Goal: Complete application form: Complete application form

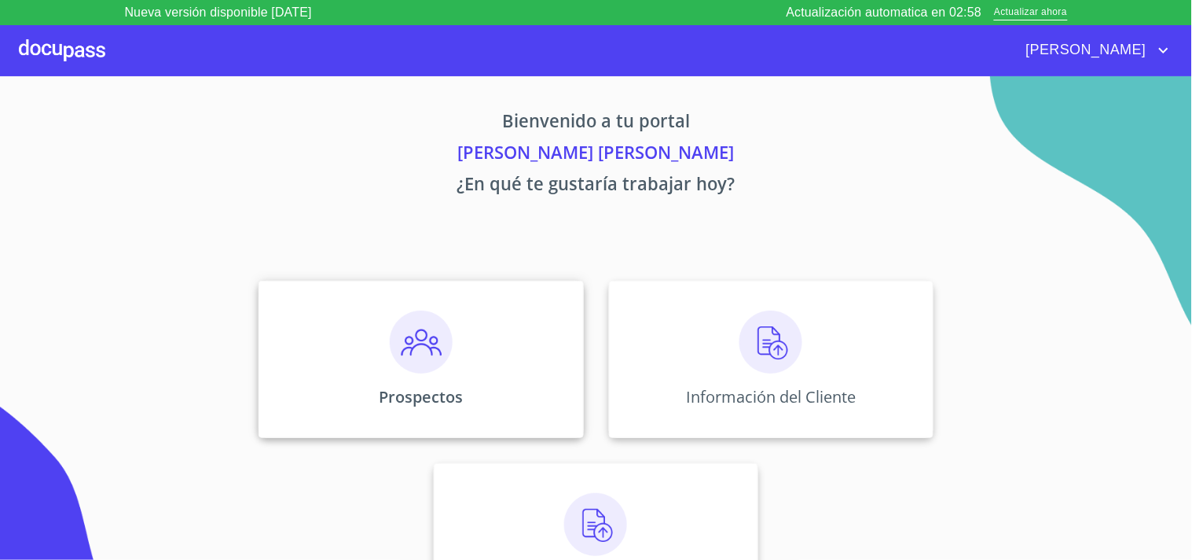
click at [458, 336] on div "Prospectos" at bounding box center [421, 359] width 325 height 157
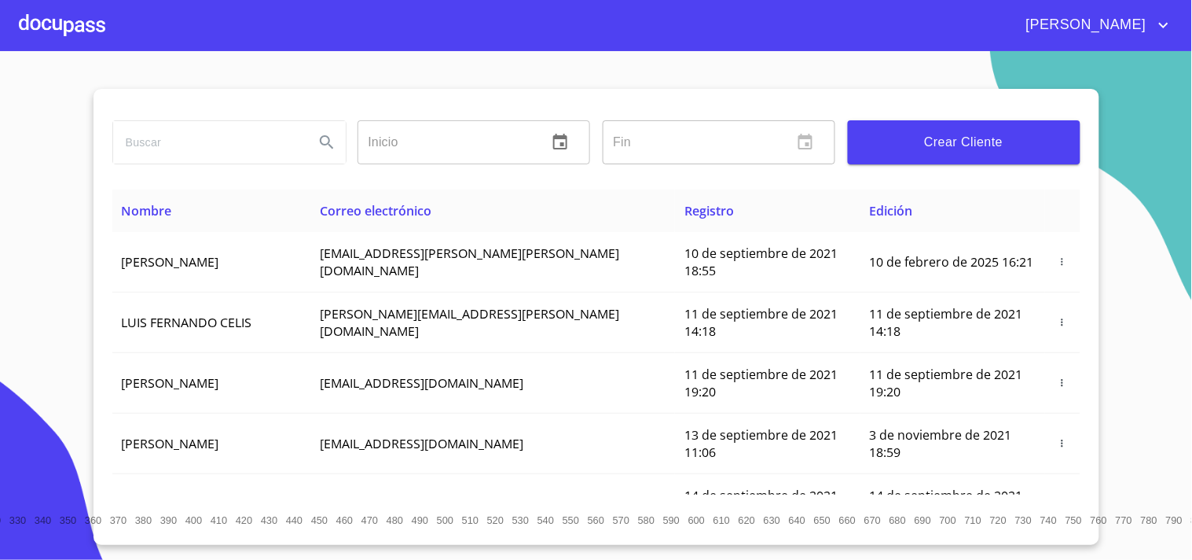
click at [897, 160] on button "Crear Cliente" at bounding box center [964, 142] width 233 height 44
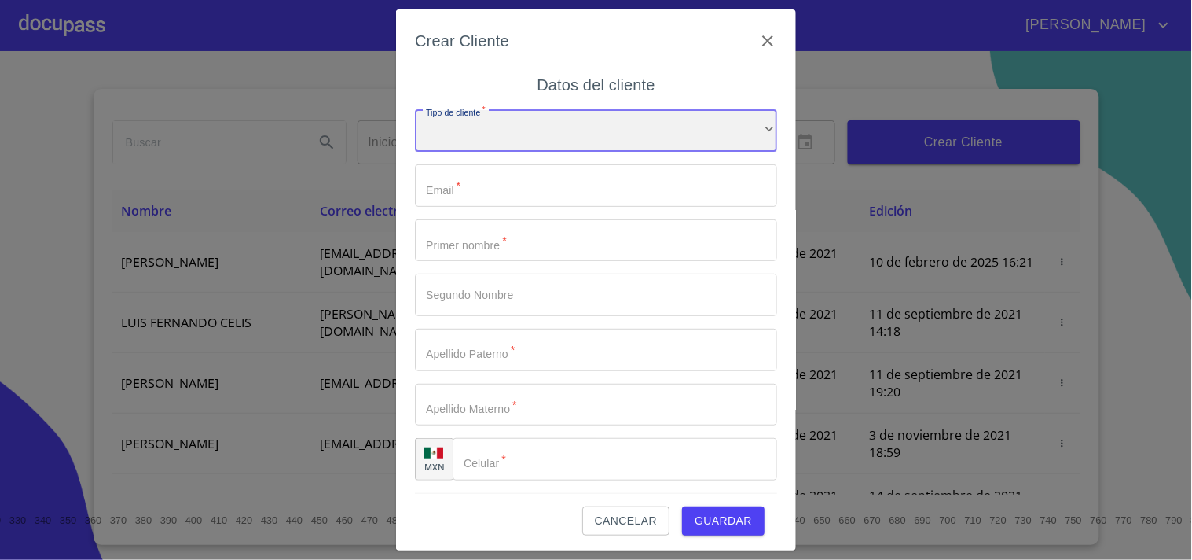
click at [595, 115] on div "​" at bounding box center [596, 131] width 362 height 42
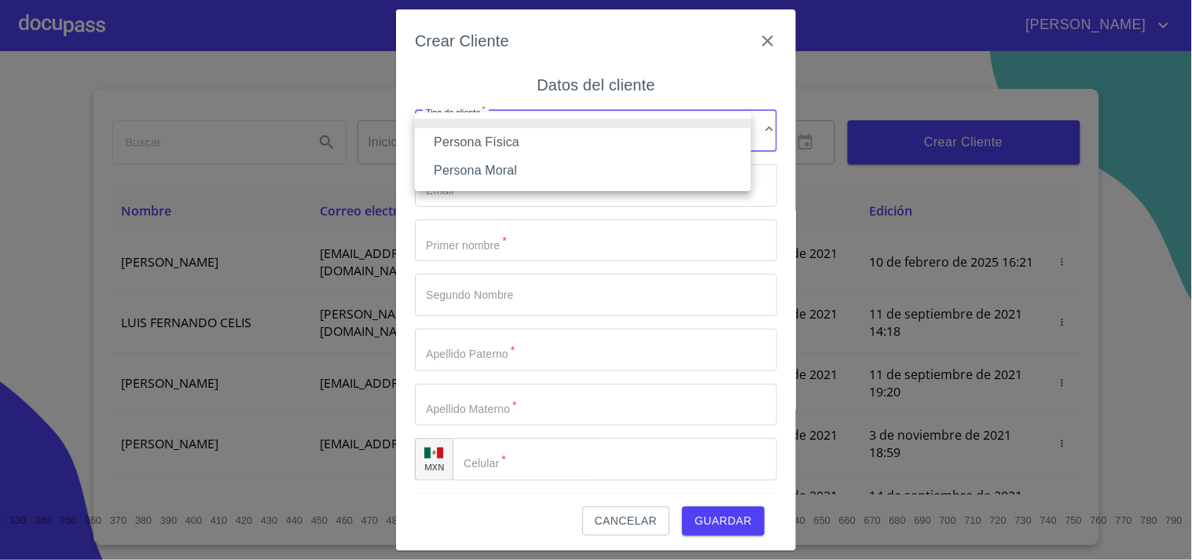
click at [553, 143] on li "Persona Física" at bounding box center [583, 142] width 336 height 28
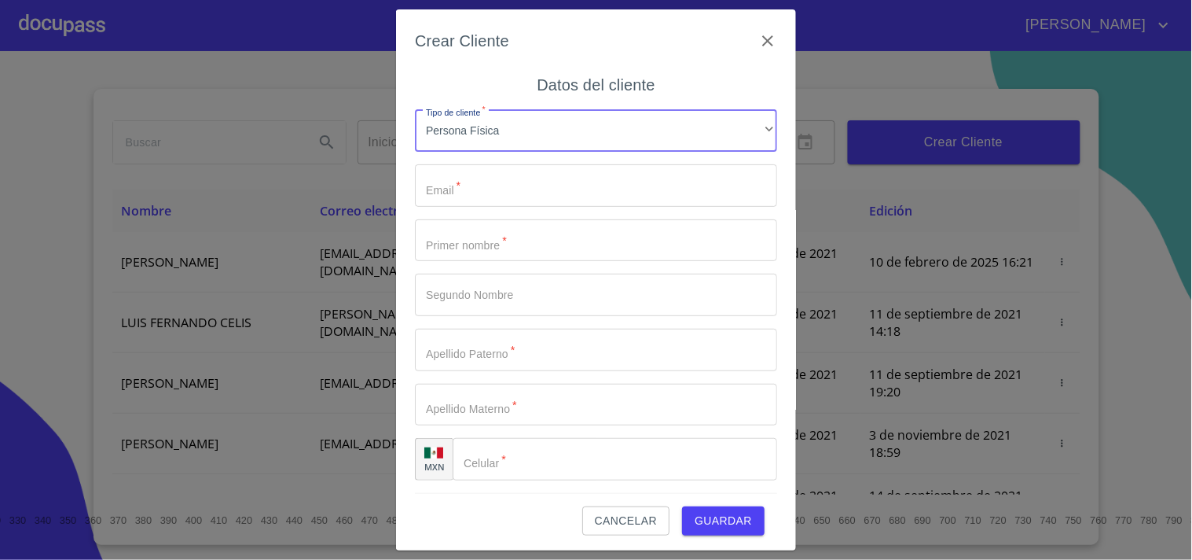
click at [520, 189] on input "Tipo de cliente   *" at bounding box center [596, 185] width 362 height 42
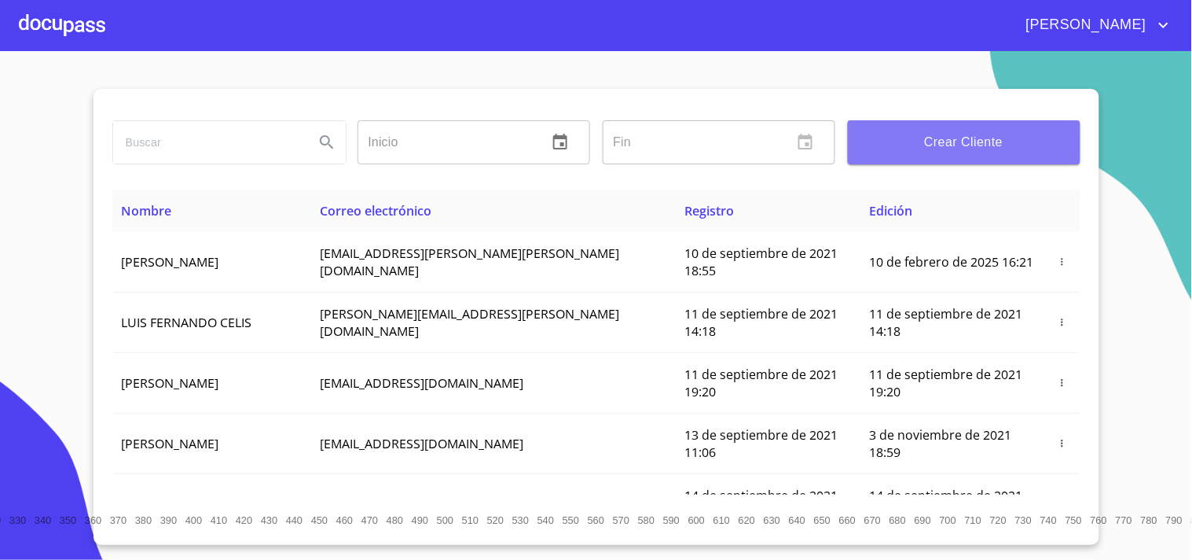
click at [1022, 132] on span "Crear Cliente" at bounding box center [964, 142] width 207 height 22
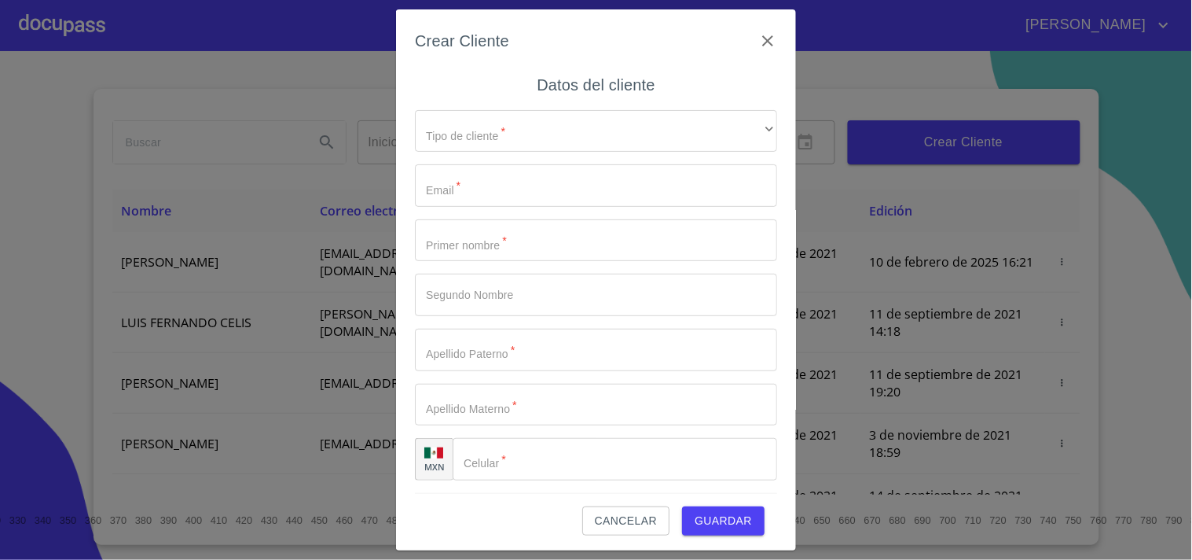
click at [563, 160] on div "Tipo de cliente   * ​ ​ Email   * ​ Primer nombre   * ​ Segundo Nombre ​ Apelli…" at bounding box center [596, 295] width 362 height 396
click at [540, 191] on input "Tipo de cliente   *" at bounding box center [596, 185] width 362 height 42
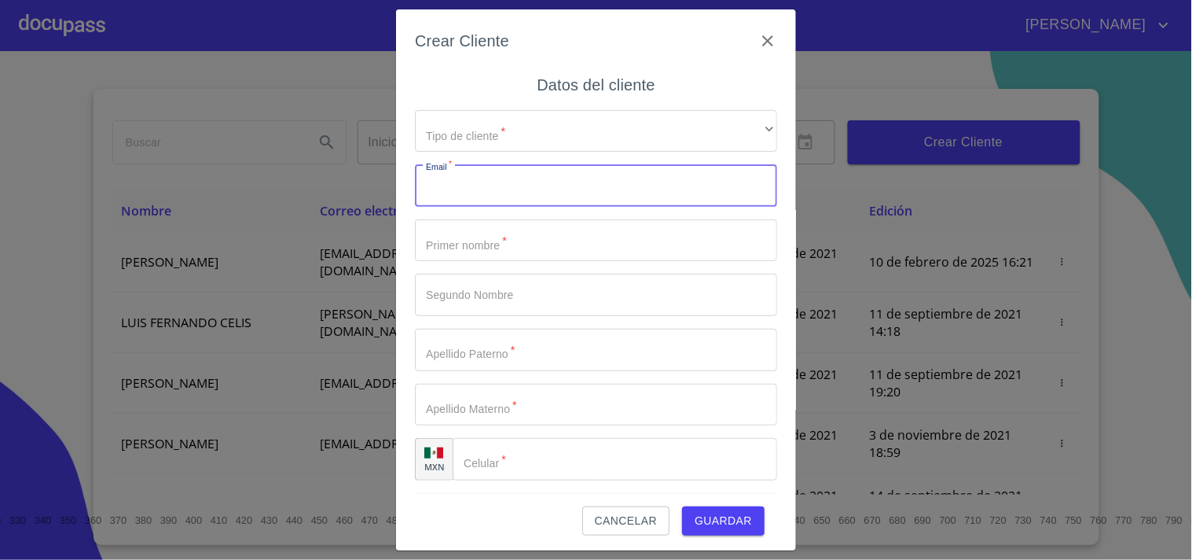
paste input "gabriela.garcia779"
type input "g"
paste input "gabriela.garcia7795@alumnos.udg.mx"
type input "[EMAIL_ADDRESS][DOMAIN_NAME]"
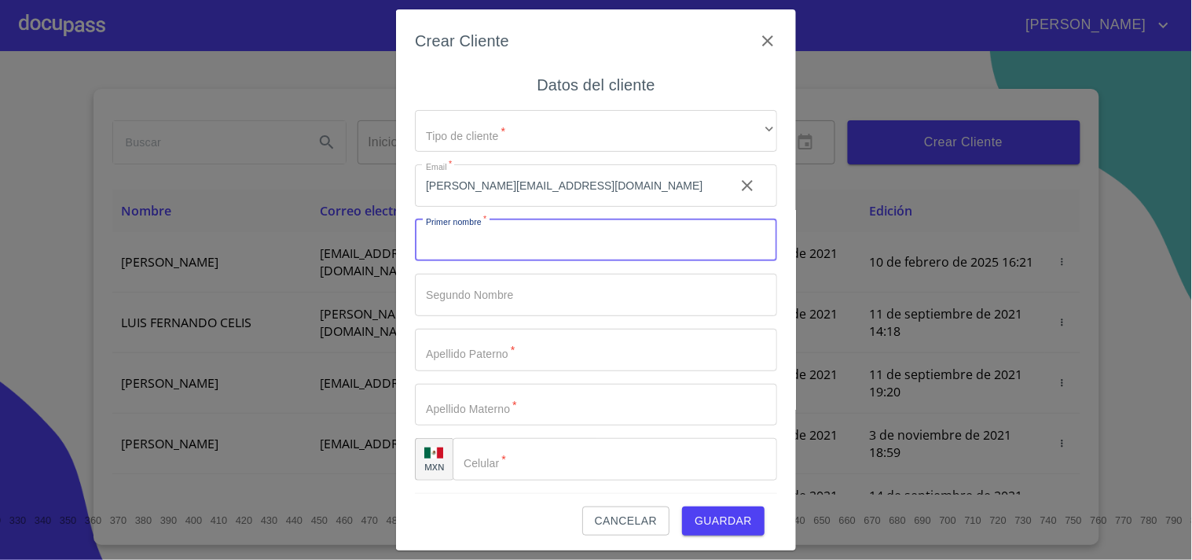
click at [566, 233] on input "Tipo de cliente   *" at bounding box center [596, 240] width 362 height 42
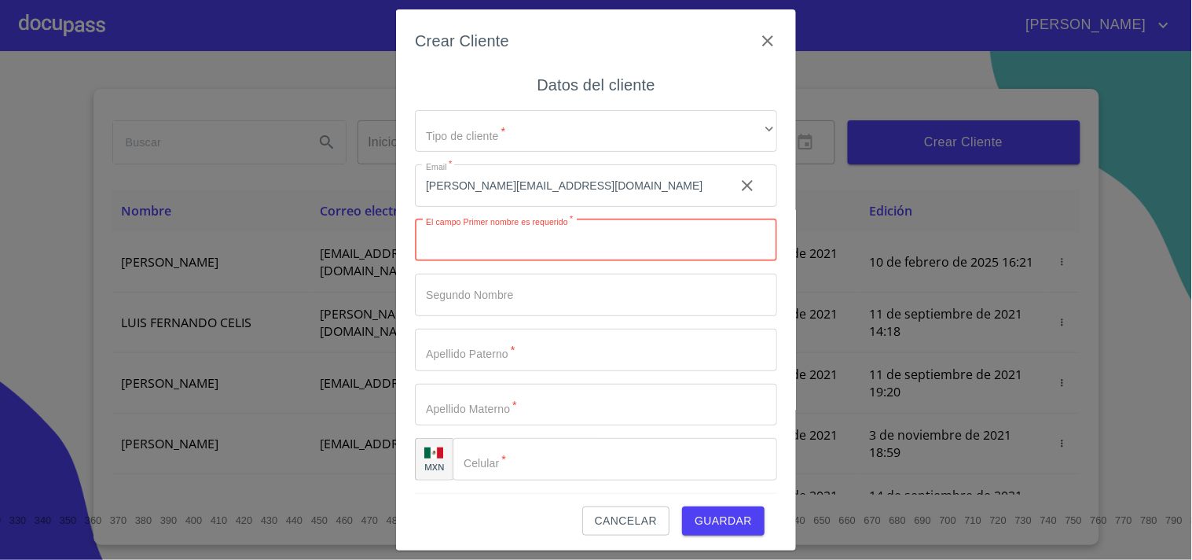
paste input "[PERSON_NAME]"
type input "[PERSON_NAME]"
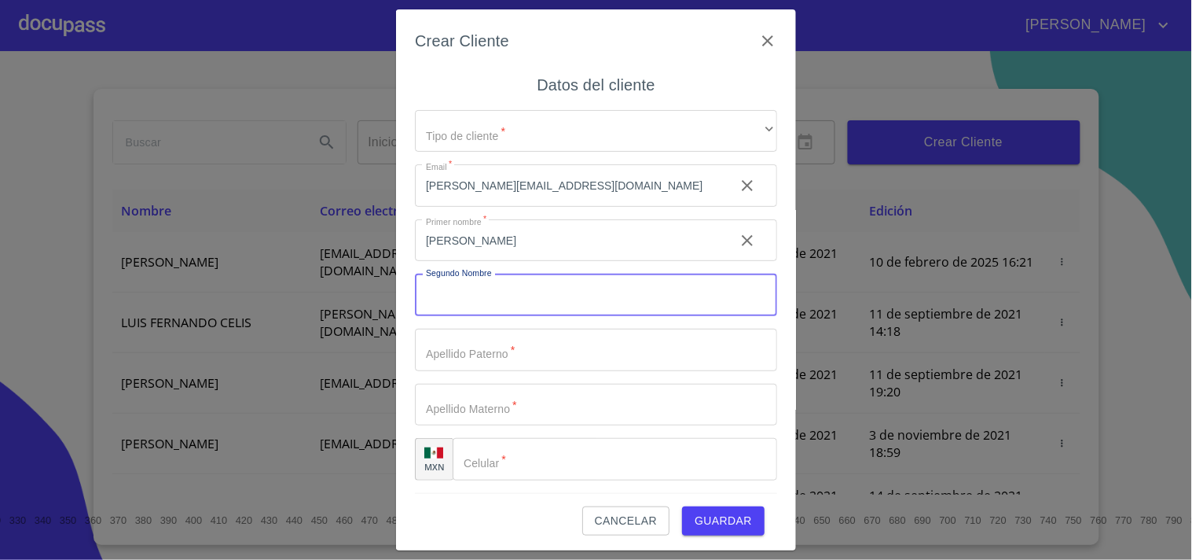
click at [452, 287] on input "Tipo de cliente   *" at bounding box center [596, 294] width 362 height 42
paste input "[PERSON_NAME]"
type input "[PERSON_NAME]"
click at [442, 289] on input "[PERSON_NAME]" at bounding box center [568, 294] width 307 height 42
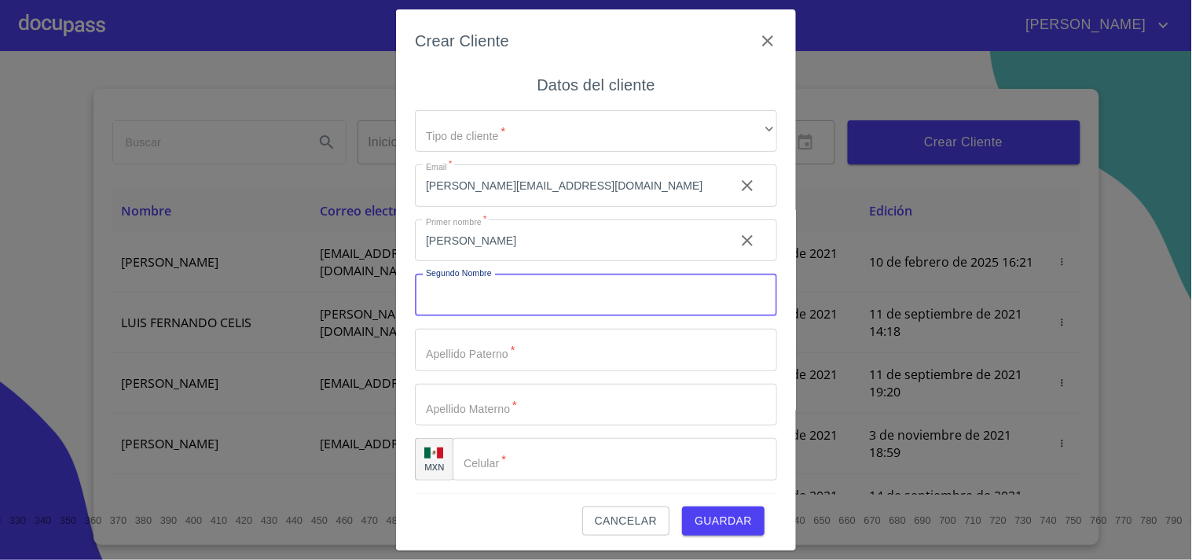
paste input "[PERSON_NAME]"
type input "G"
click at [457, 354] on input "Tipo de cliente   *" at bounding box center [596, 350] width 362 height 42
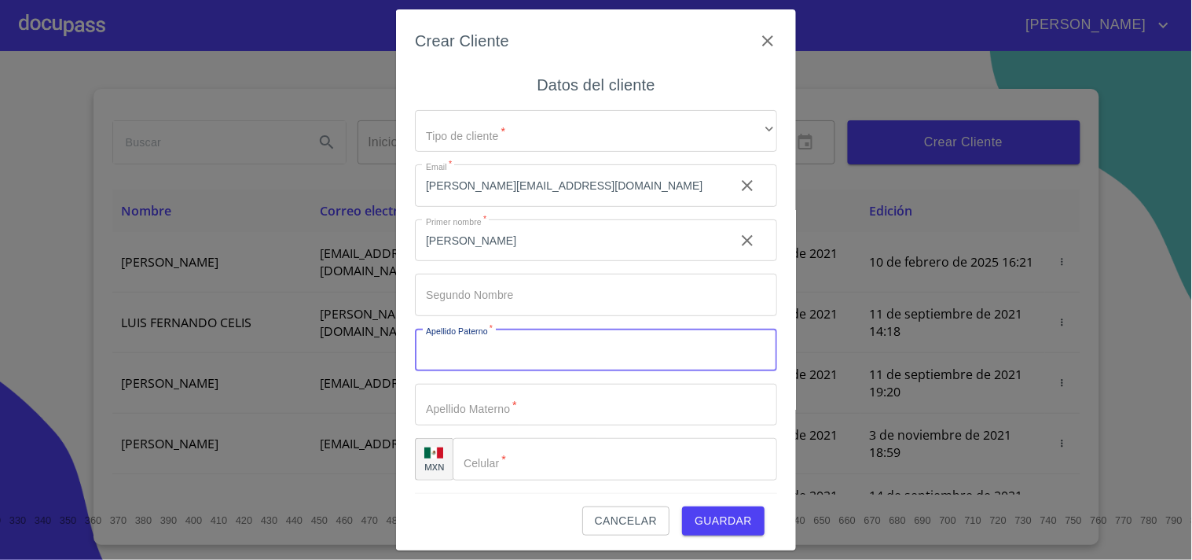
paste input "[PERSON_NAME]"
type input "[PERSON_NAME]"
click at [472, 413] on input "Tipo de cliente   *" at bounding box center [596, 405] width 362 height 42
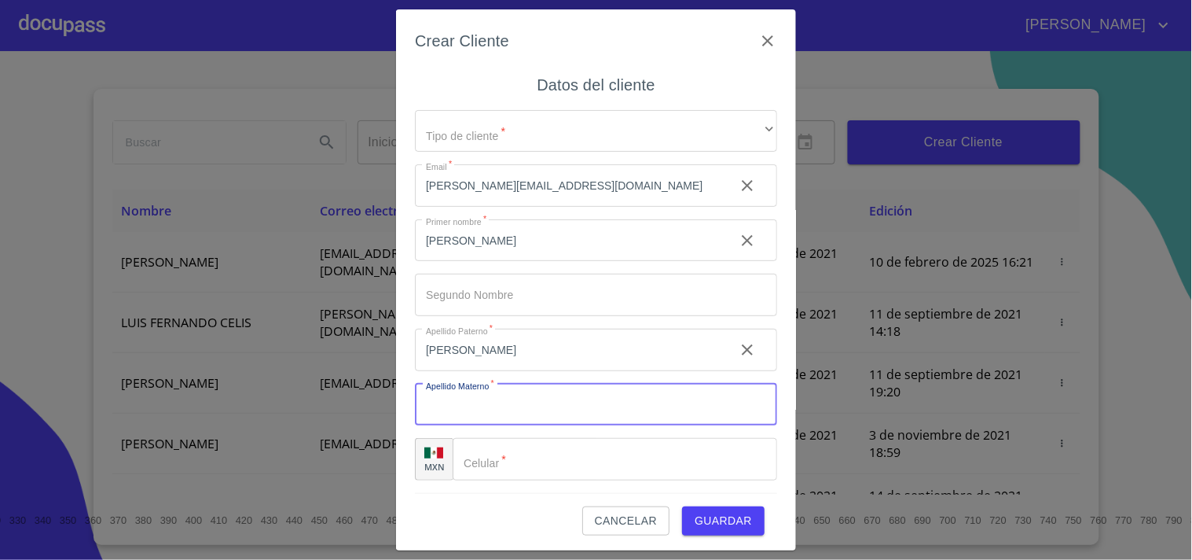
paste input "CORTEZ"
type input "CORTEZ"
click at [496, 449] on input "Tipo de cliente   *" at bounding box center [615, 459] width 325 height 42
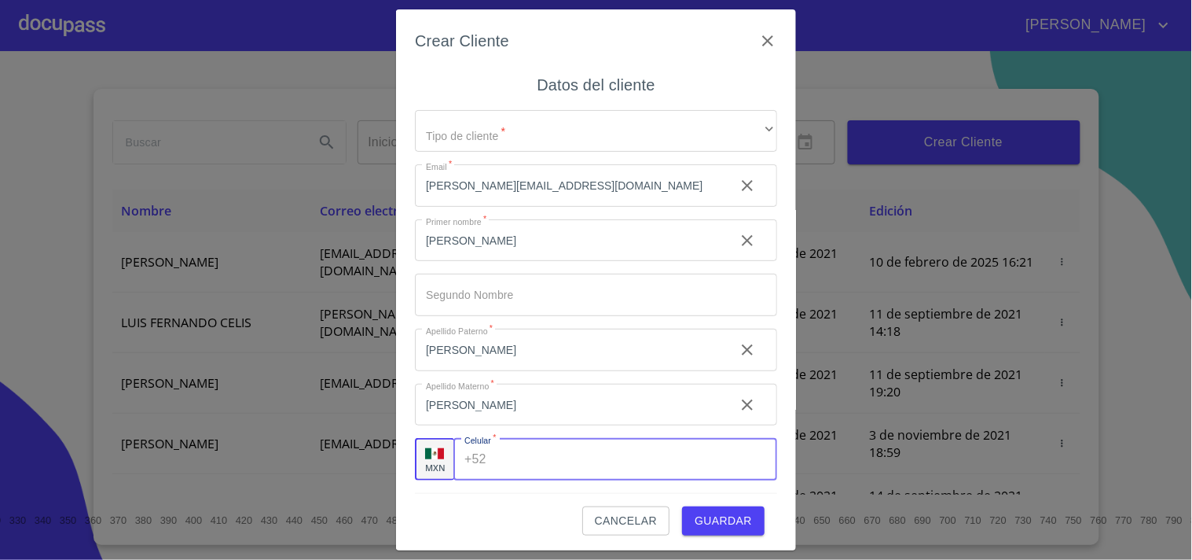
paste input "(33) 2254 9527"
click at [723, 523] on span "Guardar" at bounding box center [723, 521] width 57 height 20
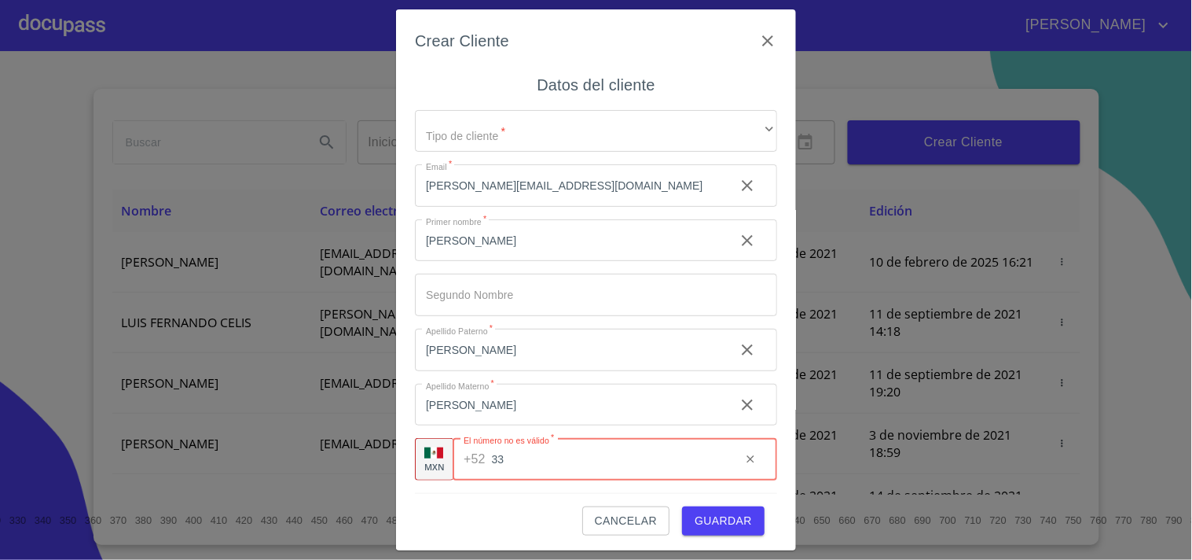
type input "3"
type input "[PHONE_NUMBER]"
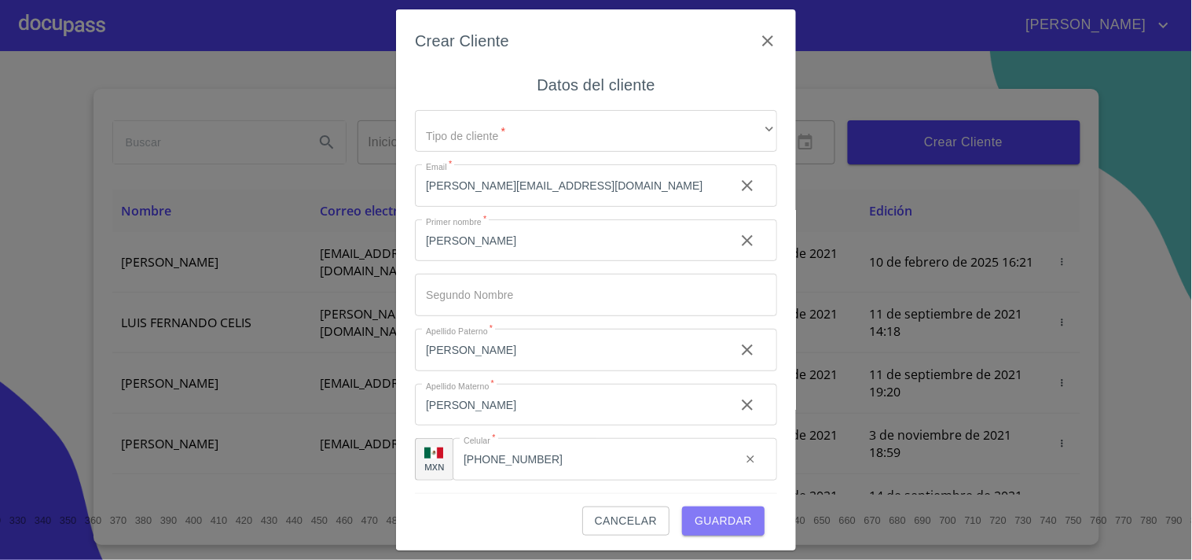
click at [740, 527] on button "Guardar" at bounding box center [723, 520] width 83 height 29
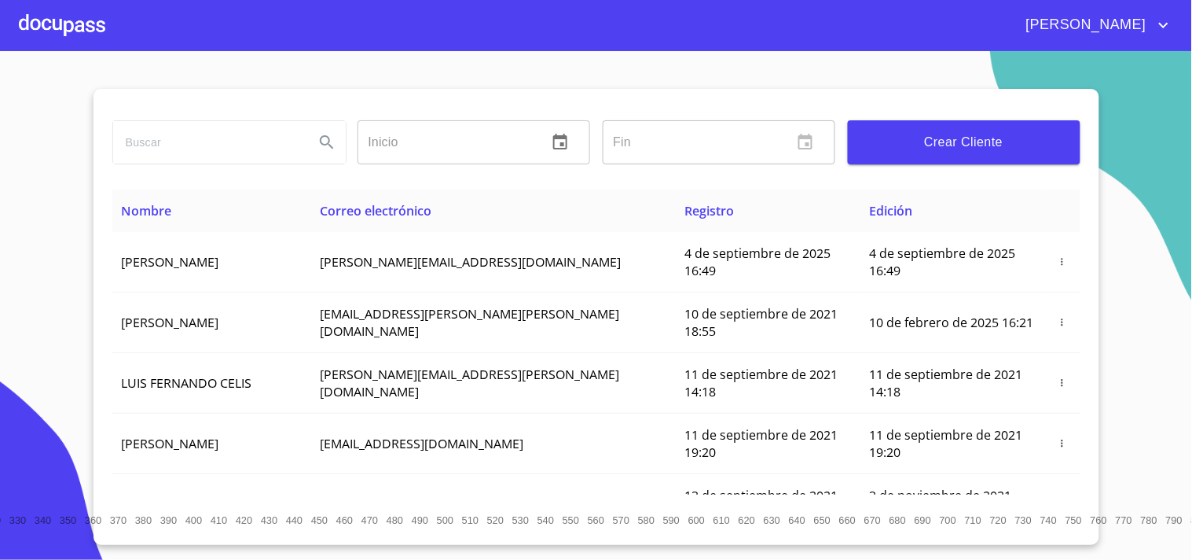
click at [57, 31] on div at bounding box center [62, 25] width 86 height 50
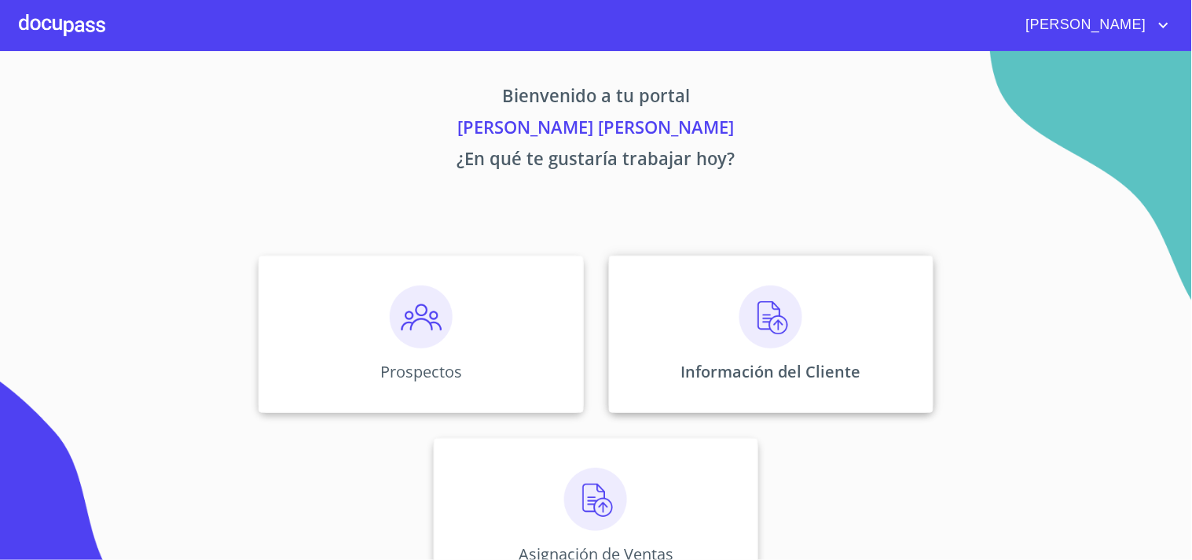
click at [649, 278] on div "Información del Cliente" at bounding box center [771, 333] width 325 height 157
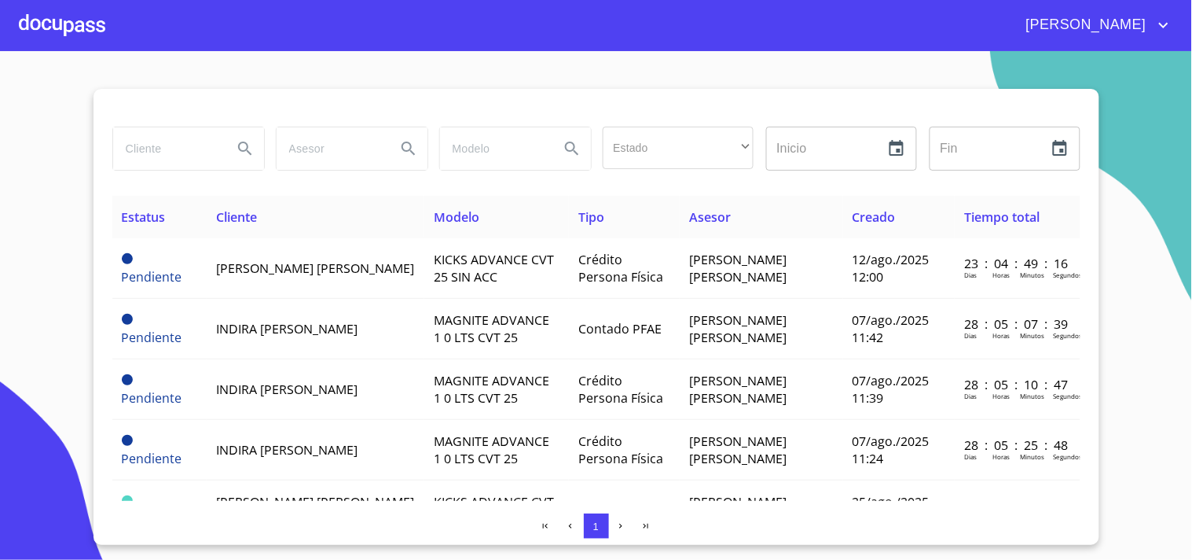
click at [174, 138] on input "search" at bounding box center [166, 148] width 107 height 42
type input "g"
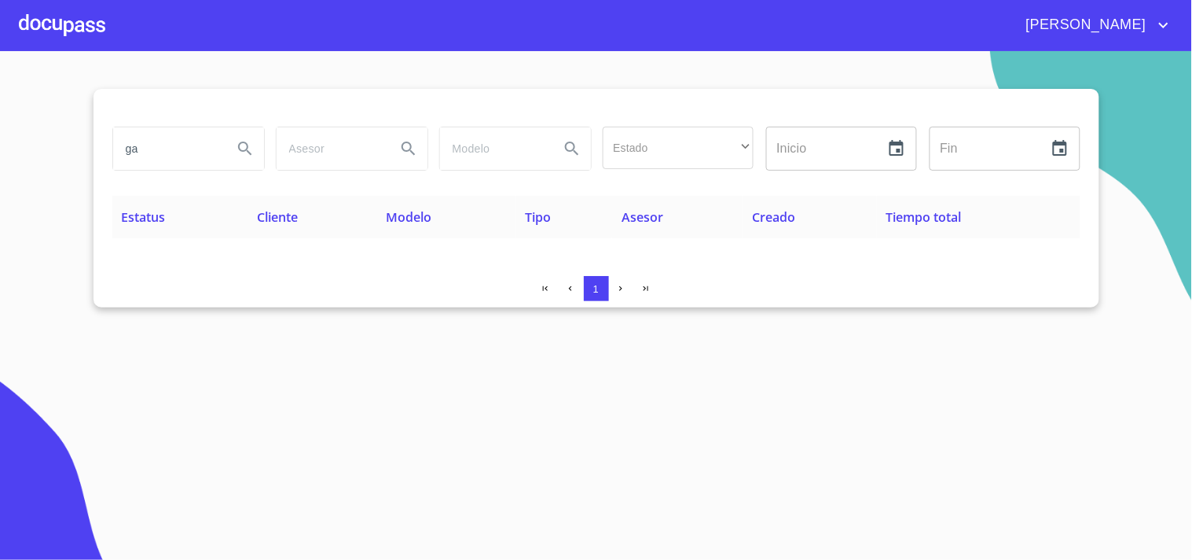
type input "g"
click at [169, 155] on input "search" at bounding box center [166, 148] width 107 height 42
click at [246, 148] on icon "Search" at bounding box center [245, 148] width 19 height 19
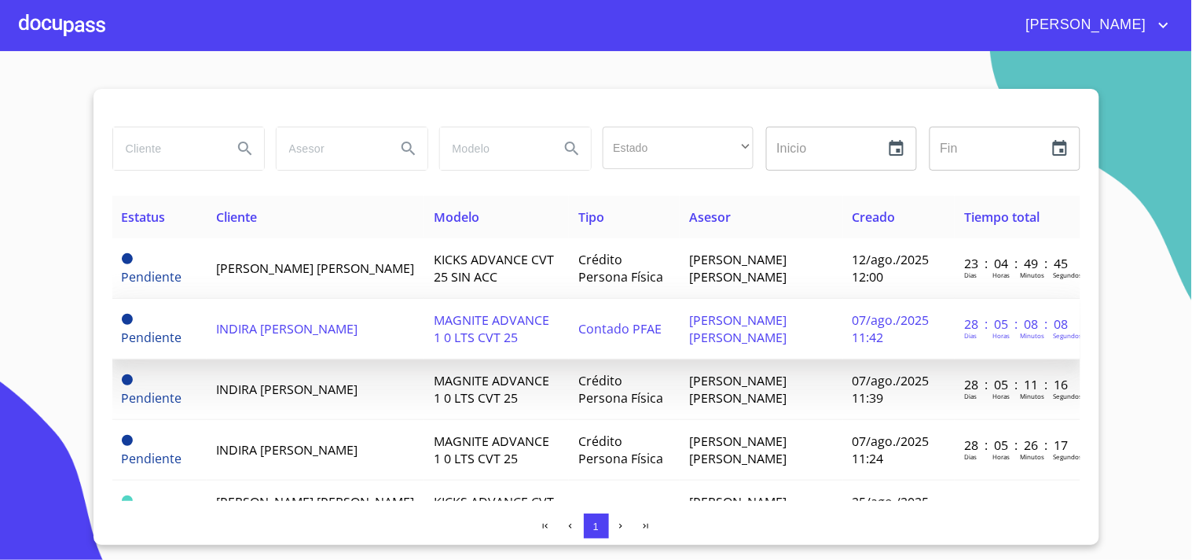
scroll to position [1, 0]
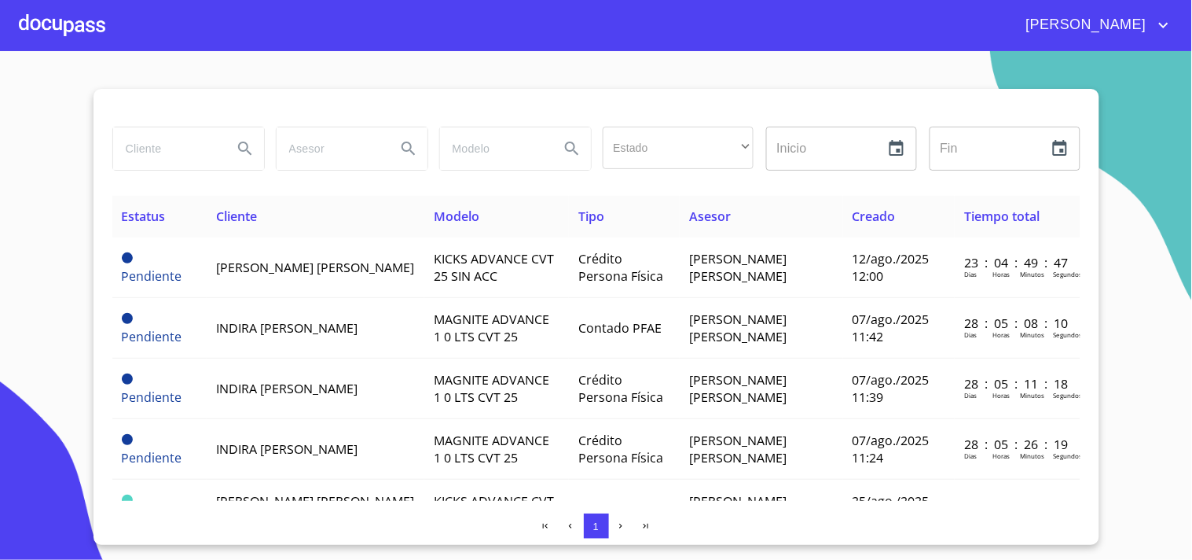
click at [83, 13] on div at bounding box center [62, 25] width 86 height 50
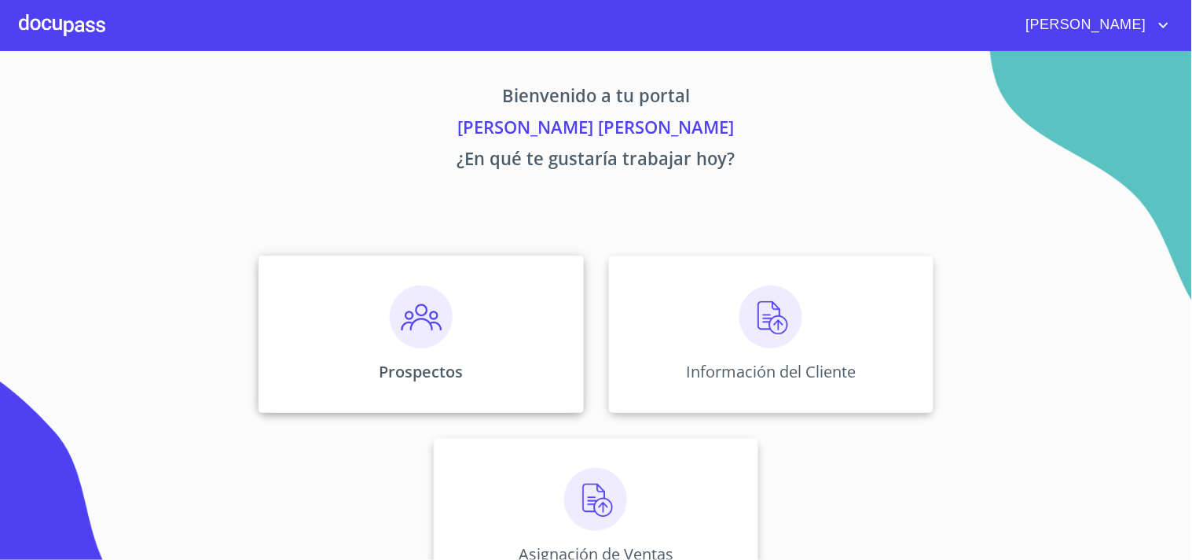
click at [397, 376] on p "Prospectos" at bounding box center [421, 371] width 84 height 21
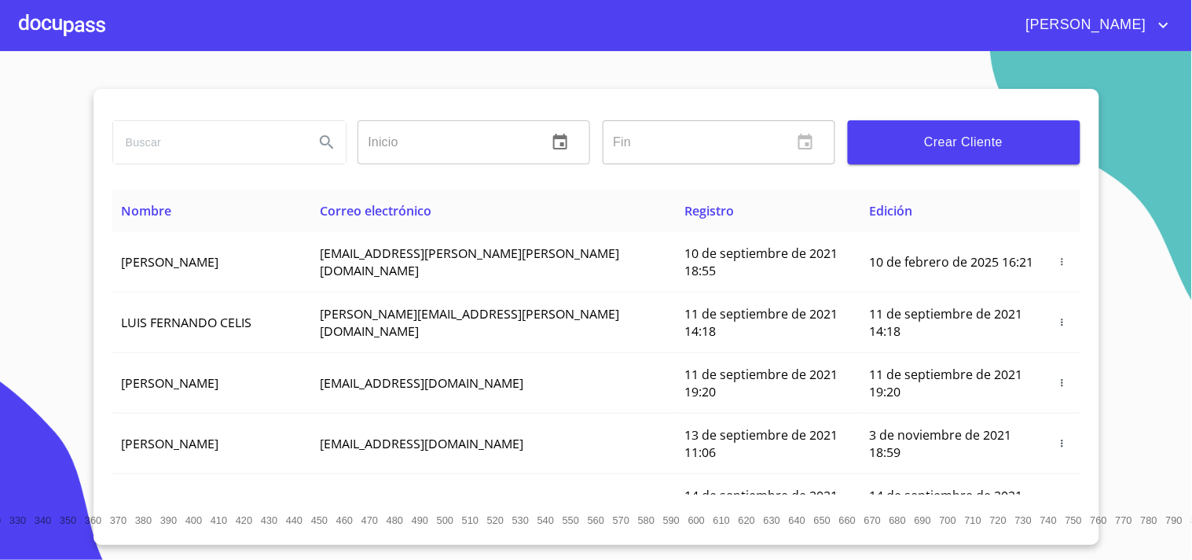
click at [95, 273] on div "Inicio ​ Fin ​ Crear Cliente Nombre Correo electrónico Registro Edición DIEGO A…" at bounding box center [597, 317] width 1006 height 456
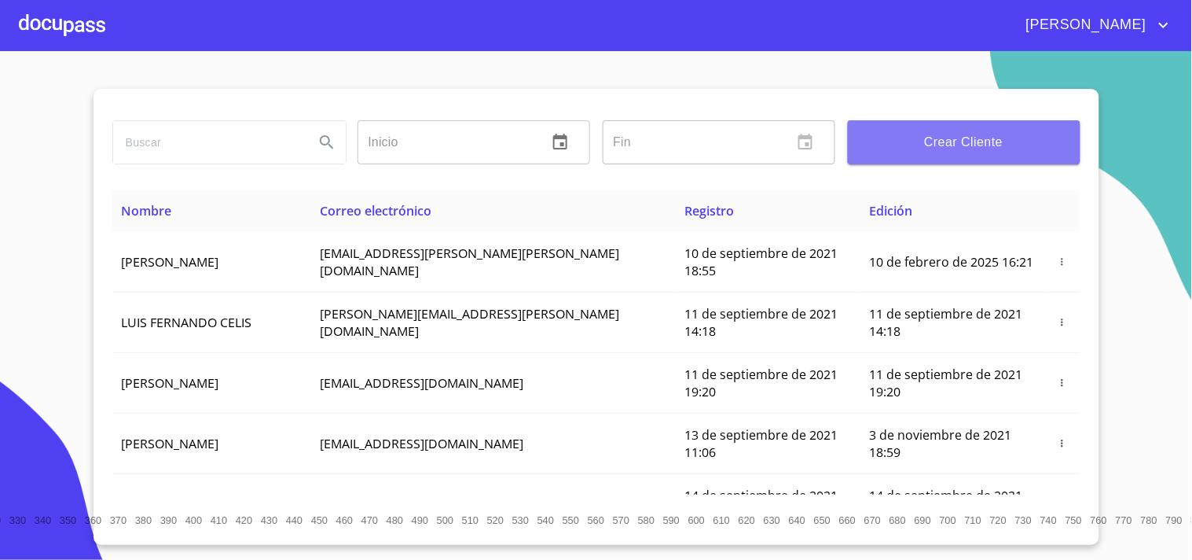
click at [908, 147] on span "Crear Cliente" at bounding box center [964, 142] width 207 height 22
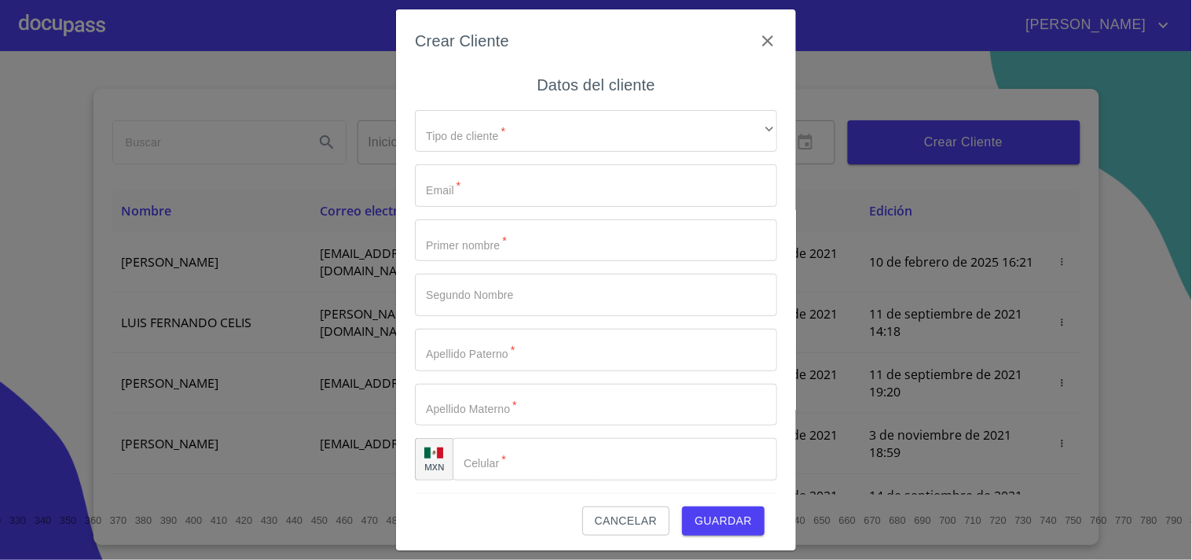
click at [241, 169] on div "Crear Cliente Datos del cliente Tipo de cliente   * ​ ​ Email   * ​ Primer nomb…" at bounding box center [596, 280] width 1192 height 560
click at [244, 155] on div "Crear Cliente Datos del cliente Tipo de cliente   * ​ ​ Email   * ​ Primer nomb…" at bounding box center [596, 280] width 1192 height 560
click at [600, 524] on span "Cancelar" at bounding box center [626, 521] width 62 height 20
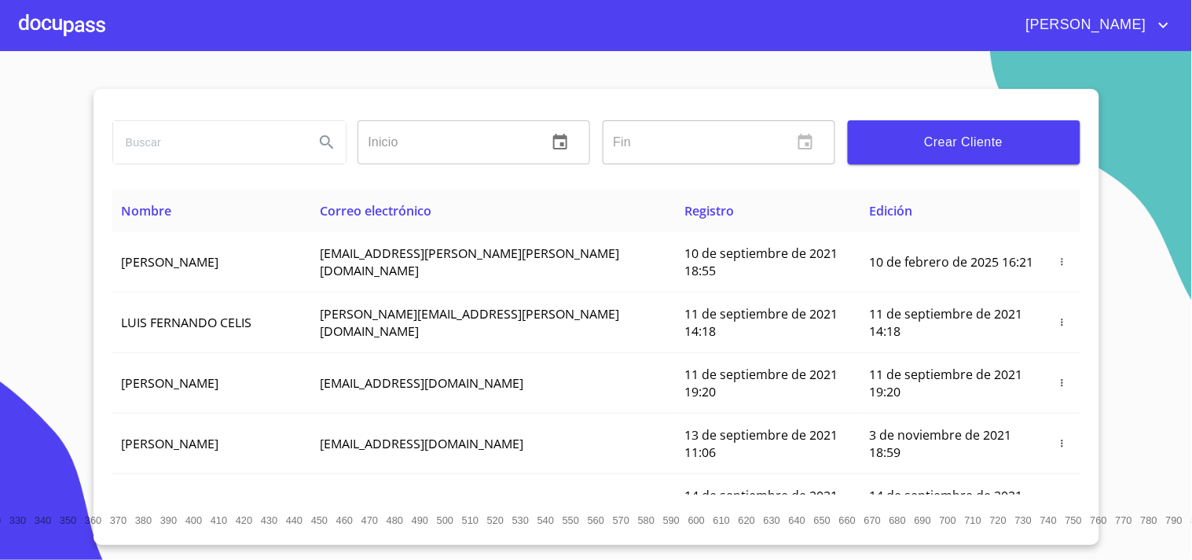
click at [183, 144] on input "search" at bounding box center [207, 142] width 189 height 42
type input "[PERSON_NAME]"
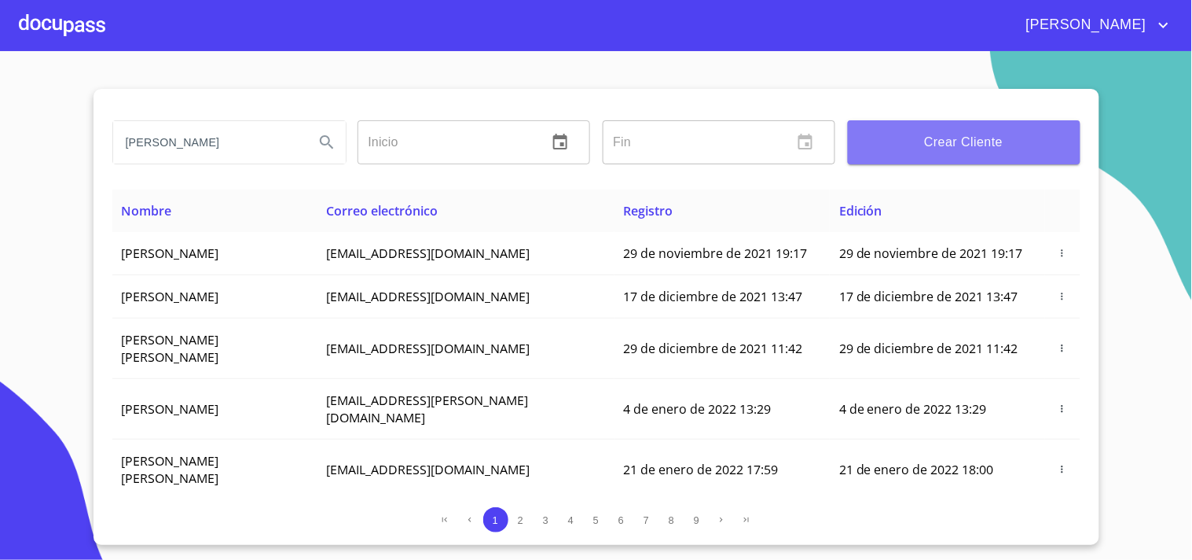
click at [898, 144] on span "Crear Cliente" at bounding box center [964, 142] width 207 height 22
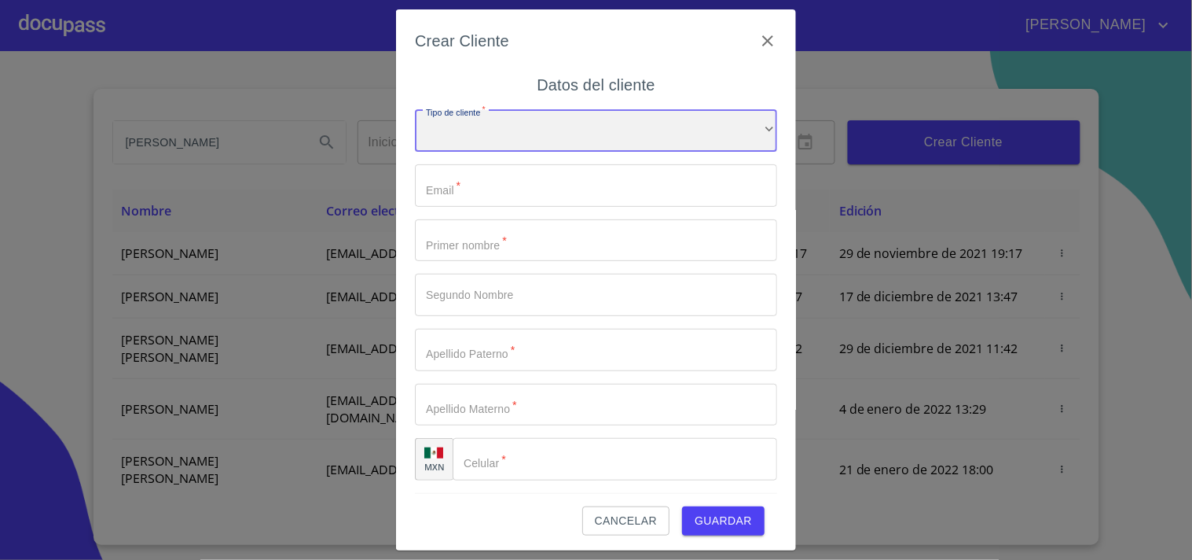
click at [552, 120] on div "​" at bounding box center [596, 131] width 362 height 42
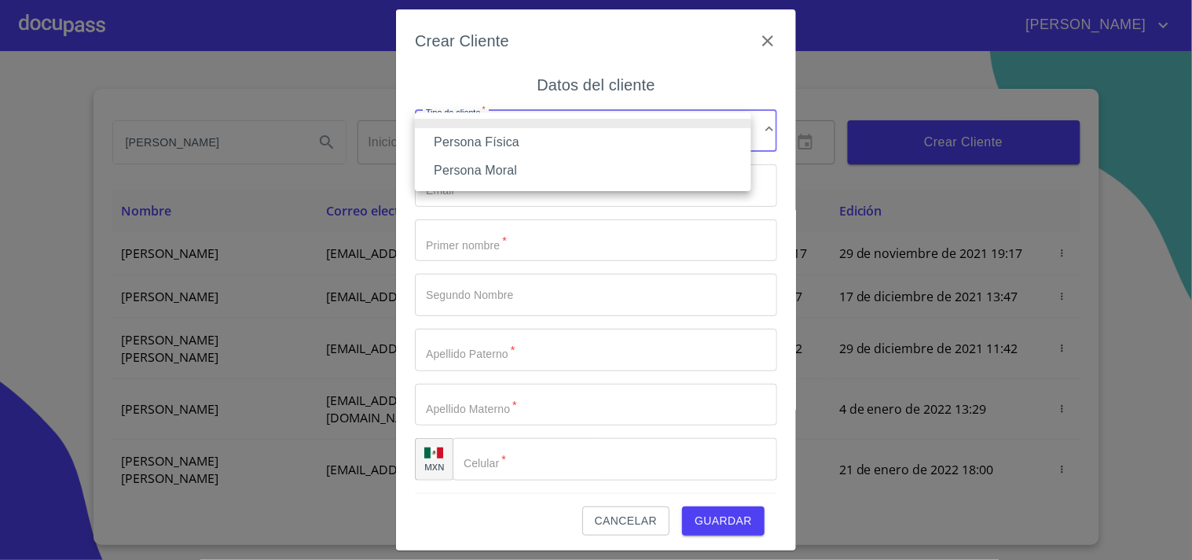
click at [497, 139] on li "Persona Física" at bounding box center [583, 142] width 336 height 28
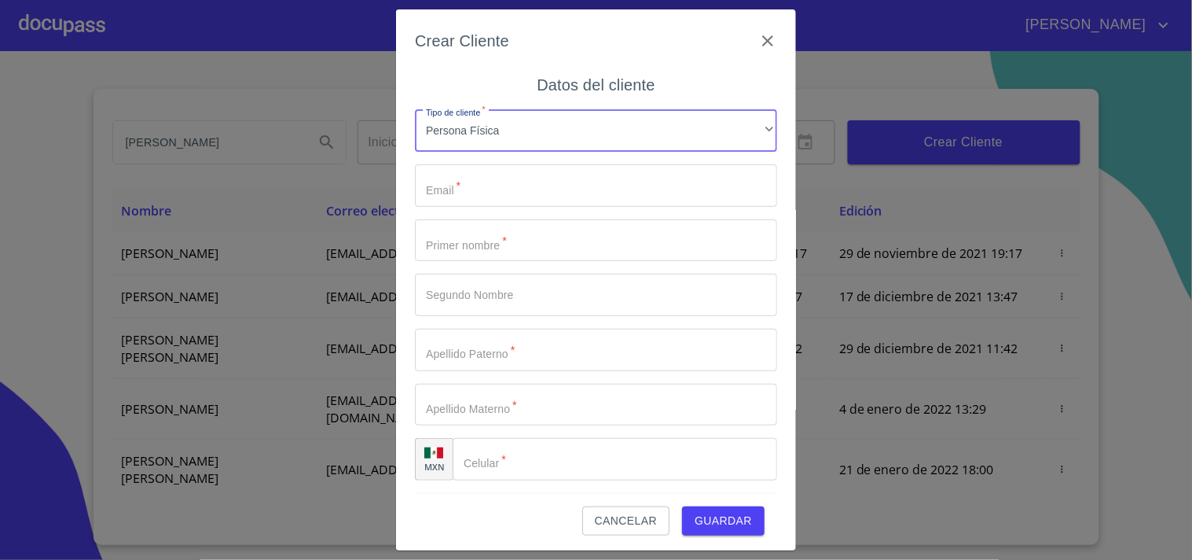
click at [549, 191] on input "Tipo de cliente   *" at bounding box center [596, 185] width 362 height 42
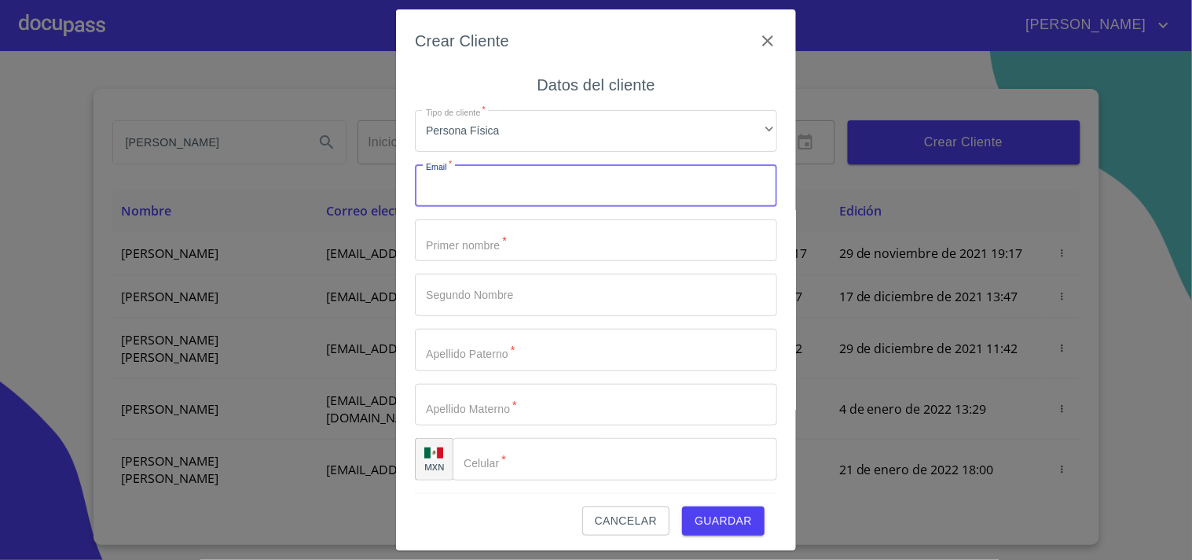
paste input "[EMAIL_ADDRESS][DOMAIN_NAME]"
type input "[EMAIL_ADDRESS][DOMAIN_NAME]"
click at [485, 237] on input "Tipo de cliente   *" at bounding box center [596, 240] width 362 height 42
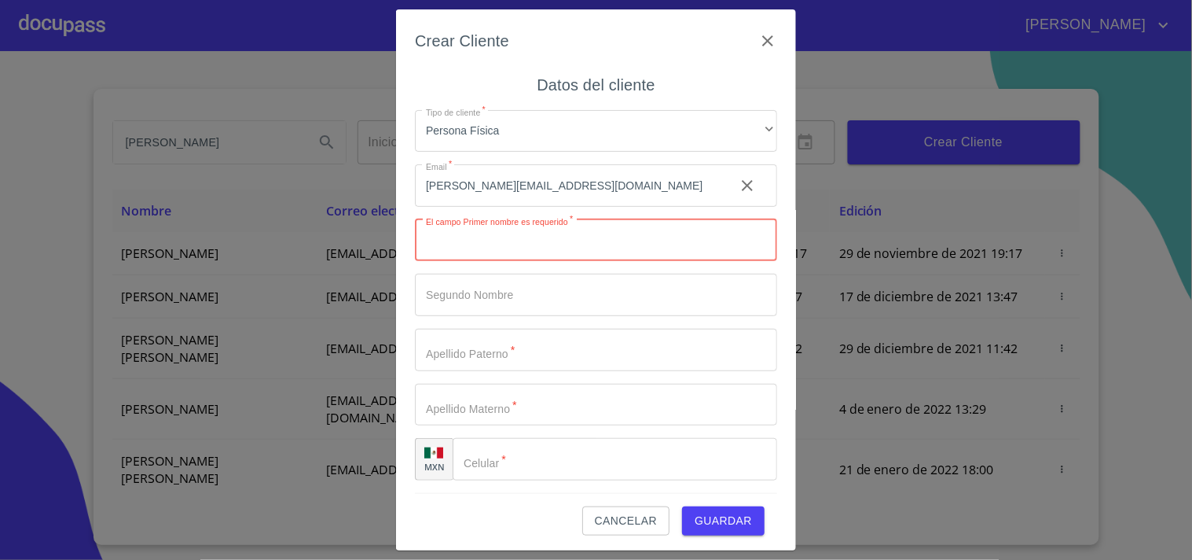
paste input "[PERSON_NAME]"
type input "[PERSON_NAME]"
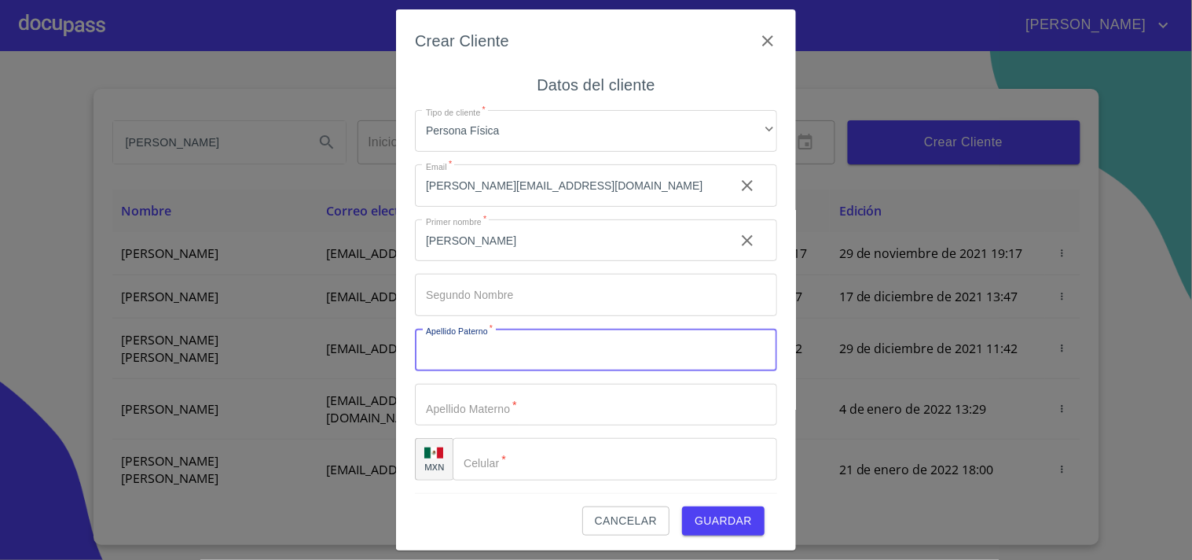
click at [486, 343] on input "Tipo de cliente   *" at bounding box center [596, 350] width 362 height 42
paste input "[PERSON_NAME]"
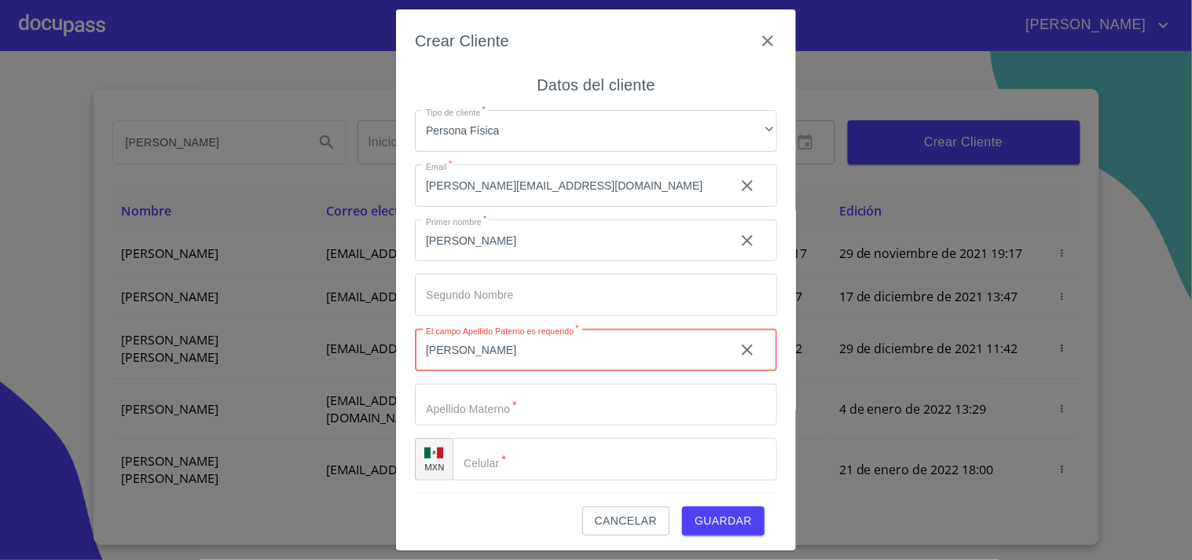
type input "[PERSON_NAME]"
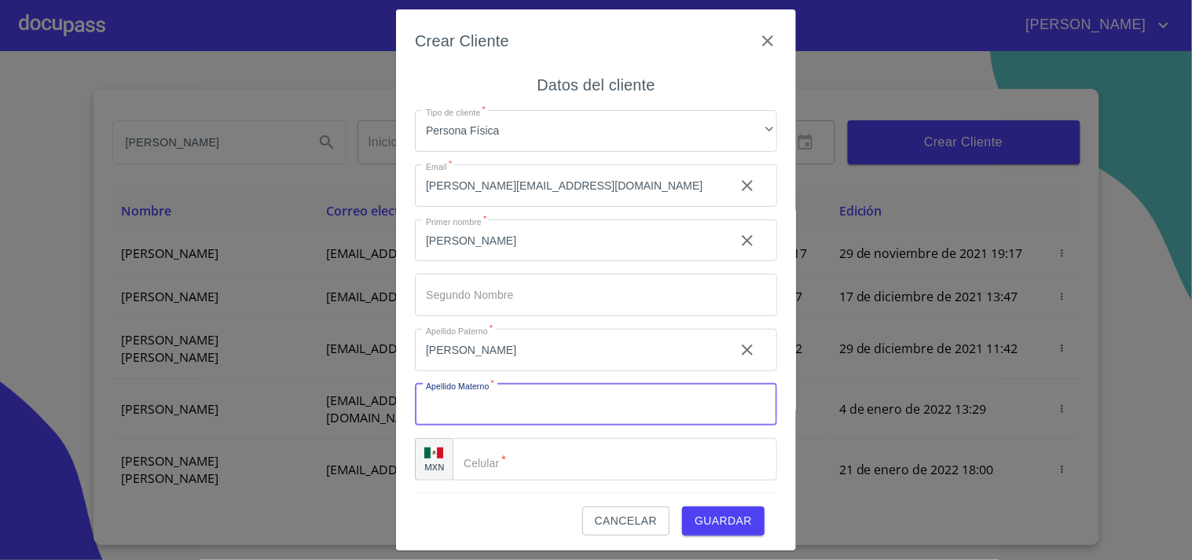
click at [448, 412] on input "Tipo de cliente   *" at bounding box center [596, 405] width 362 height 42
paste input "CORTEZ"
type input "CORTEZ"
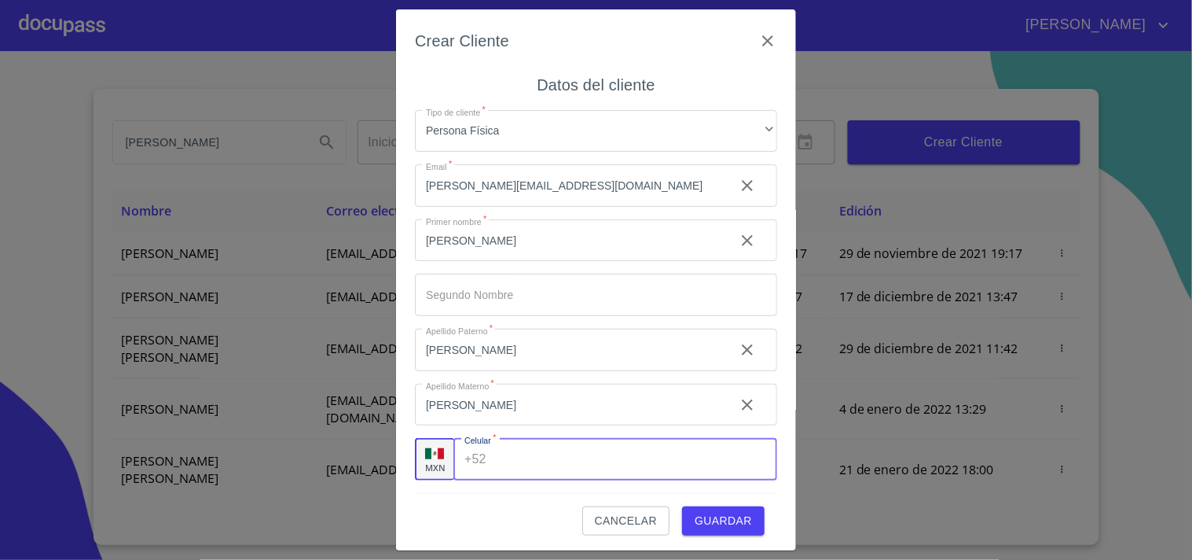
click at [493, 458] on input "Tipo de cliente   *" at bounding box center [635, 459] width 284 height 42
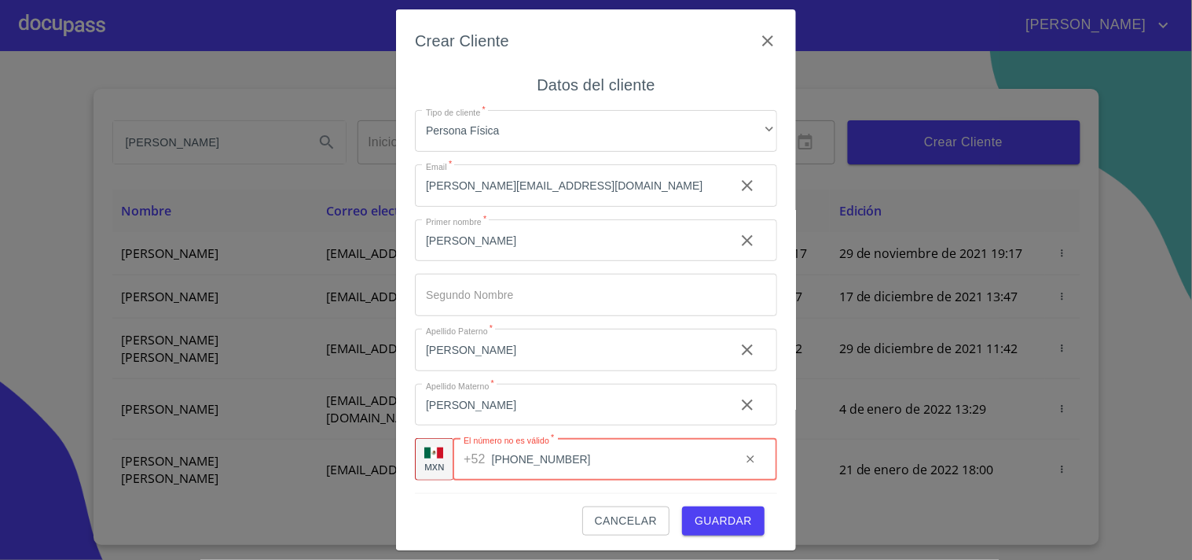
type input "[PHONE_NUMBER]"
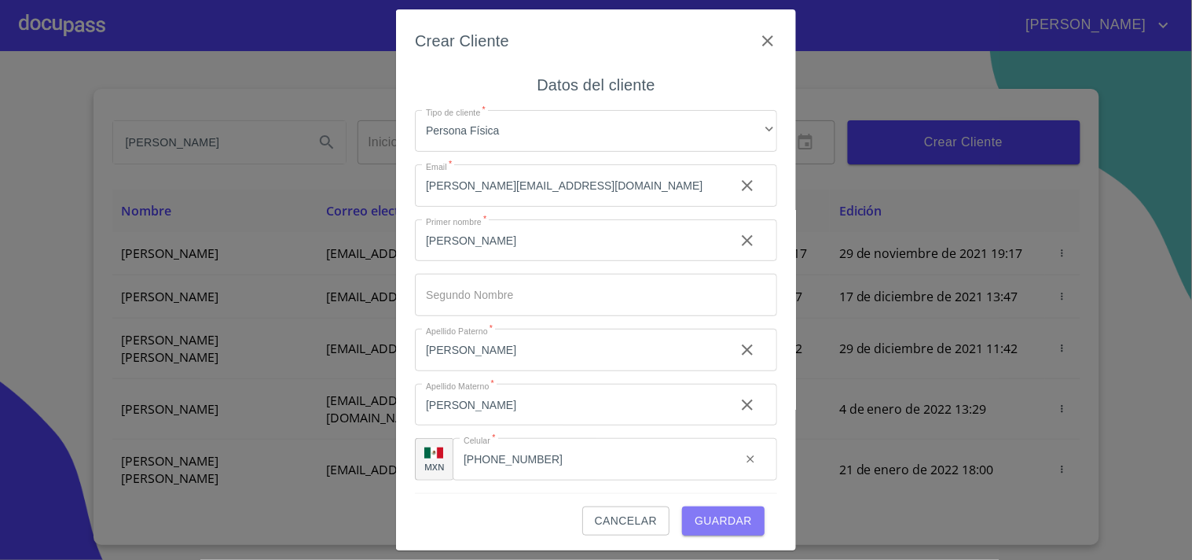
click at [719, 519] on span "Guardar" at bounding box center [723, 521] width 57 height 20
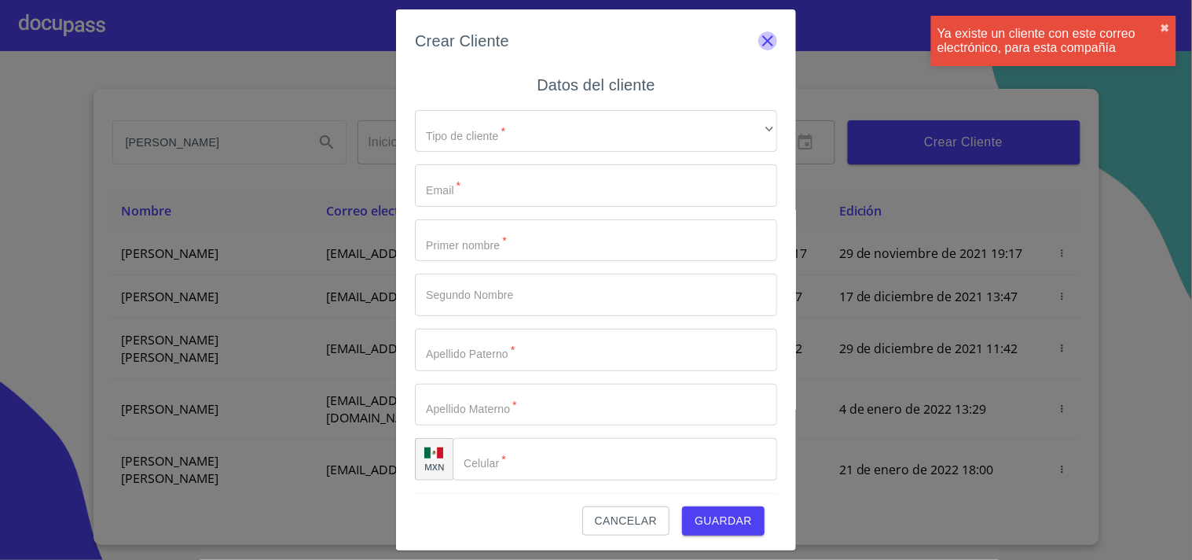
click at [758, 37] on icon "button" at bounding box center [767, 40] width 19 height 19
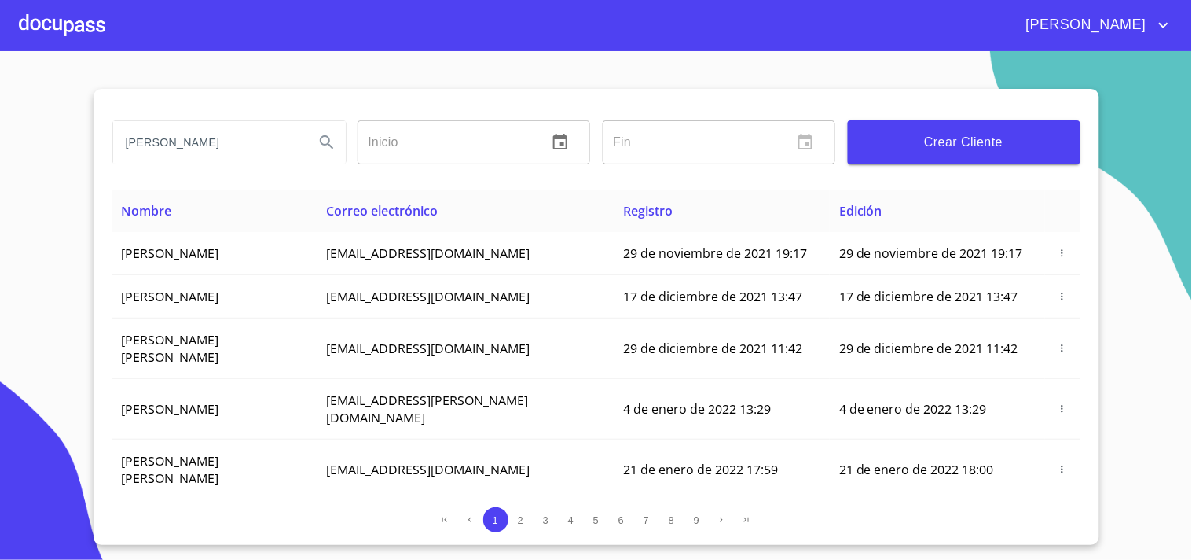
click at [92, 25] on div at bounding box center [62, 25] width 86 height 50
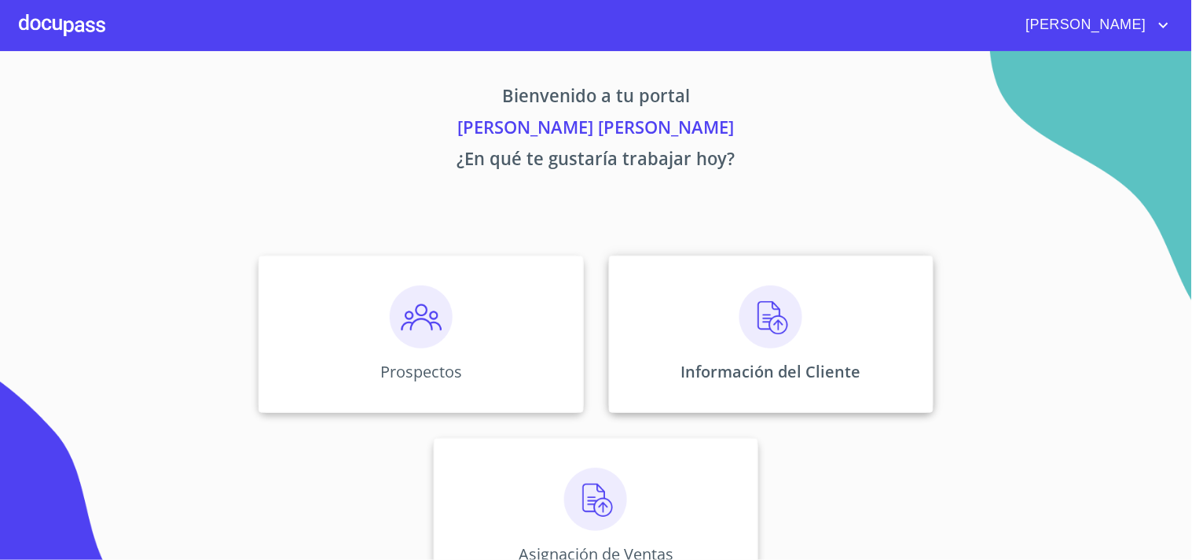
click at [713, 321] on div "Información del Cliente" at bounding box center [771, 333] width 325 height 157
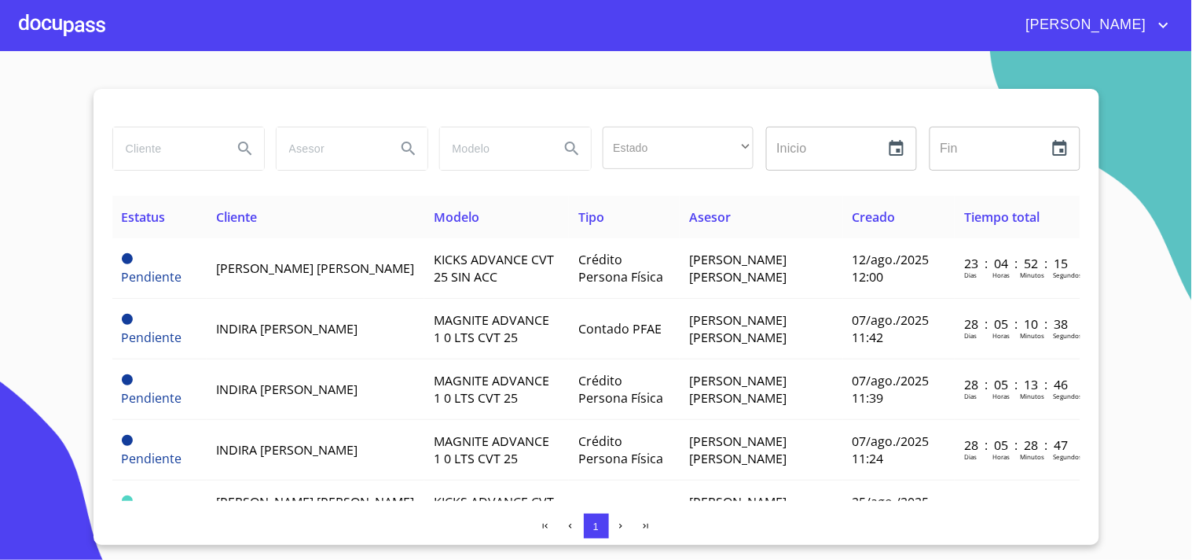
click at [198, 147] on input "search" at bounding box center [166, 148] width 107 height 42
type input "[PERSON_NAME]"
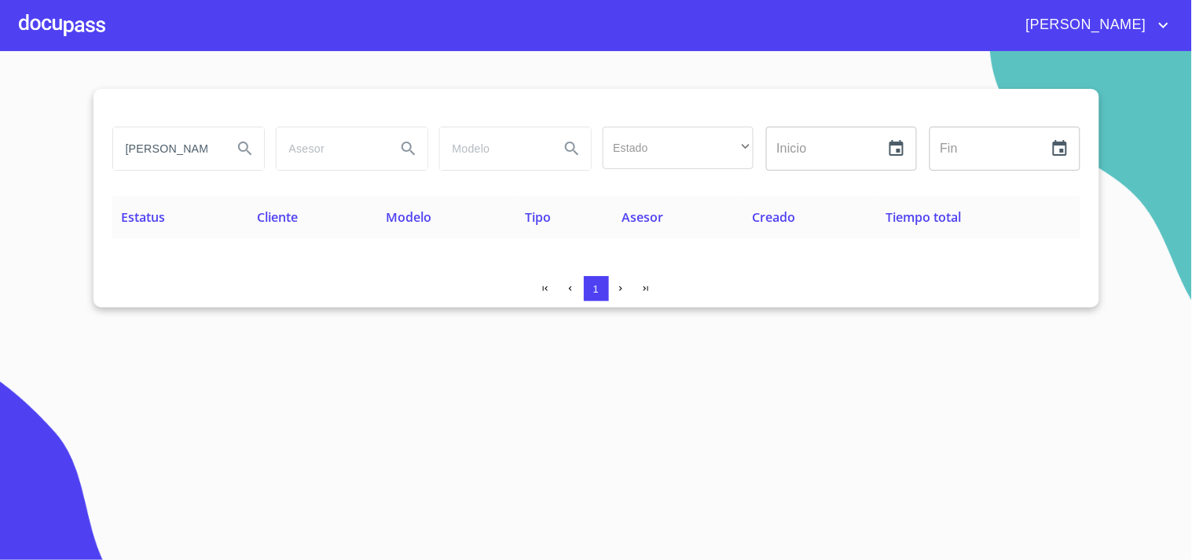
click at [1057, 143] on icon "button" at bounding box center [1060, 148] width 14 height 16
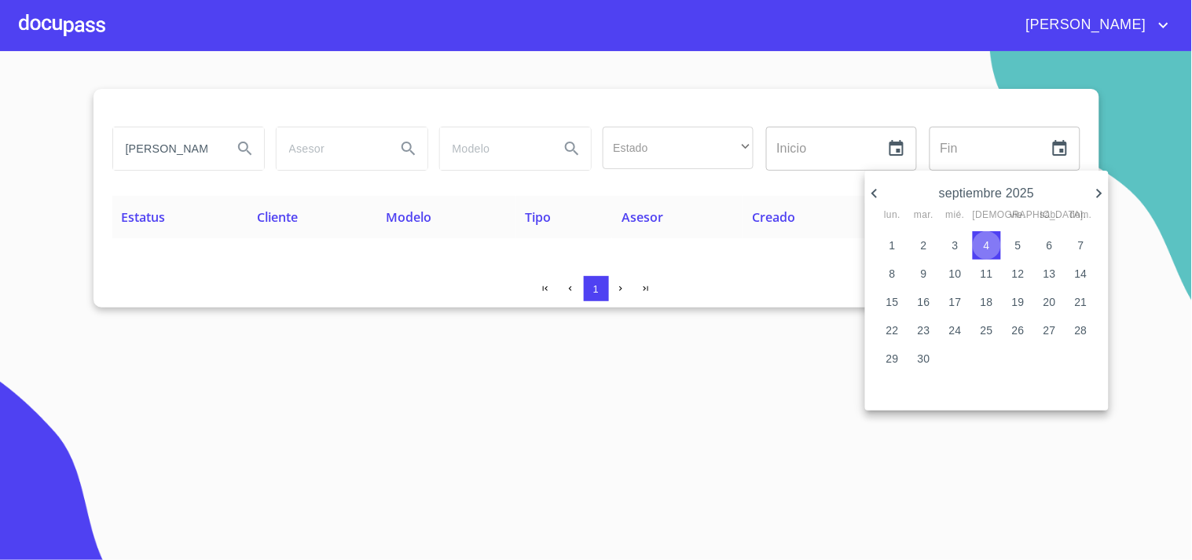
click at [986, 242] on p "4" at bounding box center [987, 245] width 6 height 16
click at [961, 241] on span "3" at bounding box center [956, 245] width 28 height 16
type input "03/09/2025"
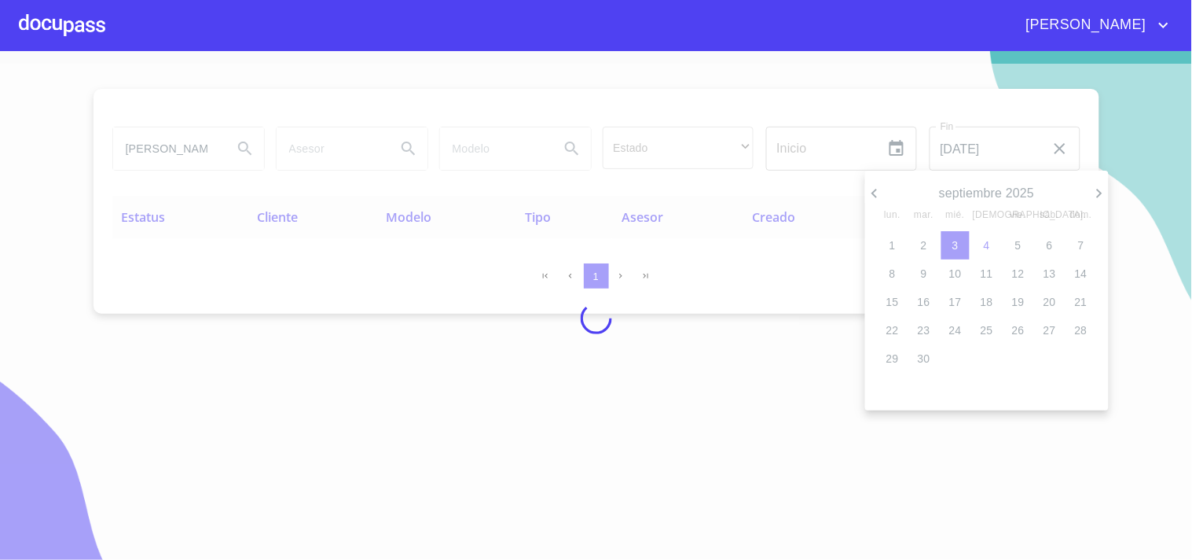
click at [56, 39] on div at bounding box center [596, 280] width 1192 height 560
click at [56, 27] on div at bounding box center [62, 25] width 86 height 50
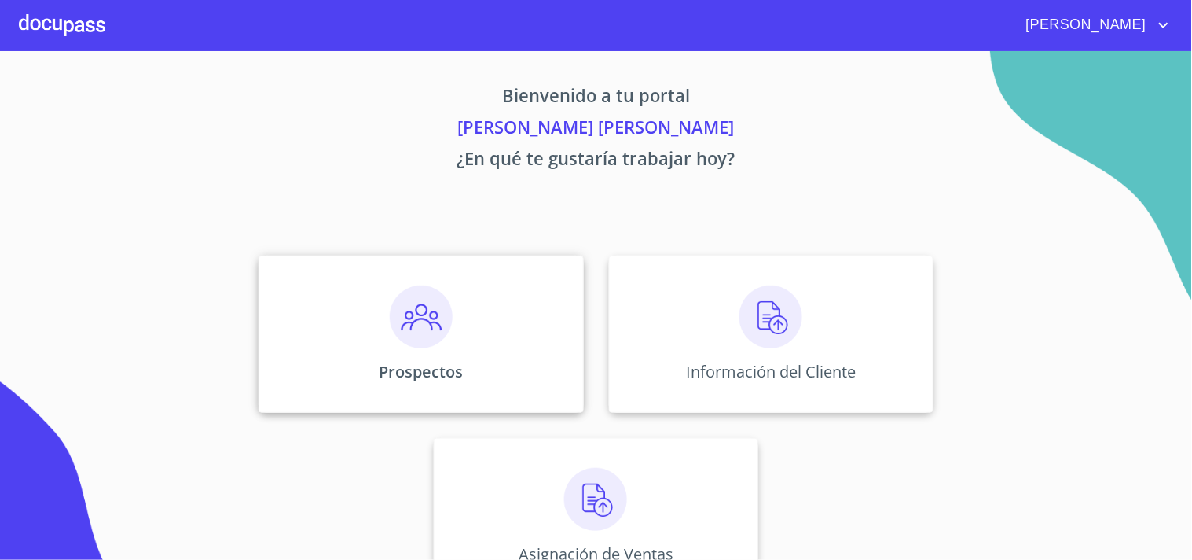
click at [413, 324] on img at bounding box center [421, 316] width 63 height 63
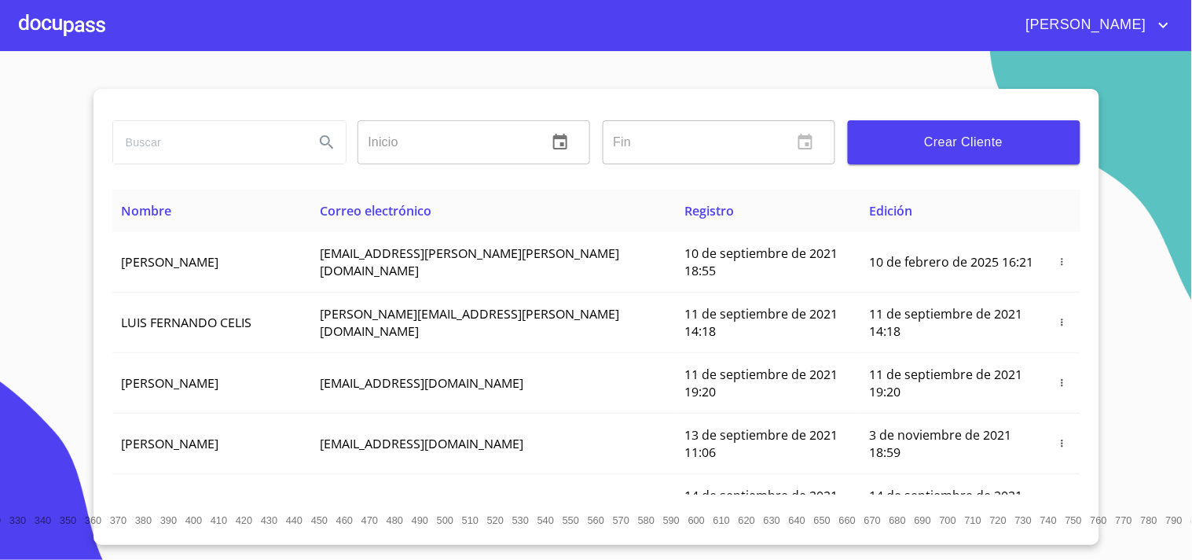
click at [794, 143] on div "​" at bounding box center [719, 142] width 233 height 44
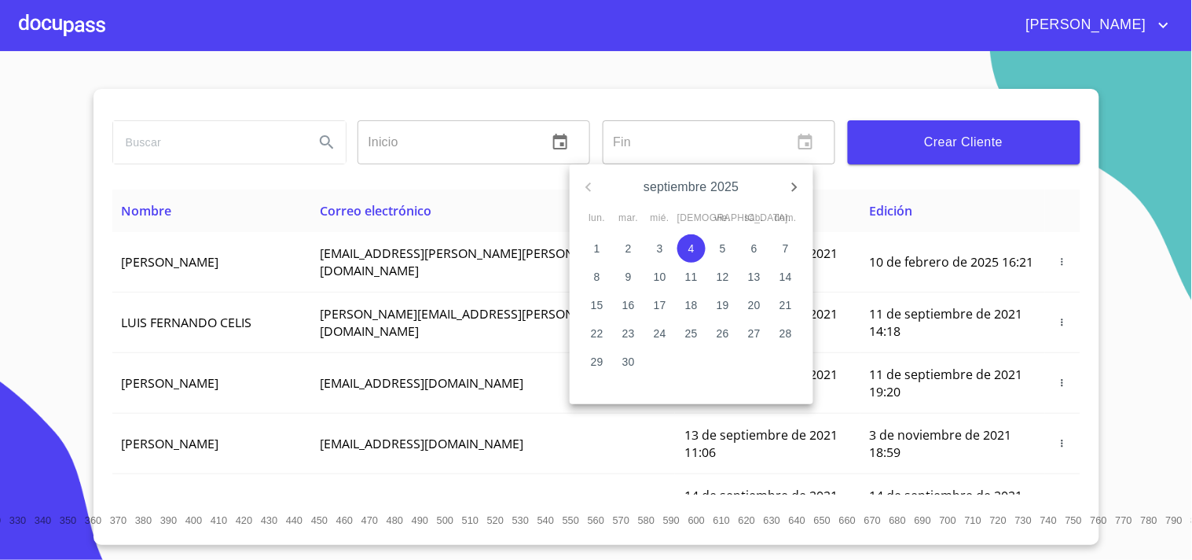
click at [807, 138] on div at bounding box center [596, 280] width 1192 height 560
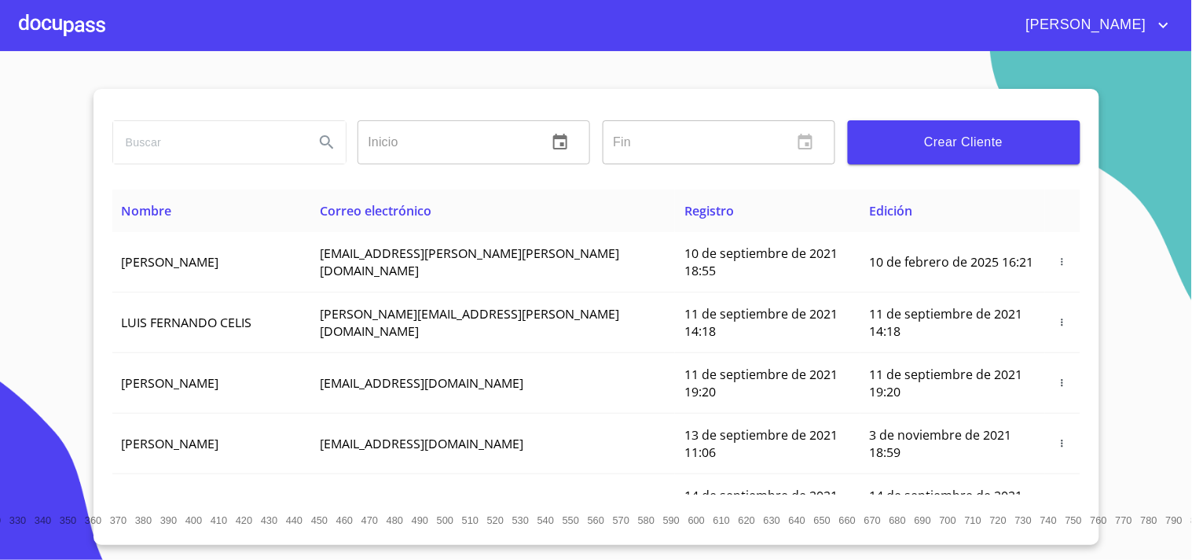
click at [784, 151] on div "​" at bounding box center [719, 142] width 233 height 44
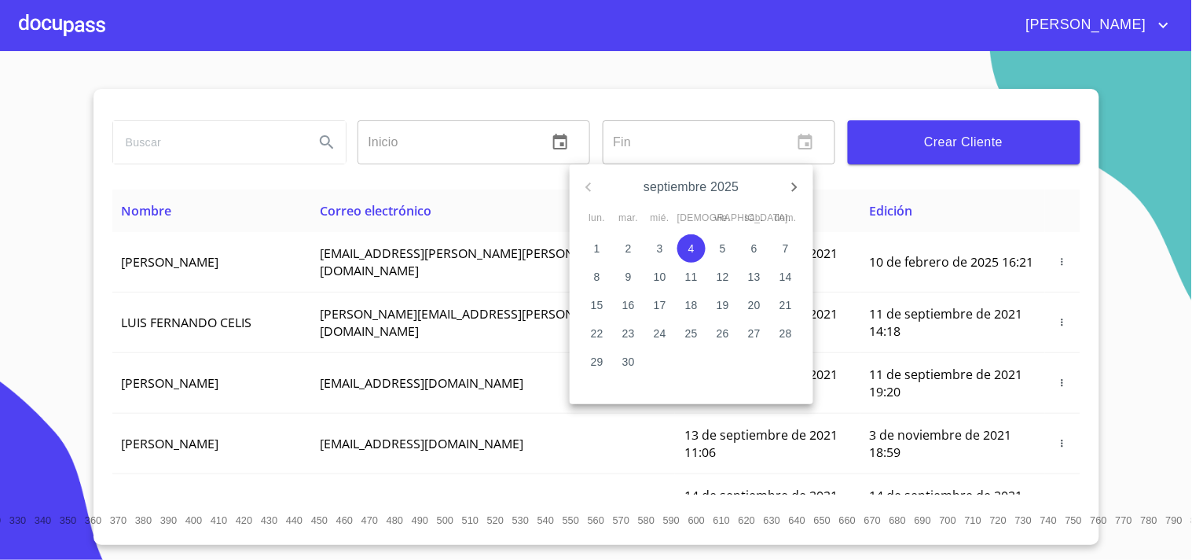
click at [690, 237] on button "4" at bounding box center [691, 248] width 28 height 28
type input "[DATE]"
click at [694, 244] on p "4" at bounding box center [691, 248] width 6 height 16
click at [376, 467] on div at bounding box center [596, 280] width 1192 height 560
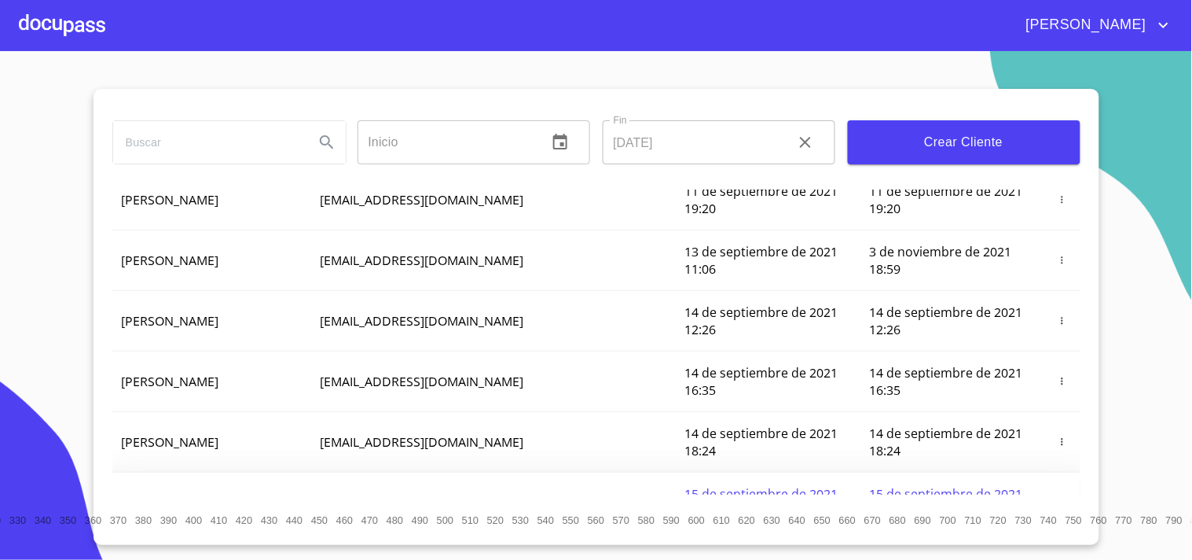
scroll to position [187, 0]
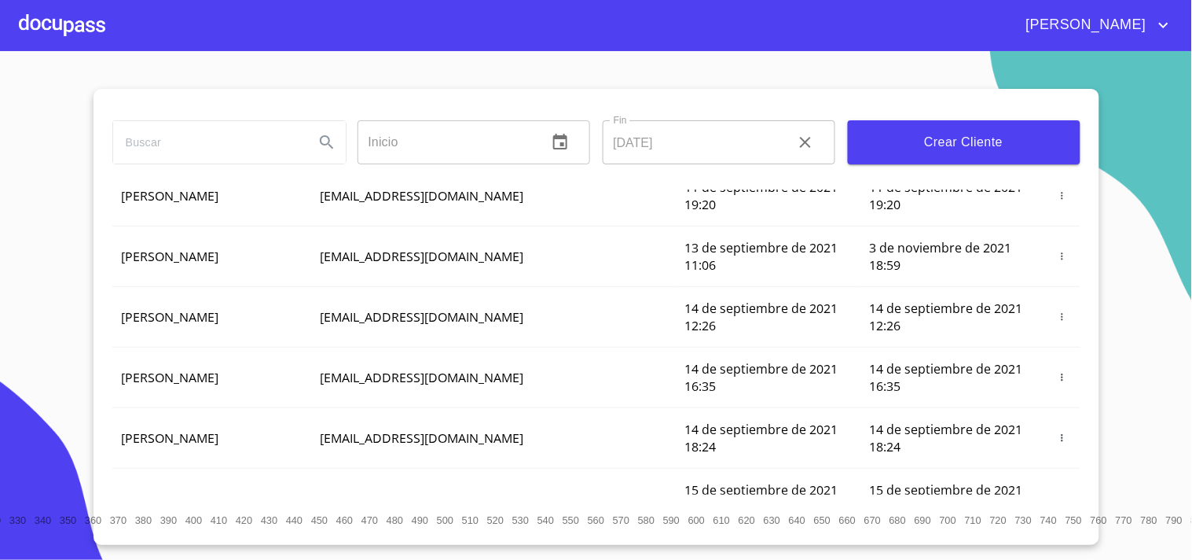
click at [53, 26] on div at bounding box center [62, 25] width 86 height 50
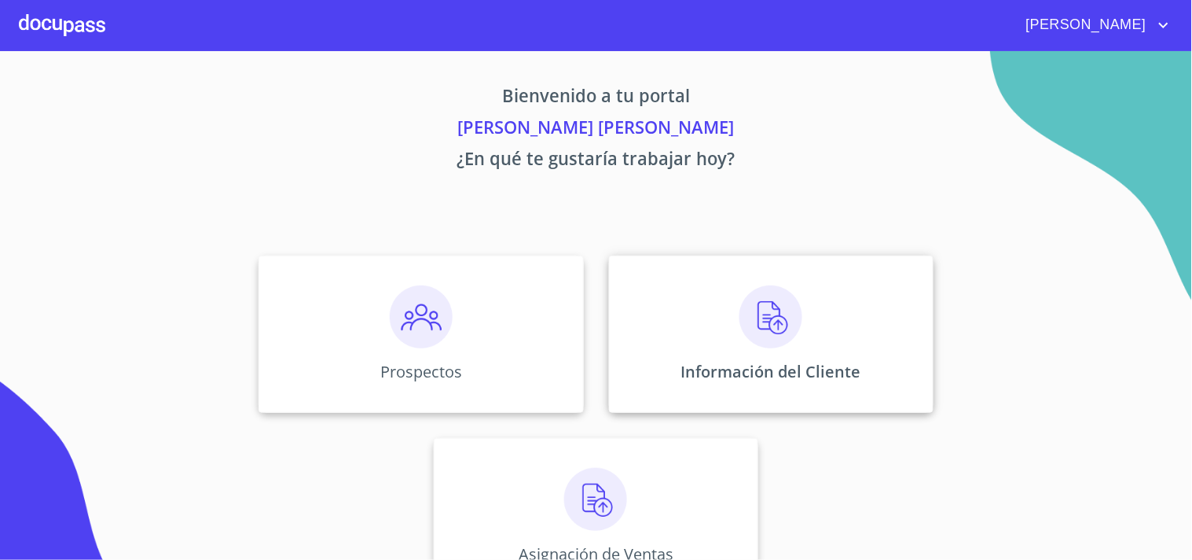
click at [696, 277] on div "Información del Cliente" at bounding box center [771, 333] width 325 height 157
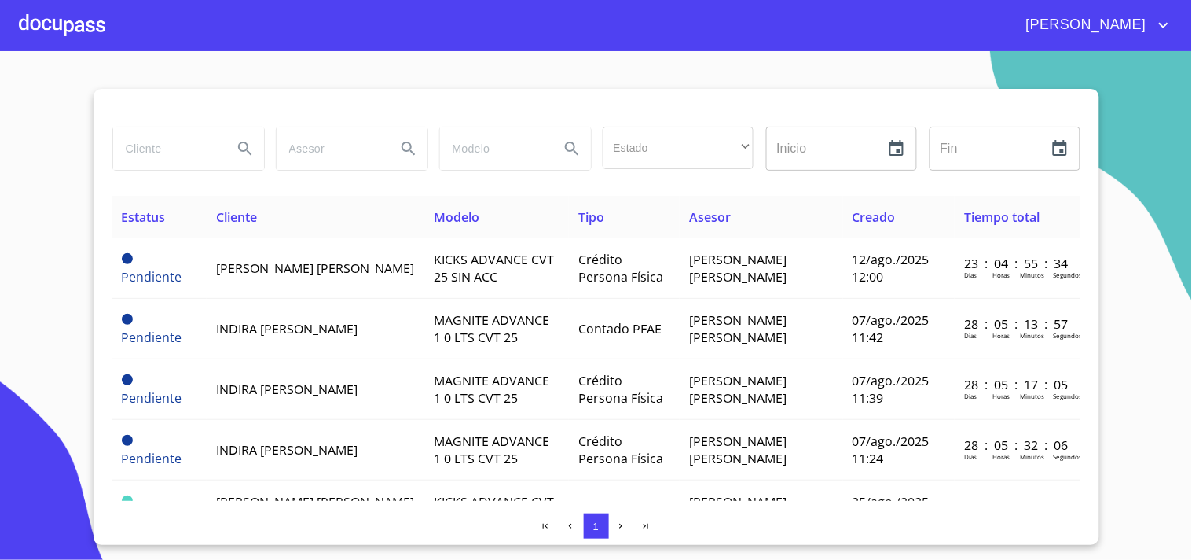
click at [318, 147] on input "search" at bounding box center [330, 148] width 107 height 42
type input "juan carlos"
click at [409, 155] on icon "Search" at bounding box center [408, 148] width 19 height 19
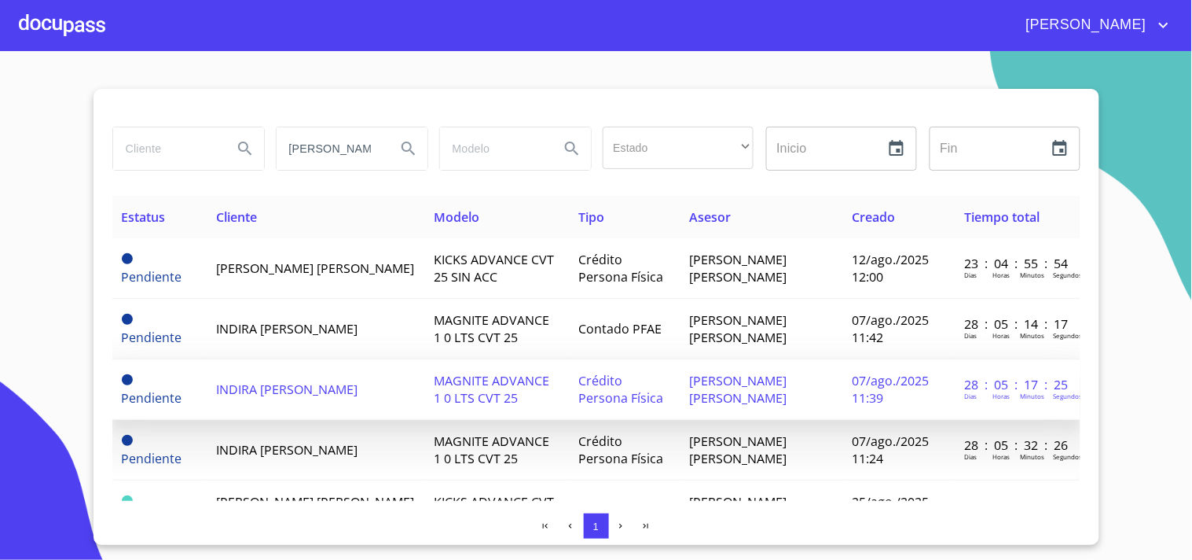
scroll to position [0, 2]
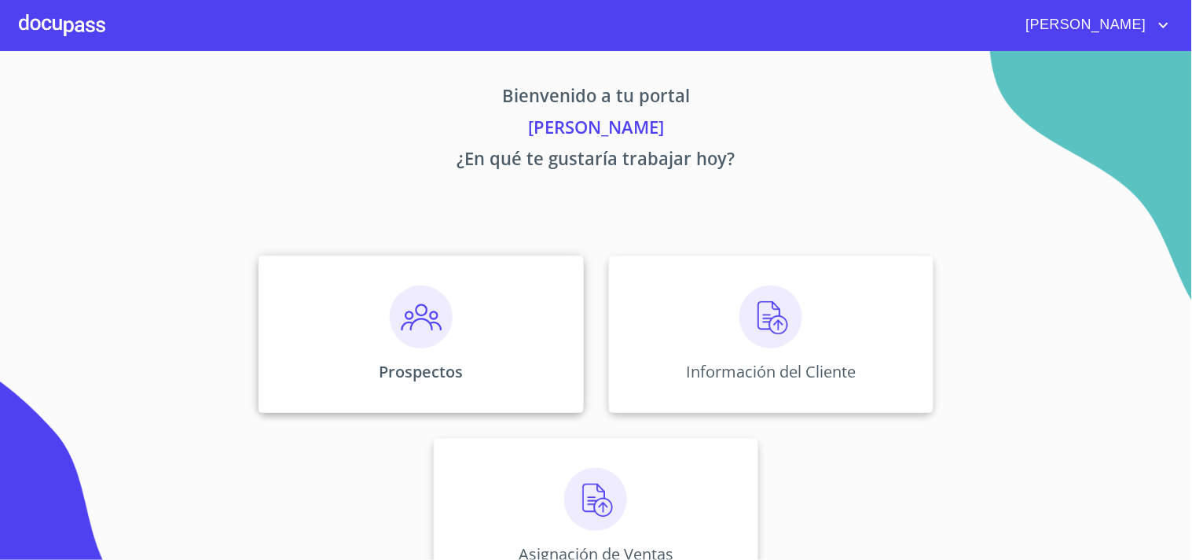
click at [479, 330] on div "Prospectos" at bounding box center [421, 333] width 325 height 157
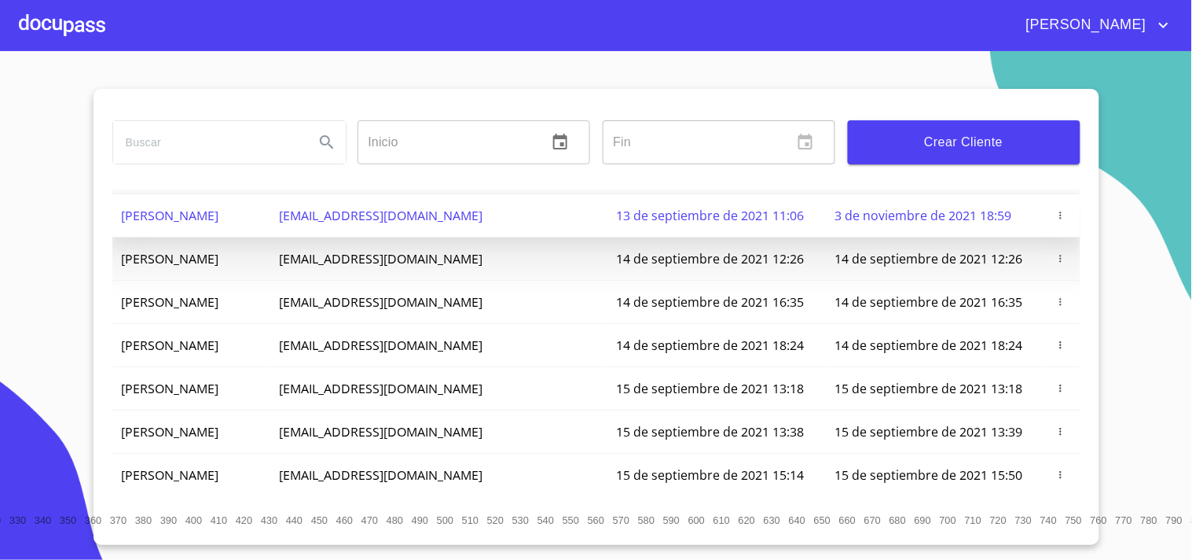
scroll to position [187, 0]
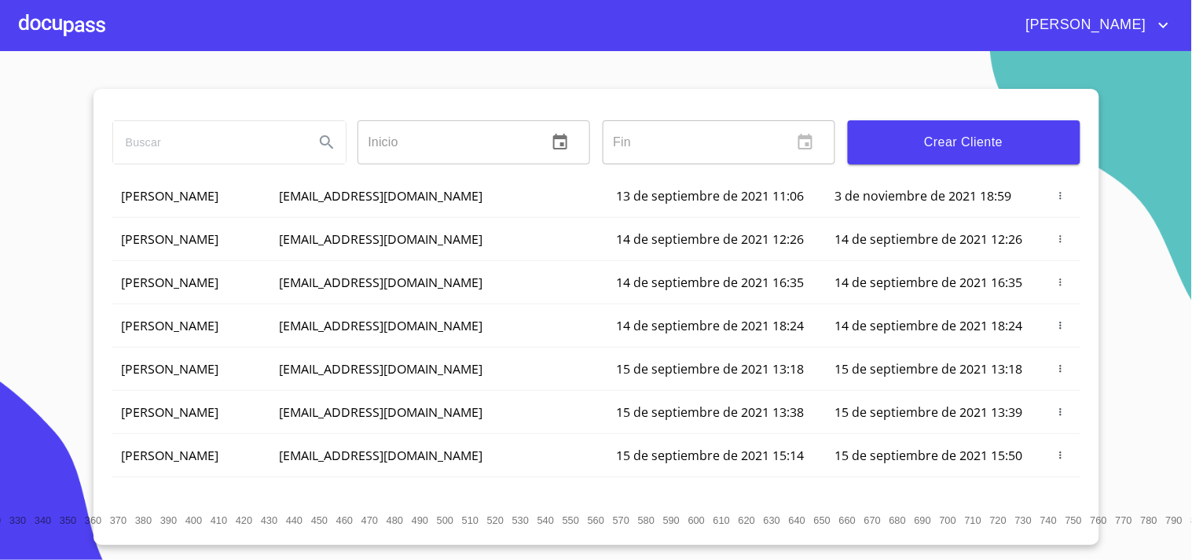
click at [923, 145] on span "Crear Cliente" at bounding box center [964, 142] width 207 height 22
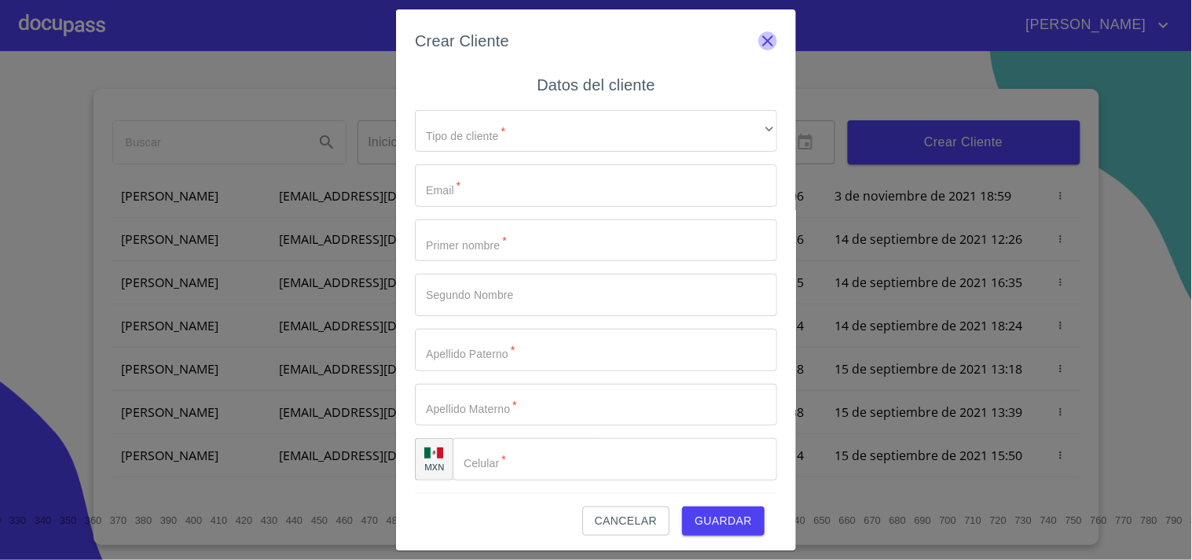
click at [758, 46] on icon "button" at bounding box center [767, 40] width 19 height 19
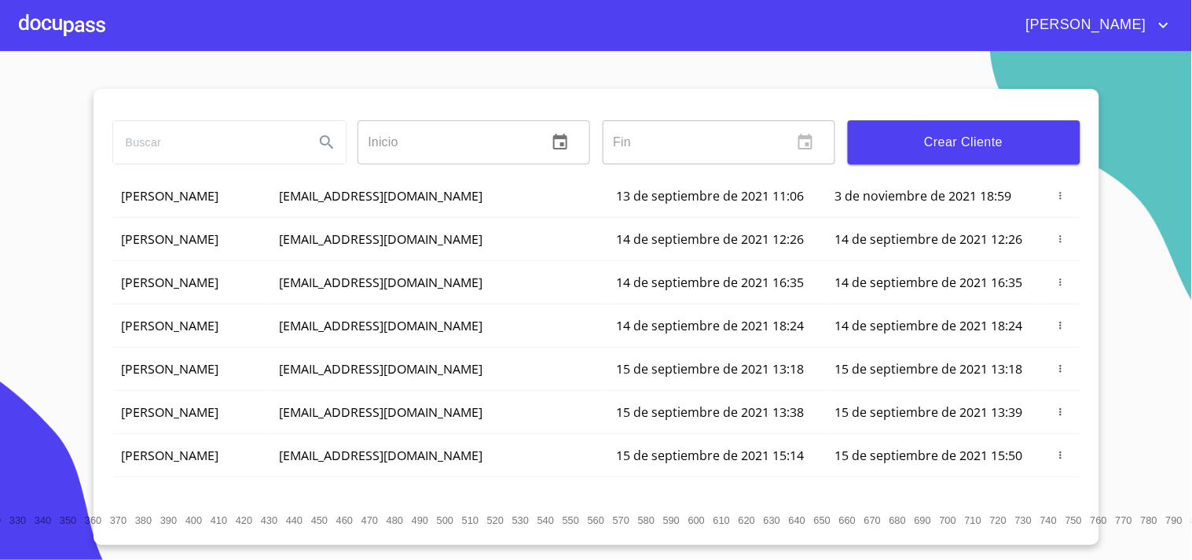
click at [657, 119] on div "Fin ​" at bounding box center [718, 142] width 245 height 57
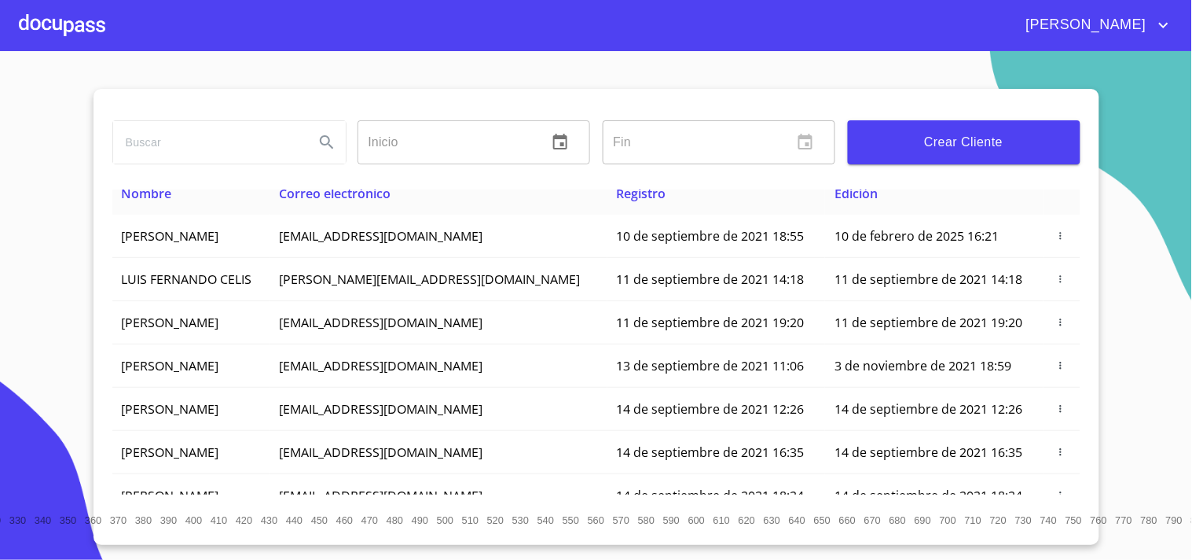
scroll to position [0, 0]
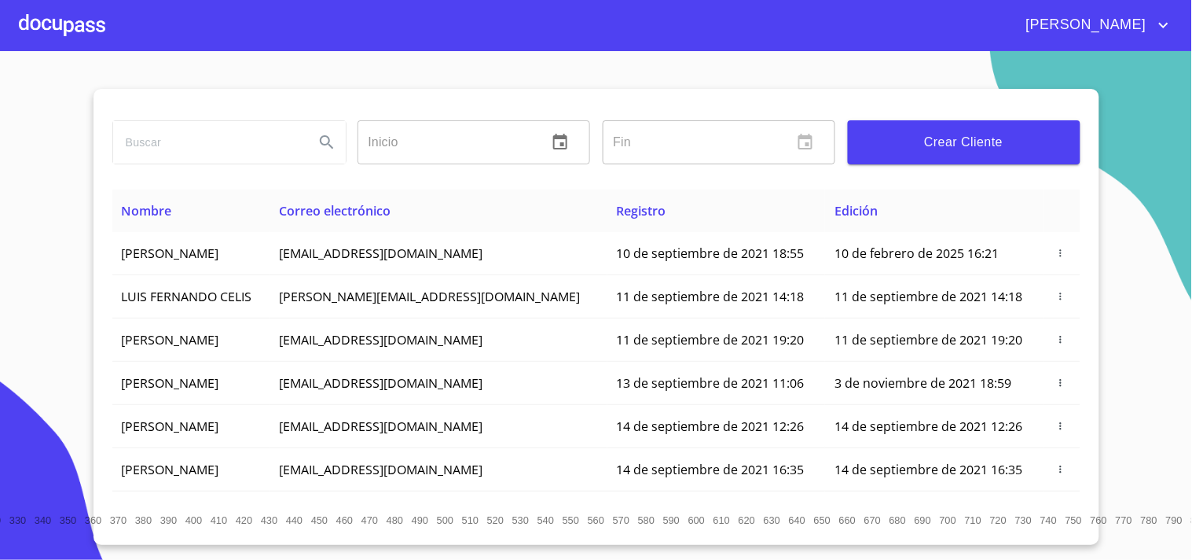
click at [253, 130] on input "search" at bounding box center [207, 142] width 189 height 42
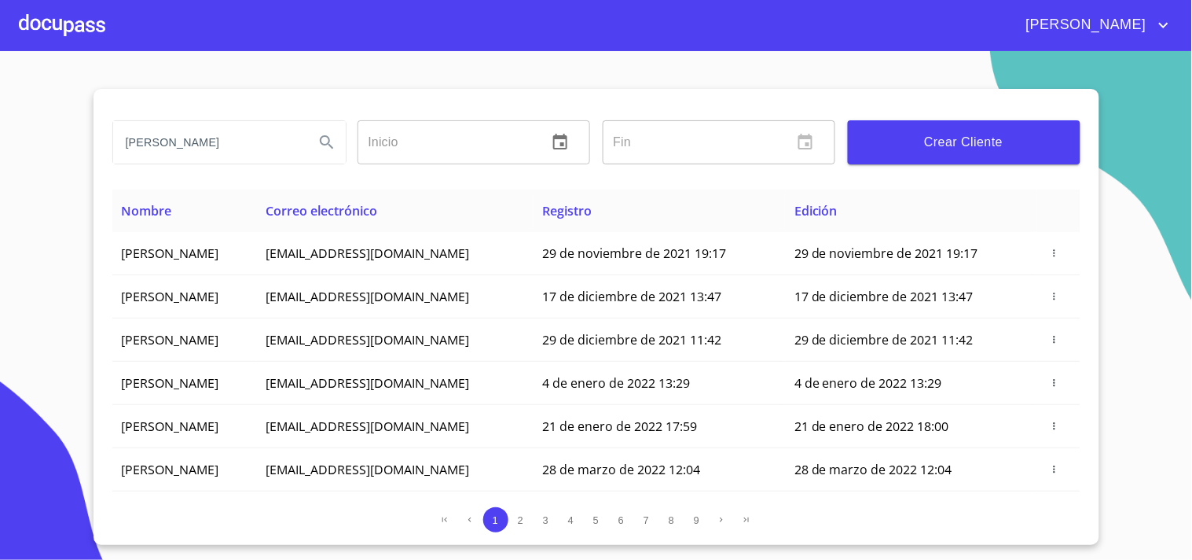
click at [196, 151] on input "[PERSON_NAME]" at bounding box center [207, 142] width 189 height 42
type input "g"
type input "[PERSON_NAME]"
click at [312, 138] on button "Search" at bounding box center [327, 142] width 38 height 38
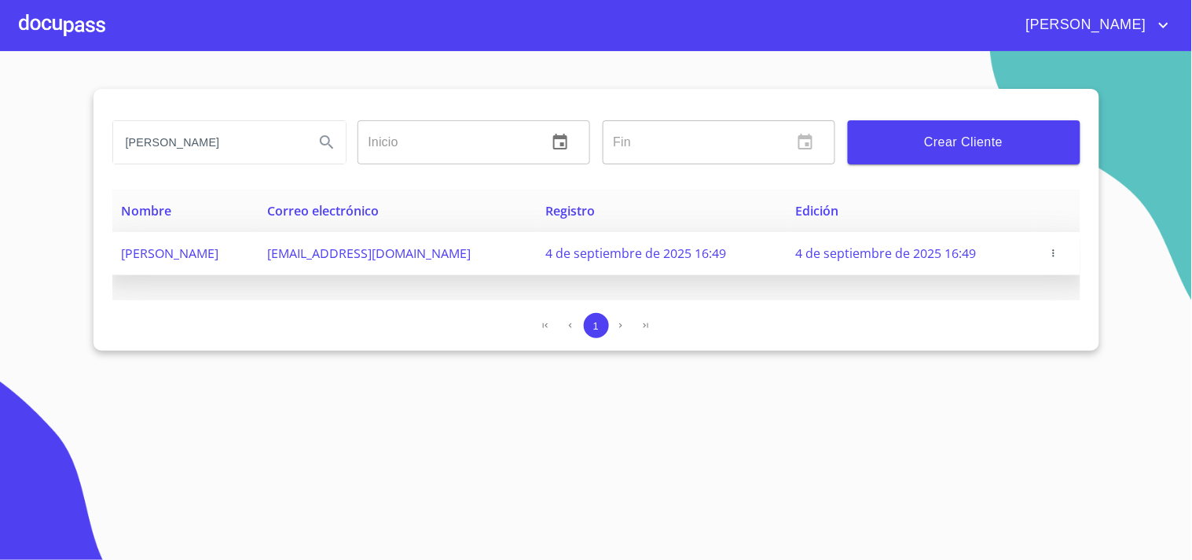
click at [962, 244] on span "4 de septiembre de 2025 16:49" at bounding box center [886, 252] width 181 height 17
click at [1058, 253] on icon "button" at bounding box center [1053, 253] width 11 height 11
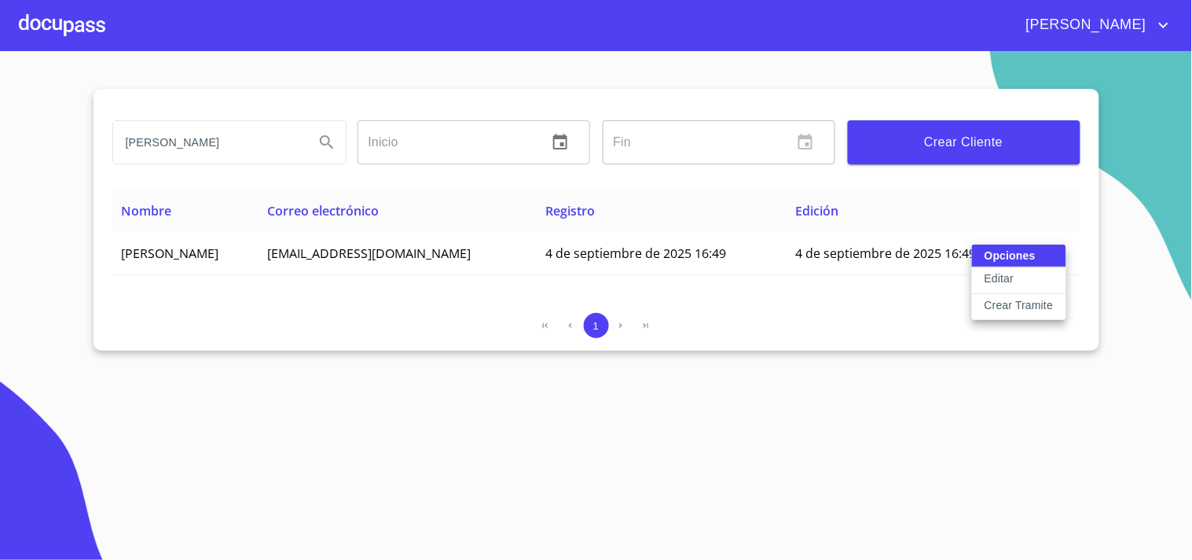
click at [910, 309] on div at bounding box center [596, 280] width 1192 height 560
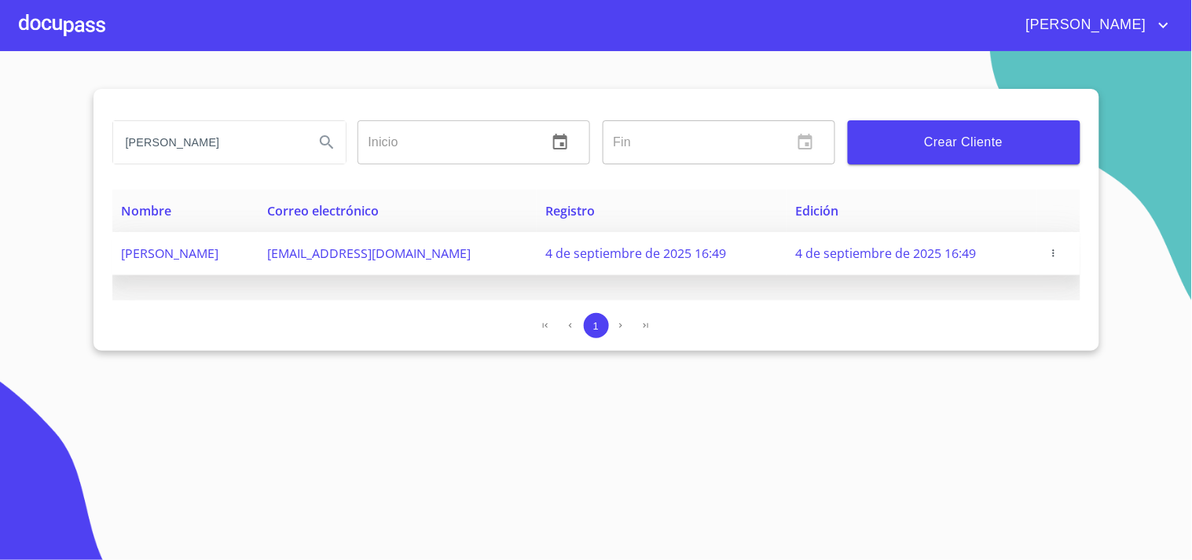
click at [833, 249] on span "4 de septiembre de 2025 16:49" at bounding box center [886, 252] width 181 height 17
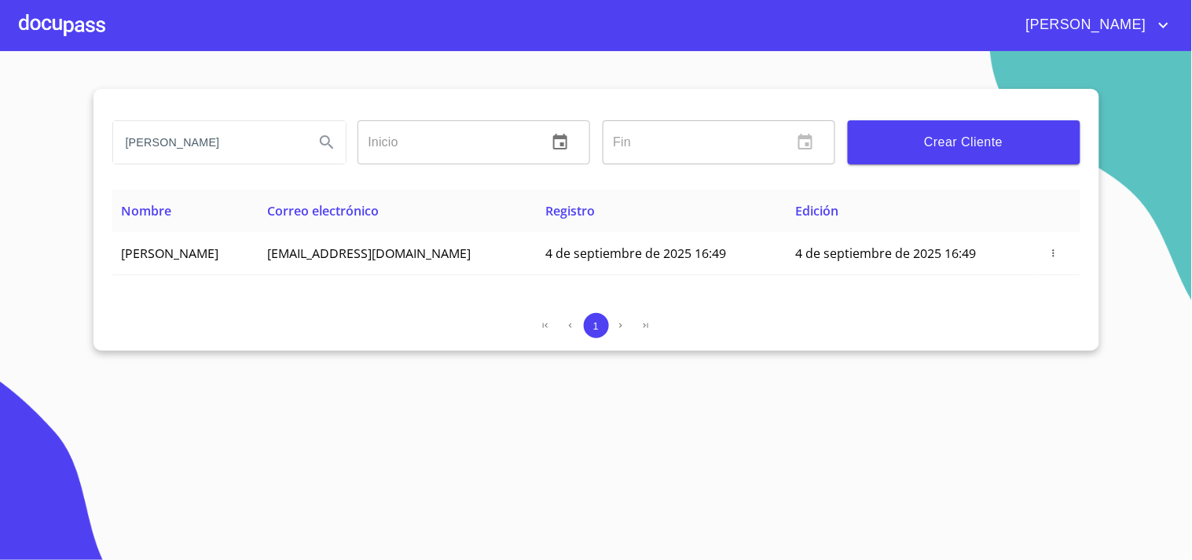
drag, startPoint x: 284, startPoint y: 145, endPoint x: 17, endPoint y: 132, distance: 267.5
click at [17, 132] on section "[PERSON_NAME] Inicio ​ Fin ​ Crear Cliente Nombre Correo electrónico Registro E…" at bounding box center [596, 305] width 1192 height 508
click at [79, 17] on div at bounding box center [62, 25] width 86 height 50
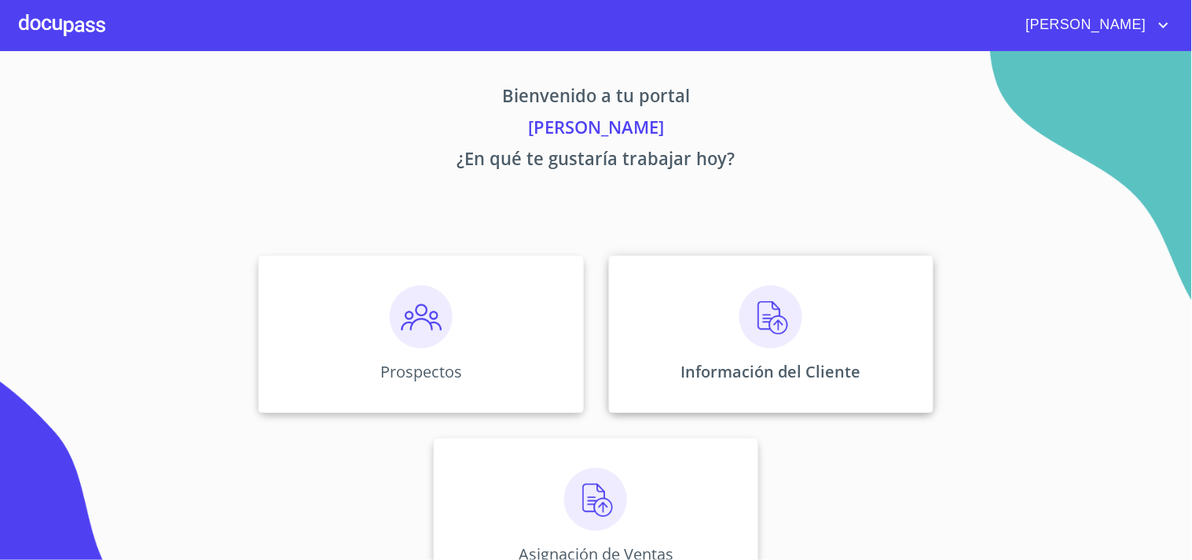
click at [751, 297] on img at bounding box center [771, 316] width 63 height 63
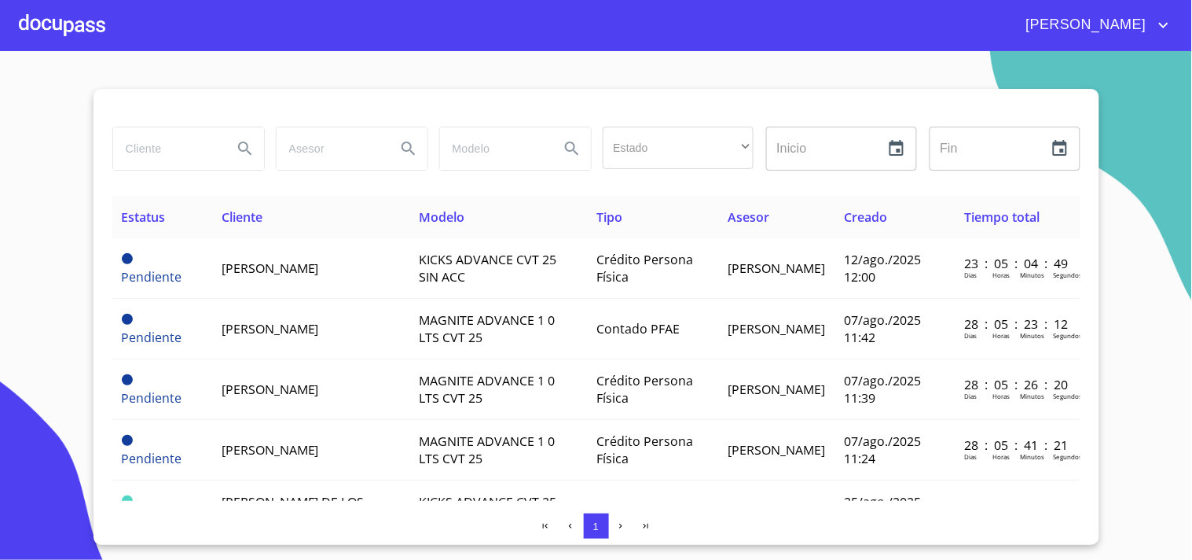
click at [140, 151] on input "search" at bounding box center [166, 148] width 107 height 42
paste input "[PERSON_NAME]"
type input "[PERSON_NAME]"
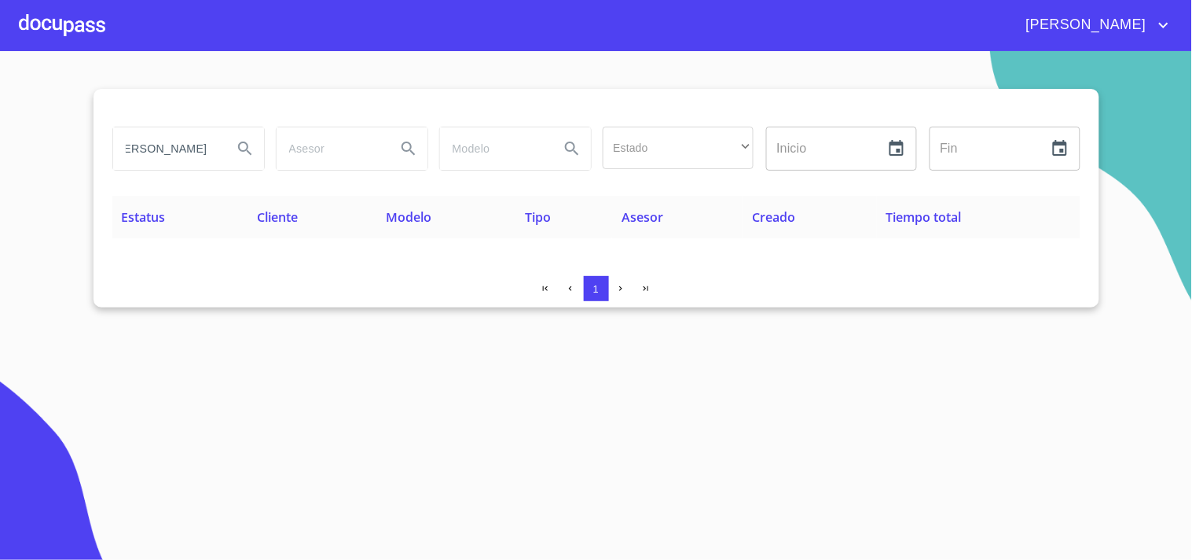
click at [900, 152] on icon "button" at bounding box center [896, 148] width 19 height 19
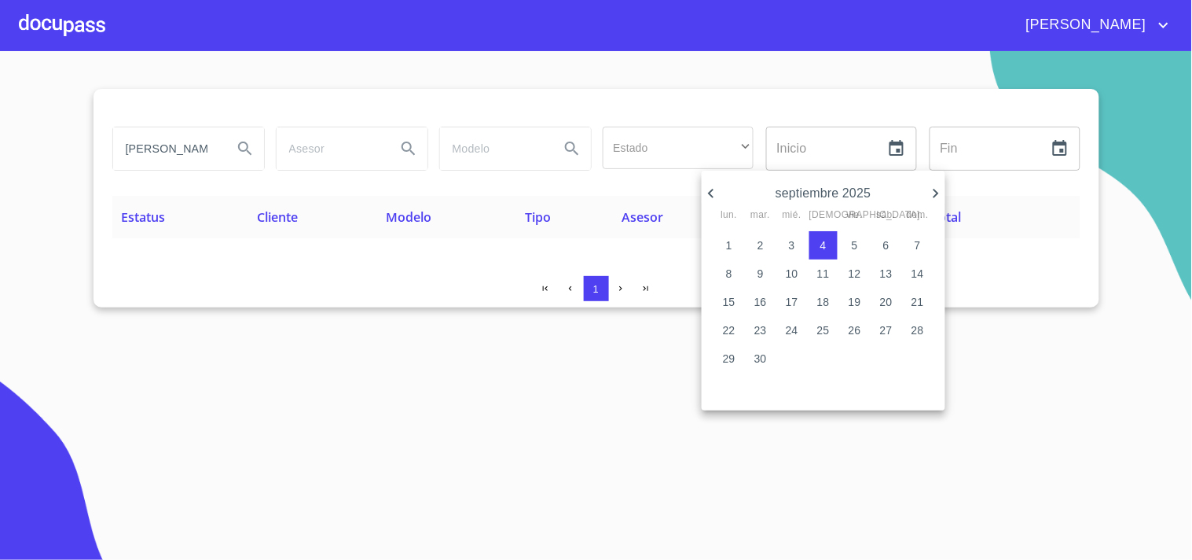
click at [827, 239] on span "4" at bounding box center [823, 245] width 28 height 16
type input "[DATE]"
click at [443, 68] on div at bounding box center [596, 280] width 1192 height 560
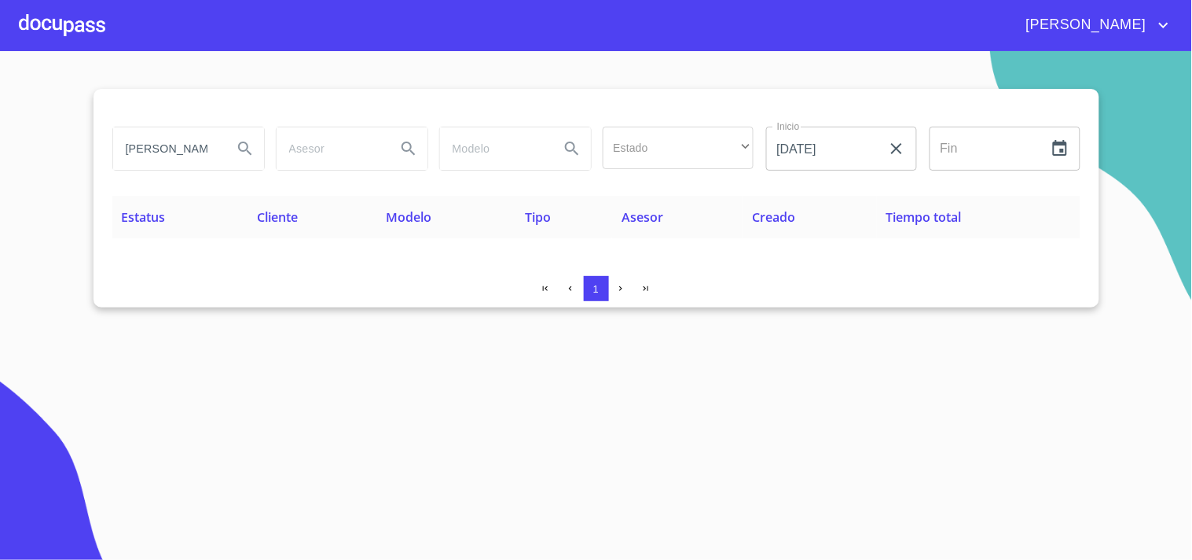
click at [58, 14] on div at bounding box center [62, 25] width 86 height 50
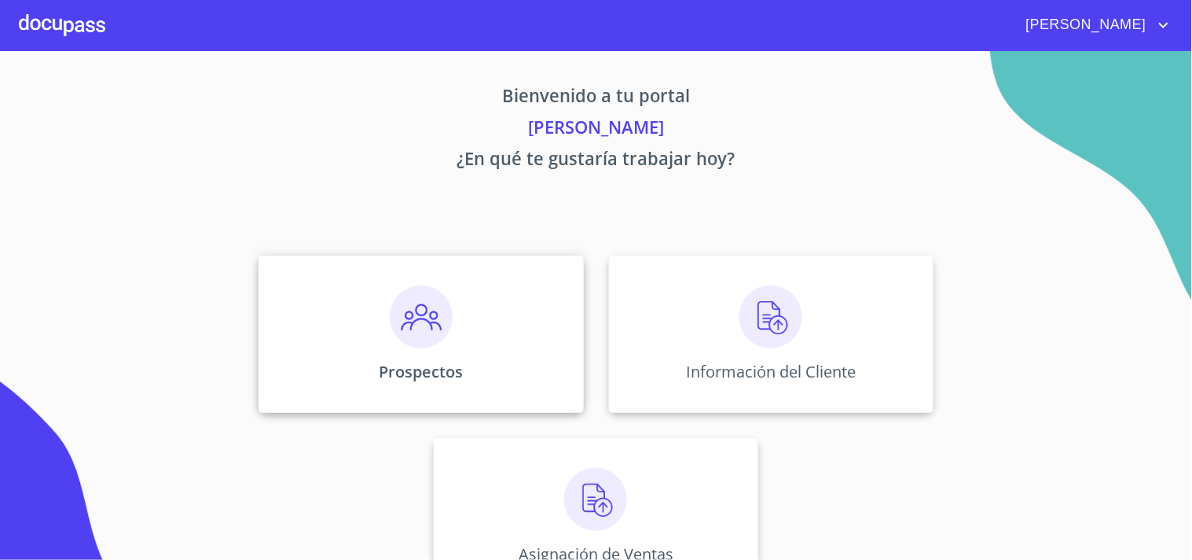
click at [390, 302] on img at bounding box center [421, 316] width 63 height 63
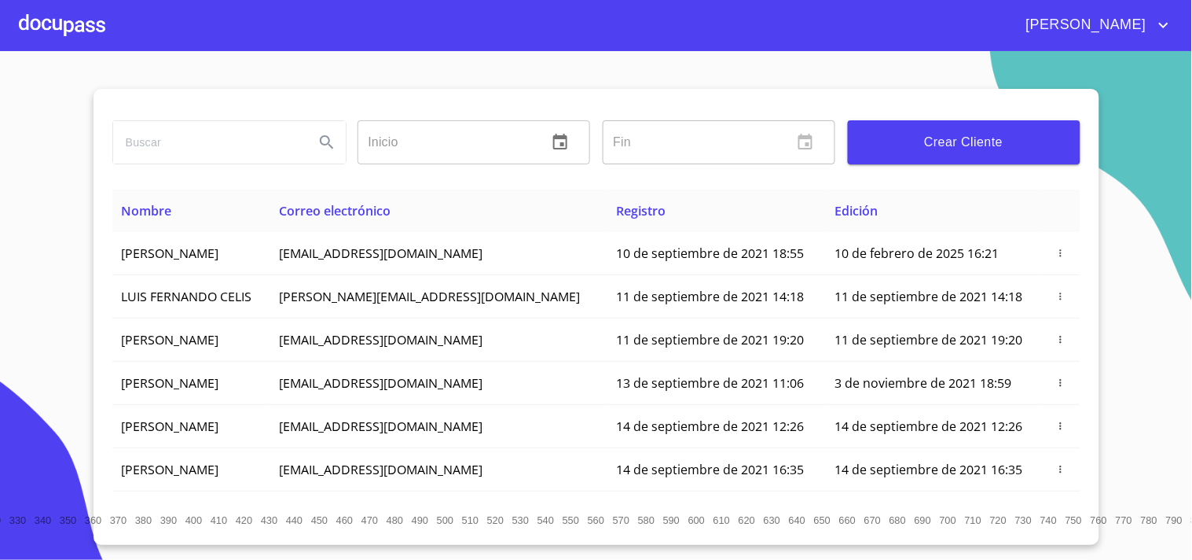
click at [226, 149] on input "search" at bounding box center [207, 142] width 189 height 42
paste input "[PERSON_NAME]"
type input "[PERSON_NAME]"
click at [329, 141] on icon "Search" at bounding box center [326, 141] width 13 height 13
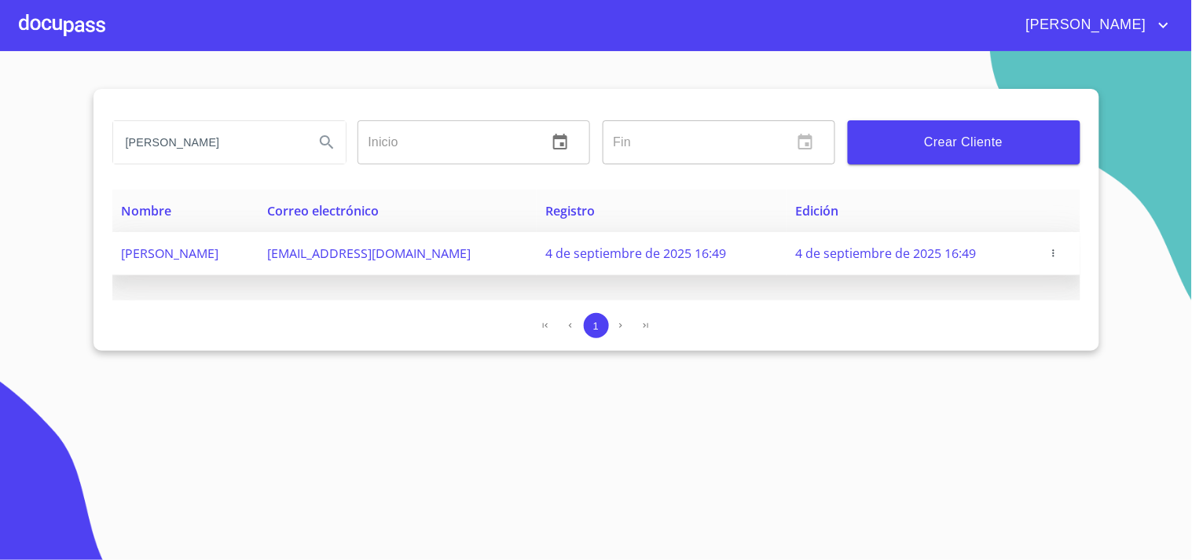
click at [1057, 251] on icon "button" at bounding box center [1053, 253] width 11 height 11
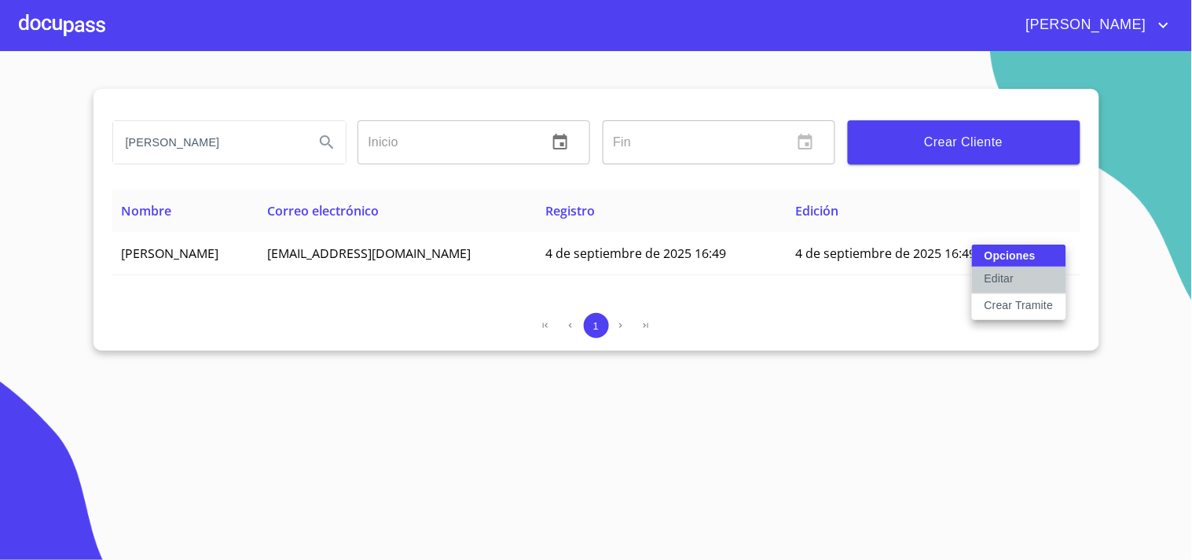
click at [1007, 279] on p "Editar" at bounding box center [999, 278] width 29 height 16
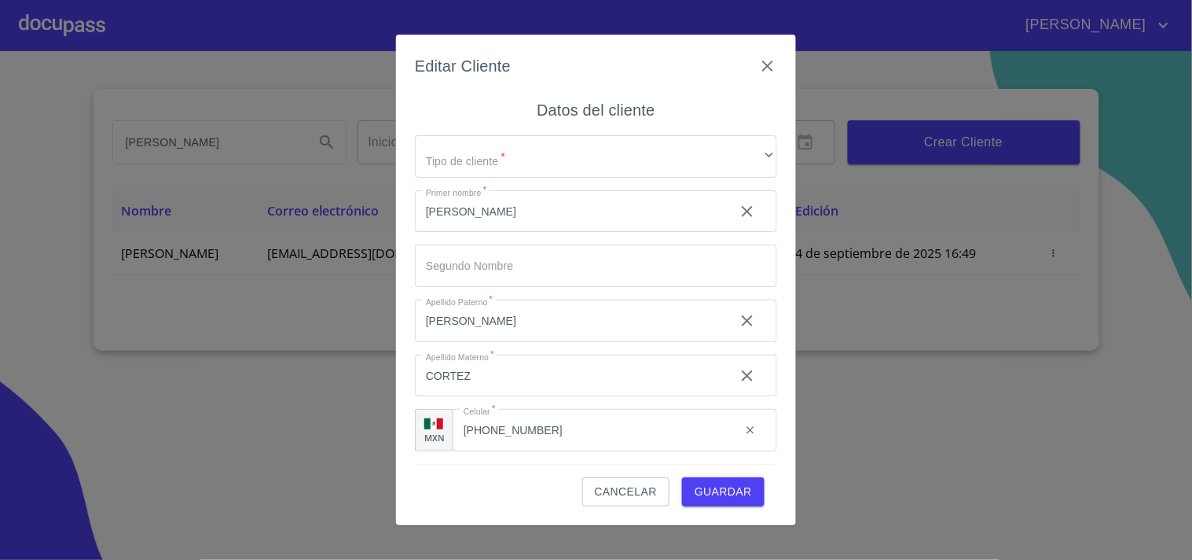
type input "[PERSON_NAME]"
type input "CORTEZ"
type input "[PHONE_NUMBER]"
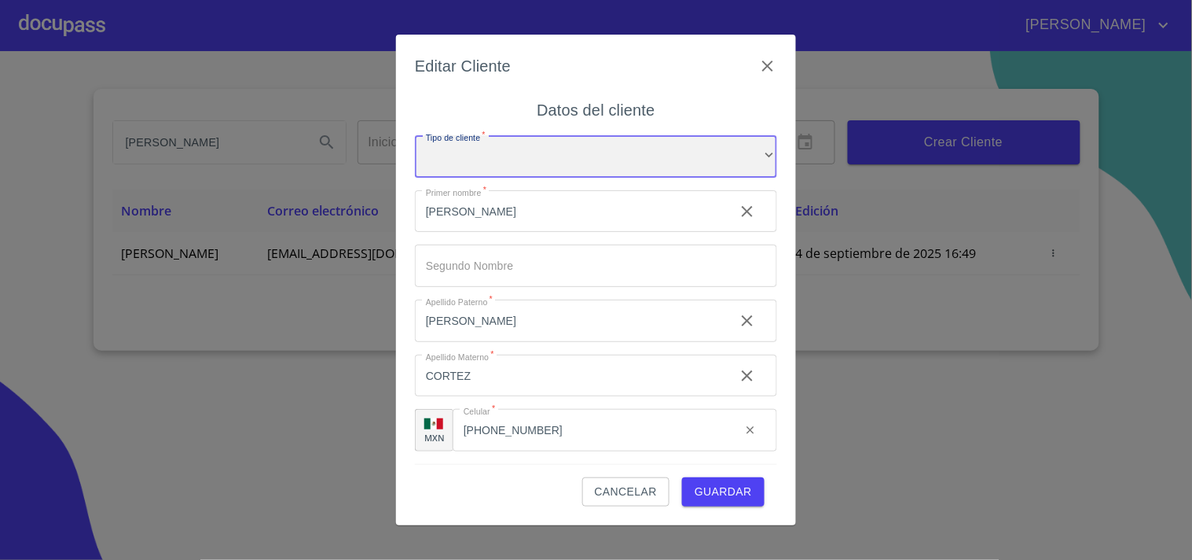
click at [527, 157] on div "​" at bounding box center [596, 156] width 362 height 42
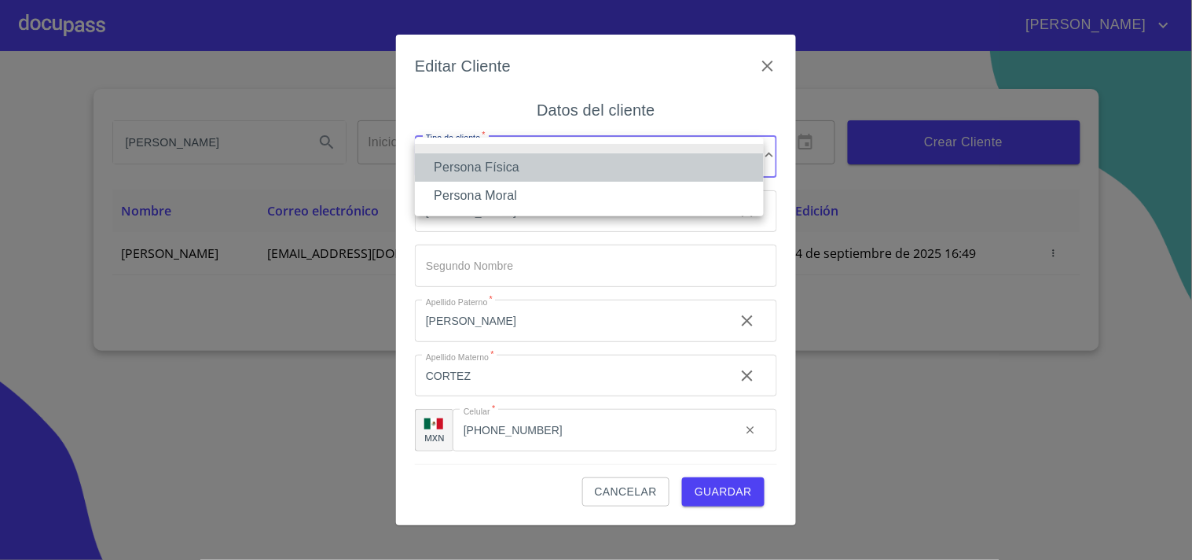
click at [521, 160] on li "Persona Física" at bounding box center [589, 167] width 349 height 28
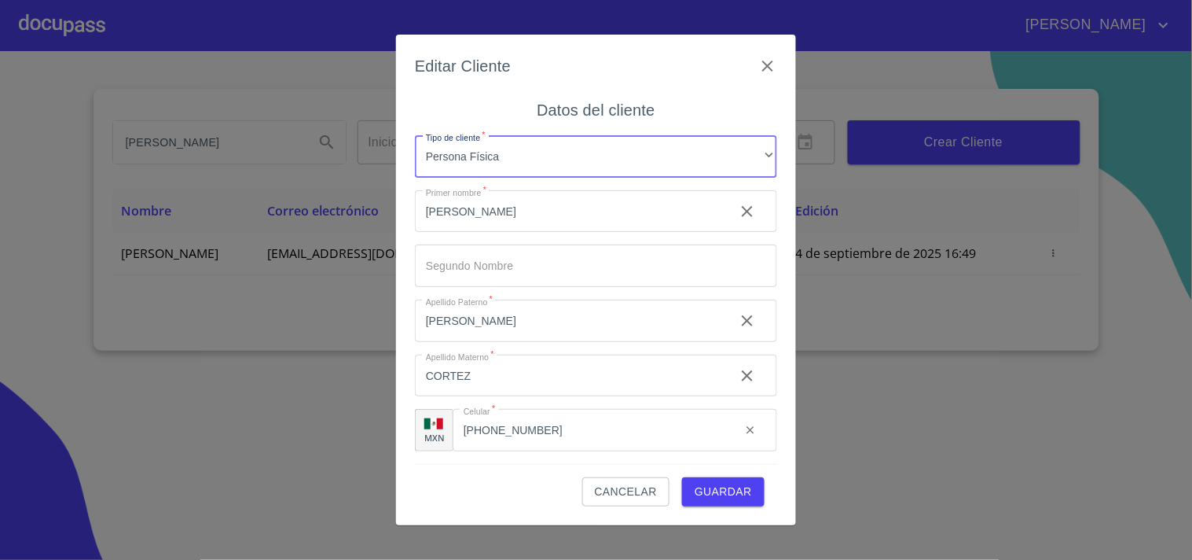
click at [699, 501] on span "Guardar" at bounding box center [723, 492] width 57 height 20
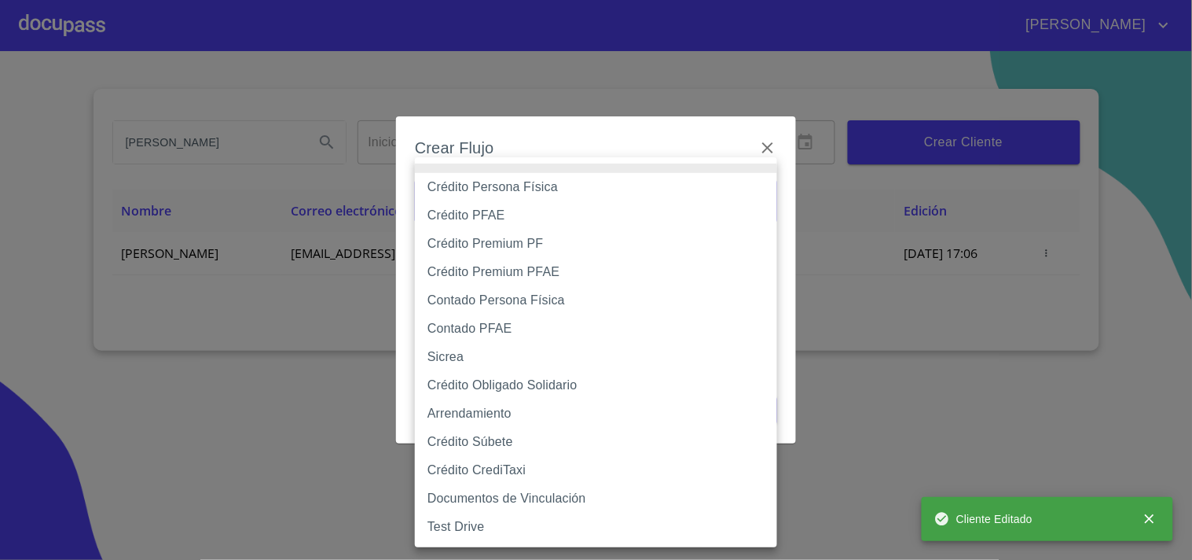
click at [578, 197] on body "[PERSON_NAME] ​ Fin ​ Crear Cliente Nombre Correo electrónico Registro Edición …" at bounding box center [596, 280] width 1192 height 560
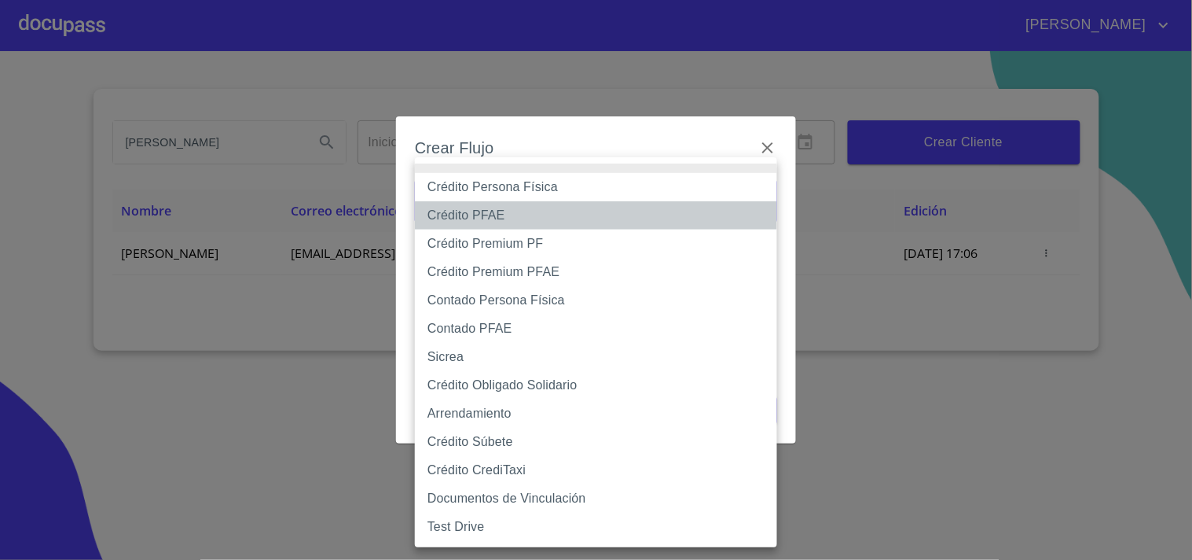
click at [532, 207] on li "Crédito PFAE" at bounding box center [596, 215] width 362 height 28
type input "60bfa0150d9865ccc24afd7c"
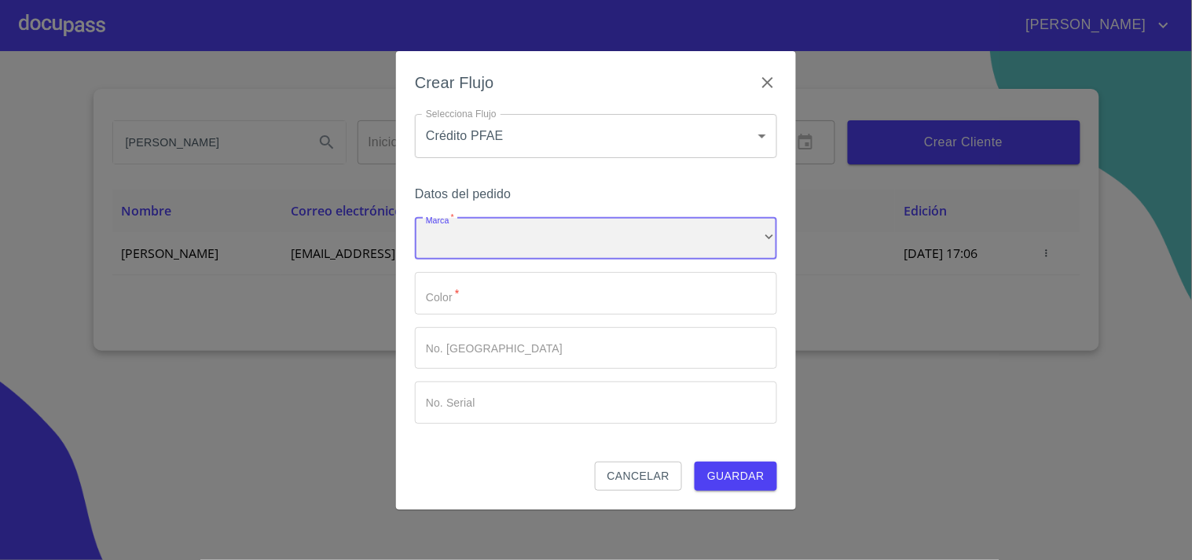
click at [507, 230] on div "​" at bounding box center [596, 239] width 362 height 42
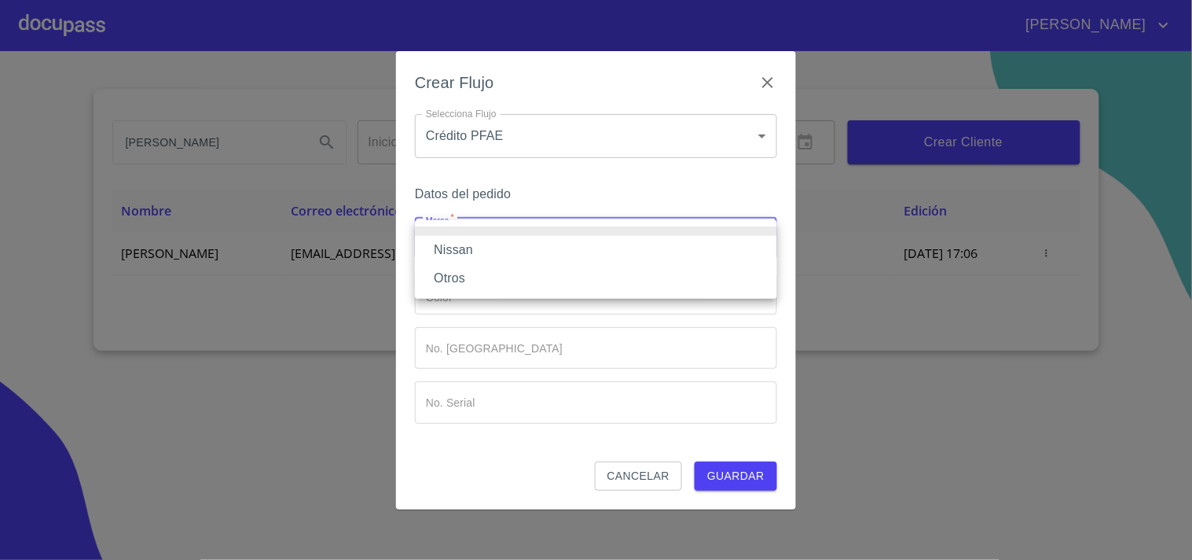
click at [489, 249] on li "Nissan" at bounding box center [596, 250] width 362 height 28
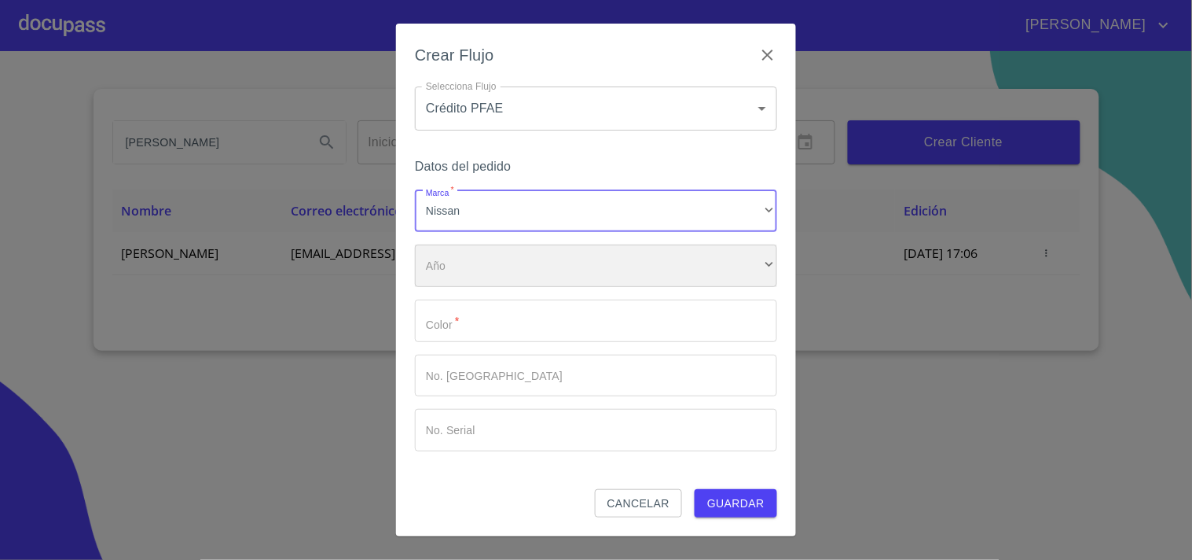
click at [483, 266] on div "​" at bounding box center [596, 265] width 362 height 42
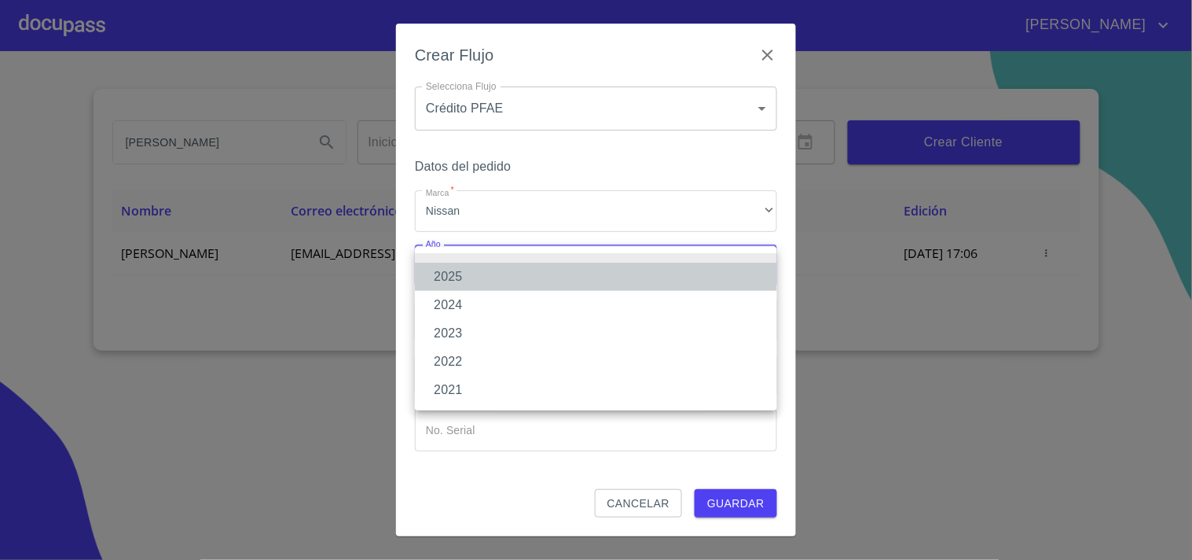
click at [468, 281] on li "2025" at bounding box center [596, 276] width 362 height 28
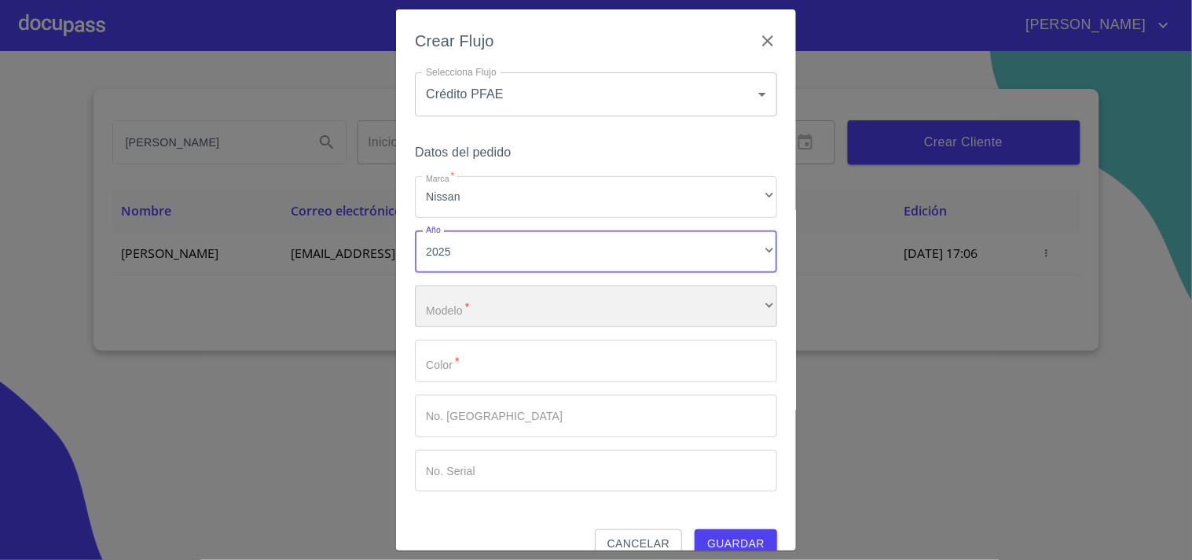
click at [468, 306] on div "​" at bounding box center [596, 306] width 362 height 42
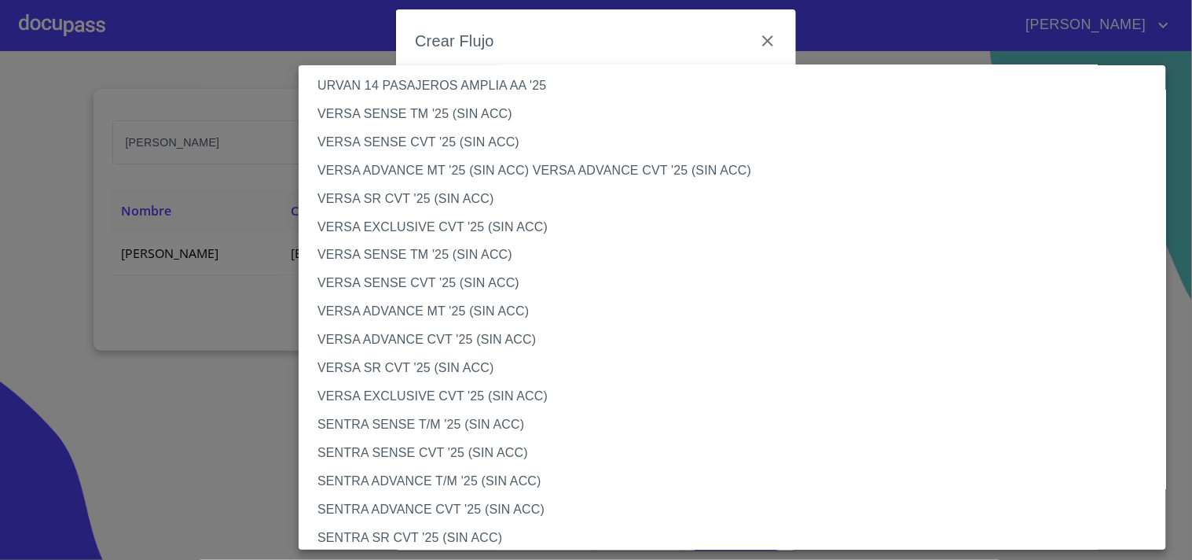
scroll to position [574, 0]
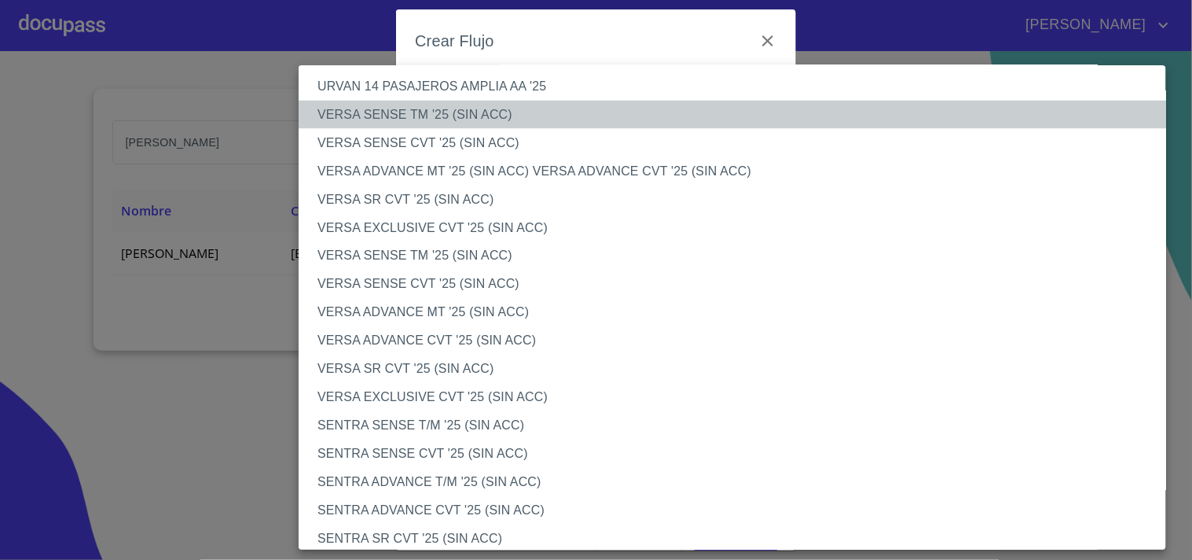
click at [501, 120] on li "VERSA SENSE TM '25 (SIN ACC)" at bounding box center [739, 115] width 881 height 28
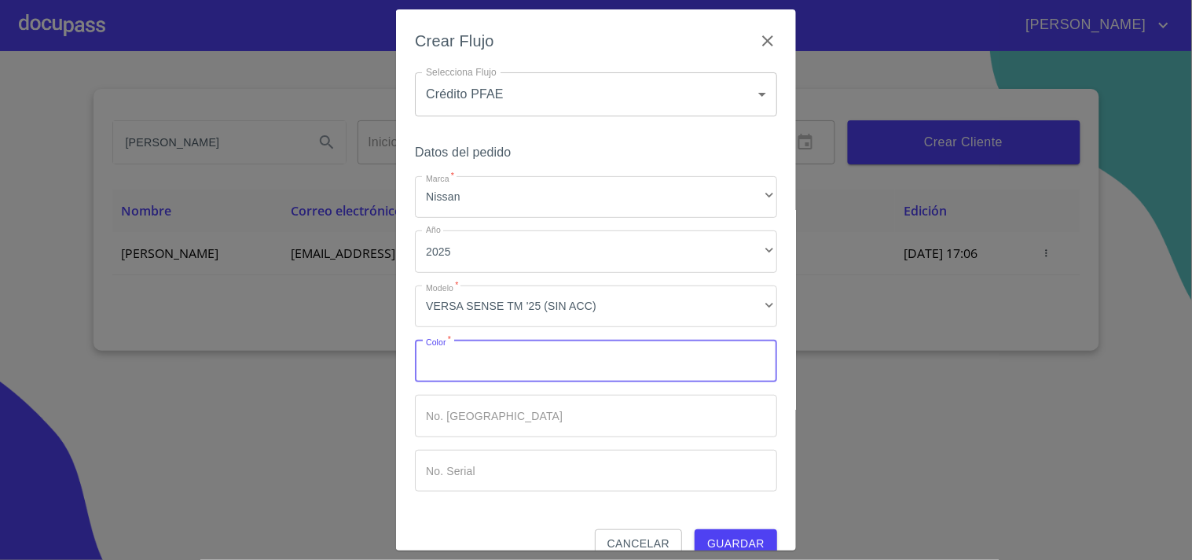
click at [481, 367] on input "Marca   *" at bounding box center [596, 361] width 362 height 42
type input "b"
type input "BLANCO"
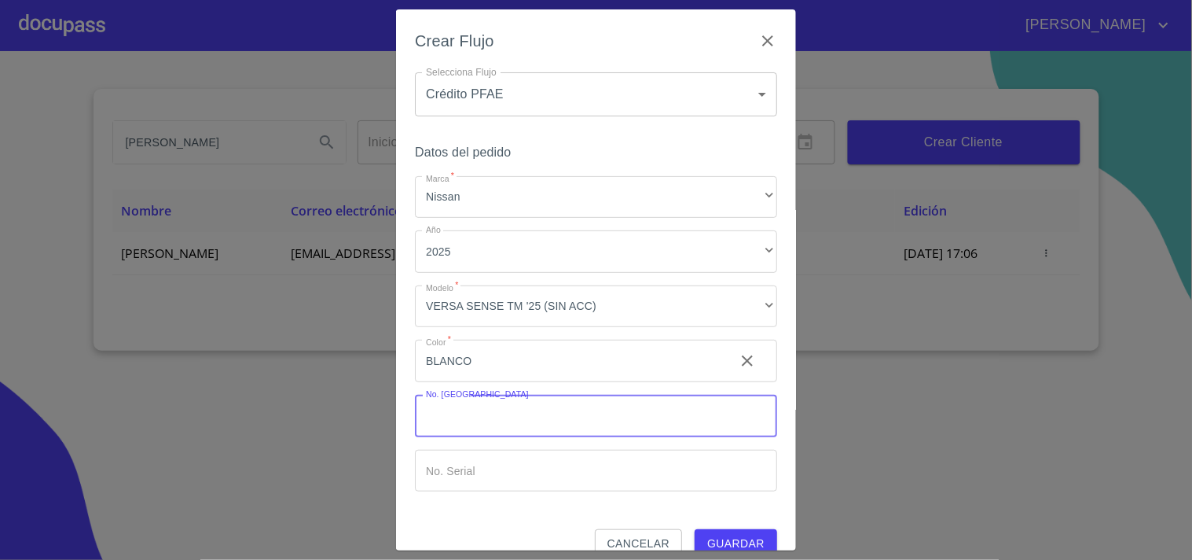
click at [485, 411] on input "Marca   *" at bounding box center [596, 416] width 362 height 42
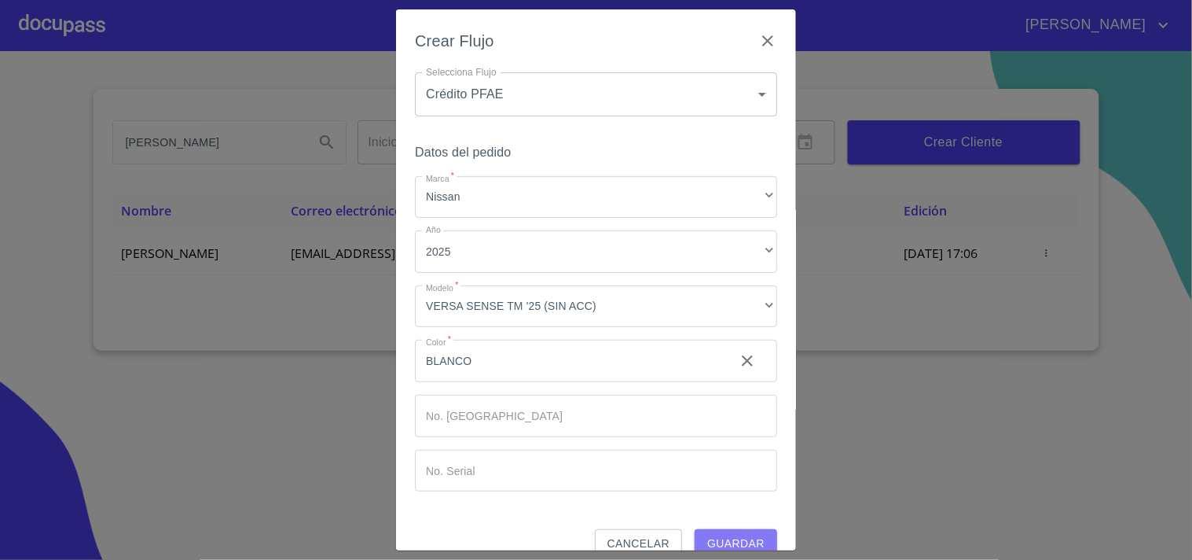
click at [734, 543] on span "Guardar" at bounding box center [735, 544] width 57 height 20
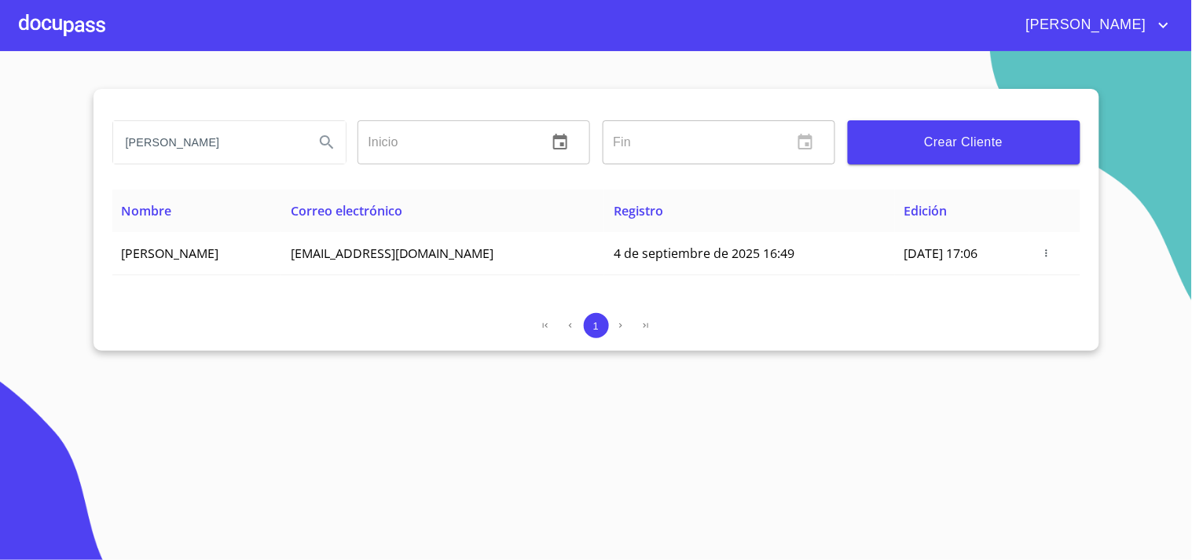
click at [34, 35] on div at bounding box center [62, 25] width 86 height 50
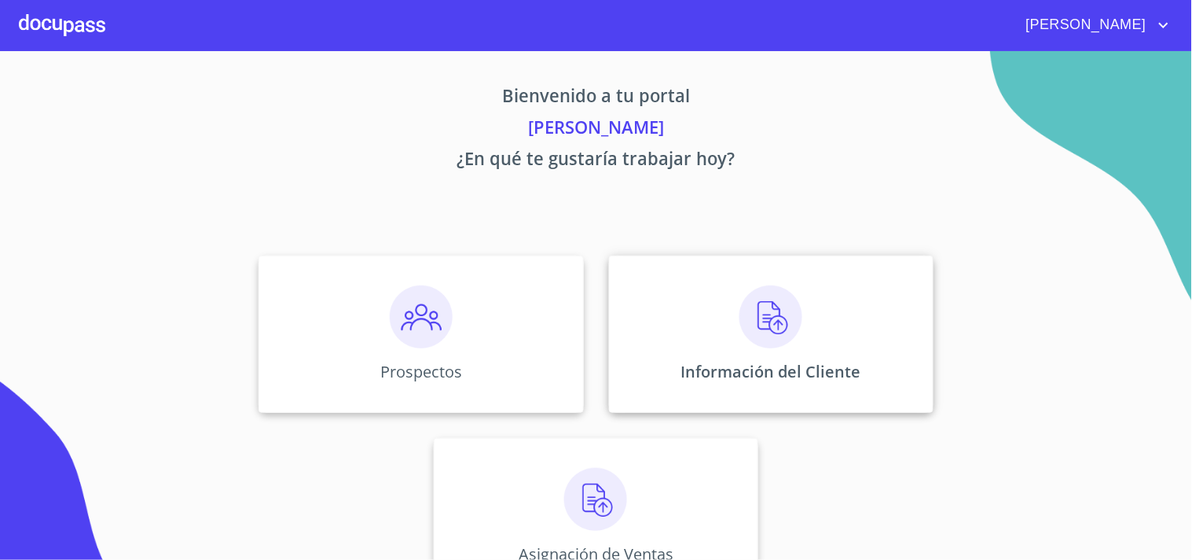
click at [704, 296] on div "Información del Cliente" at bounding box center [771, 333] width 325 height 157
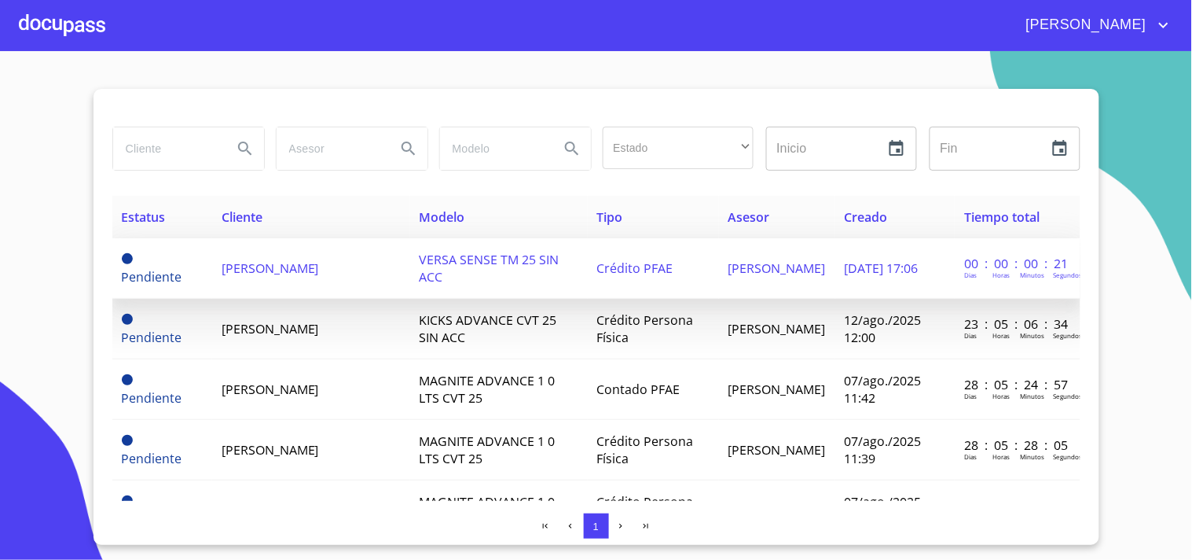
click at [386, 271] on td "[PERSON_NAME]" at bounding box center [311, 268] width 198 height 61
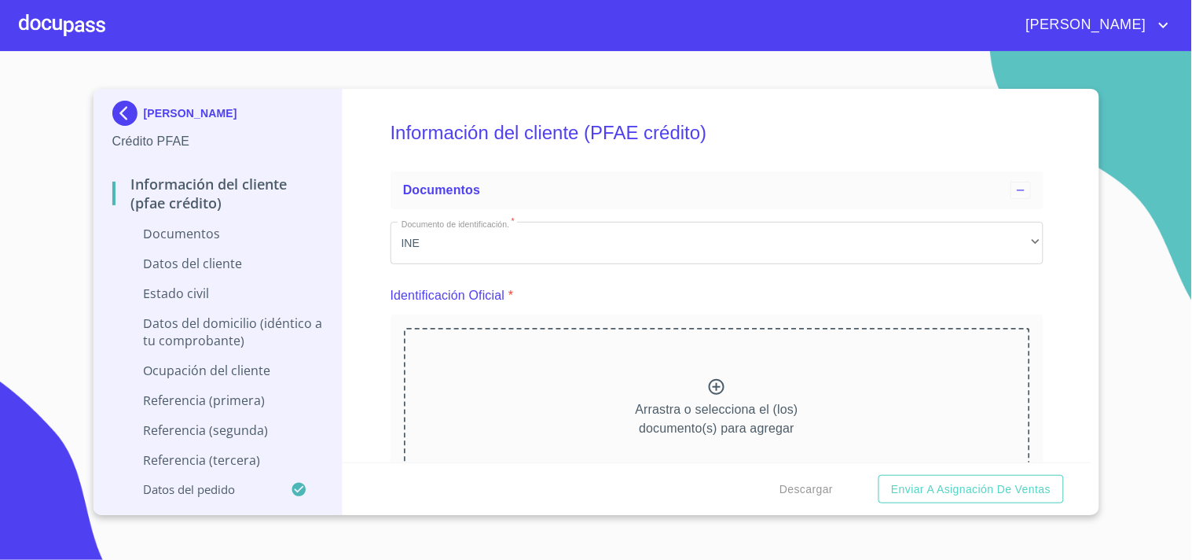
click at [720, 389] on div "Arrastra o selecciona el (los) documento(s) para agregar" at bounding box center [717, 408] width 626 height 160
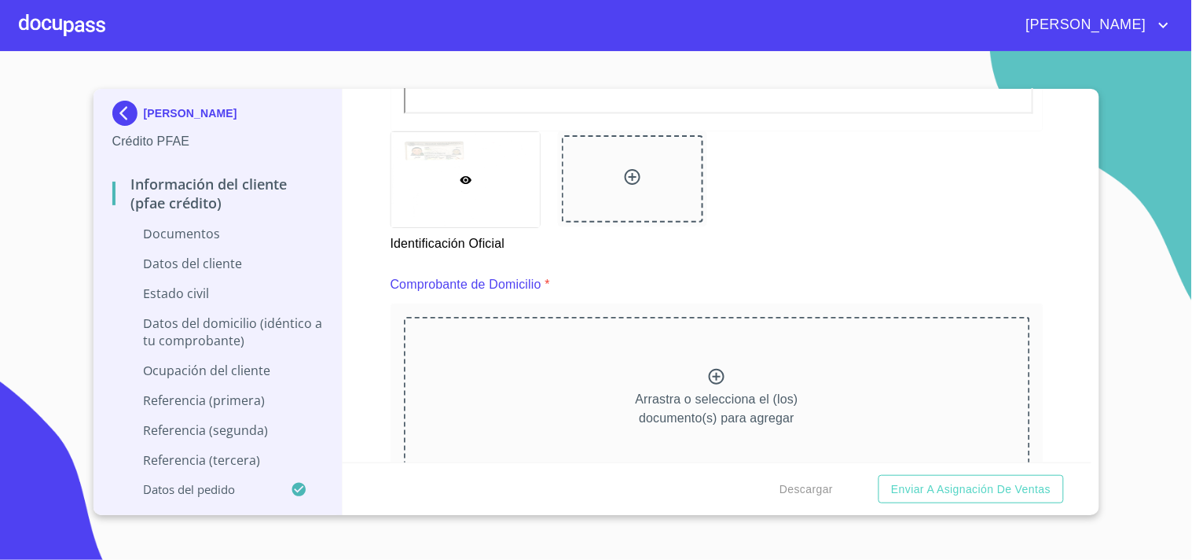
scroll to position [523, 0]
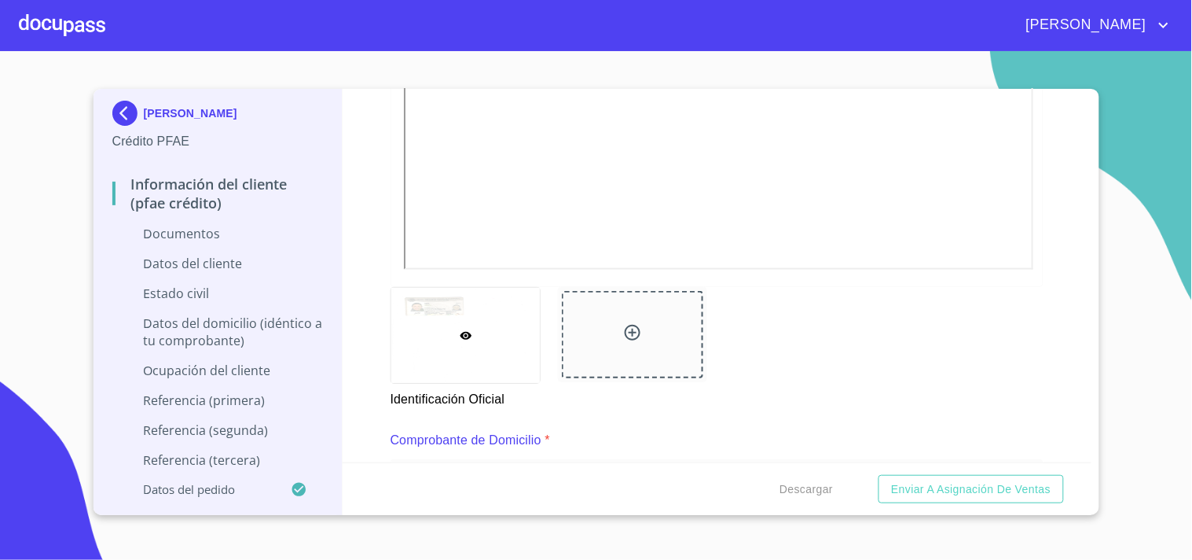
click at [638, 334] on div at bounding box center [632, 334] width 141 height 87
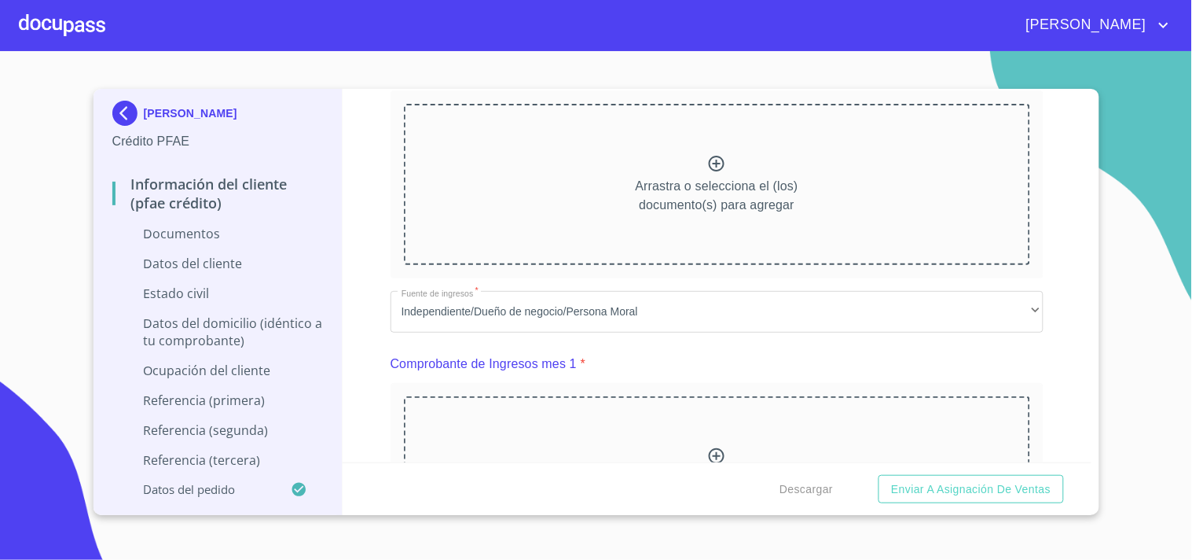
scroll to position [897, 0]
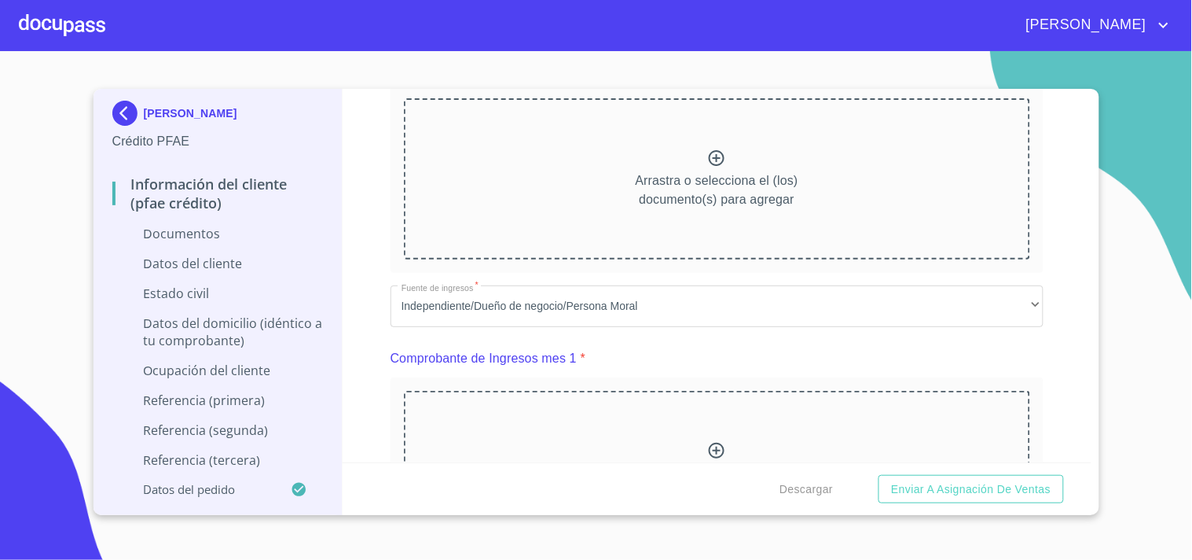
click at [707, 153] on icon at bounding box center [716, 158] width 19 height 19
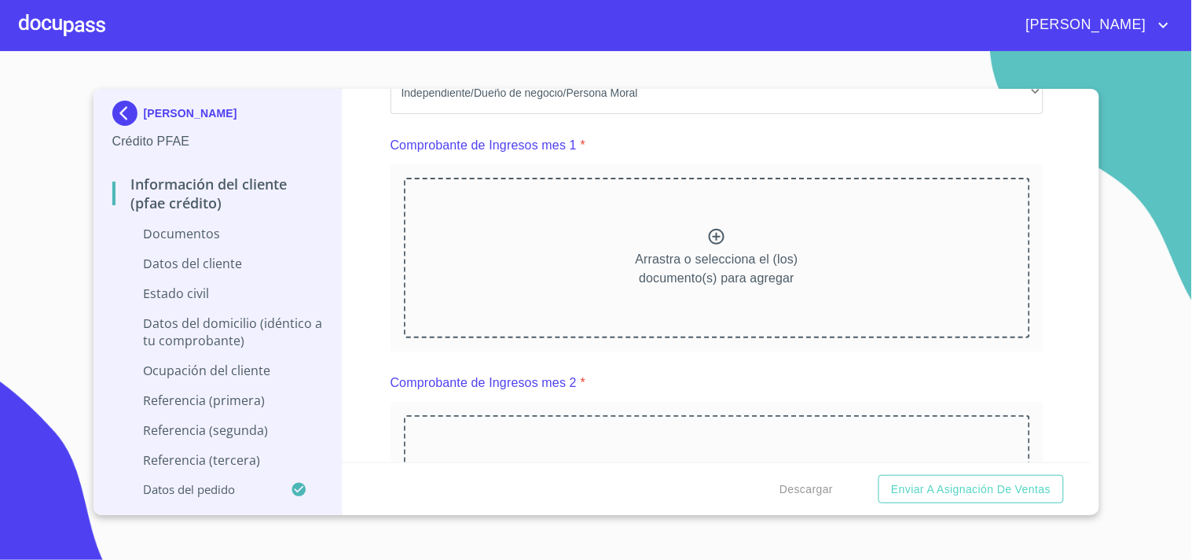
scroll to position [1561, 0]
click at [708, 229] on icon at bounding box center [716, 235] width 19 height 19
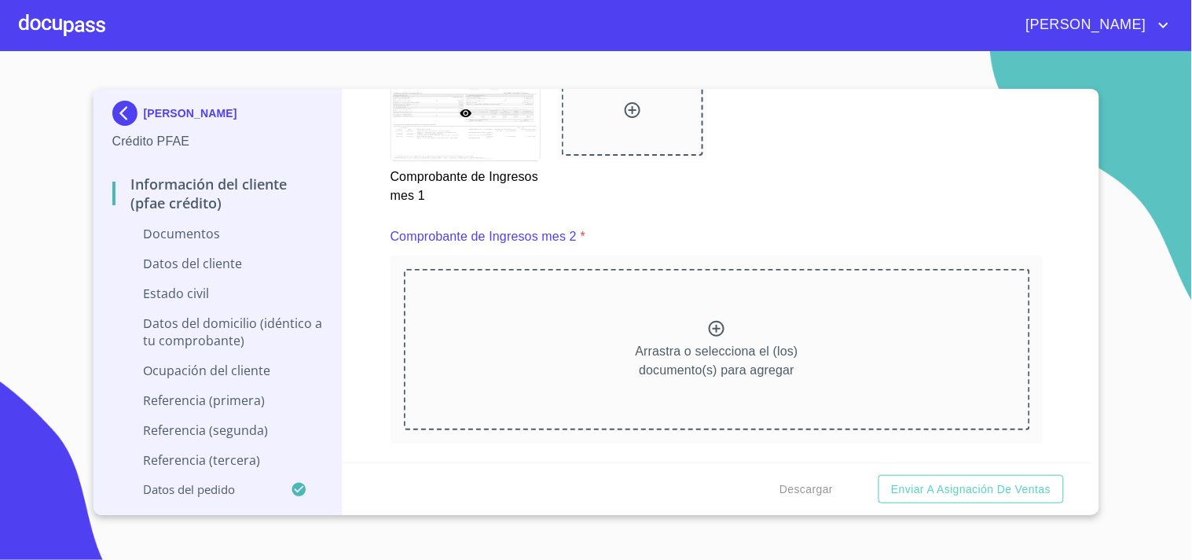
scroll to position [2167, 0]
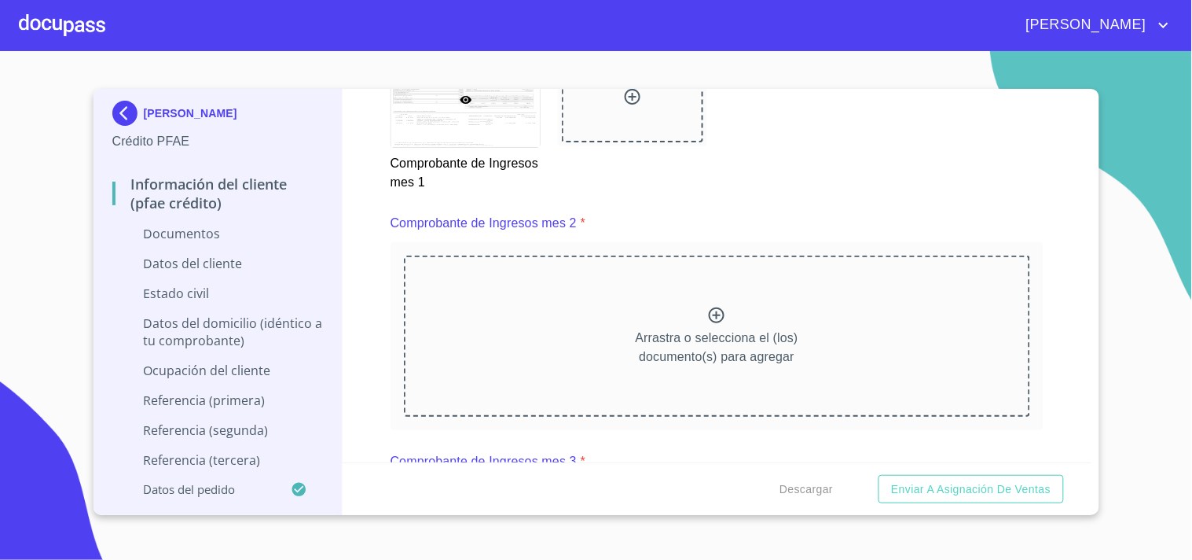
click at [710, 309] on icon at bounding box center [717, 315] width 16 height 16
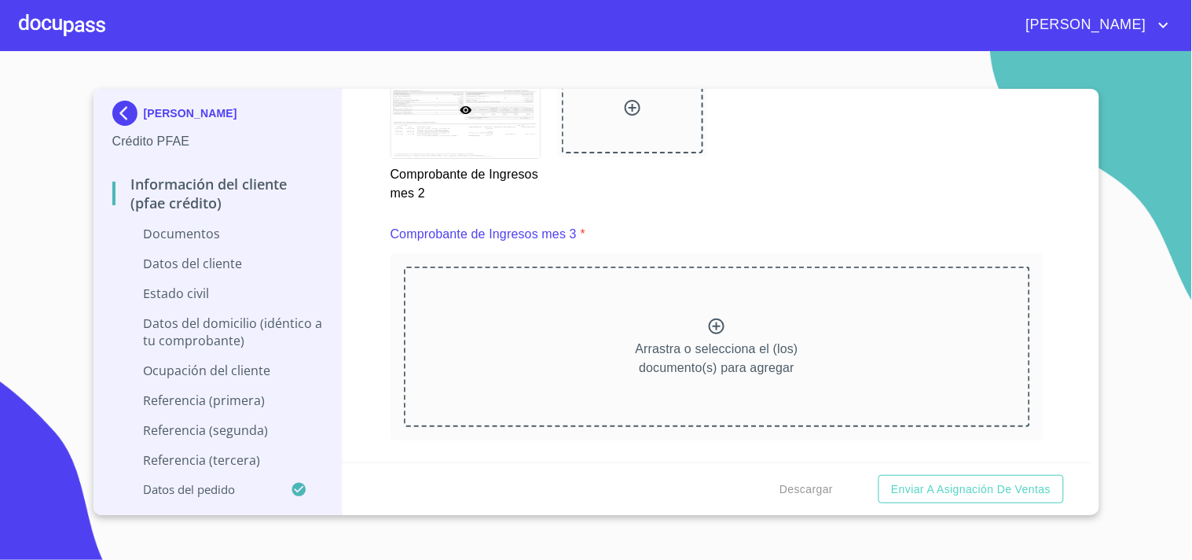
scroll to position [2845, 0]
click at [712, 319] on icon at bounding box center [716, 324] width 19 height 19
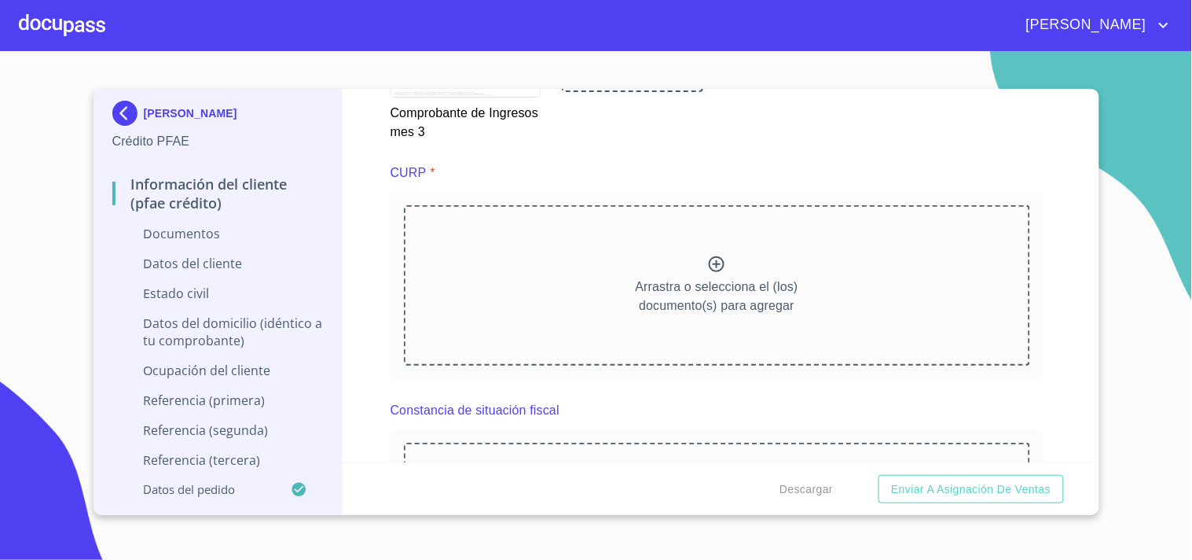
scroll to position [3598, 0]
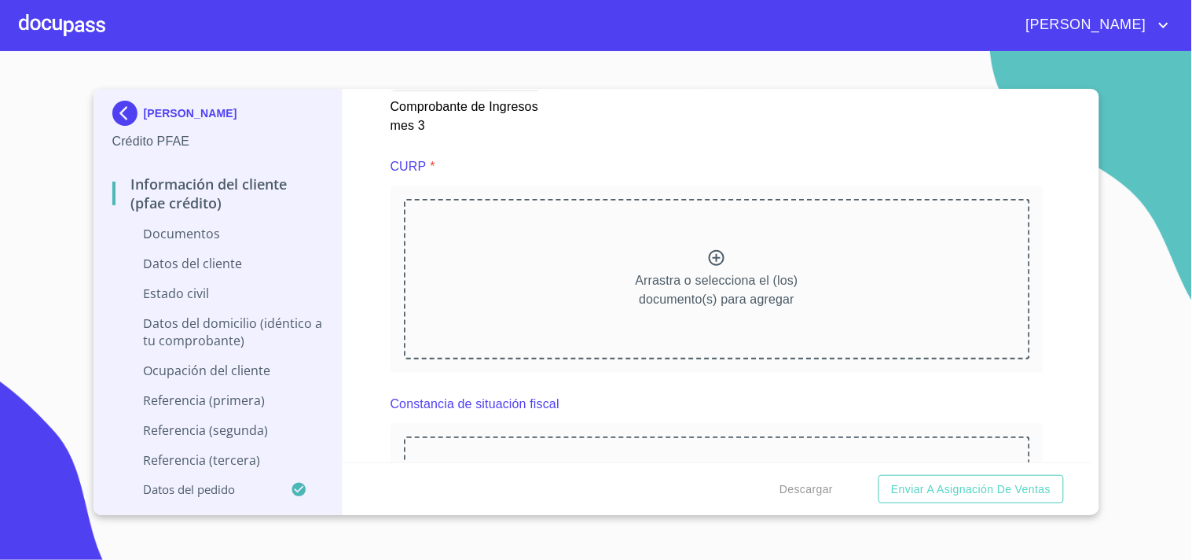
click at [711, 226] on div "Arrastra o selecciona el (los) documento(s) para agregar" at bounding box center [717, 279] width 626 height 160
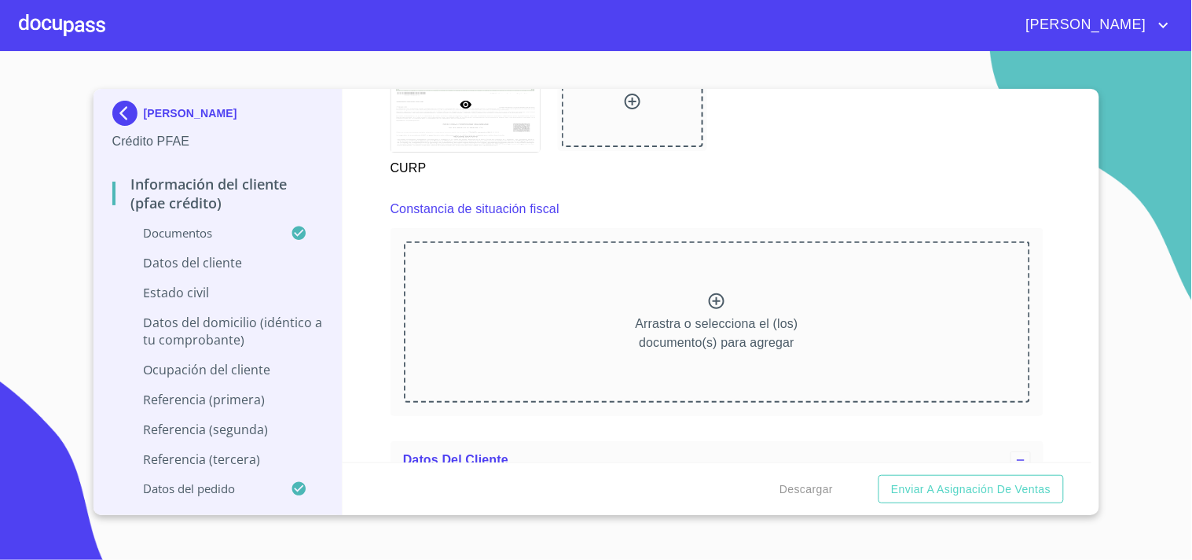
scroll to position [4226, 0]
click at [709, 295] on icon at bounding box center [717, 298] width 16 height 16
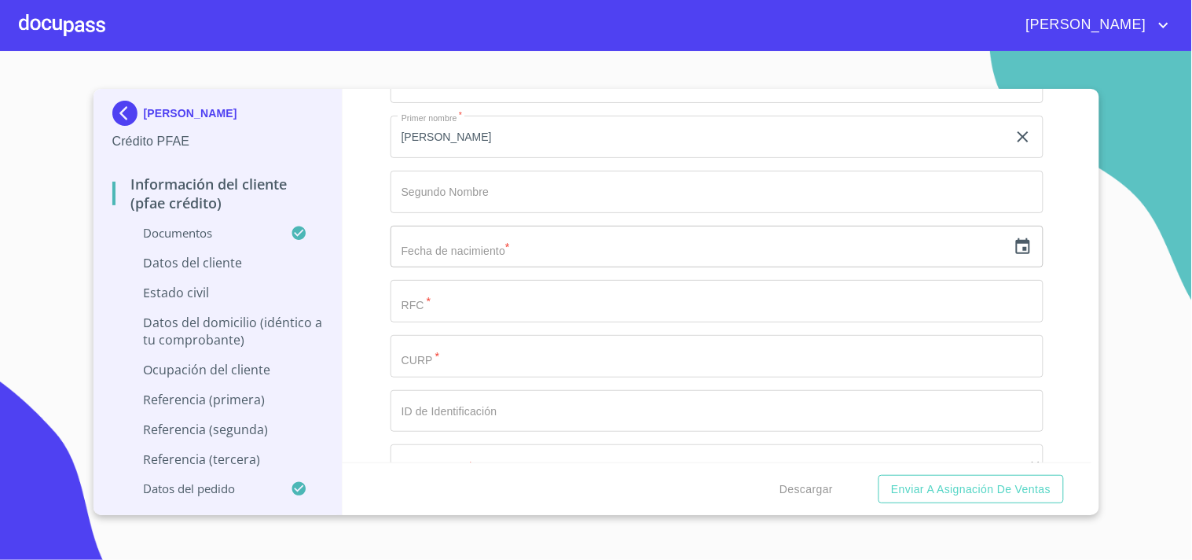
scroll to position [5157, 0]
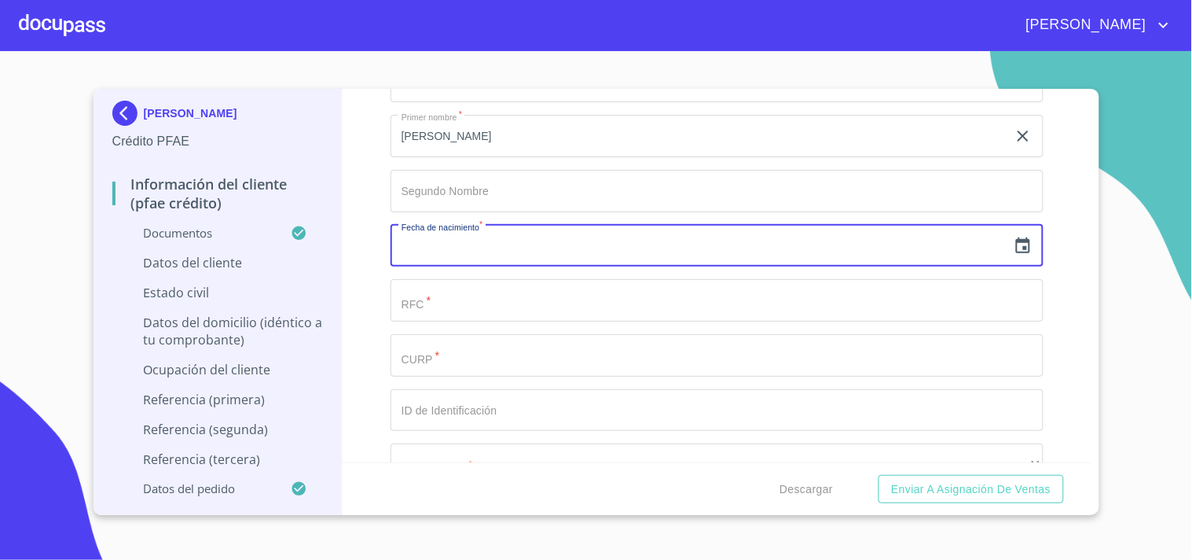
click at [699, 255] on input "text" at bounding box center [699, 246] width 617 height 42
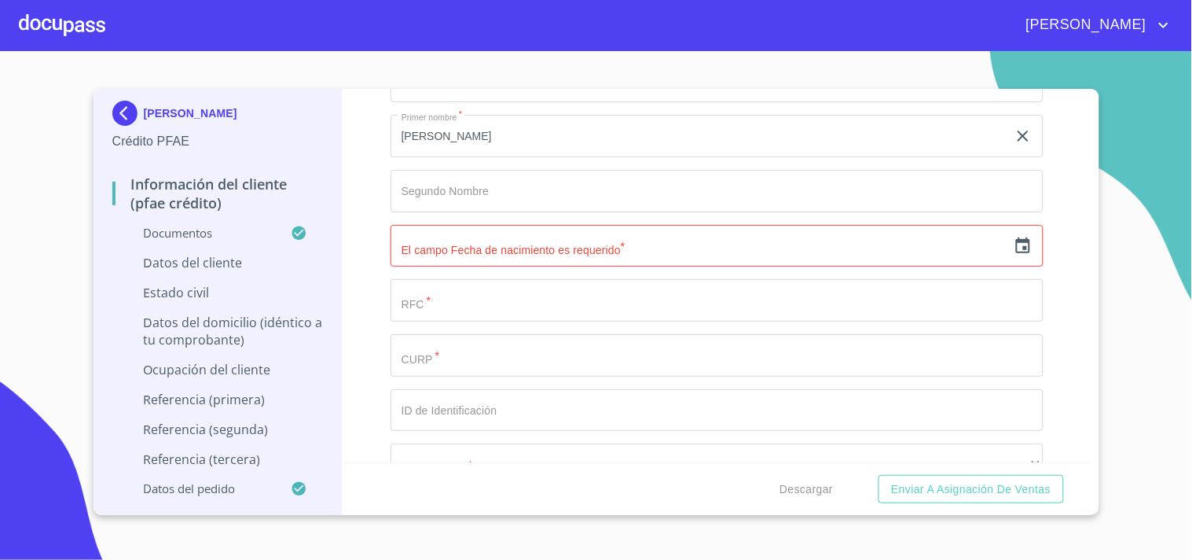
click at [998, 232] on div "​" at bounding box center [717, 246] width 653 height 42
click at [1015, 237] on icon "button" at bounding box center [1023, 246] width 19 height 19
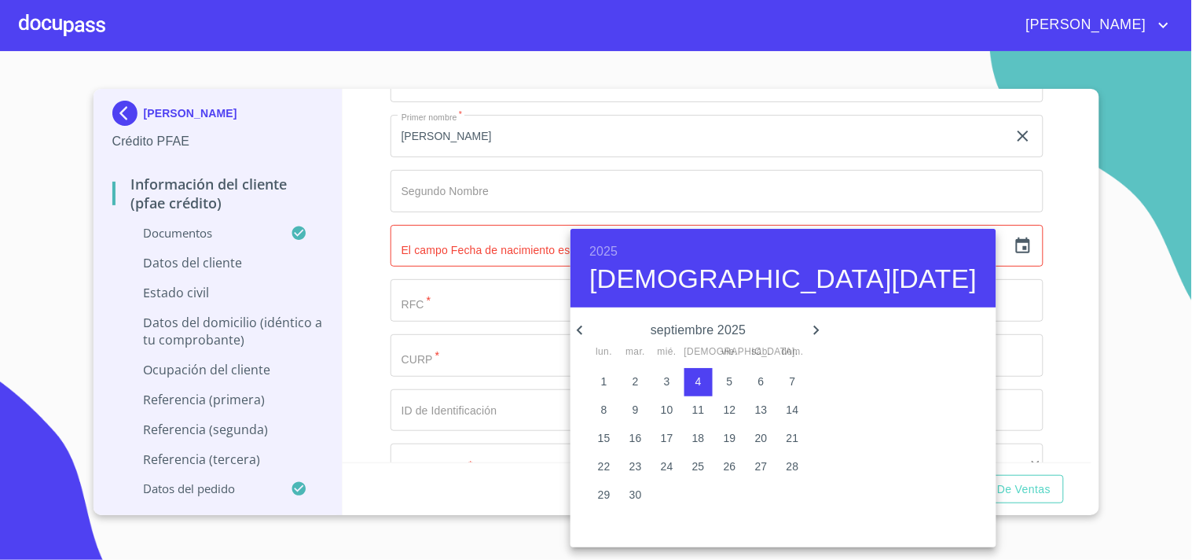
click at [604, 245] on h6 "2025" at bounding box center [603, 251] width 28 height 22
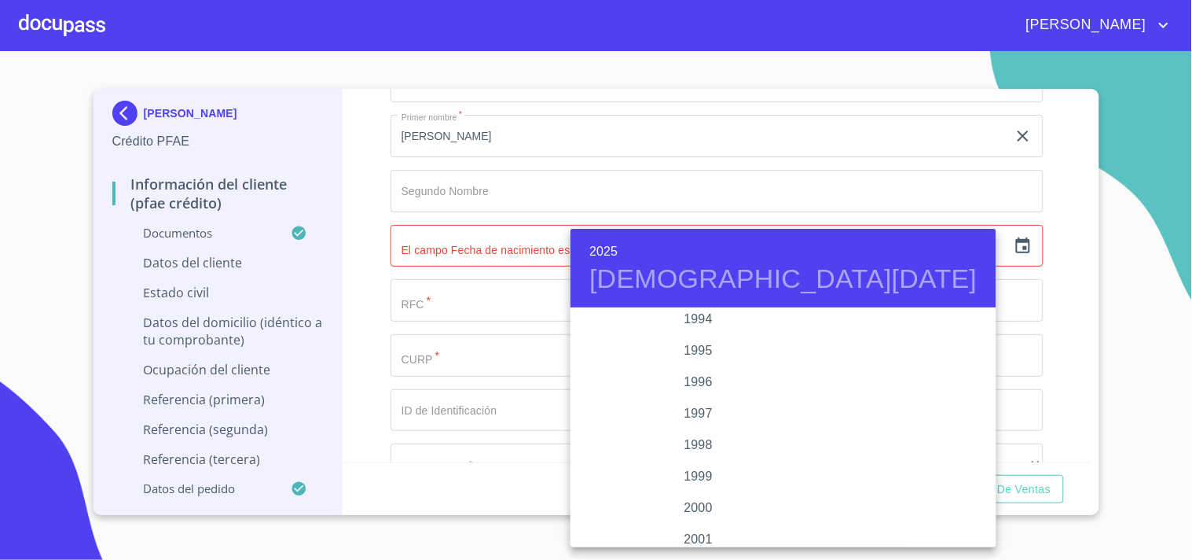
scroll to position [2117, 0]
click at [682, 340] on div "1993" at bounding box center [698, 345] width 255 height 31
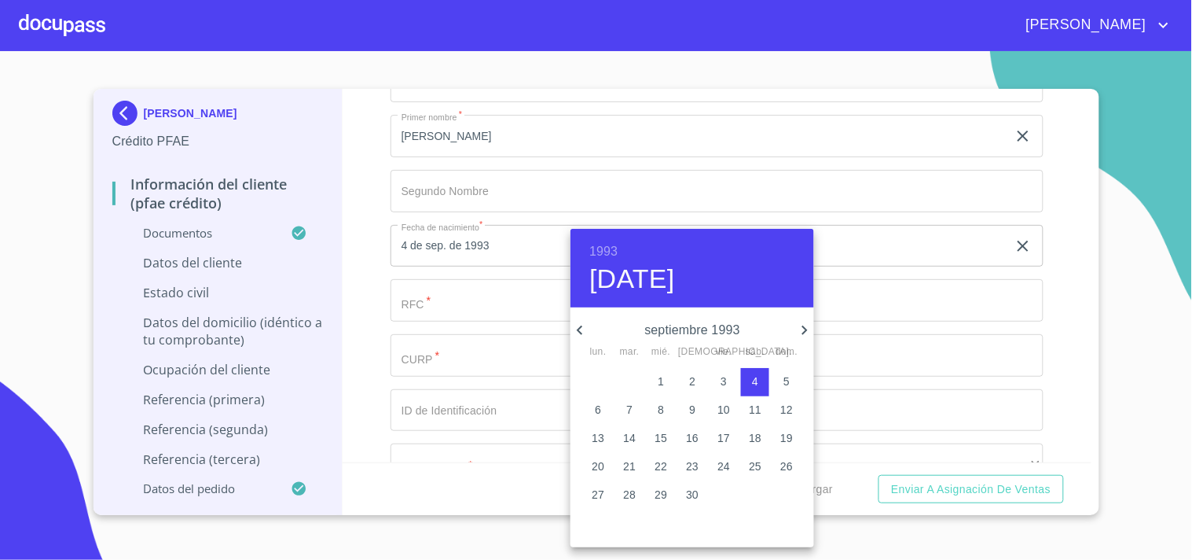
click at [804, 328] on icon "button" at bounding box center [804, 330] width 19 height 19
click at [692, 492] on p "30" at bounding box center [692, 494] width 13 height 16
type input "[DATE]"
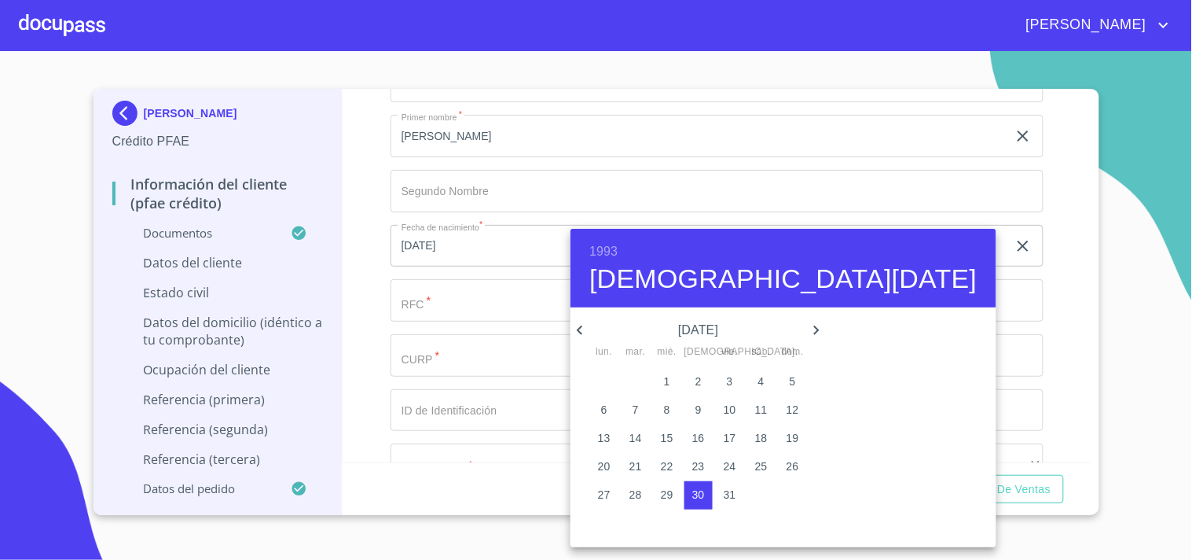
click at [695, 493] on p "30" at bounding box center [698, 494] width 13 height 16
click at [465, 328] on div at bounding box center [596, 280] width 1192 height 560
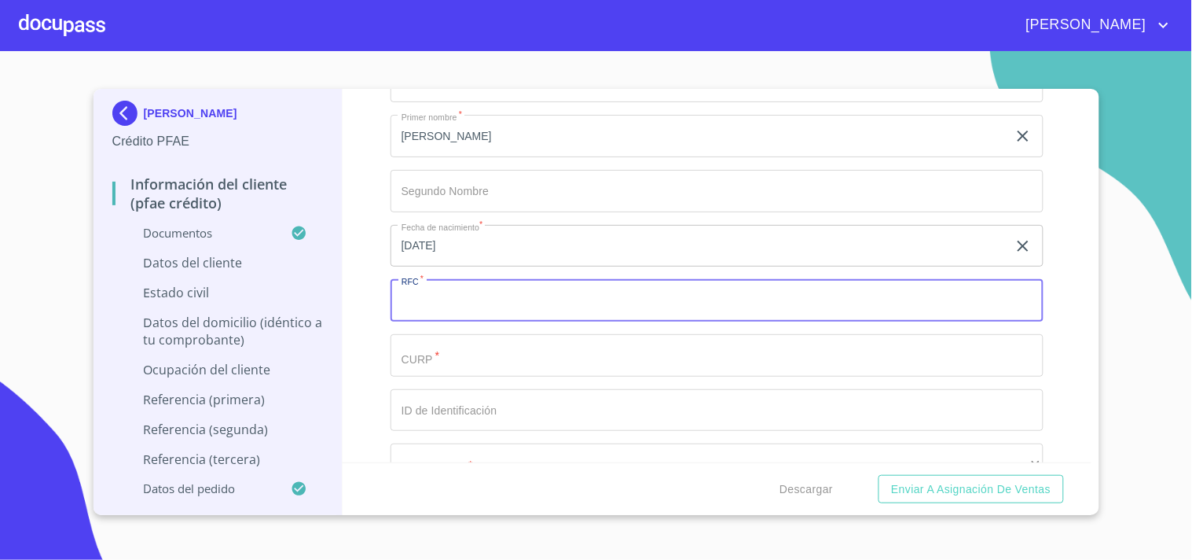
click at [492, 291] on input "Documento de identificación.   *" at bounding box center [717, 300] width 653 height 42
paste input "GACG931230MX9"
type input "GACG931230MX9"
click at [482, 335] on input "Documento de identificación.   *" at bounding box center [717, 355] width 653 height 42
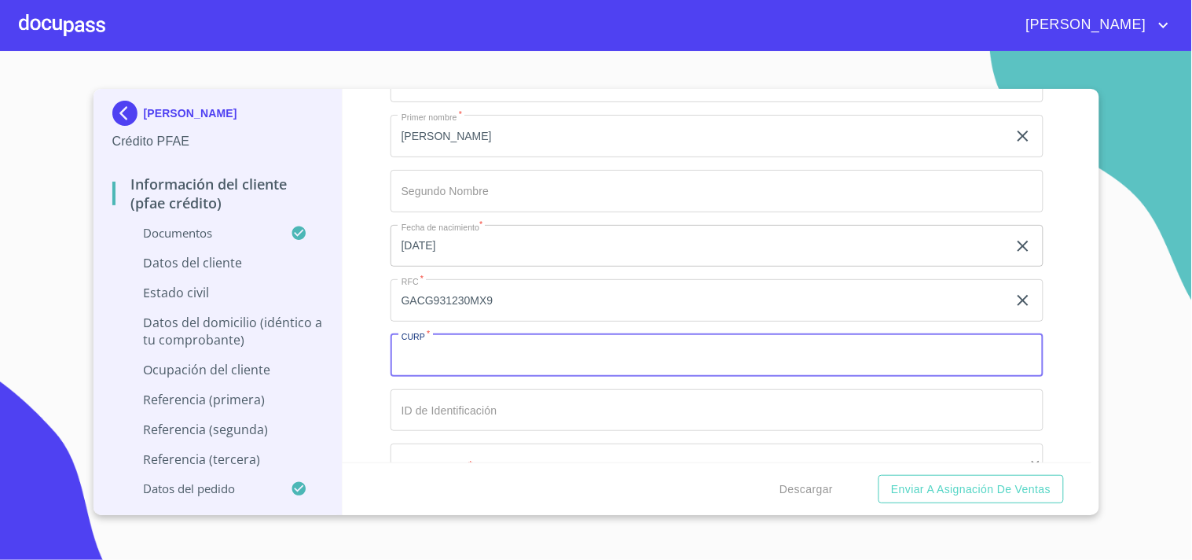
paste input "GACG931230MJCRRB05"
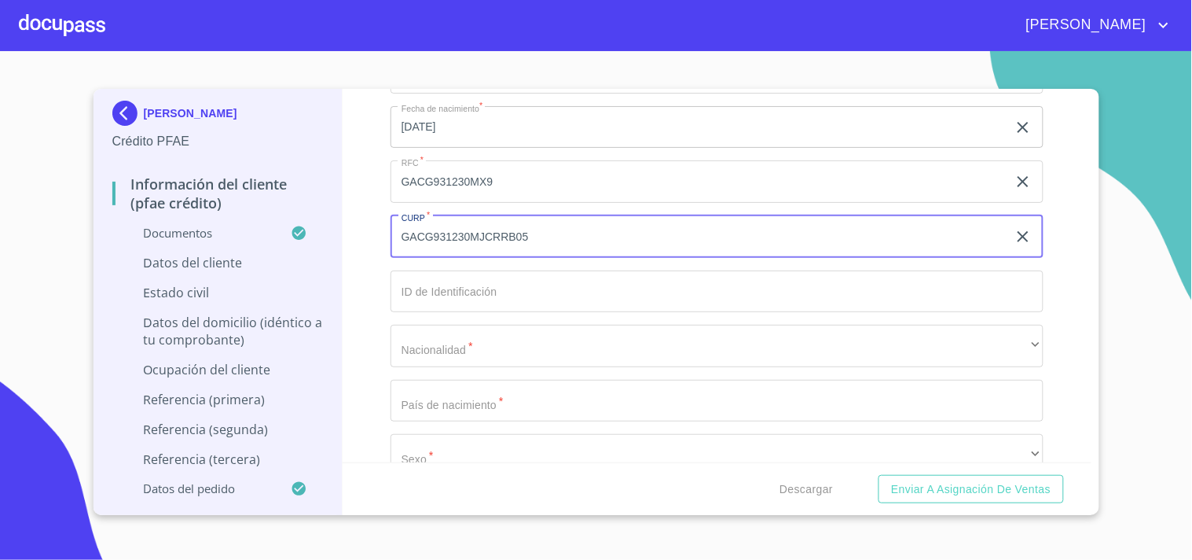
scroll to position [5360, 0]
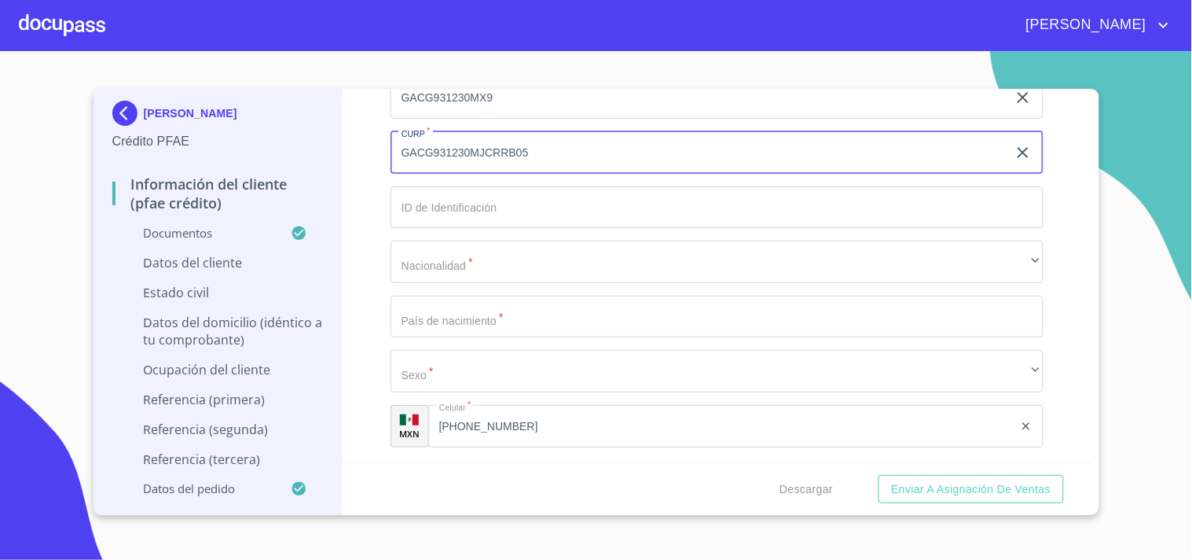
type input "GACG931230MJCRRB05"
click at [490, 213] on input "Documento de identificación.   *" at bounding box center [717, 207] width 653 height 42
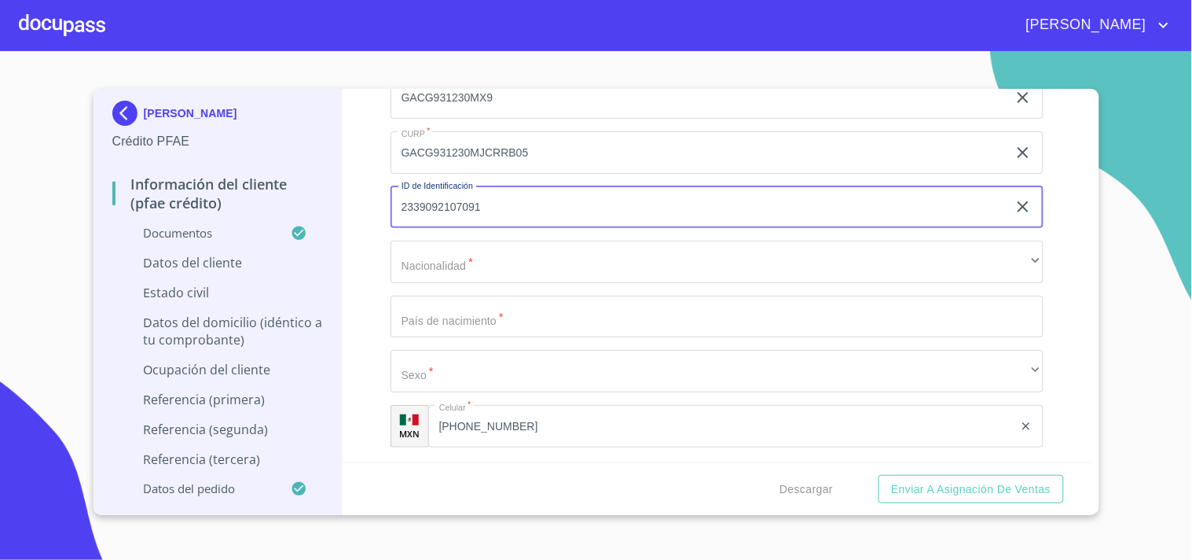
type input "2339092107091"
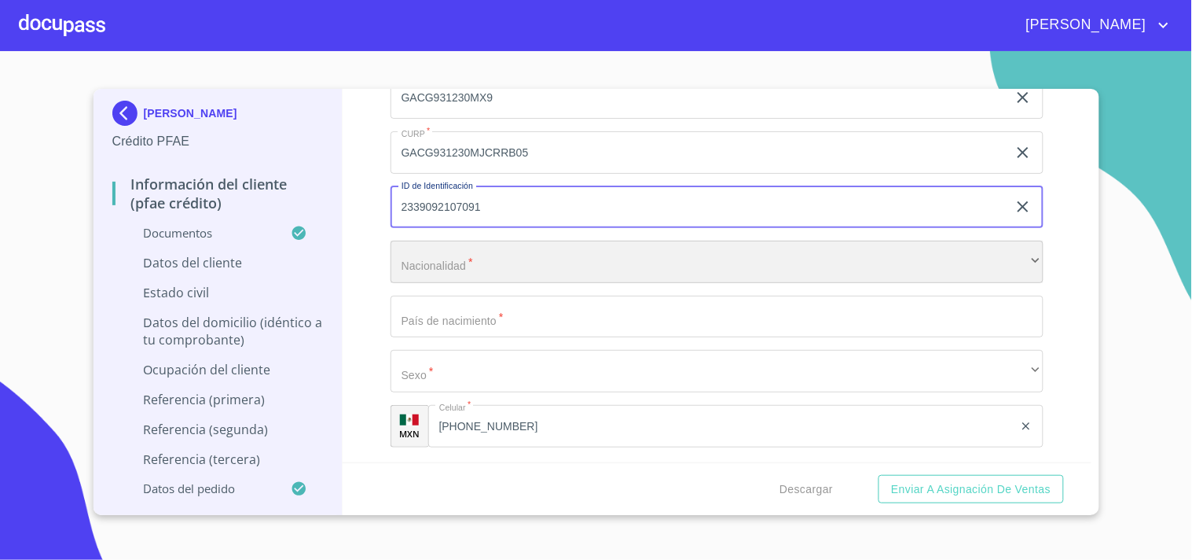
click at [445, 255] on div "​" at bounding box center [717, 261] width 653 height 42
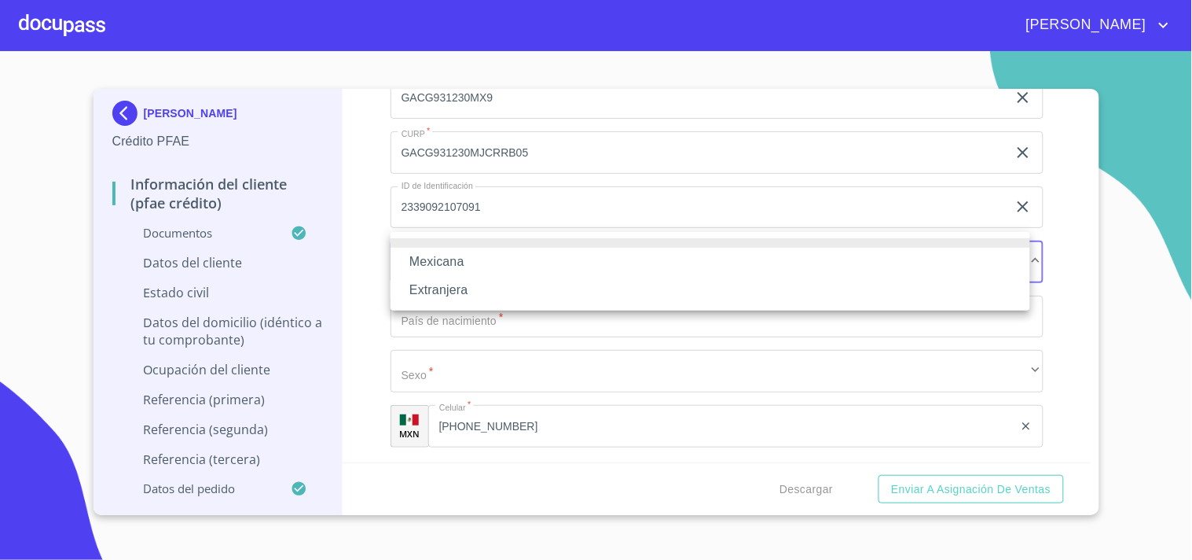
click at [446, 263] on li "Mexicana" at bounding box center [711, 262] width 640 height 28
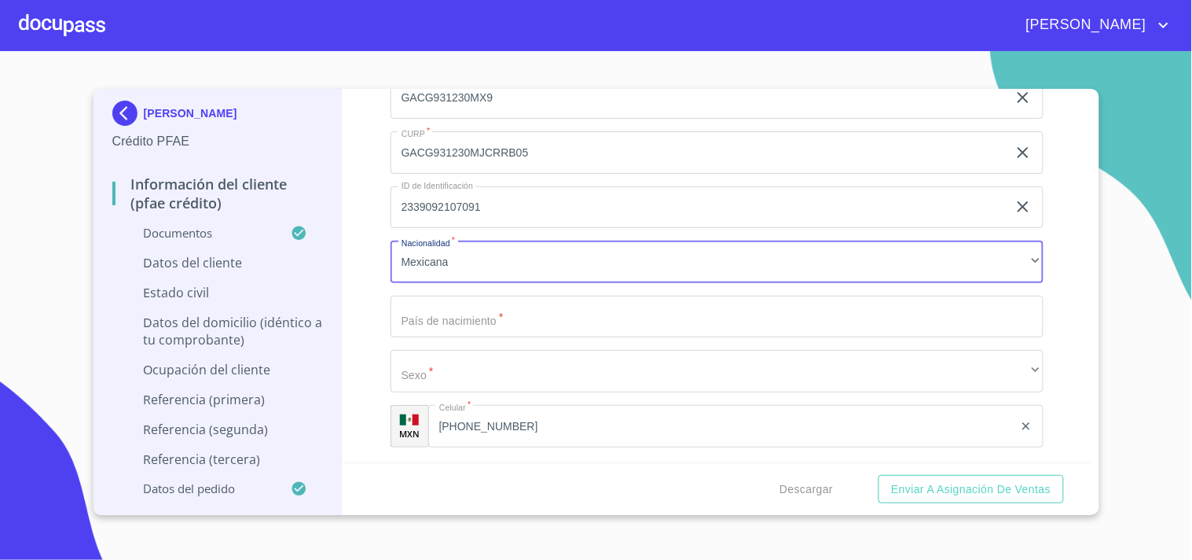
click at [435, 302] on input "Documento de identificación.   *" at bounding box center [717, 316] width 653 height 42
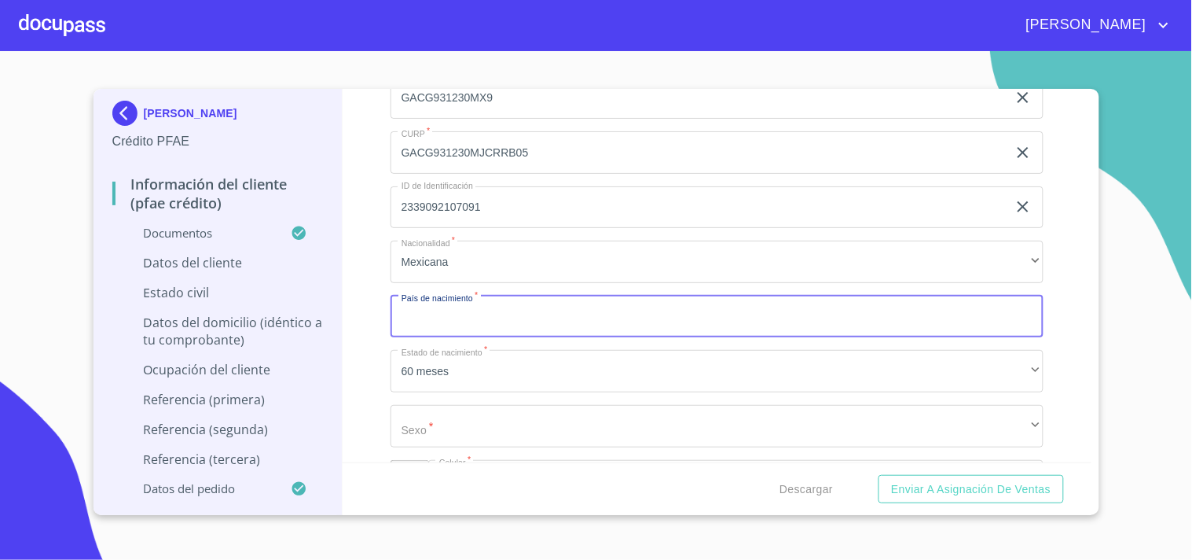
click at [435, 302] on input "Documento de identificación.   *" at bounding box center [717, 316] width 653 height 42
type input "M"
type input "[GEOGRAPHIC_DATA]"
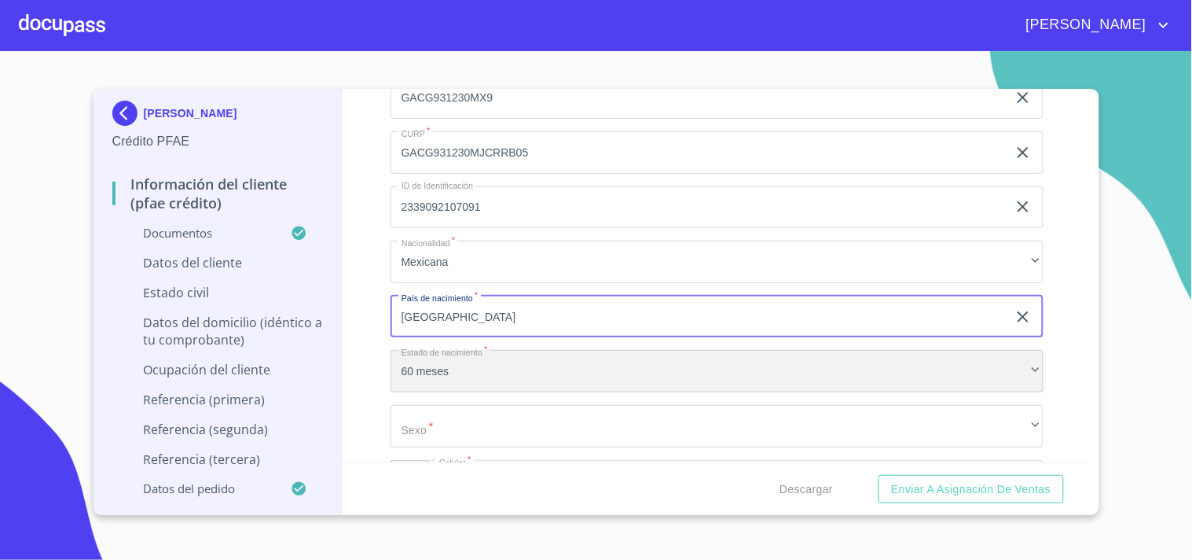
click at [454, 358] on div "60 meses" at bounding box center [717, 371] width 653 height 42
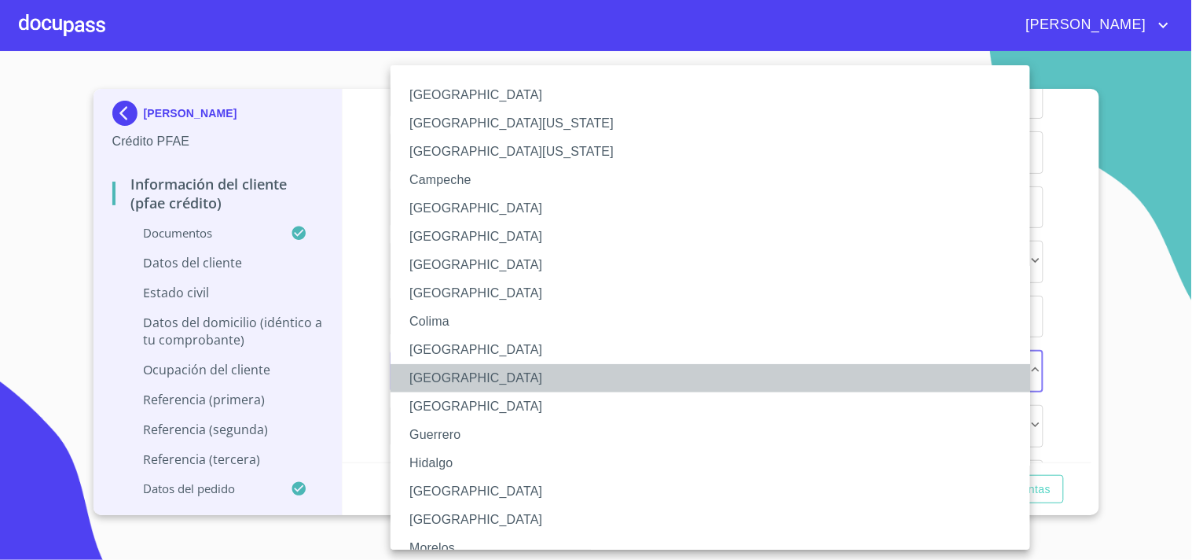
click at [454, 358] on ul "[GEOGRAPHIC_DATA] [GEOGRAPHIC_DATA][US_STATE] [GEOGRAPHIC_DATA][US_STATE] [GEOG…" at bounding box center [724, 528] width 666 height 927
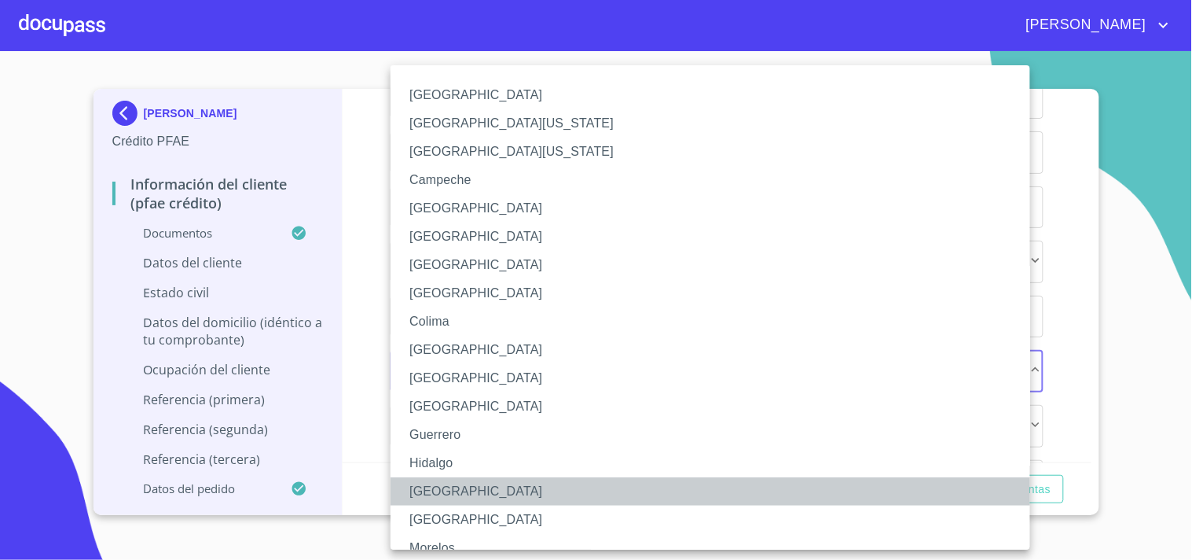
click at [440, 491] on li "[GEOGRAPHIC_DATA]" at bounding box center [717, 491] width 653 height 28
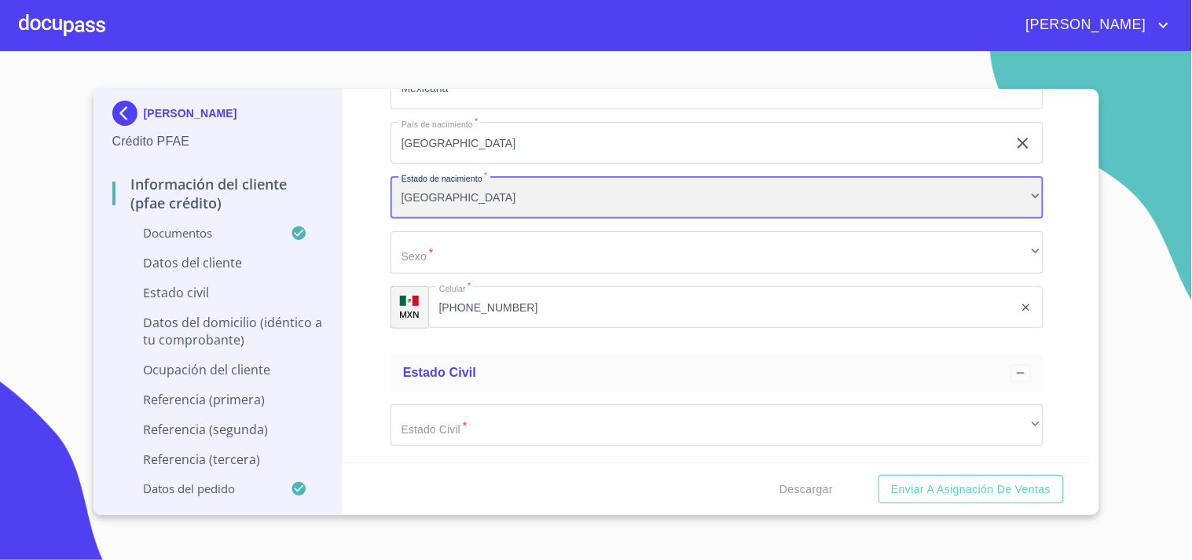
scroll to position [5534, 0]
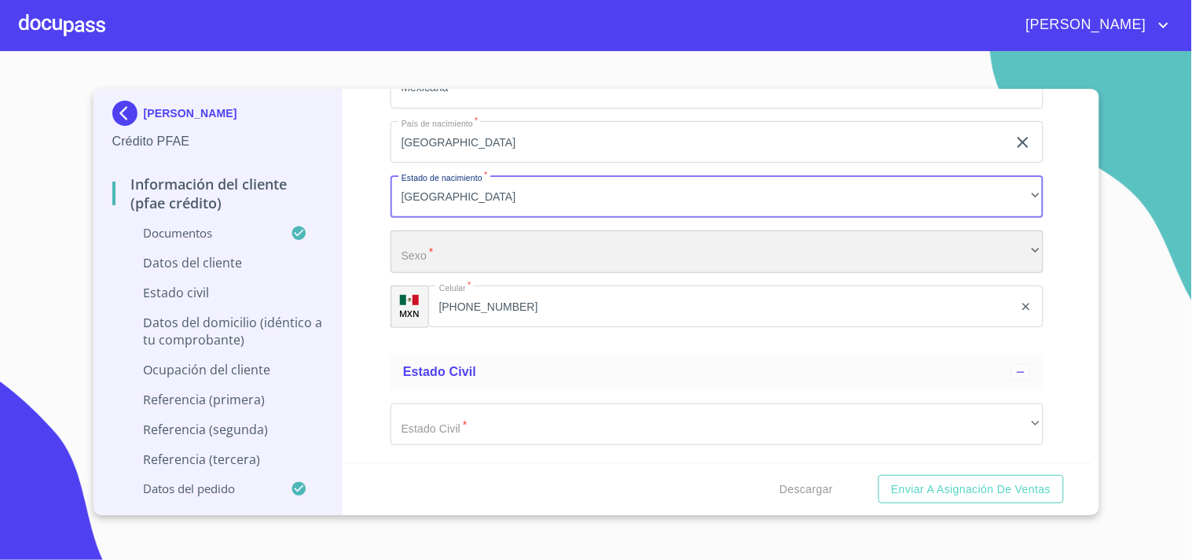
click at [478, 246] on div "​" at bounding box center [717, 251] width 653 height 42
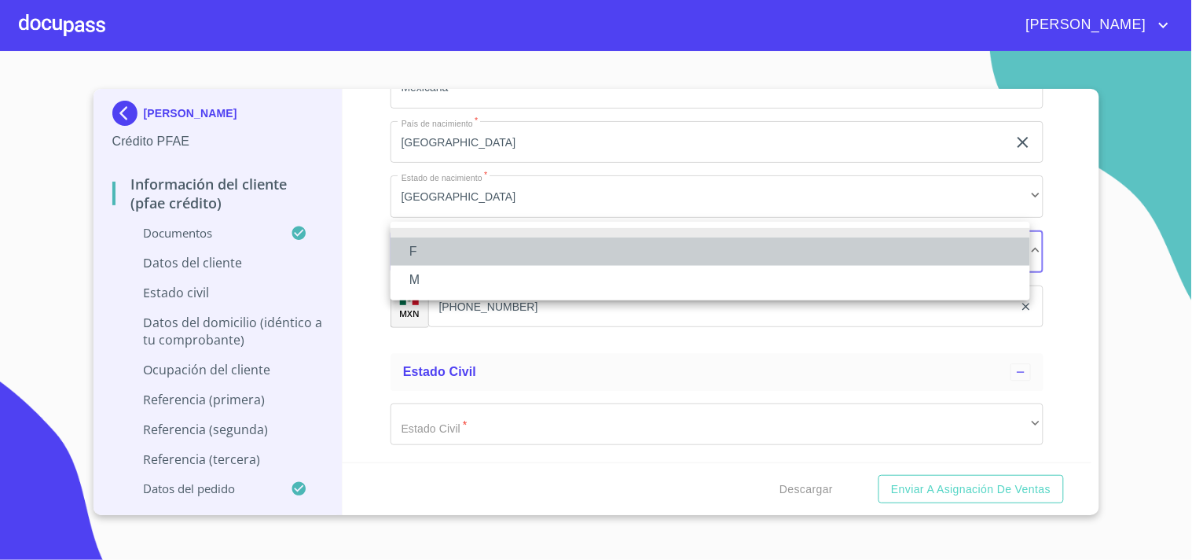
click at [461, 248] on li "F" at bounding box center [711, 251] width 640 height 28
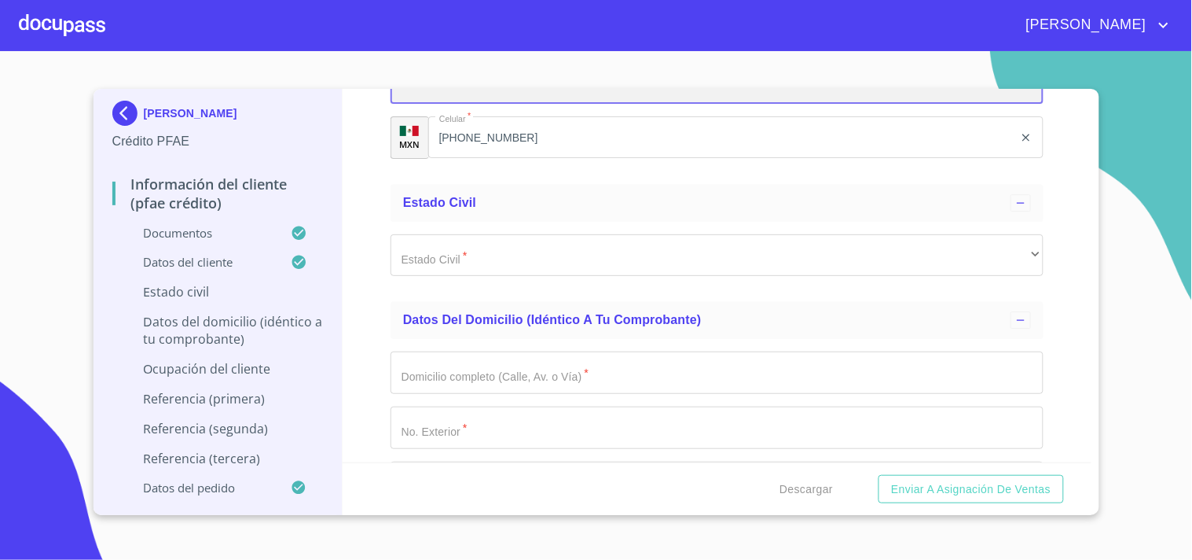
scroll to position [5704, 0]
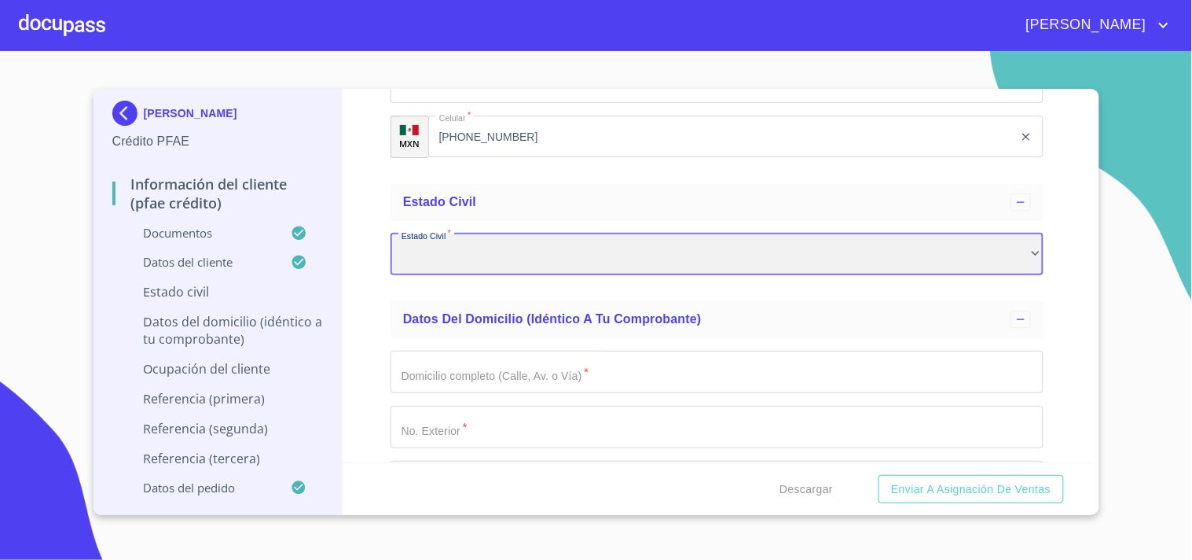
click at [496, 237] on div "​" at bounding box center [717, 254] width 653 height 42
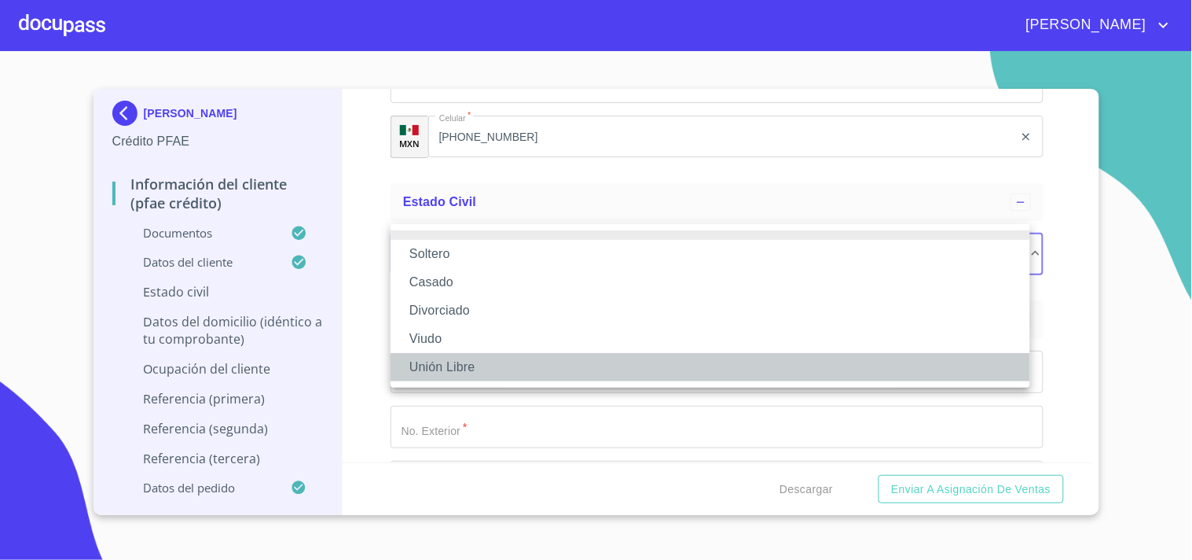
click at [441, 364] on li "Unión Libre" at bounding box center [711, 367] width 640 height 28
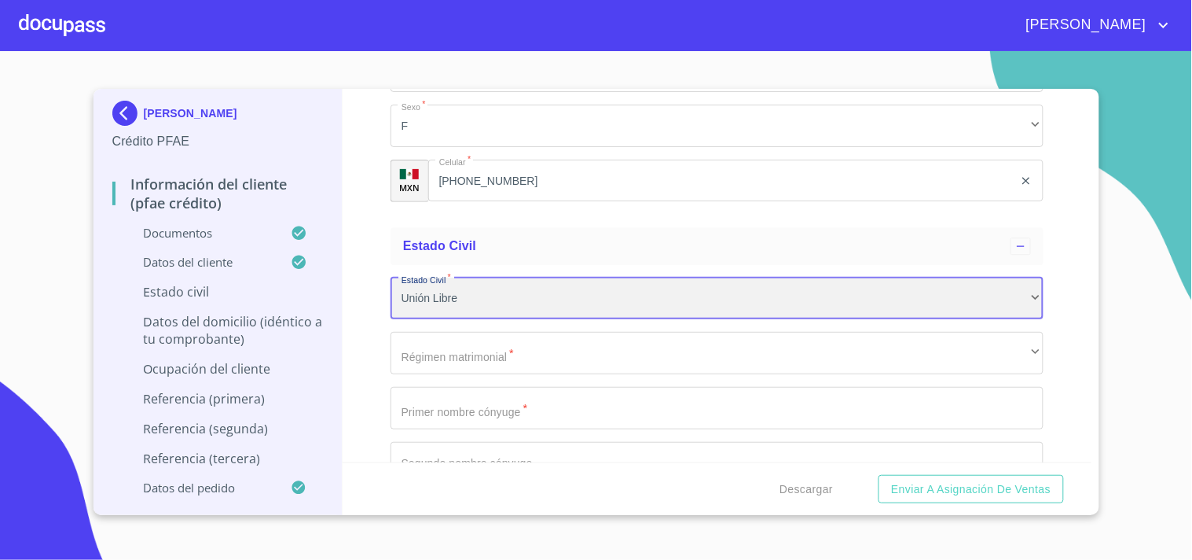
scroll to position [5635, 0]
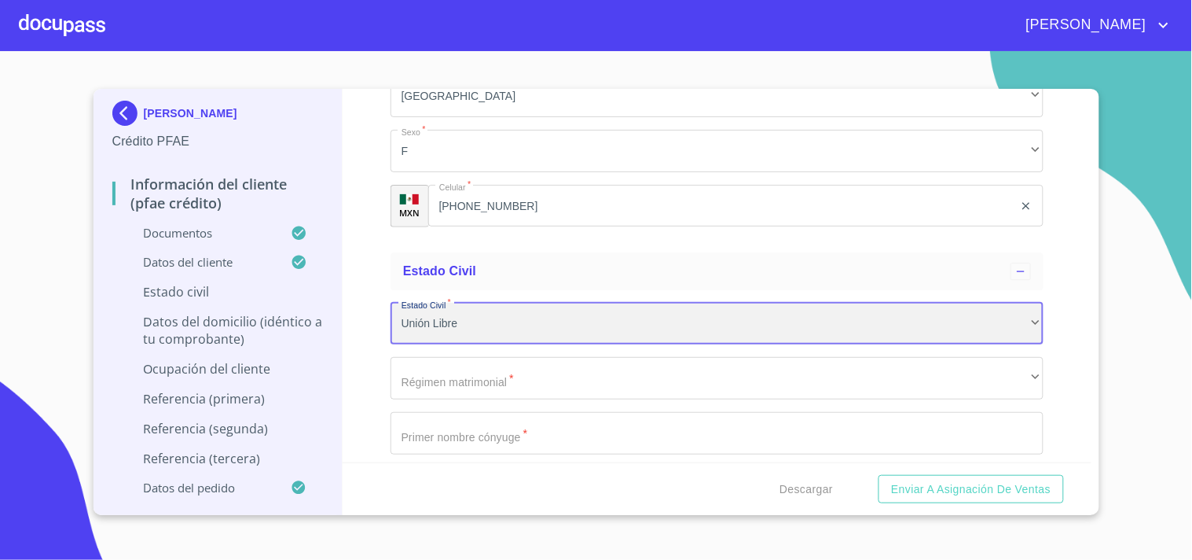
click at [452, 303] on div "Unión Libre" at bounding box center [717, 324] width 653 height 42
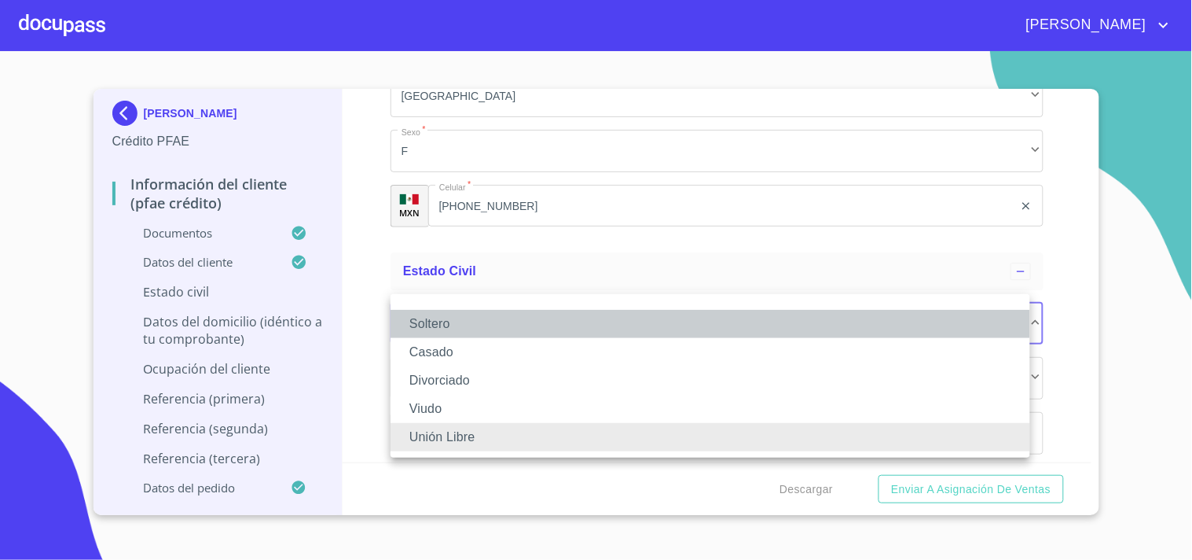
click at [454, 325] on li "Soltero" at bounding box center [711, 324] width 640 height 28
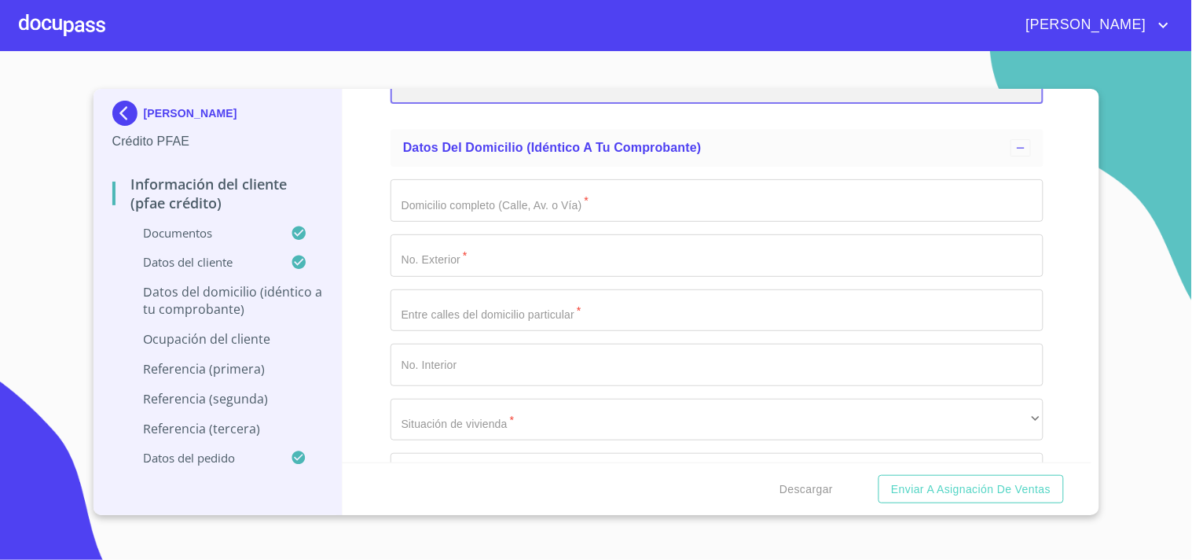
scroll to position [5876, 0]
click at [569, 193] on input "Documento de identificación.   *" at bounding box center [717, 199] width 653 height 42
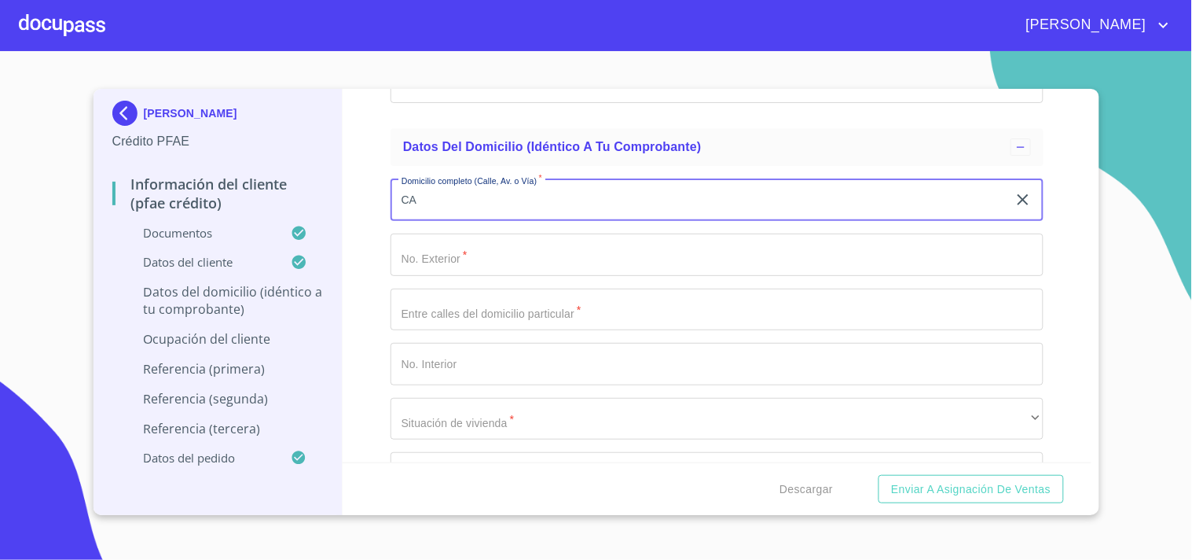
type input "C"
type input "JUAREZ"
click at [462, 245] on input "Documento de identificación.   *" at bounding box center [717, 254] width 653 height 42
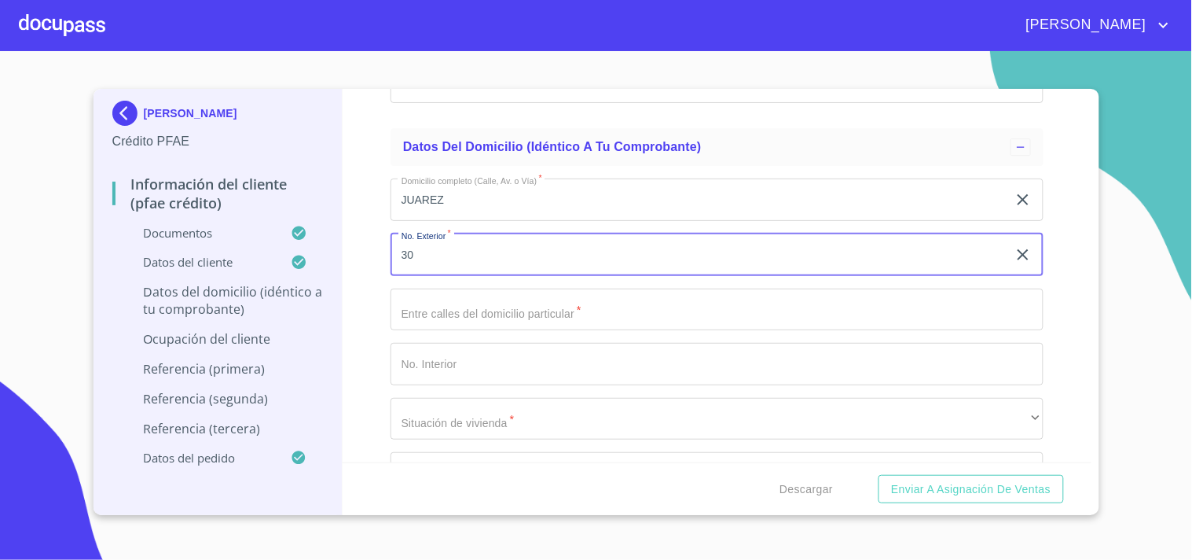
type input "30"
click at [457, 292] on input "Documento de identificación.   *" at bounding box center [717, 309] width 653 height 42
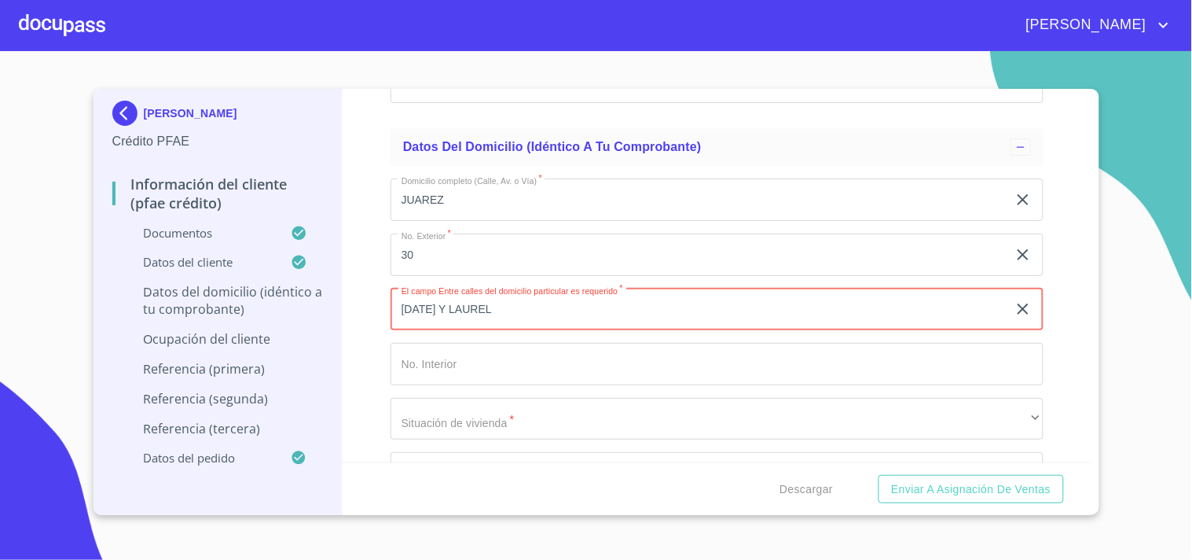
click at [402, 297] on input "[DATE] Y LAUREL" at bounding box center [699, 309] width 617 height 42
click at [484, 295] on input "C. [DATE] Y LAUREL" at bounding box center [699, 309] width 617 height 42
click at [489, 297] on input "C. [DATE] Y LAUREL" at bounding box center [699, 309] width 617 height 42
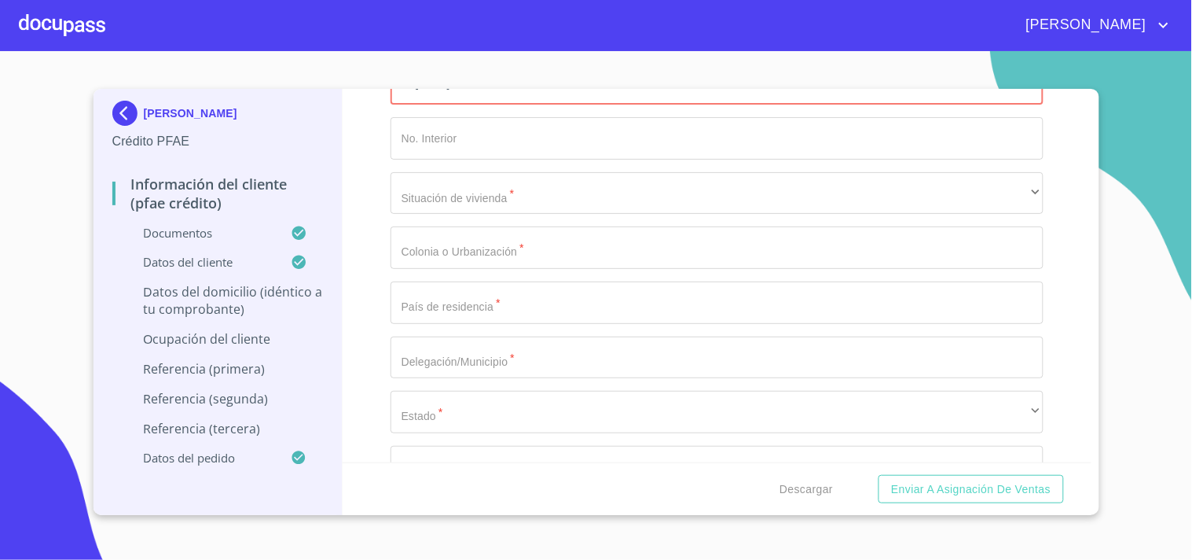
scroll to position [6109, 0]
type input "C. [DATE] Y C. LAUREL"
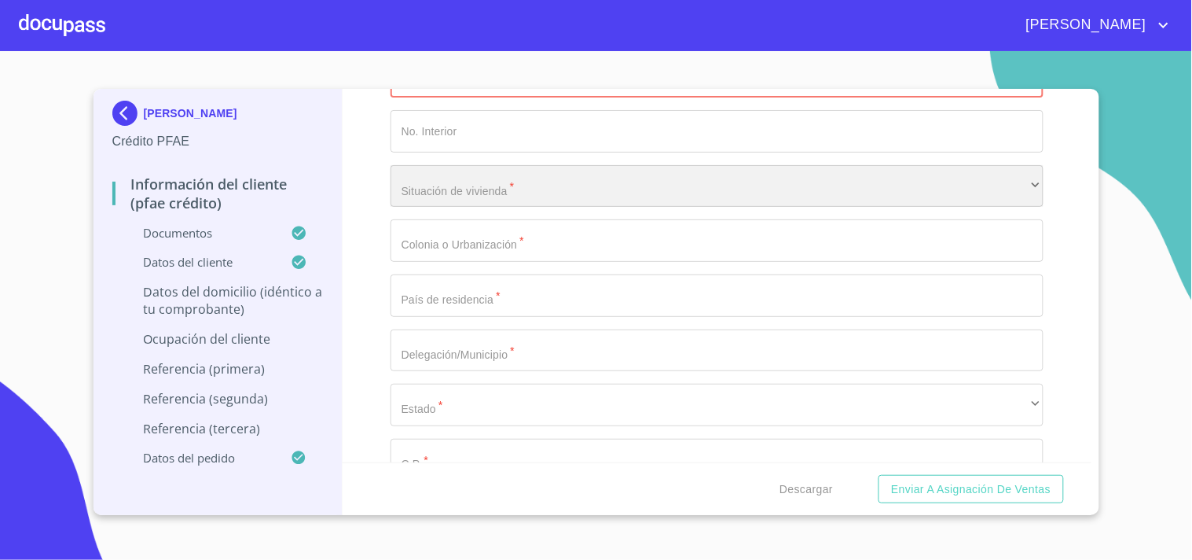
click at [499, 182] on div "​" at bounding box center [717, 186] width 653 height 42
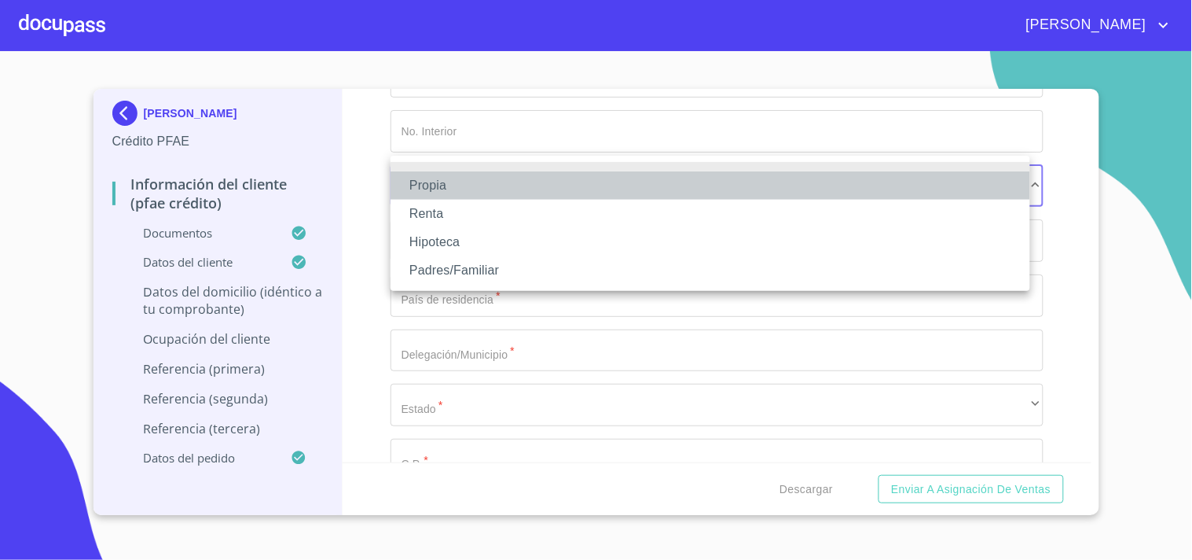
click at [465, 179] on li "Propia" at bounding box center [711, 185] width 640 height 28
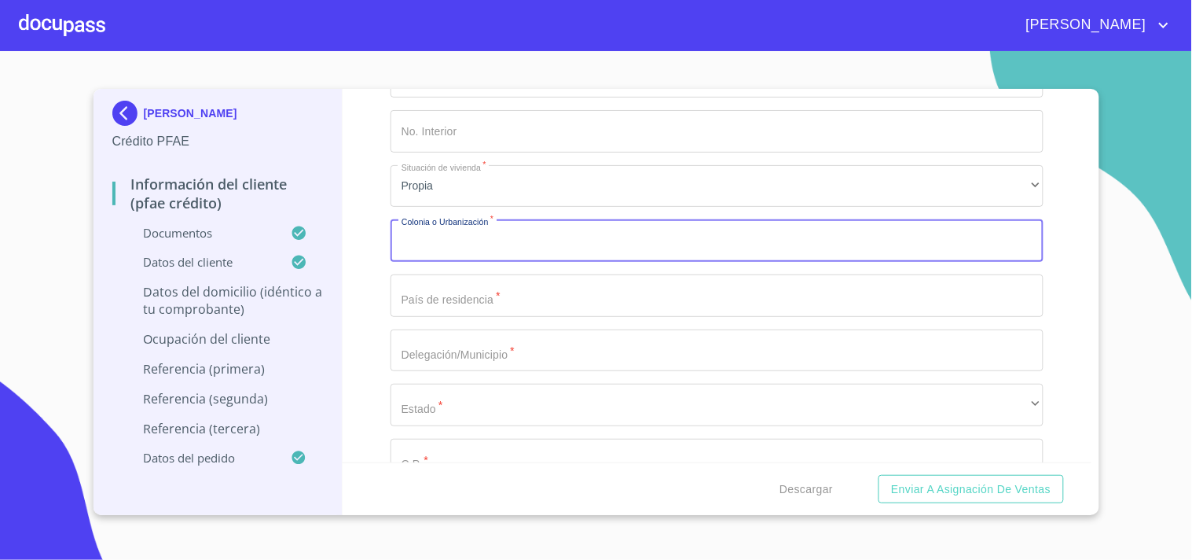
click at [464, 229] on input "Documento de identificación.   *" at bounding box center [717, 240] width 653 height 42
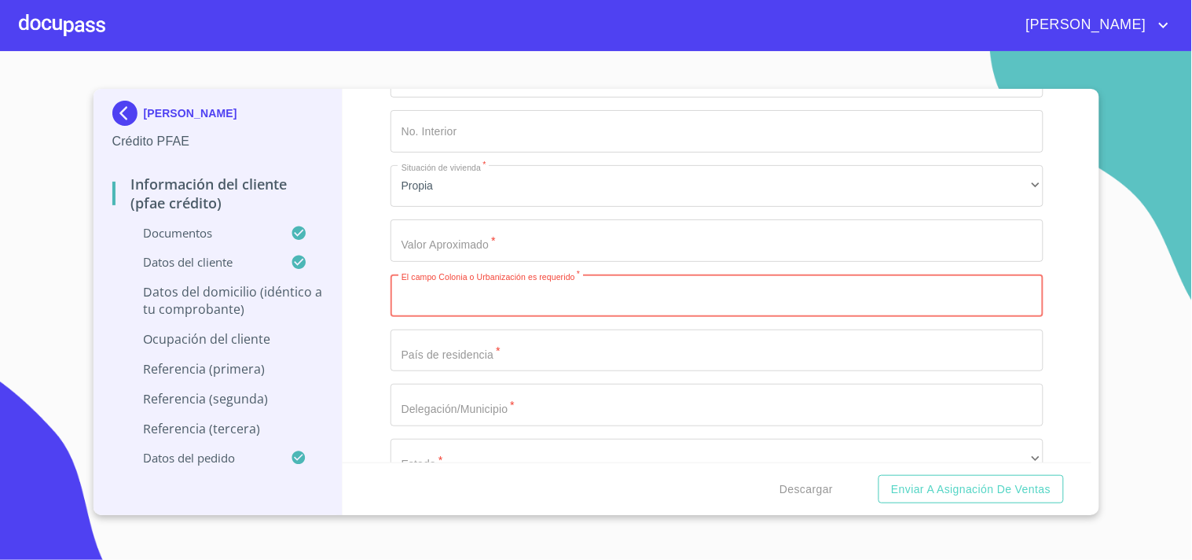
click at [540, 287] on input "Documento de identificación.   *" at bounding box center [717, 295] width 653 height 42
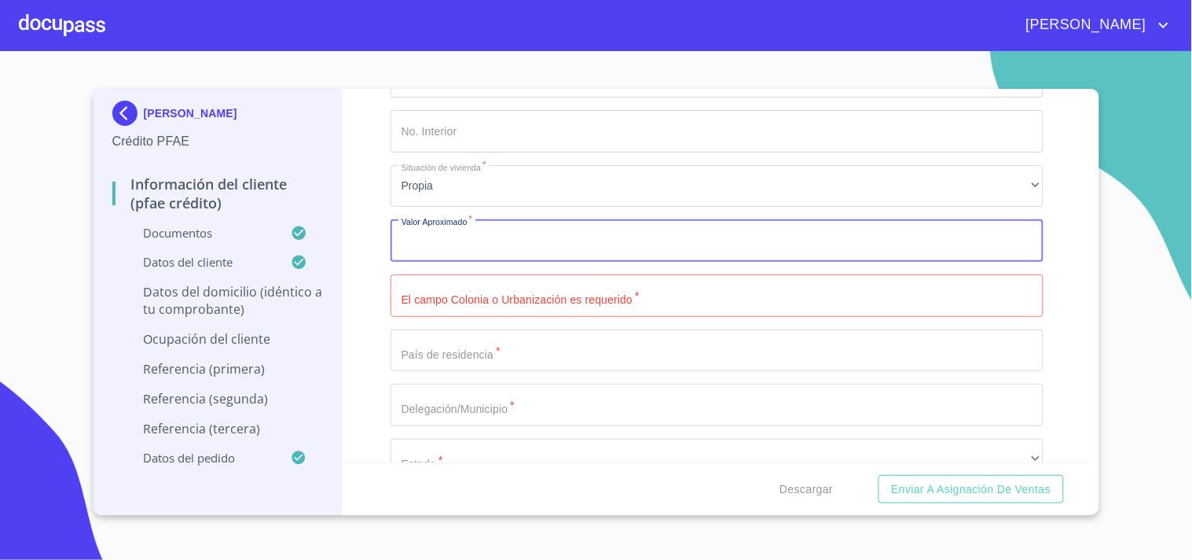
click at [505, 226] on input "Documento de identificación.   *" at bounding box center [717, 240] width 653 height 42
type input "$2,500,000"
click at [473, 287] on input "Documento de identificación.   *" at bounding box center [717, 295] width 653 height 42
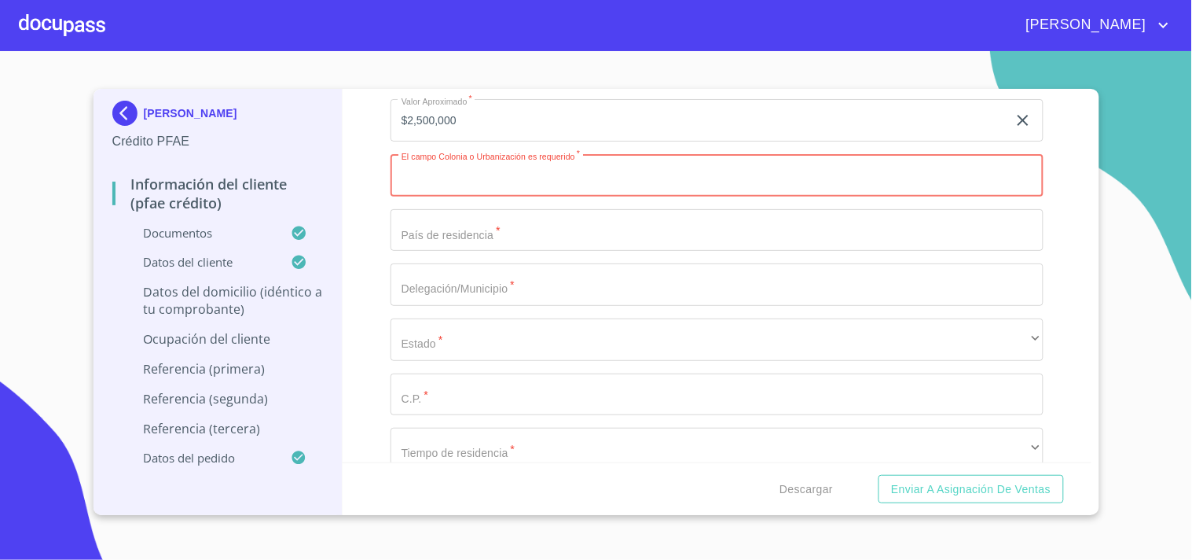
scroll to position [6233, 0]
type input "CENTRO"
click at [442, 211] on input "Documento de identificación.   *" at bounding box center [717, 226] width 653 height 42
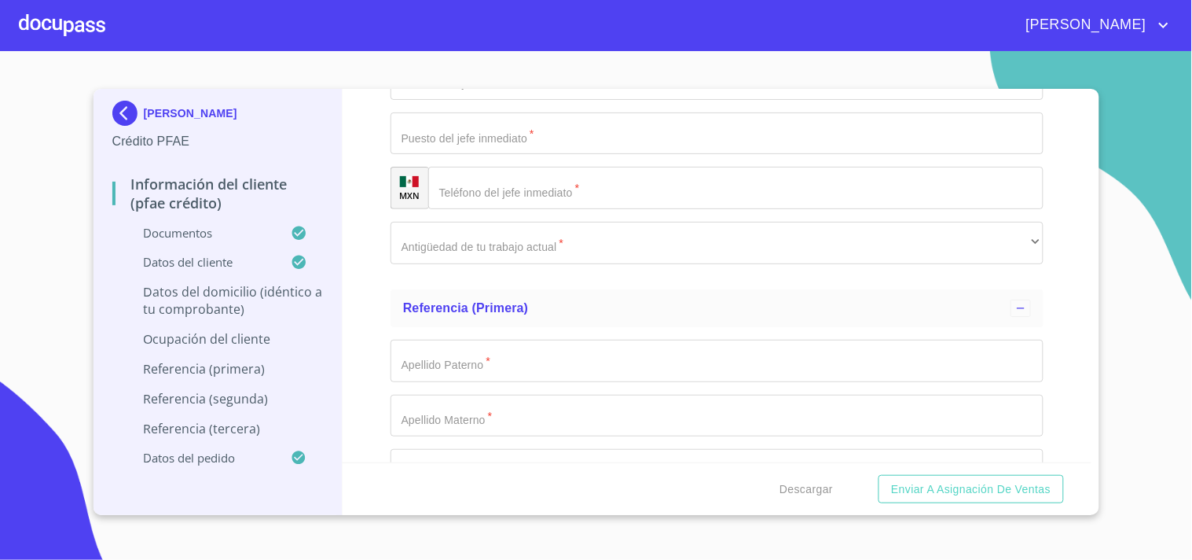
scroll to position [7593, 0]
click at [229, 295] on p "Datos del domicilio (idéntico a tu comprobante)" at bounding box center [217, 300] width 211 height 35
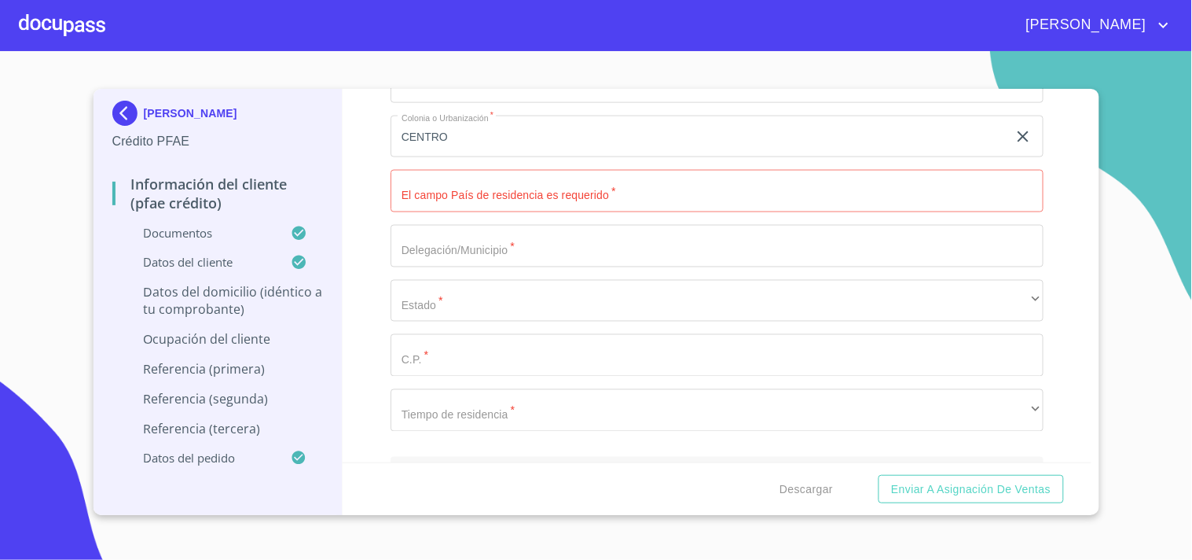
scroll to position [589, 0]
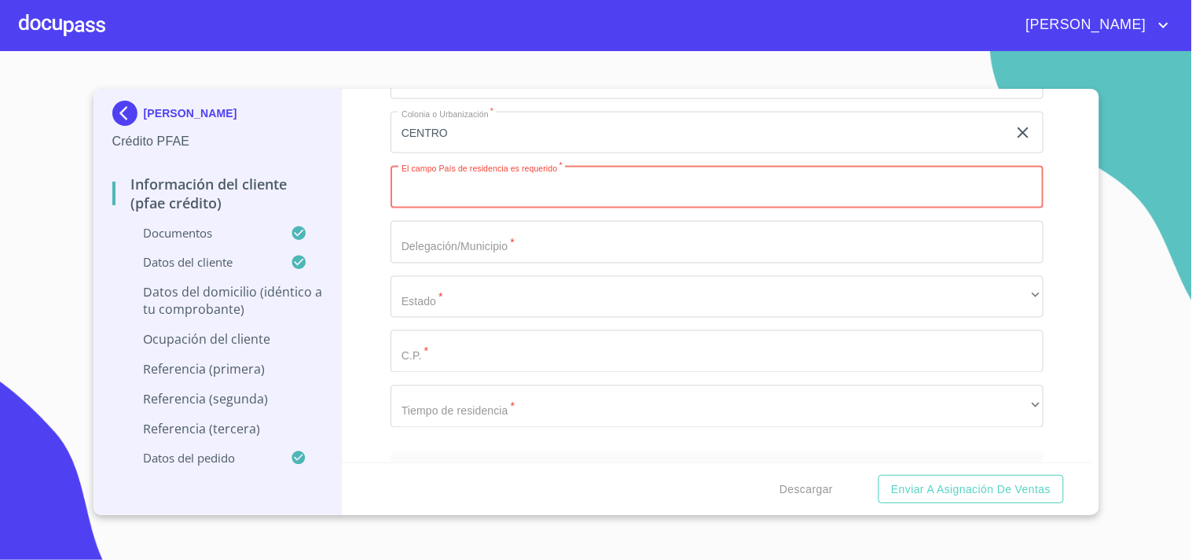
click at [490, 198] on input "Domicilio completo (Calle, Av. o Vía)   *" at bounding box center [717, 187] width 653 height 42
type input "[GEOGRAPHIC_DATA]"
click at [464, 244] on input "Domicilio completo (Calle, Av. o Vía)   *" at bounding box center [717, 242] width 653 height 42
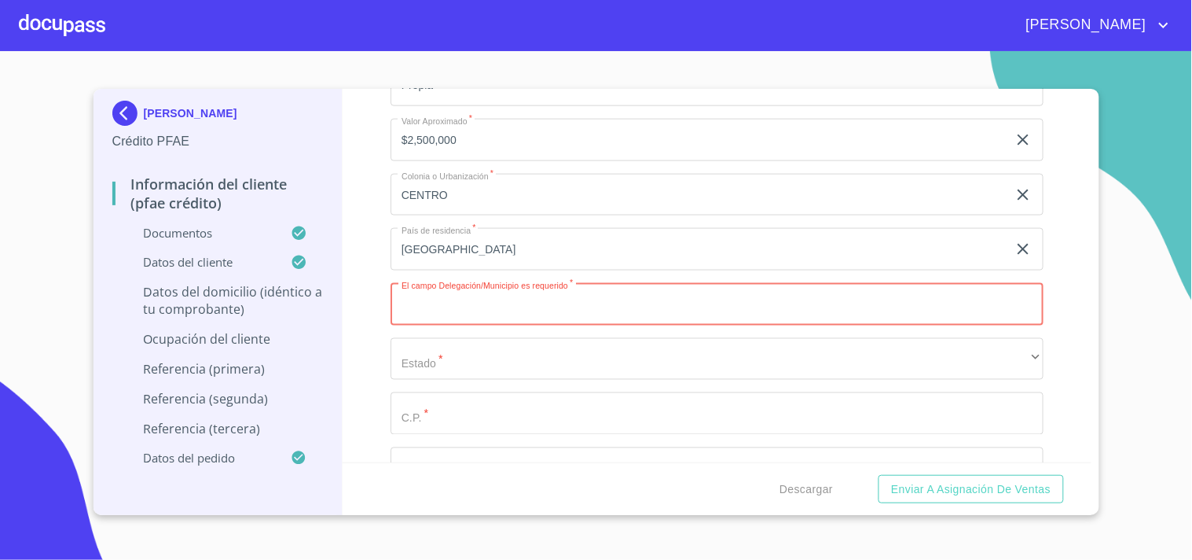
scroll to position [516, 0]
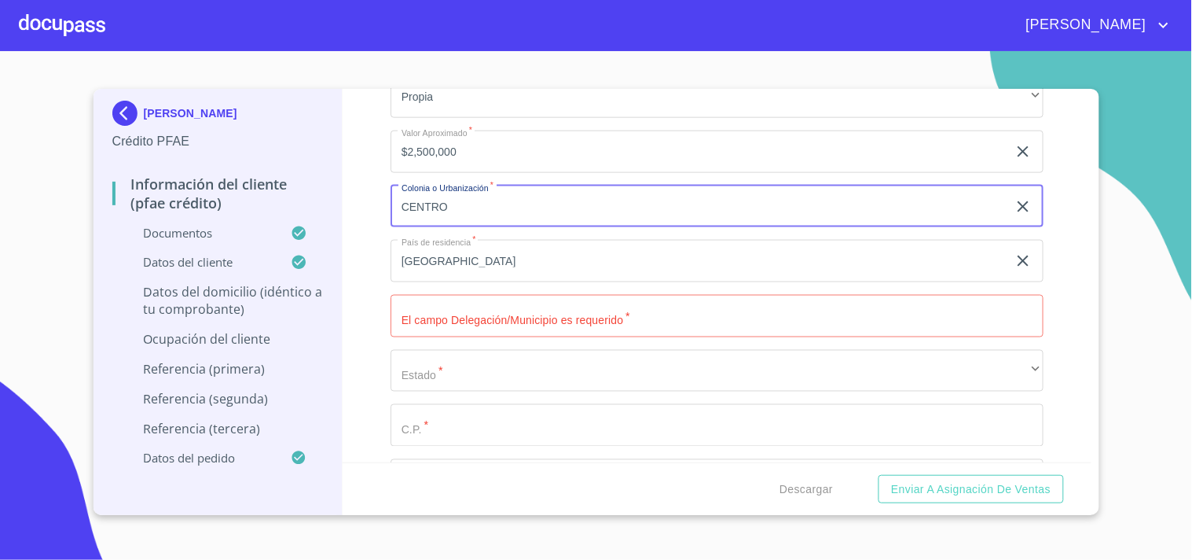
click at [461, 213] on input "CENTRO" at bounding box center [699, 206] width 617 height 42
paste input "SAN JOSE DE GRACIA"
type input "SAN JOSE DE GRACIA"
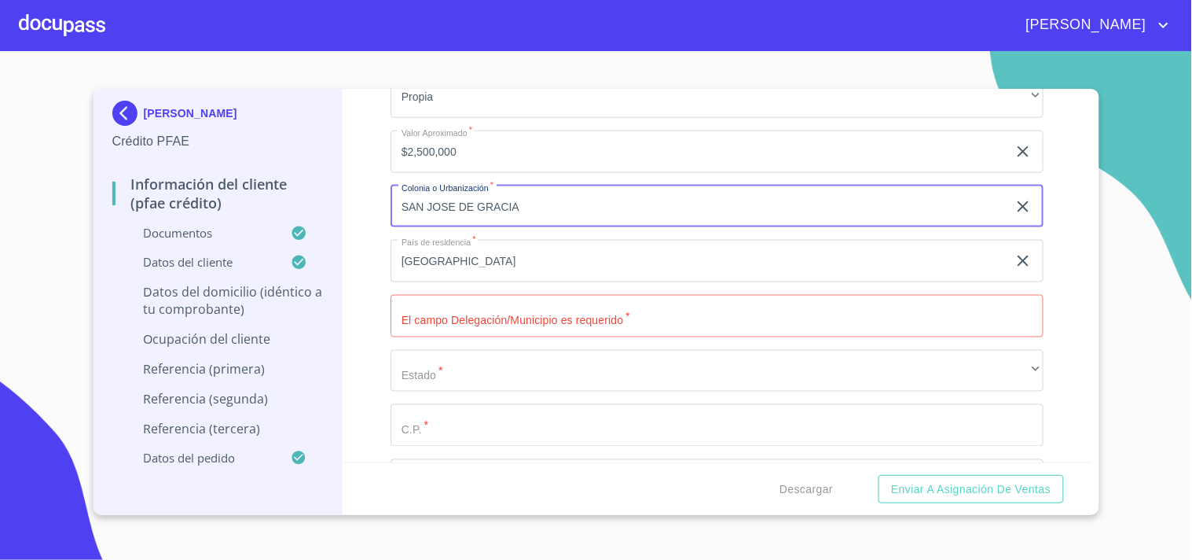
click at [512, 313] on input "Domicilio completo (Calle, Av. o Vía)   *" at bounding box center [717, 316] width 653 height 42
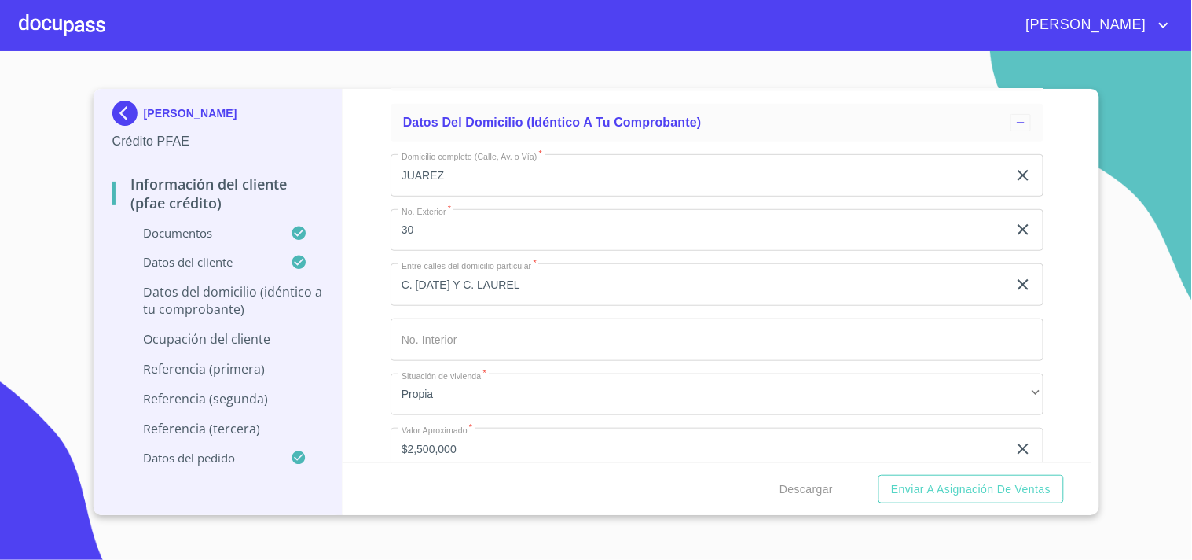
scroll to position [210, 0]
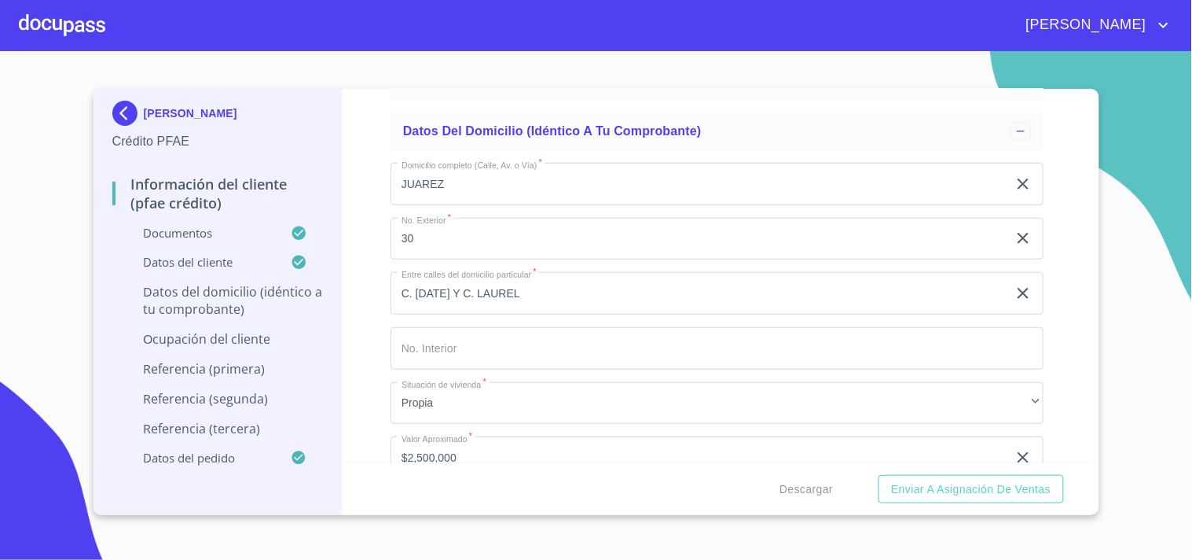
type input "MORELOS"
click at [474, 289] on input "C. [DATE] Y C. LAUREL" at bounding box center [699, 293] width 617 height 42
click at [554, 297] on input "C. MORELOS Y C. LAUREL" at bounding box center [699, 293] width 617 height 42
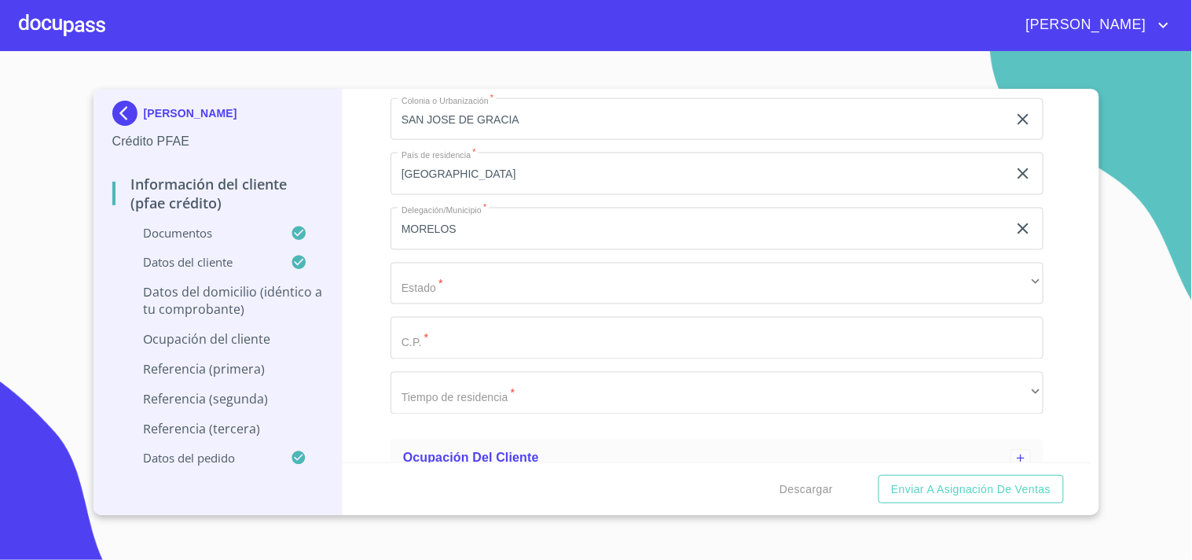
scroll to position [607, 0]
type input "C. [PERSON_NAME] Y [PERSON_NAME]"
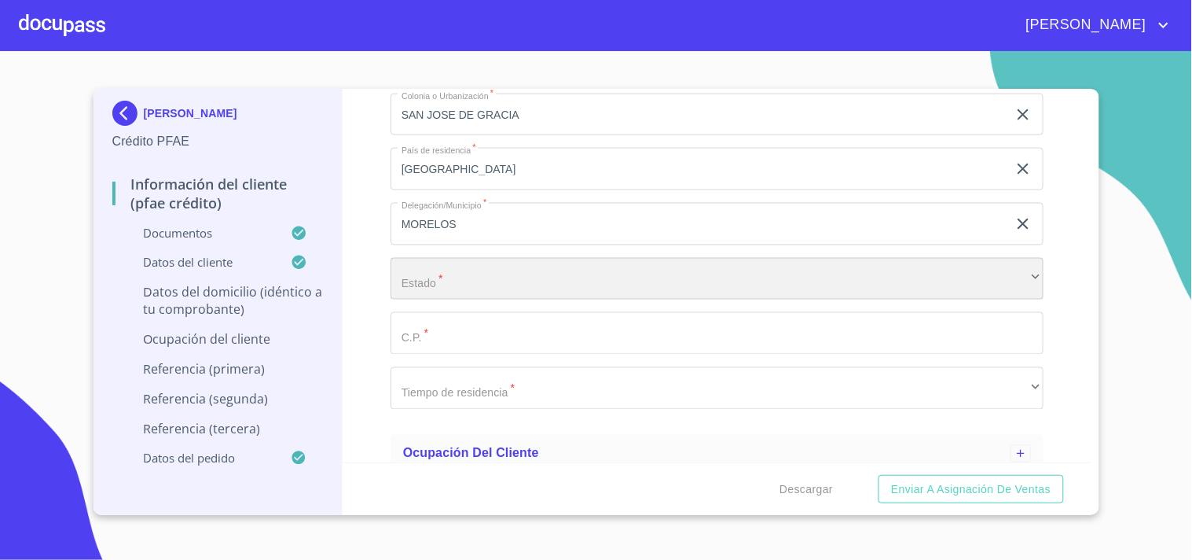
click at [472, 284] on div "​" at bounding box center [717, 279] width 653 height 42
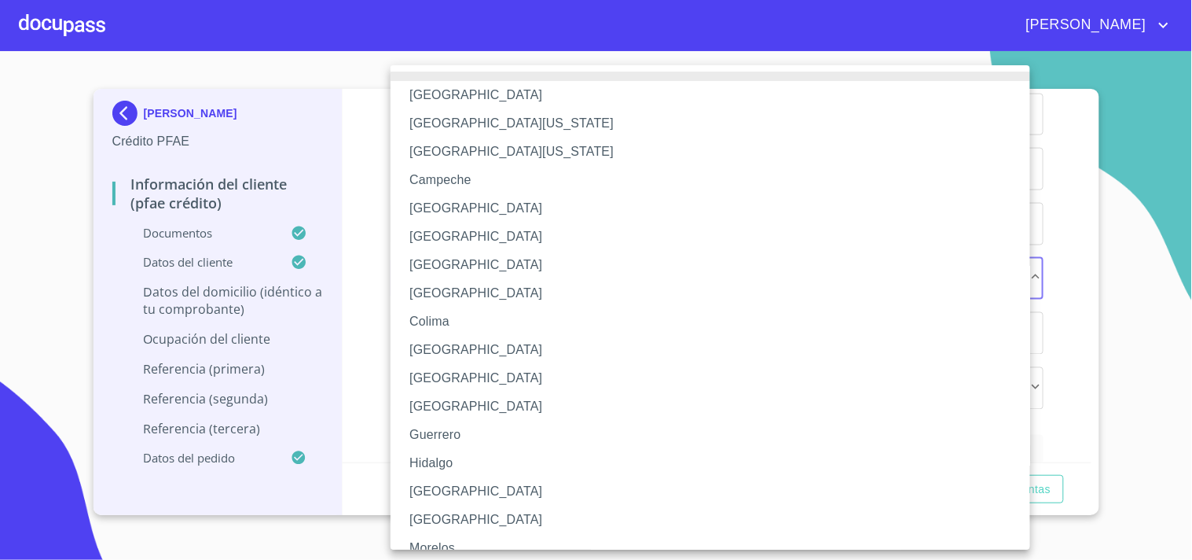
click at [351, 207] on div at bounding box center [596, 280] width 1192 height 560
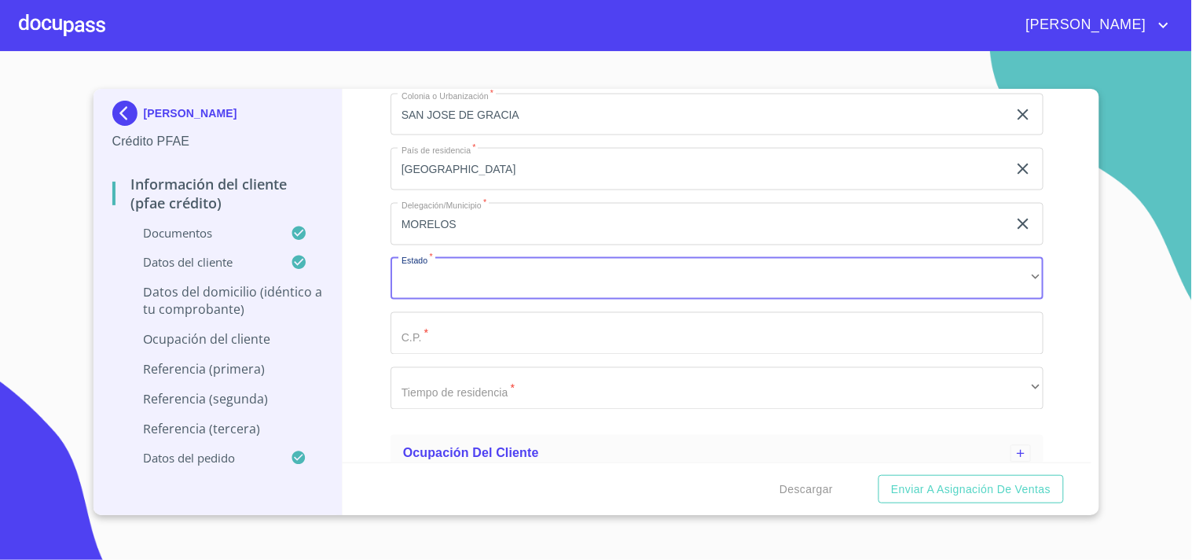
click at [435, 230] on input "MORELOS" at bounding box center [699, 224] width 617 height 42
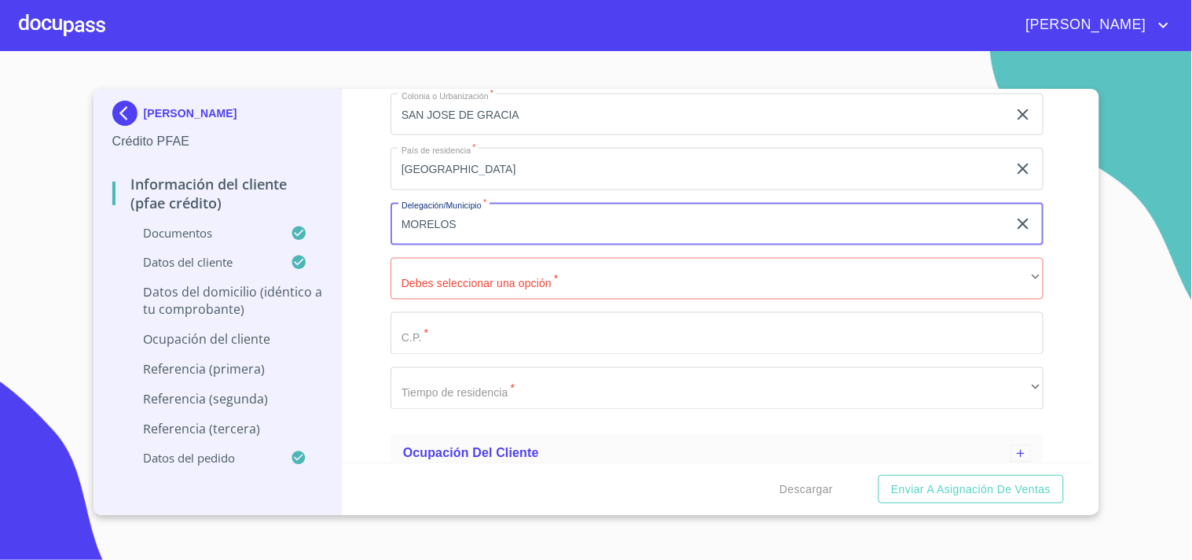
click at [457, 228] on input "MORELOS" at bounding box center [699, 224] width 617 height 42
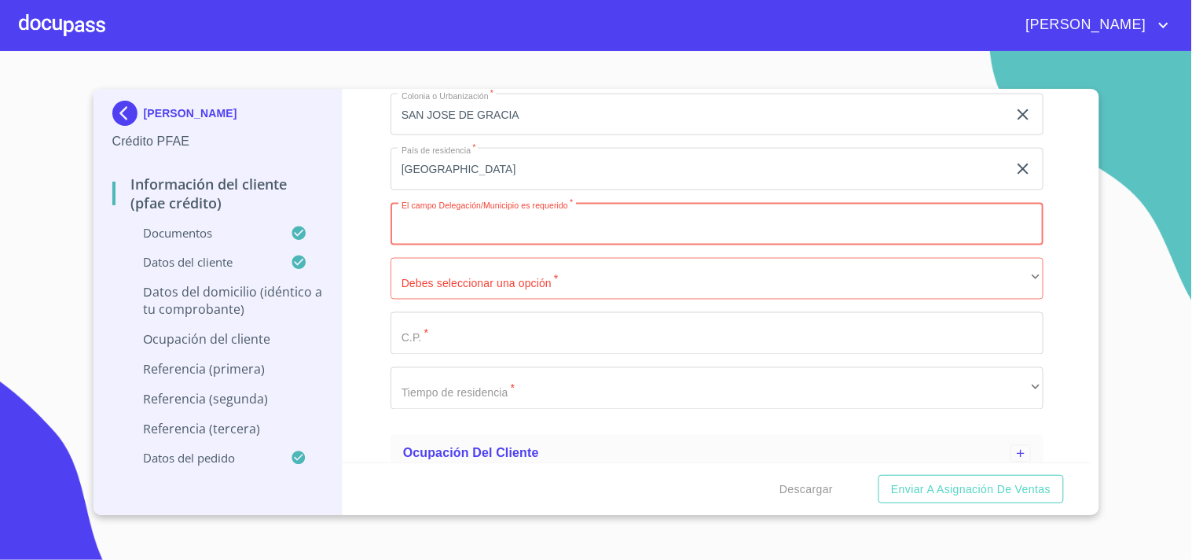
click at [618, 218] on input "Domicilio completo (Calle, Av. o Vía)   *" at bounding box center [717, 224] width 653 height 42
type input "T"
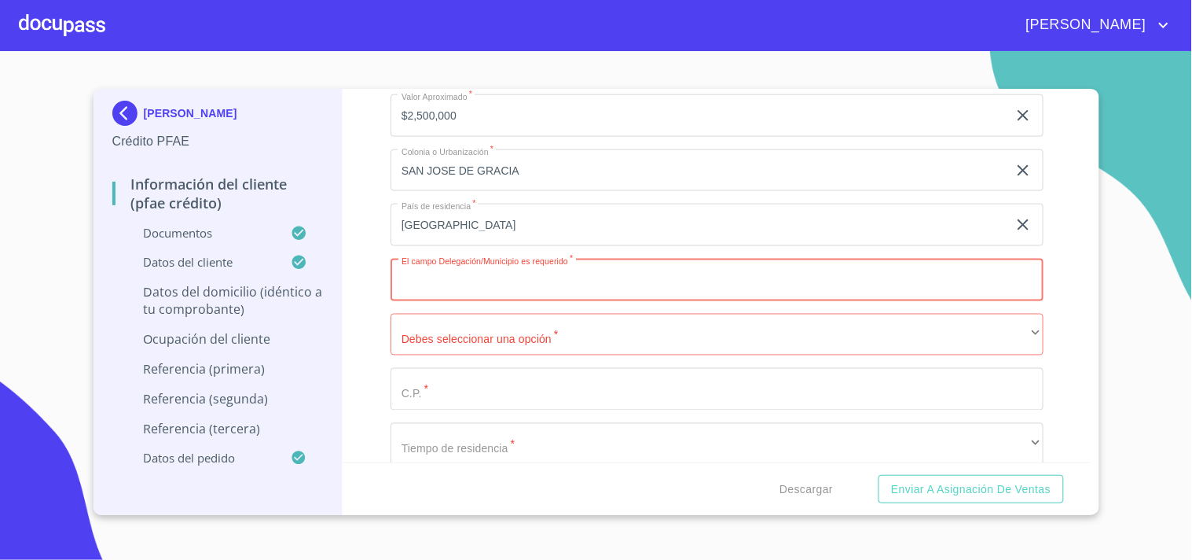
scroll to position [560, 0]
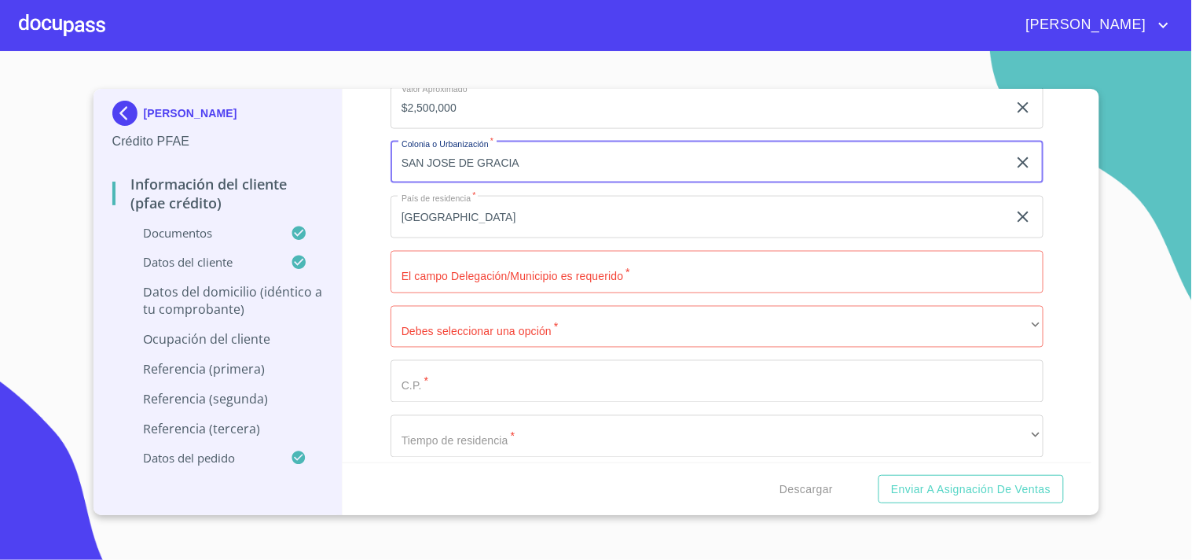
drag, startPoint x: 525, startPoint y: 150, endPoint x: 394, endPoint y: 155, distance: 131.3
click at [394, 155] on input "SAN JOSE DE GRACIA" at bounding box center [699, 162] width 617 height 42
click at [453, 273] on input "Domicilio completo (Calle, Av. o Vía)   *" at bounding box center [717, 272] width 653 height 42
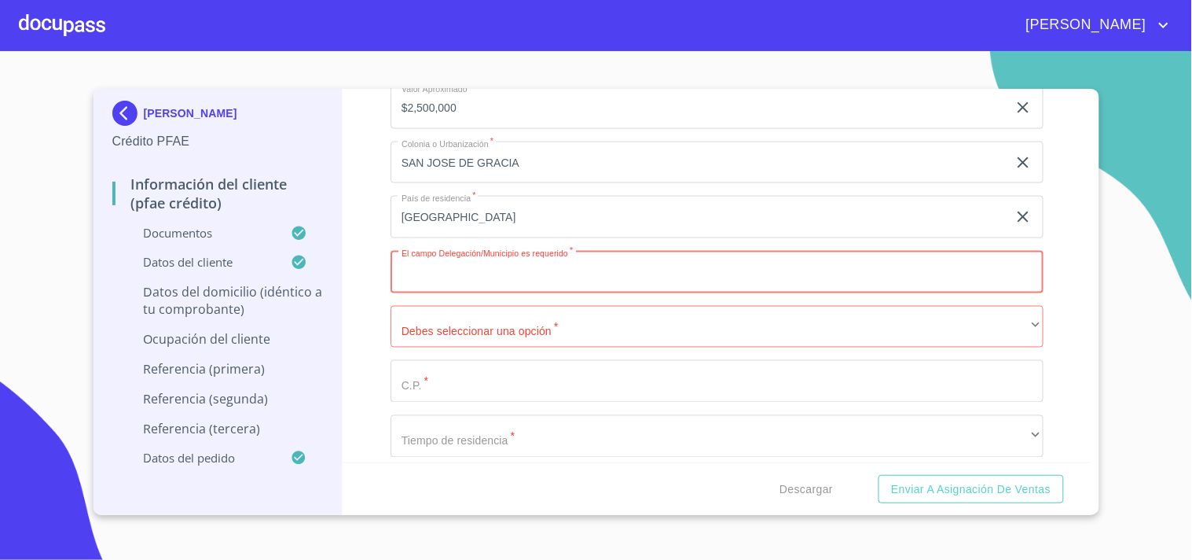
paste input "SAN JOSE DE GRACIA"
type input "SAN JOSE DE GRACIA"
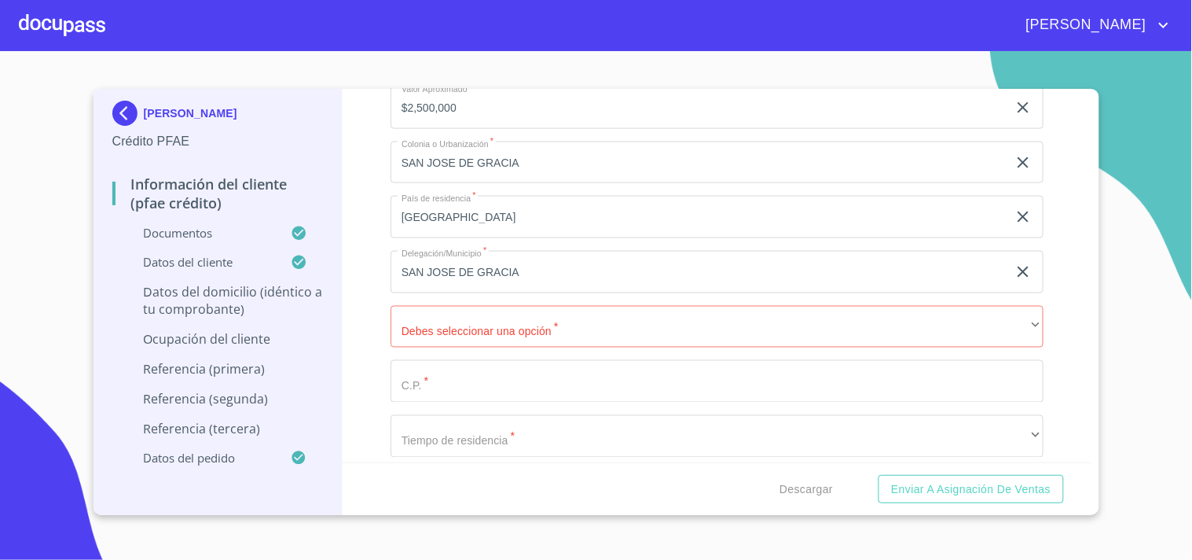
click at [351, 249] on div "Información del cliente (PFAE crédito) Documentos Datos del cliente Estado Civi…" at bounding box center [717, 275] width 749 height 373
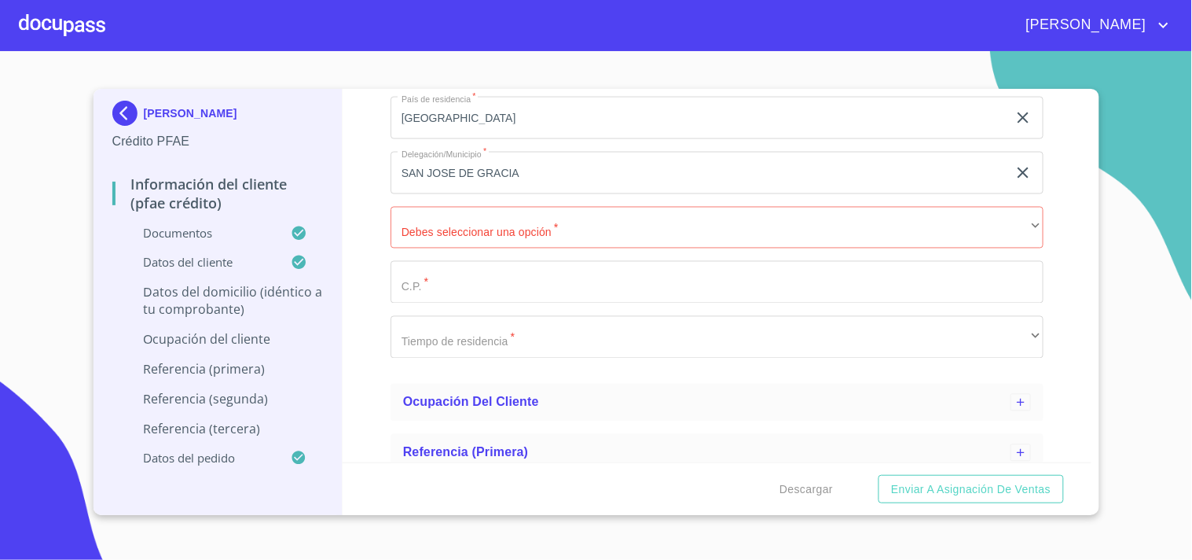
scroll to position [660, 0]
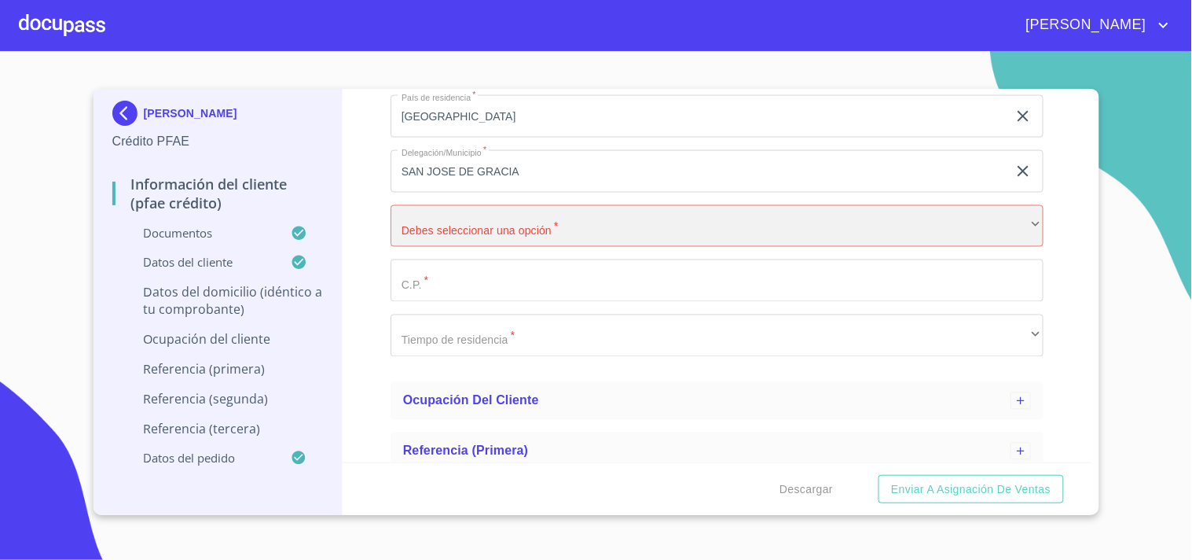
click at [437, 230] on div "​" at bounding box center [717, 226] width 653 height 42
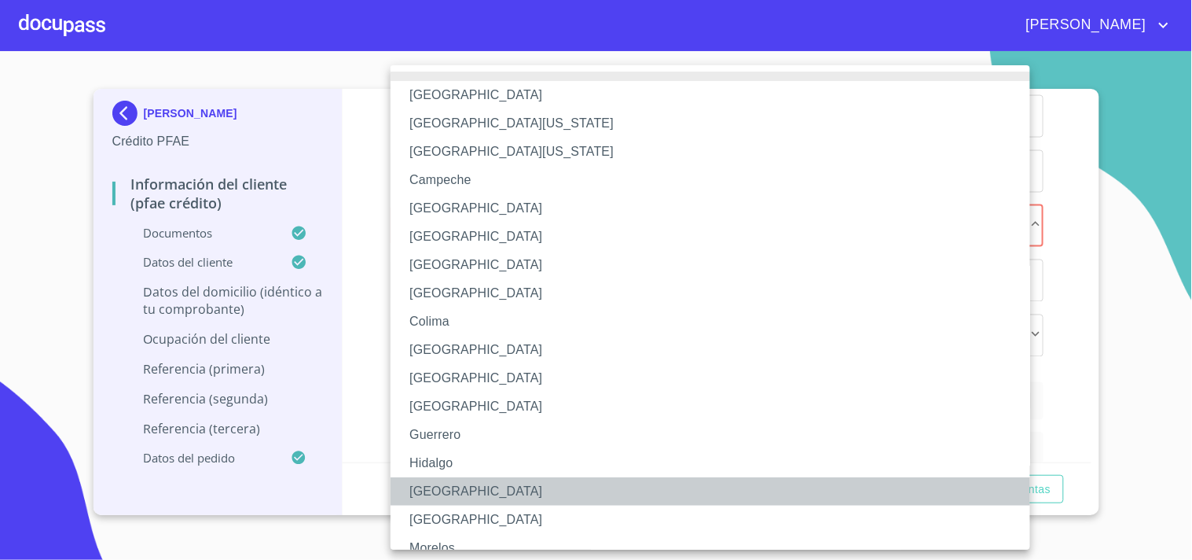
click at [429, 487] on li "[GEOGRAPHIC_DATA]" at bounding box center [717, 491] width 653 height 28
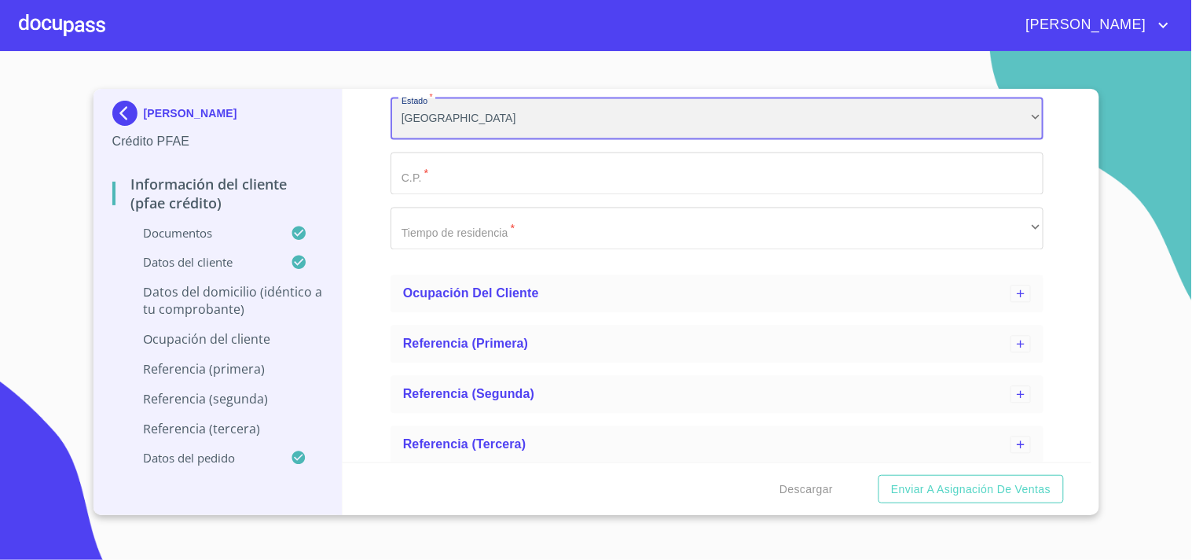
scroll to position [771, 0]
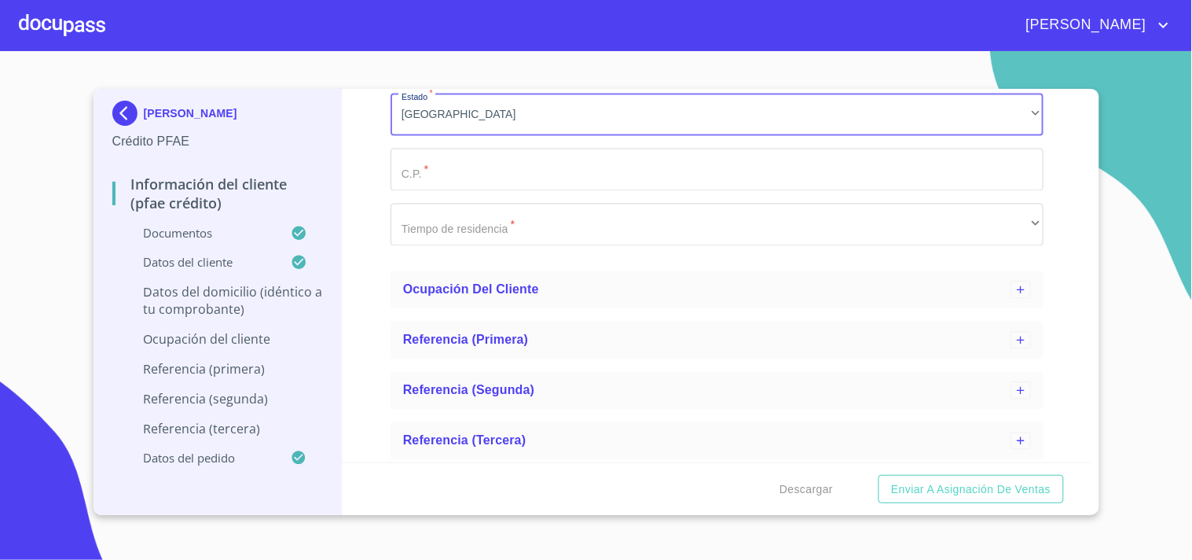
click at [435, 158] on input "Domicilio completo (Calle, Av. o Vía)   *" at bounding box center [717, 170] width 653 height 42
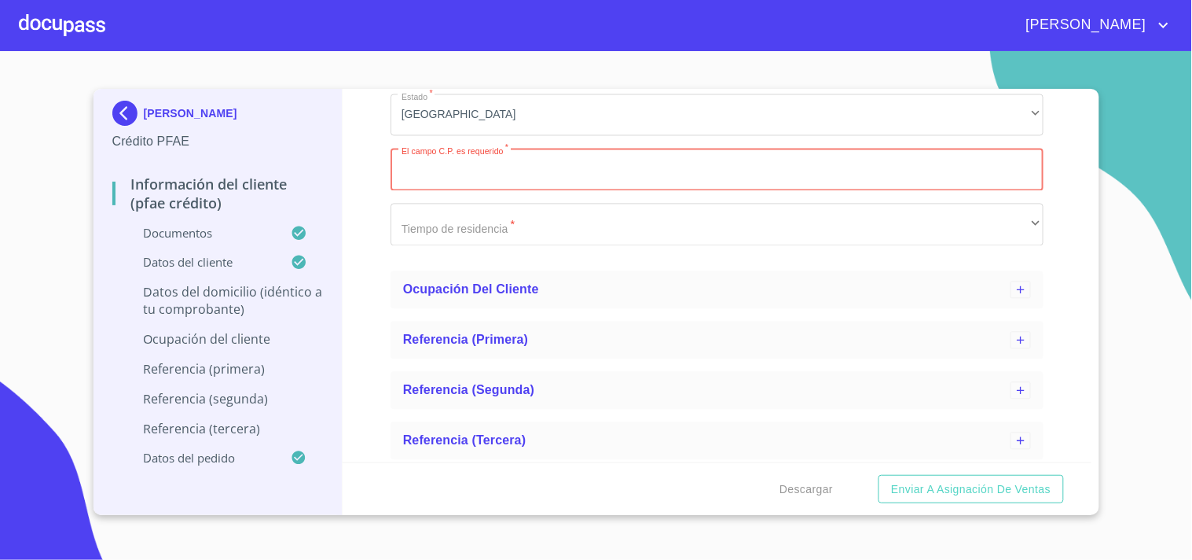
paste input "47200"
type input "47200"
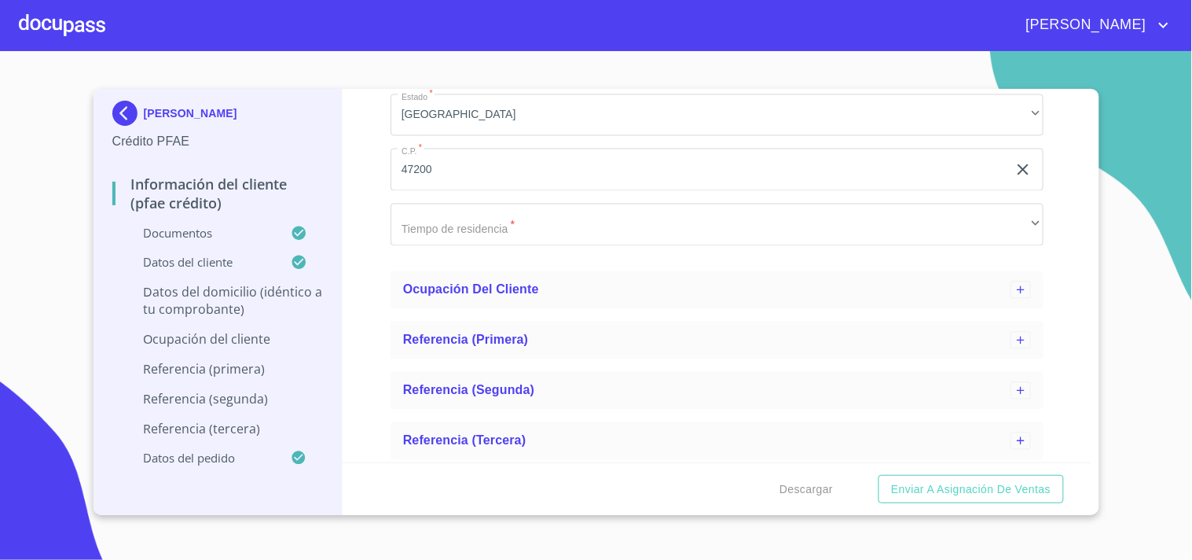
click at [370, 199] on div "Información del cliente (PFAE crédito) Documentos Datos del cliente Estado Civi…" at bounding box center [717, 275] width 749 height 373
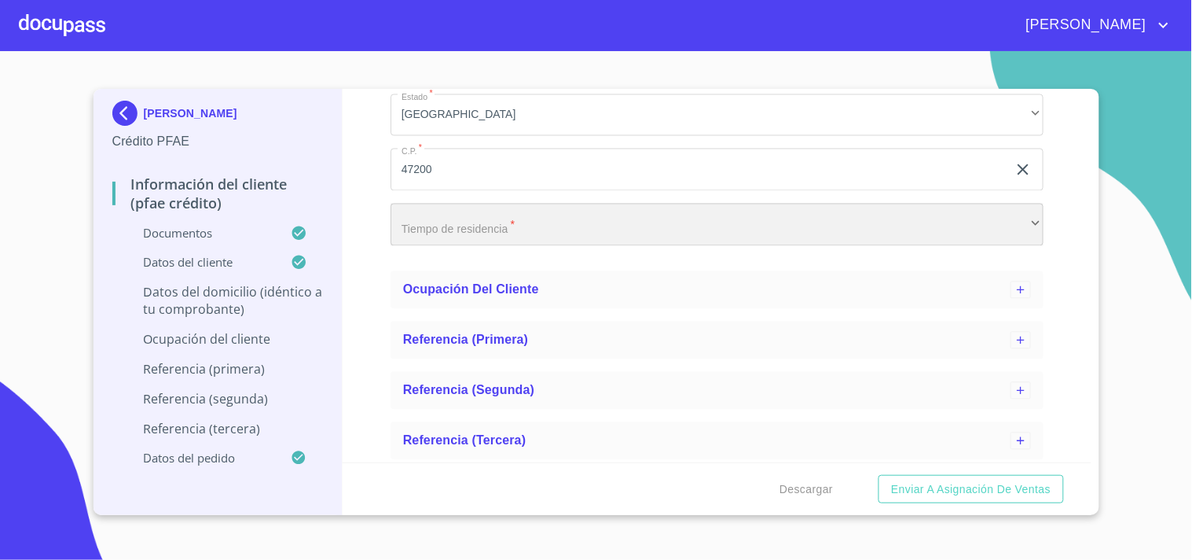
click at [446, 238] on div "​" at bounding box center [717, 225] width 653 height 42
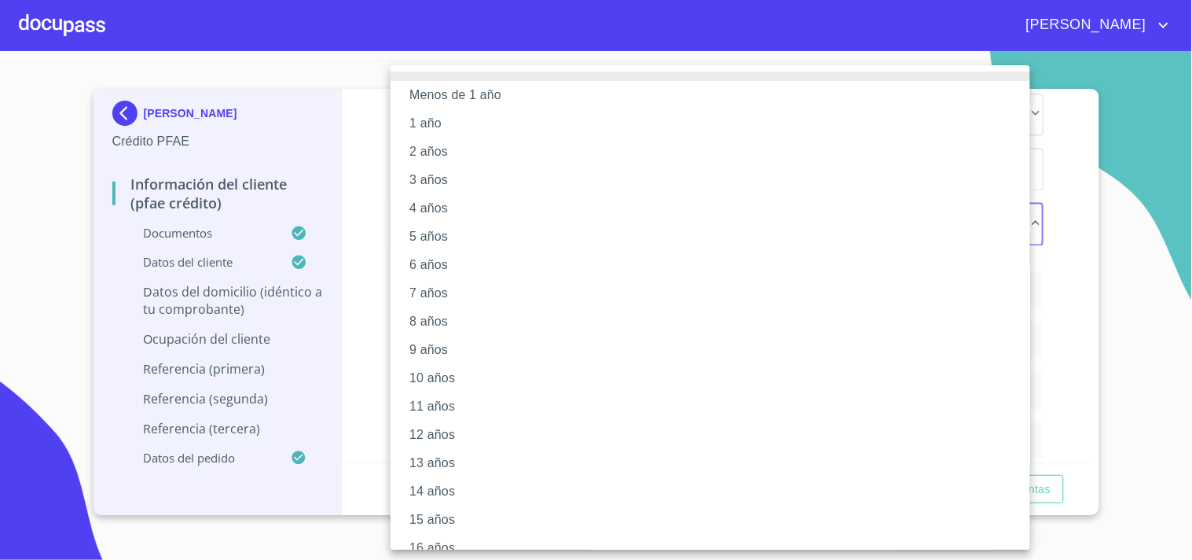
scroll to position [130, 0]
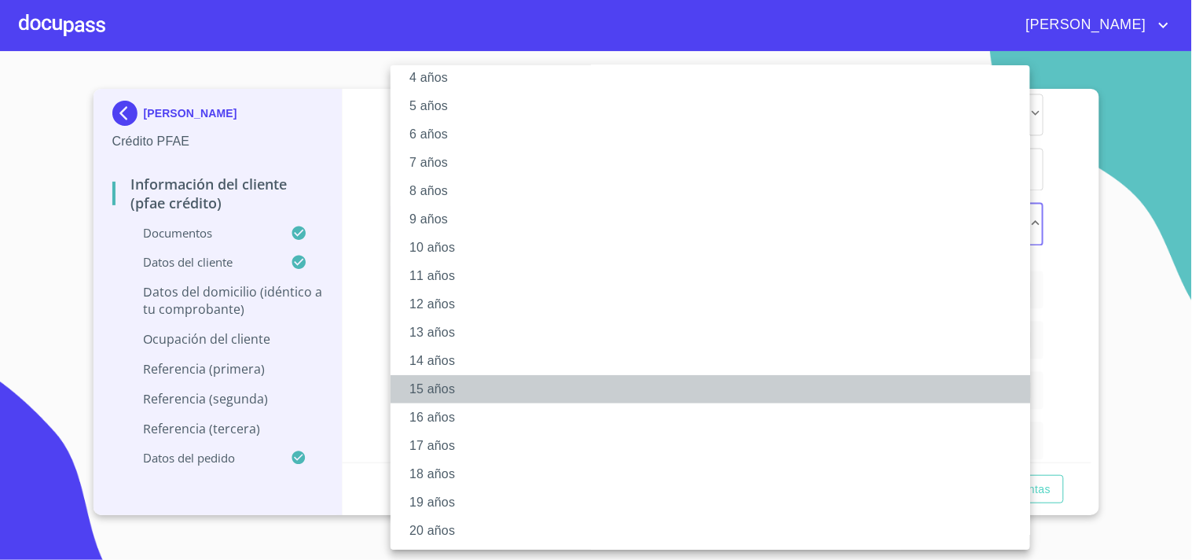
click at [439, 382] on li "15 años" at bounding box center [717, 389] width 653 height 28
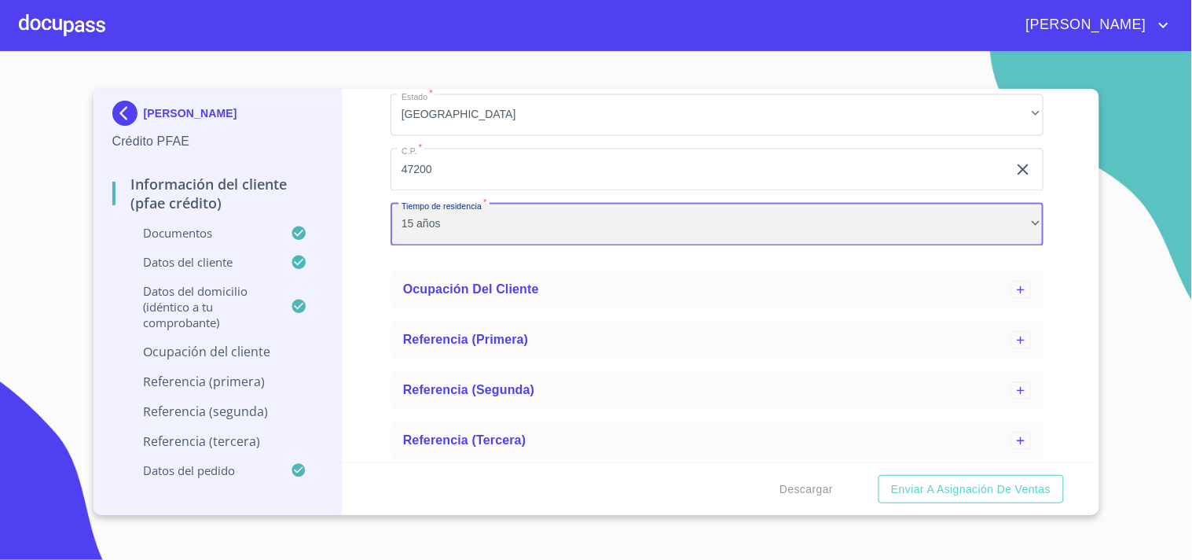
scroll to position [824, 0]
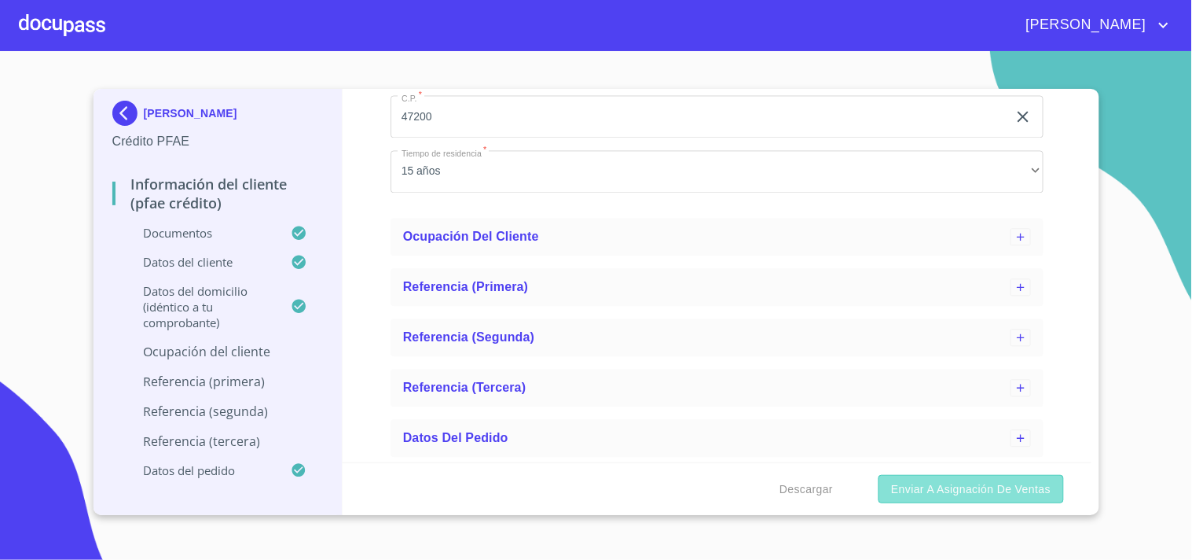
click at [951, 486] on span "Enviar a Asignación de Ventas" at bounding box center [971, 489] width 160 height 20
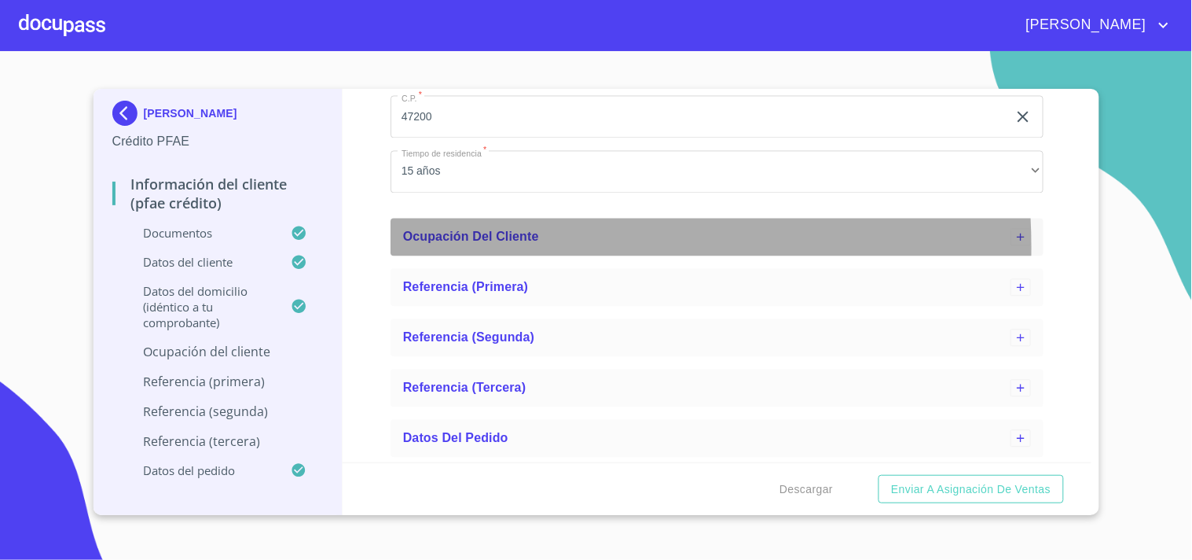
click at [513, 246] on div "Ocupación del Cliente" at bounding box center [717, 237] width 653 height 38
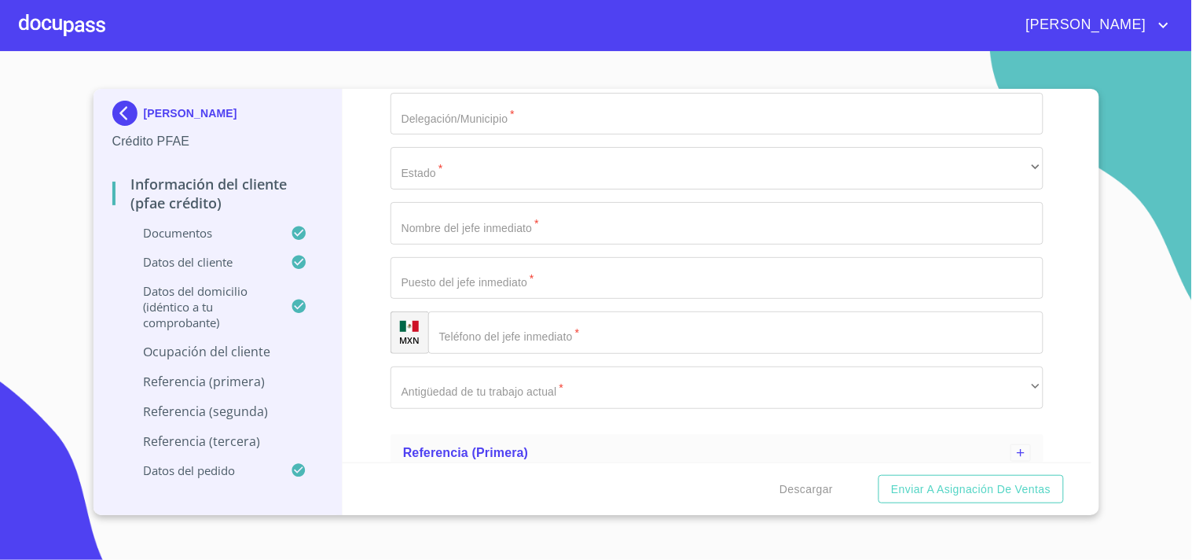
scroll to position [1931, 0]
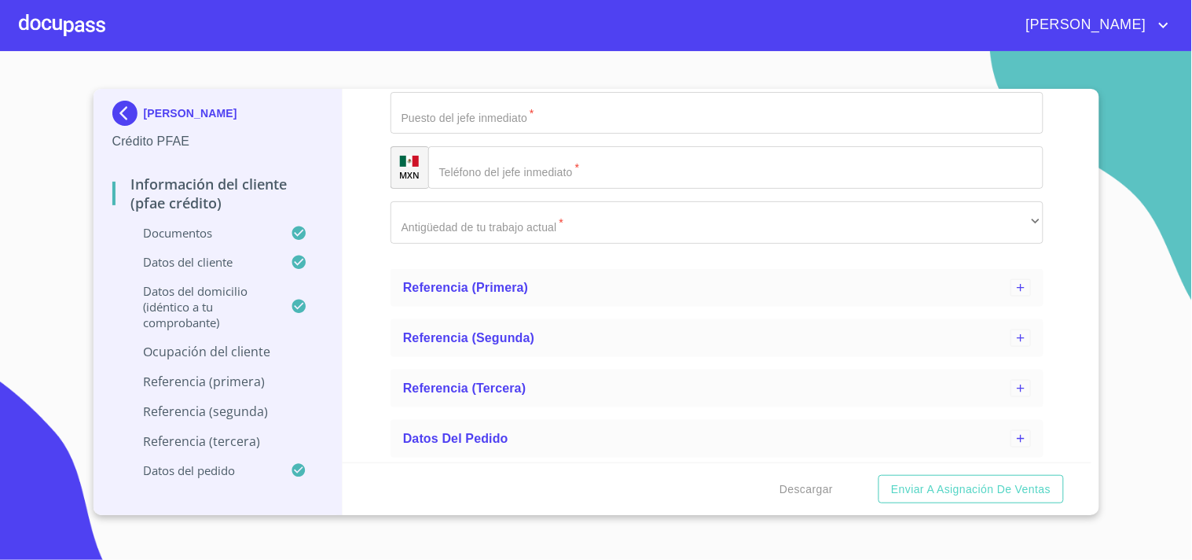
click at [929, 508] on div "Descargar Enviar a Asignación de Ventas" at bounding box center [717, 488] width 749 height 53
click at [937, 490] on span "Enviar a Asignación de Ventas" at bounding box center [971, 489] width 160 height 20
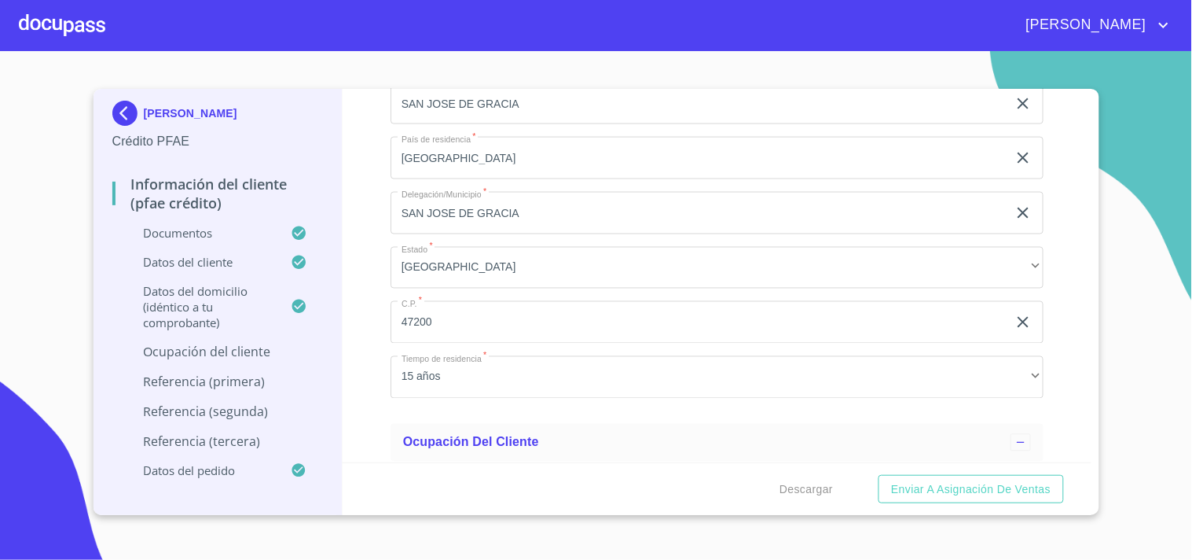
scroll to position [613, 0]
click at [200, 193] on p "Información del cliente (PFAE crédito)" at bounding box center [217, 193] width 211 height 38
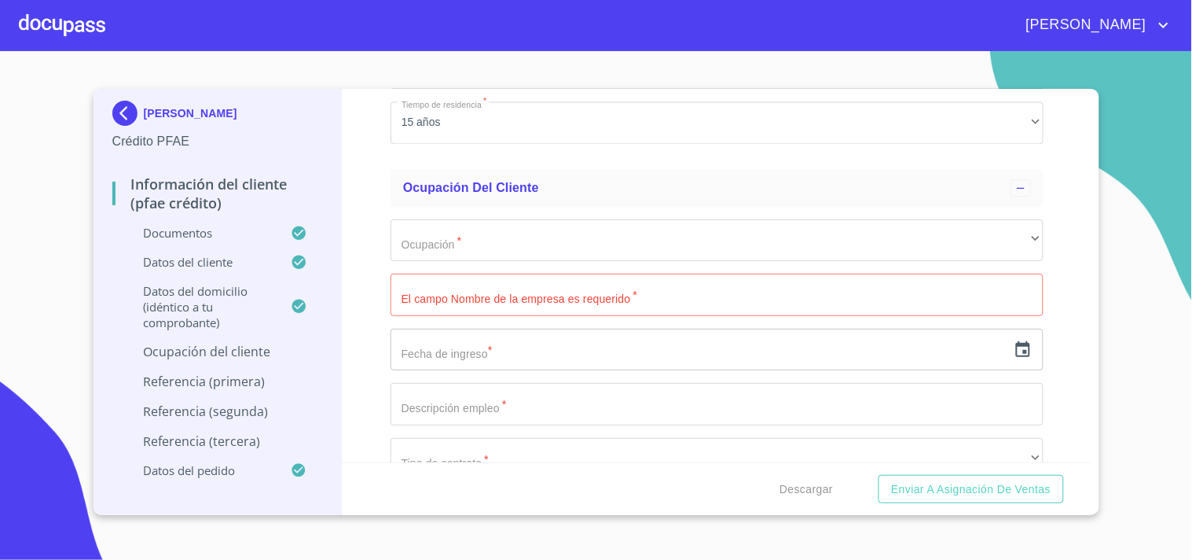
scroll to position [874, 0]
click at [128, 112] on img at bounding box center [127, 113] width 31 height 25
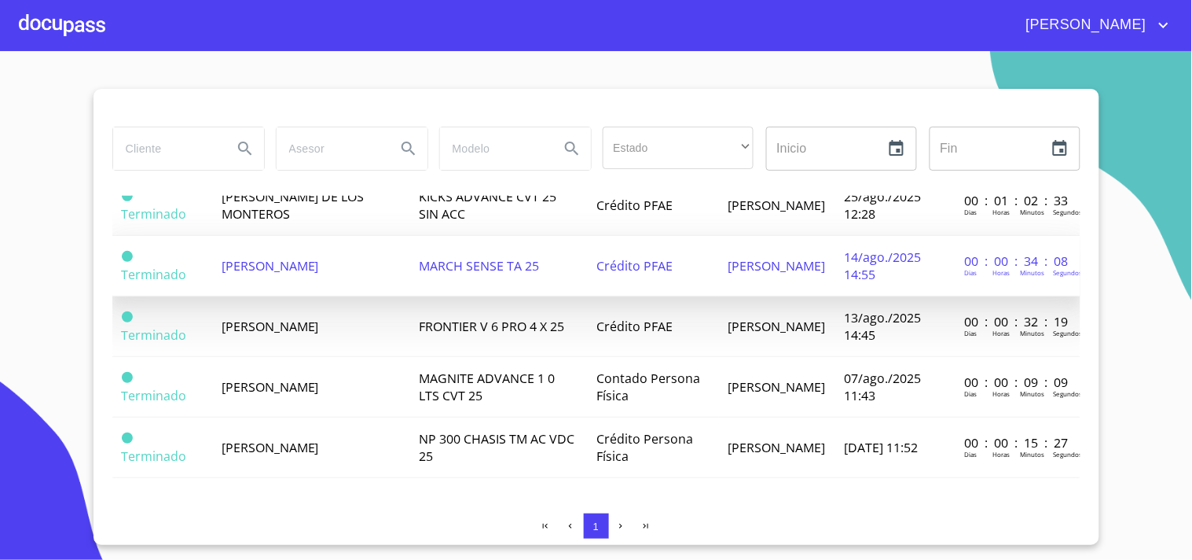
scroll to position [366, 0]
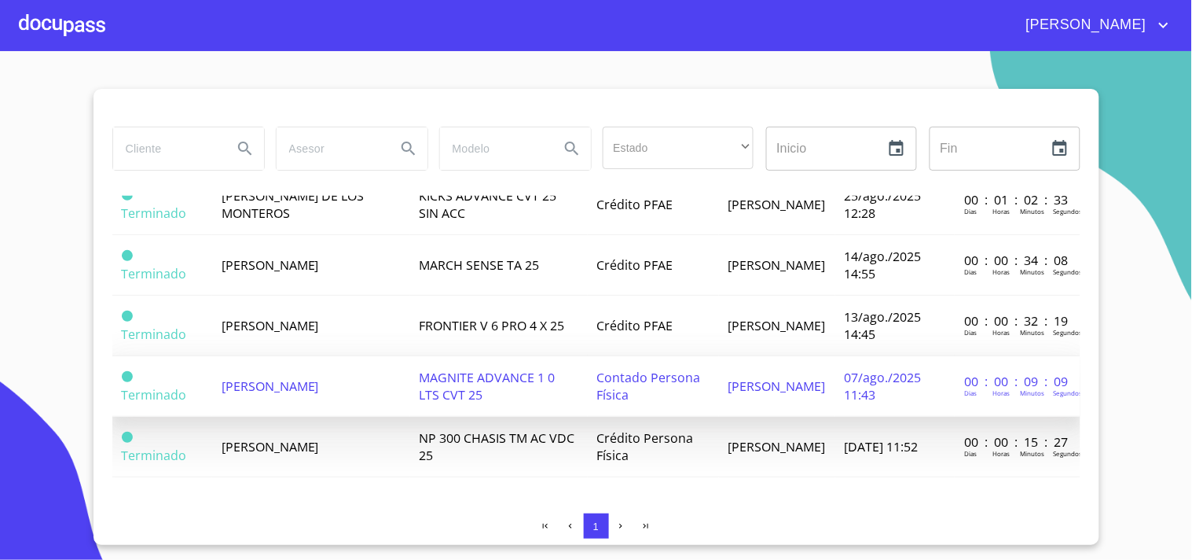
click at [484, 388] on span "MAGNITE ADVANCE 1 0 LTS CVT 25" at bounding box center [488, 386] width 136 height 35
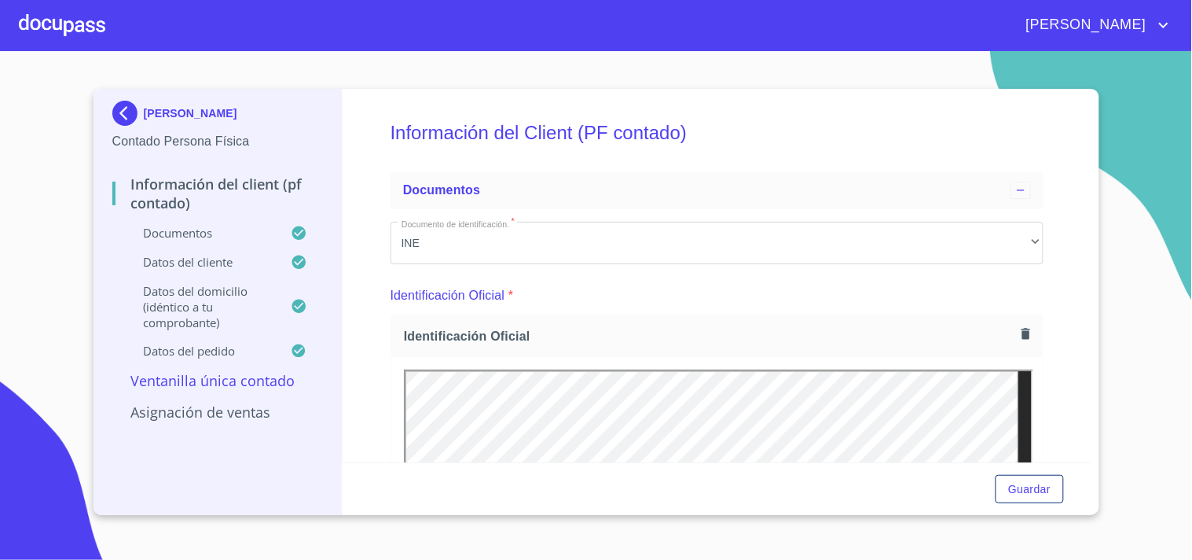
click at [122, 106] on img at bounding box center [127, 113] width 31 height 25
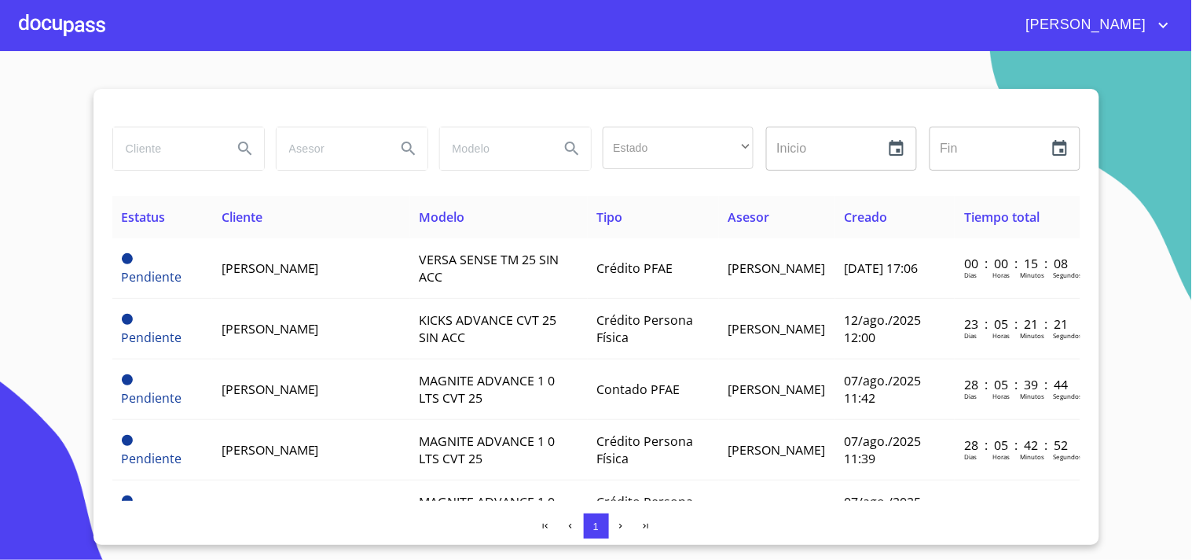
click at [63, 19] on div at bounding box center [62, 25] width 86 height 50
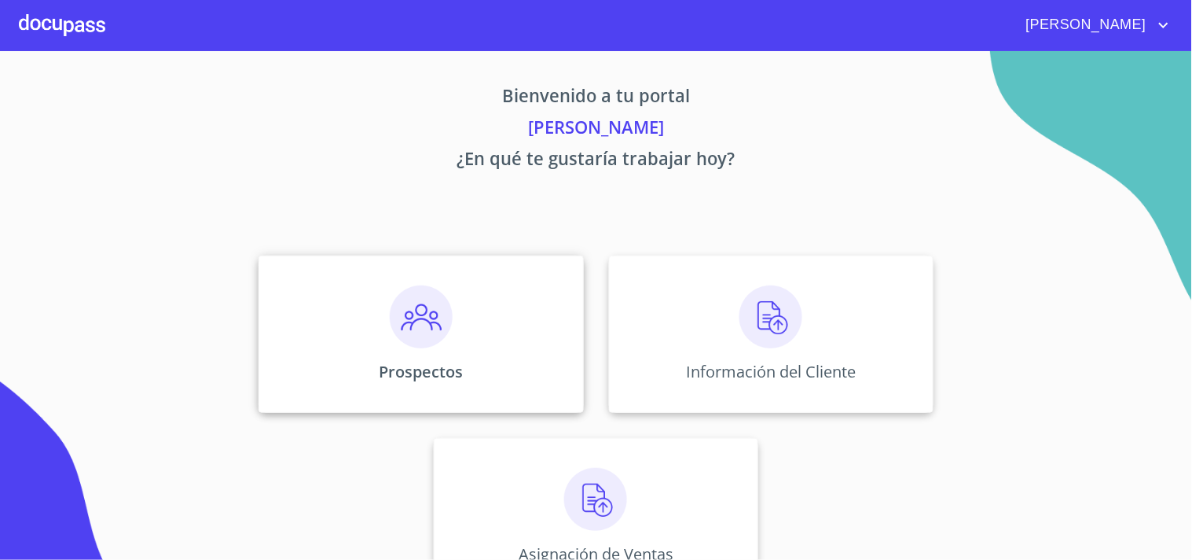
click at [404, 344] on img at bounding box center [421, 316] width 63 height 63
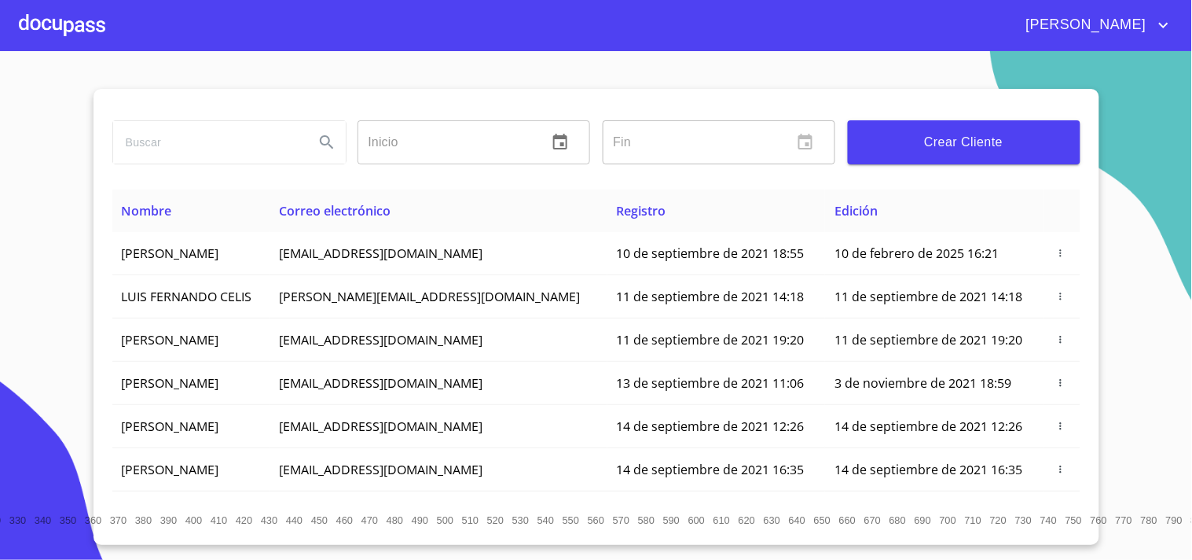
click at [216, 137] on input "search" at bounding box center [207, 142] width 189 height 42
type input "g"
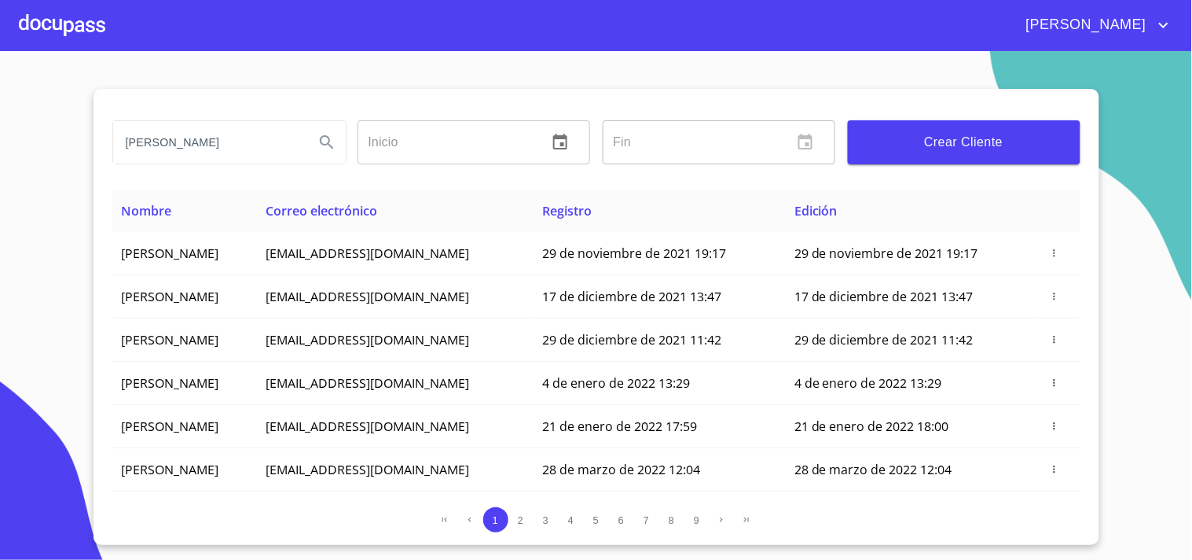
type input "[PERSON_NAME]"
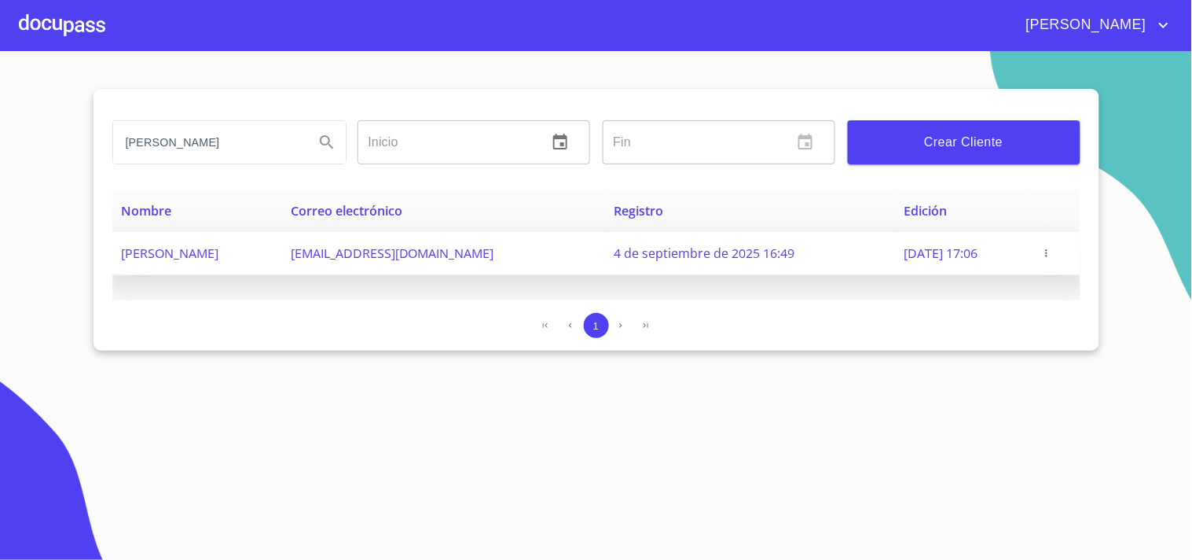
click at [1052, 250] on icon "button" at bounding box center [1046, 253] width 11 height 11
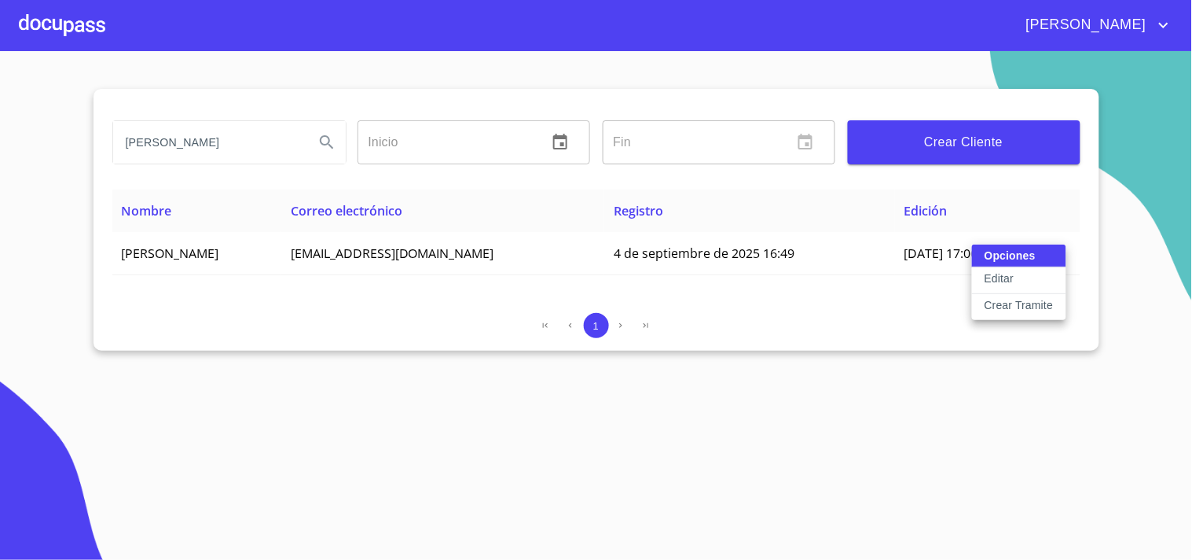
click at [1011, 284] on p "Editar" at bounding box center [999, 278] width 29 height 16
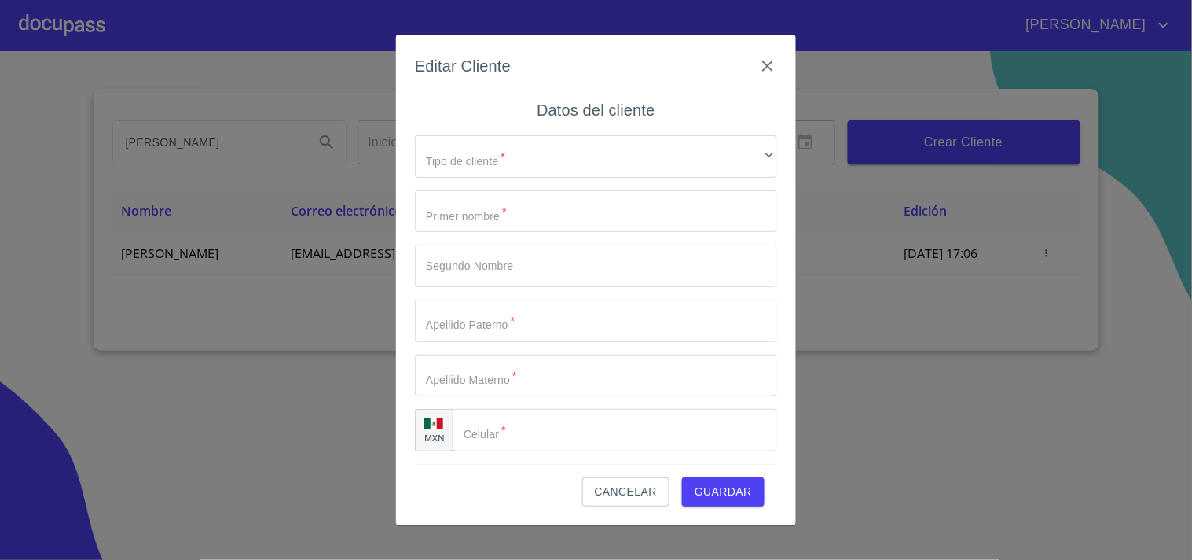
type input "[PERSON_NAME]"
type input "CORTEZ"
type input "[PHONE_NUMBER]"
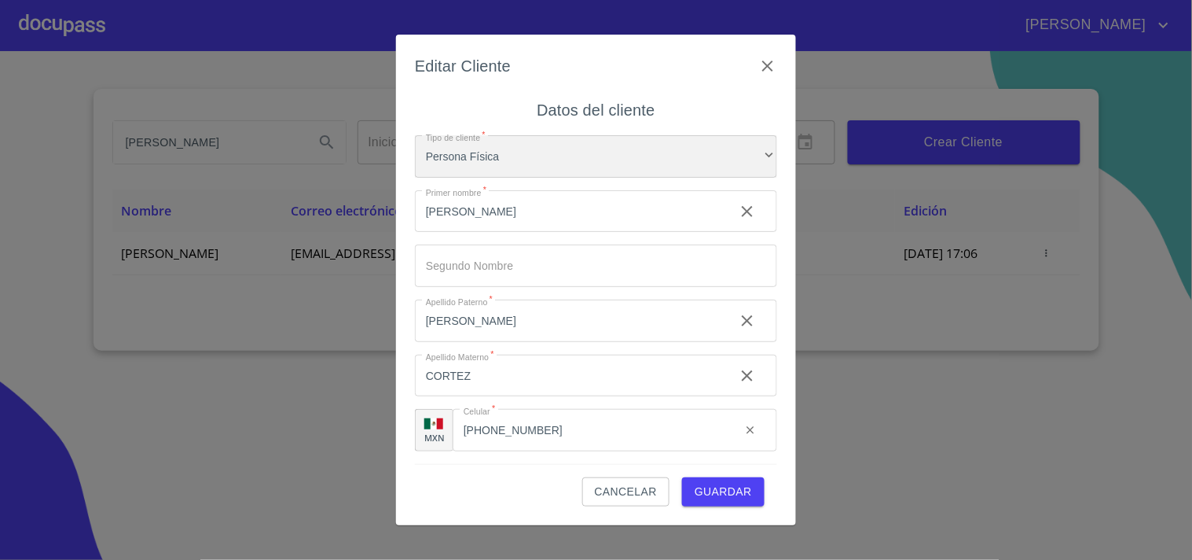
click at [554, 161] on div "Persona Física" at bounding box center [596, 156] width 362 height 42
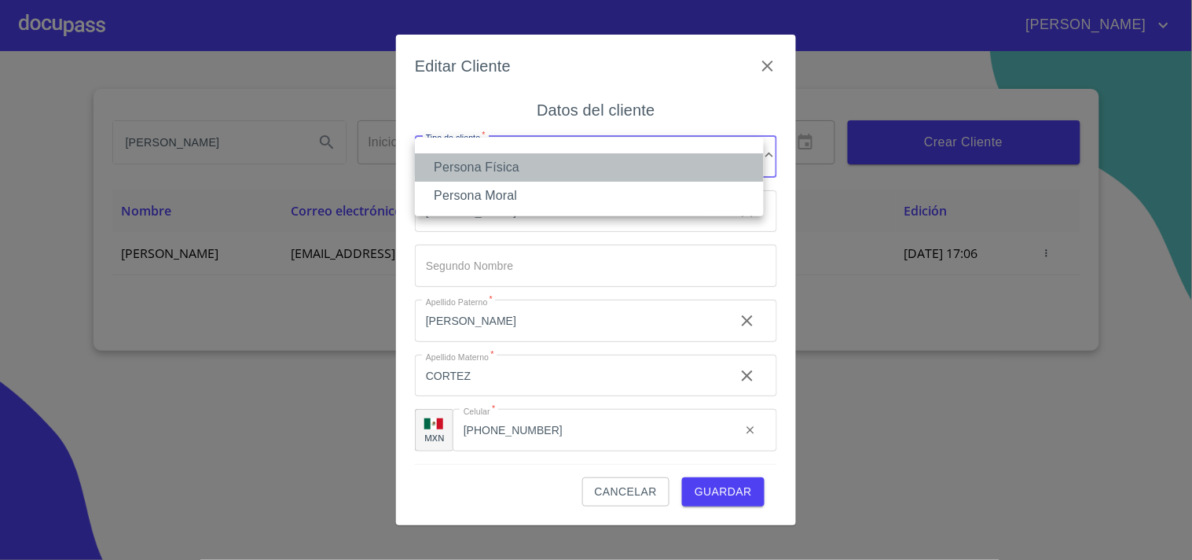
click at [554, 161] on li "Persona Física" at bounding box center [589, 167] width 349 height 28
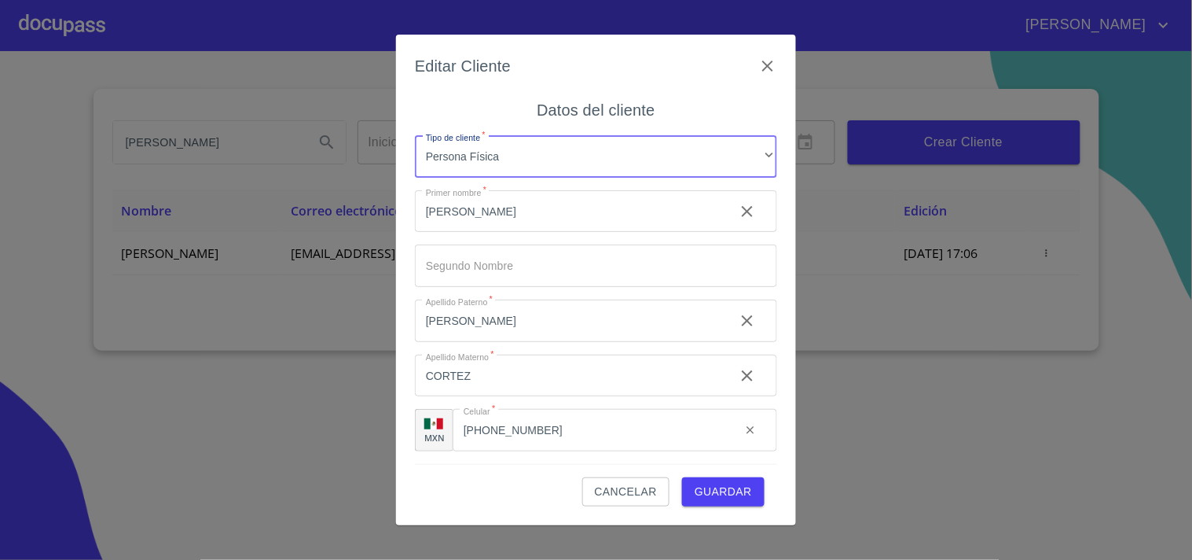
click at [718, 490] on span "Guardar" at bounding box center [723, 492] width 57 height 20
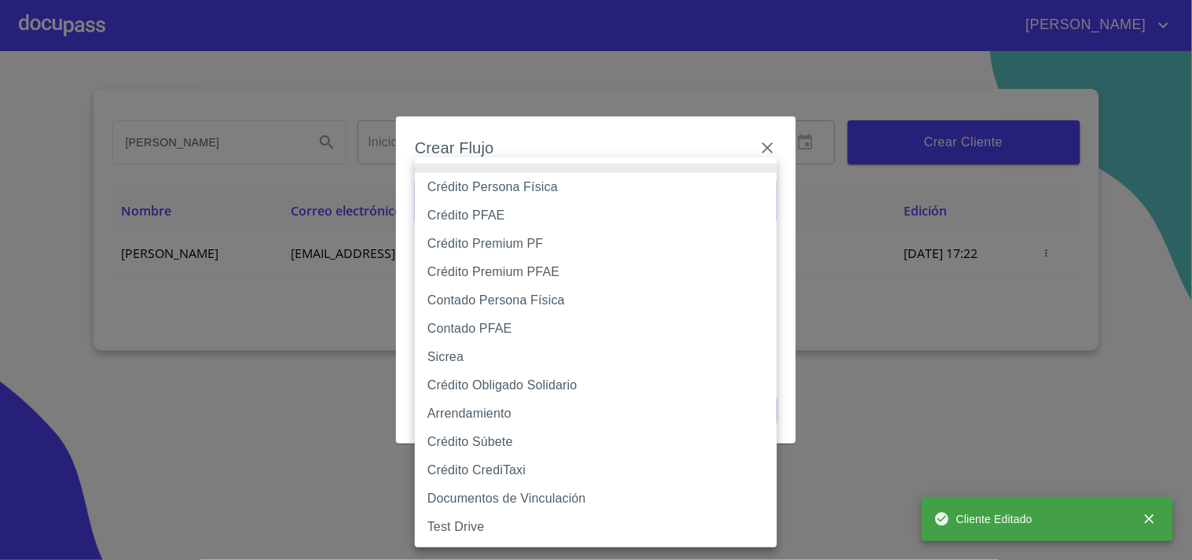
click at [569, 185] on body "[PERSON_NAME] ​ Fin ​ Crear Cliente Nombre Correo electrónico Registro Edición …" at bounding box center [596, 280] width 1192 height 560
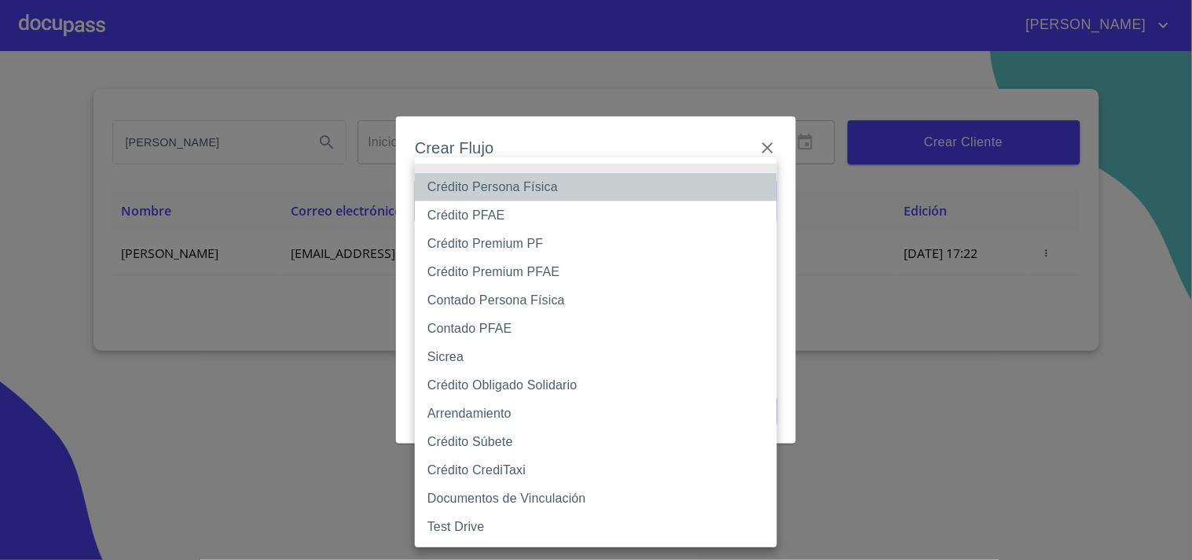
click at [569, 185] on li "Crédito Persona Física" at bounding box center [596, 187] width 362 height 28
type input "6009fb3c7d1714eb8809aa97"
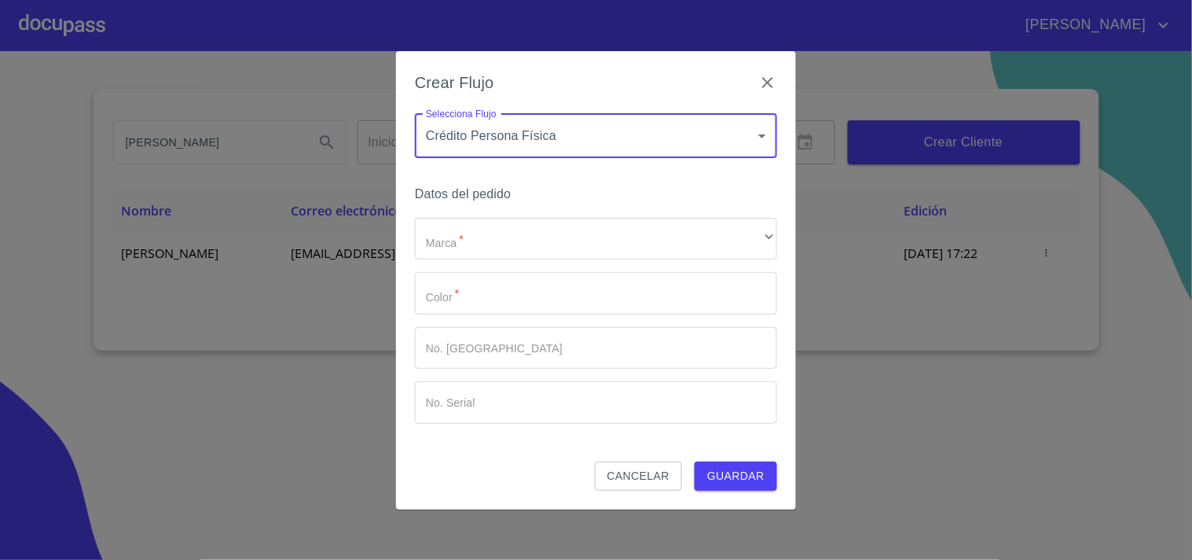
click at [567, 130] on body "[PERSON_NAME] ​ Fin ​ Crear Cliente Nombre Correo electrónico Registro Edición …" at bounding box center [596, 280] width 1192 height 560
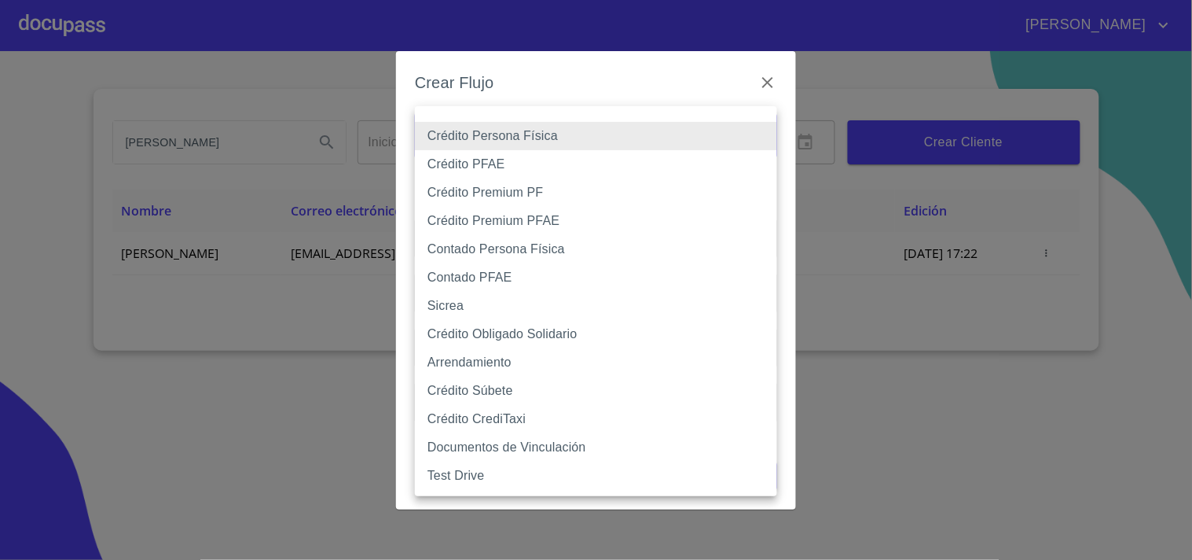
click at [528, 276] on li "Contado PFAE" at bounding box center [596, 277] width 362 height 28
type input "60bfa0300d9865ccc24b067f"
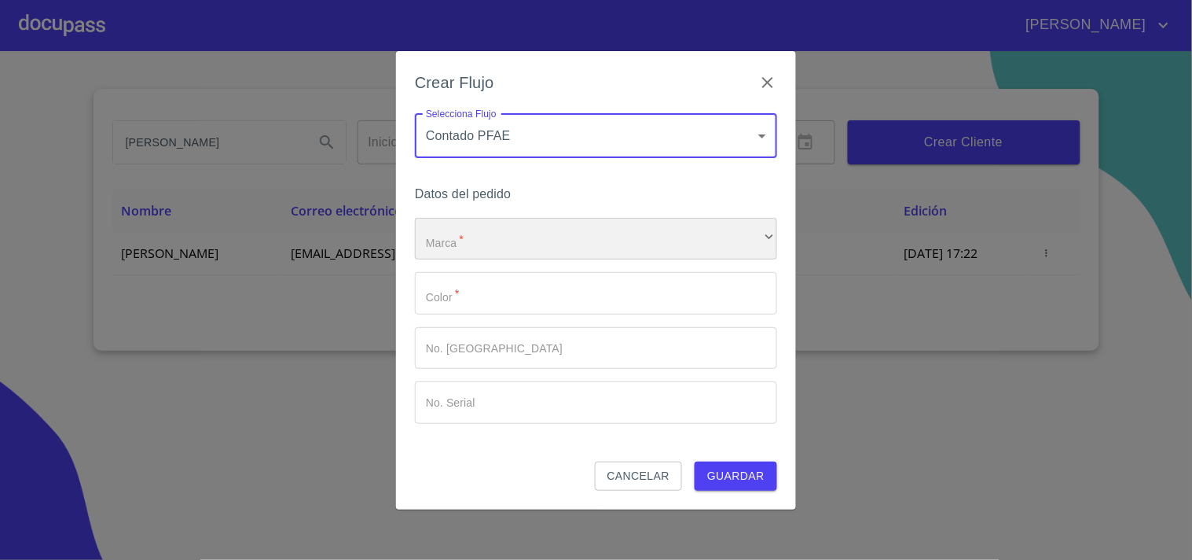
click at [546, 234] on div "​" at bounding box center [596, 239] width 362 height 42
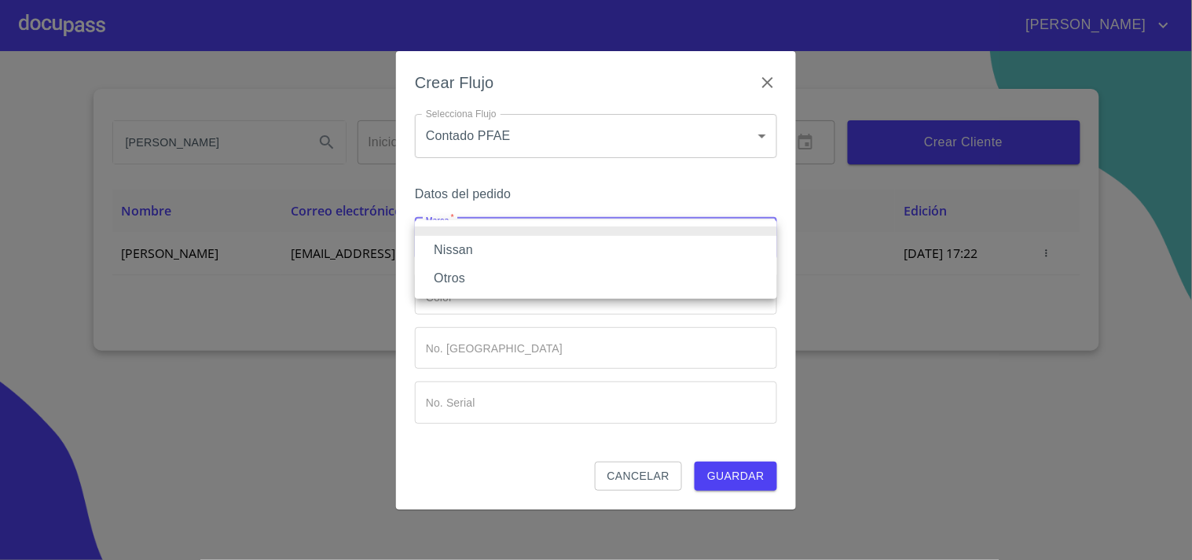
click at [514, 245] on li "Nissan" at bounding box center [596, 250] width 362 height 28
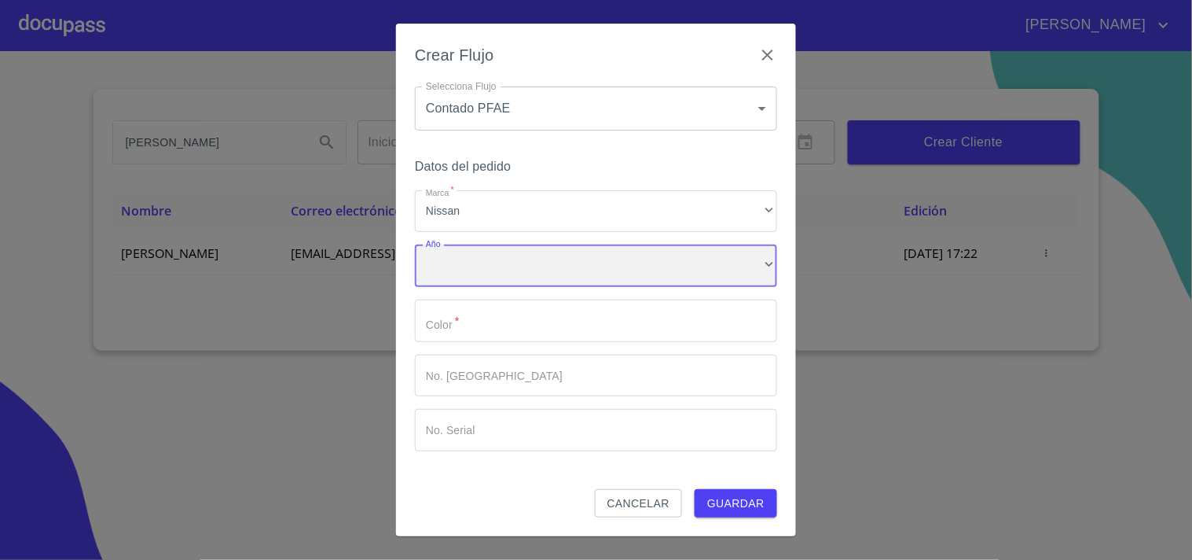
click at [497, 256] on div "​" at bounding box center [596, 265] width 362 height 42
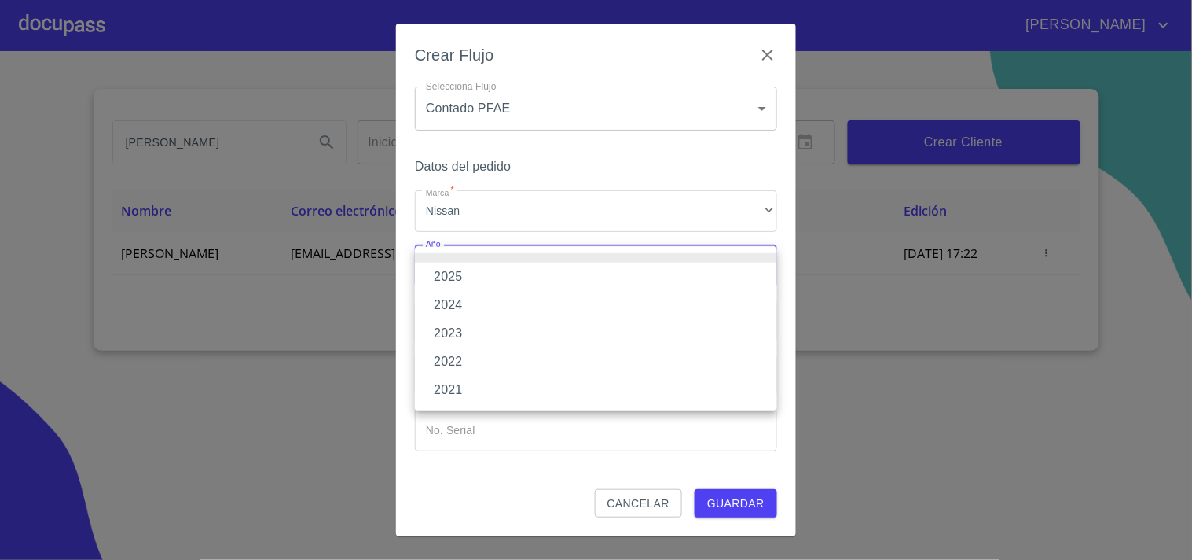
click at [475, 277] on li "2025" at bounding box center [596, 276] width 362 height 28
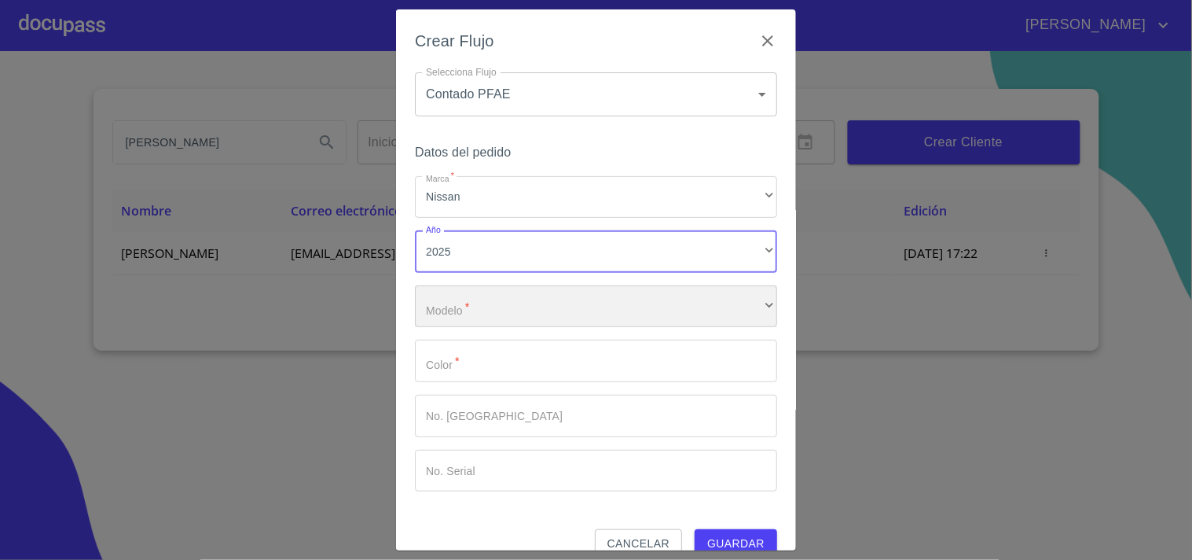
click at [483, 306] on div "​" at bounding box center [596, 306] width 362 height 42
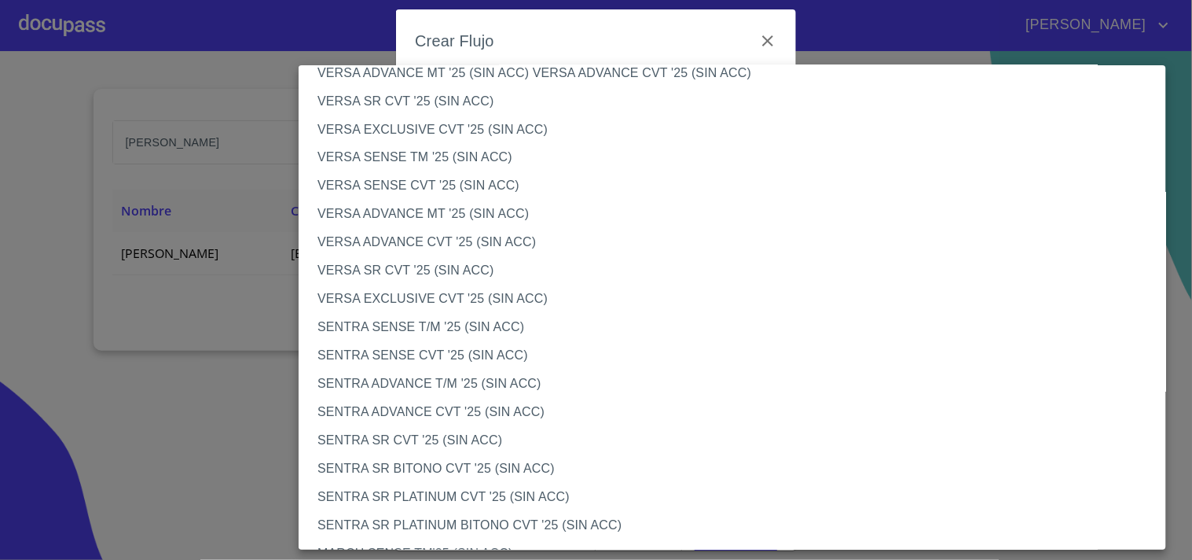
scroll to position [642, 0]
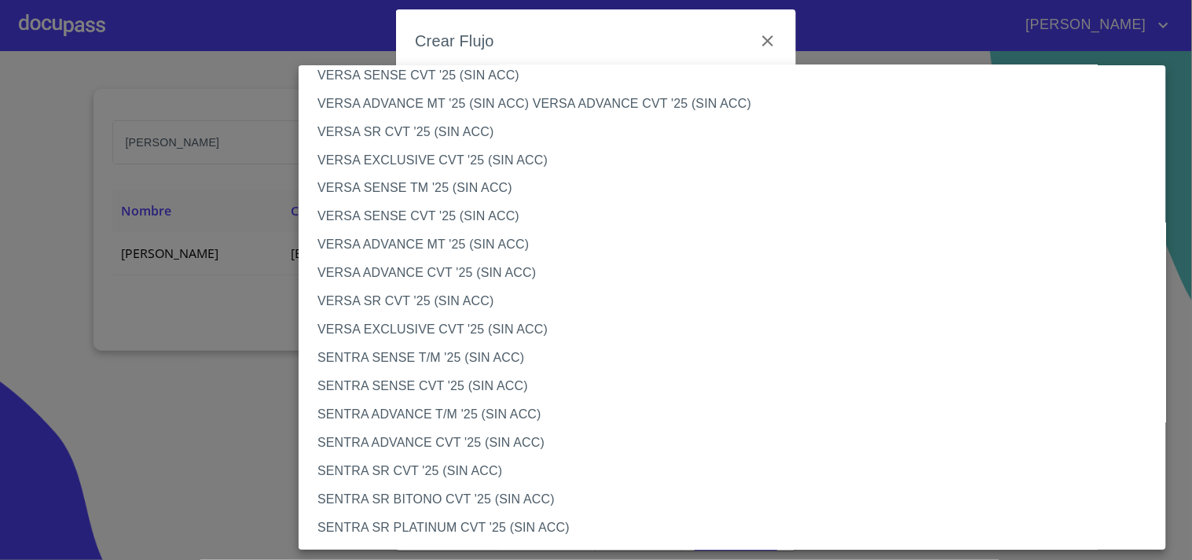
click at [469, 194] on li "VERSA SENSE TM '25 (SIN ACC)" at bounding box center [739, 188] width 881 height 28
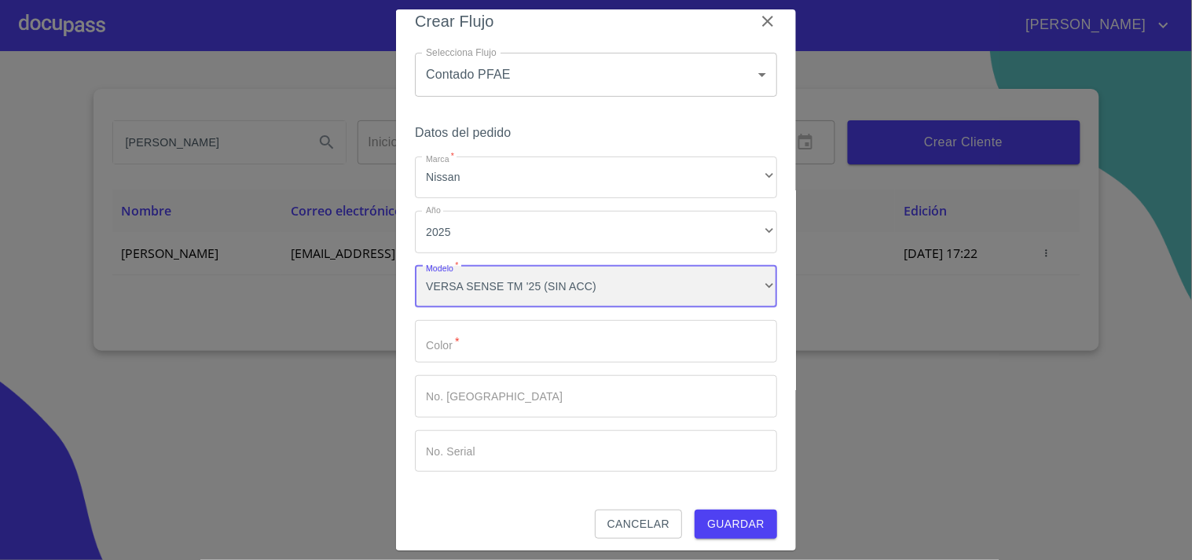
scroll to position [25, 0]
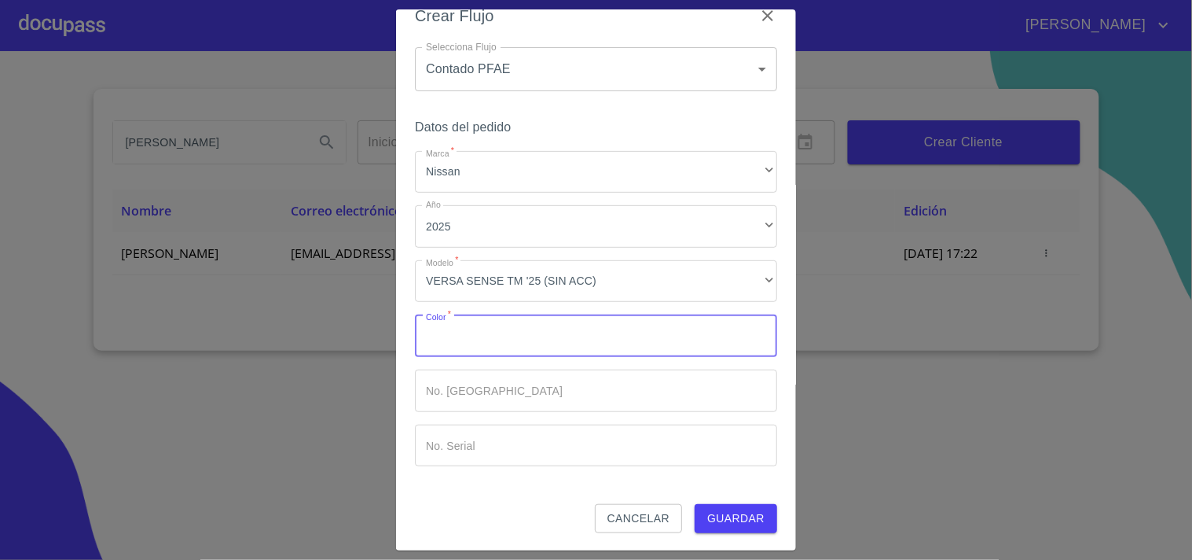
click at [492, 340] on input "Marca   *" at bounding box center [596, 335] width 362 height 42
type input "BLANCO"
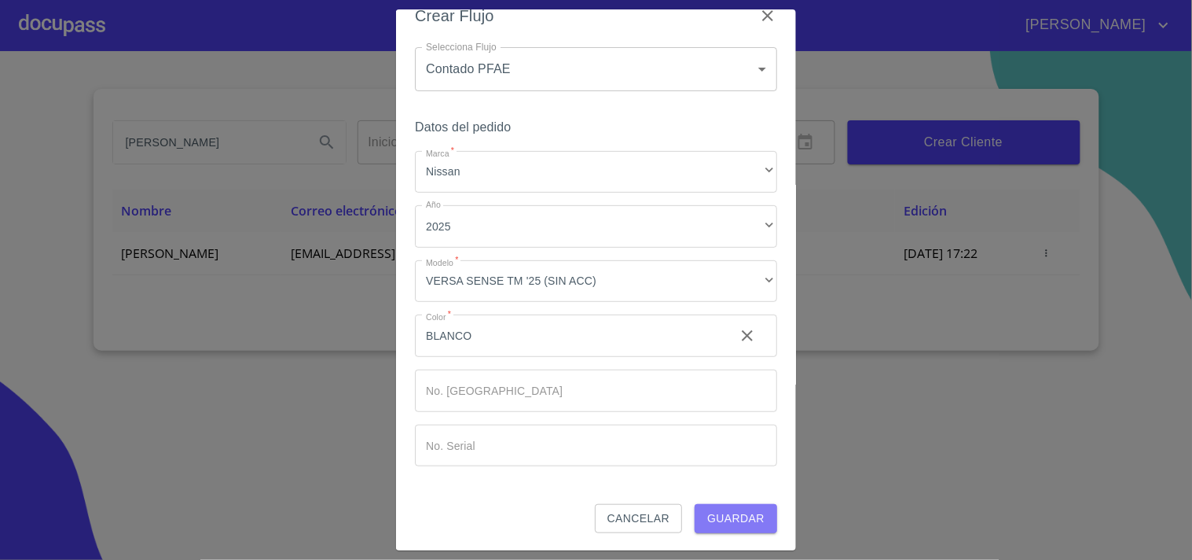
click at [736, 515] on span "Guardar" at bounding box center [735, 518] width 57 height 20
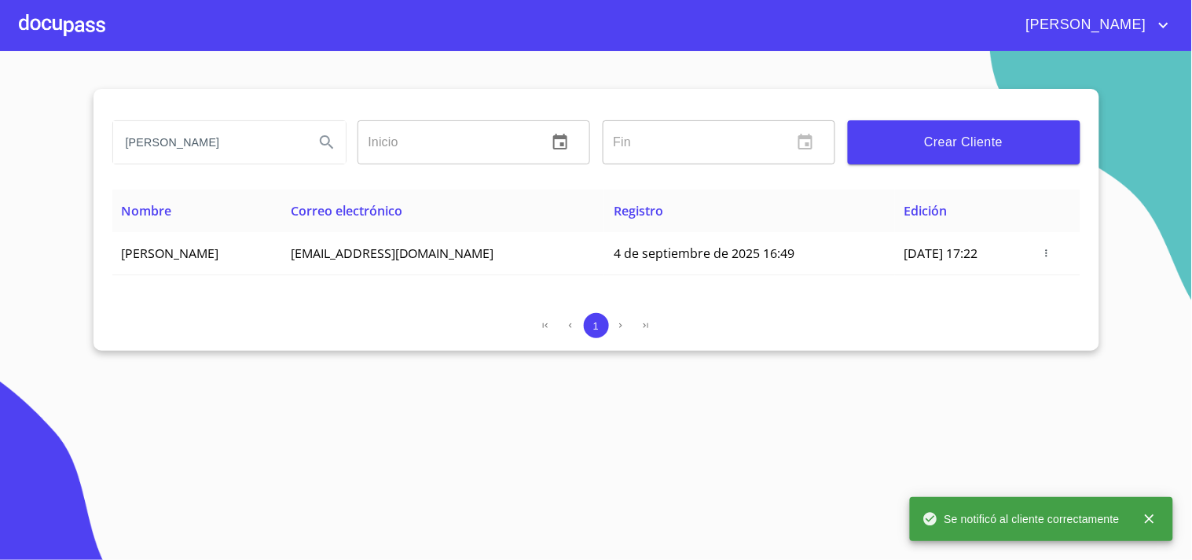
click at [72, 18] on div at bounding box center [62, 25] width 86 height 50
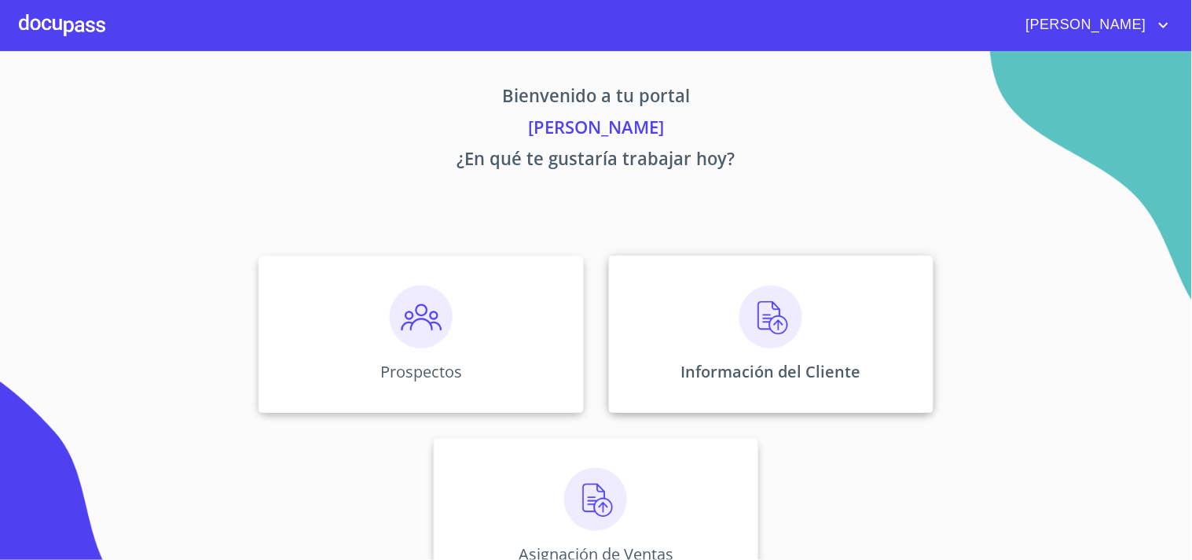
click at [740, 299] on img at bounding box center [771, 316] width 63 height 63
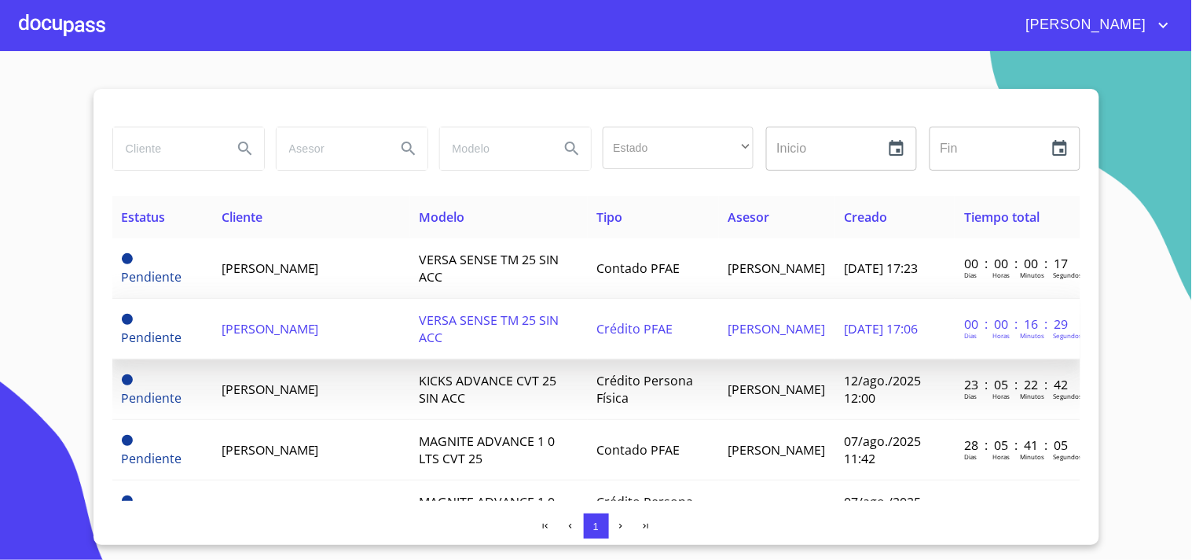
click at [130, 316] on span at bounding box center [127, 319] width 11 height 11
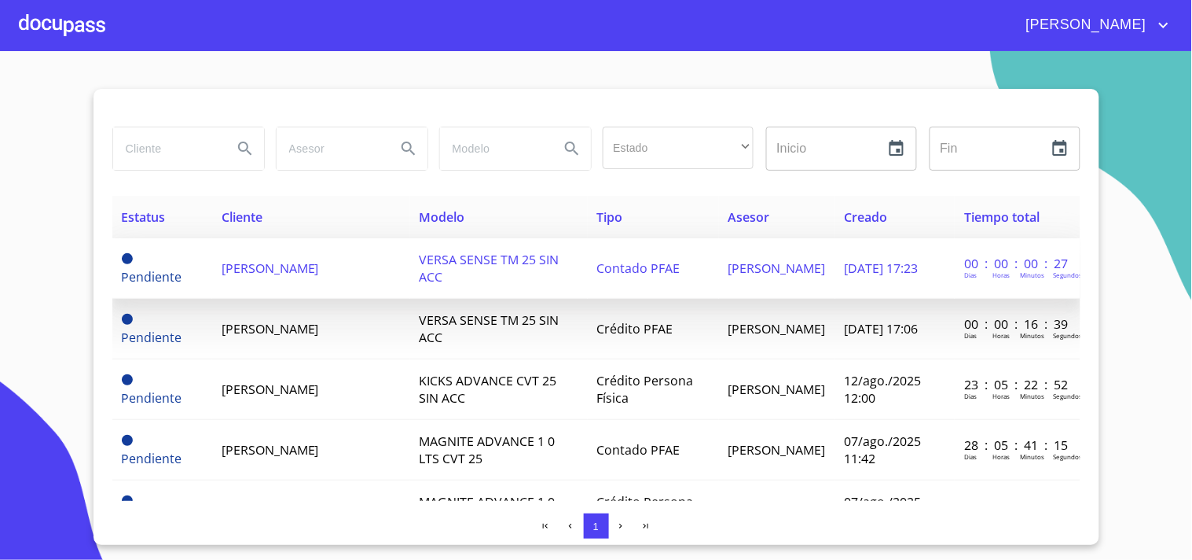
click at [505, 284] on td "VERSA SENSE TM 25 SIN ACC" at bounding box center [499, 268] width 178 height 61
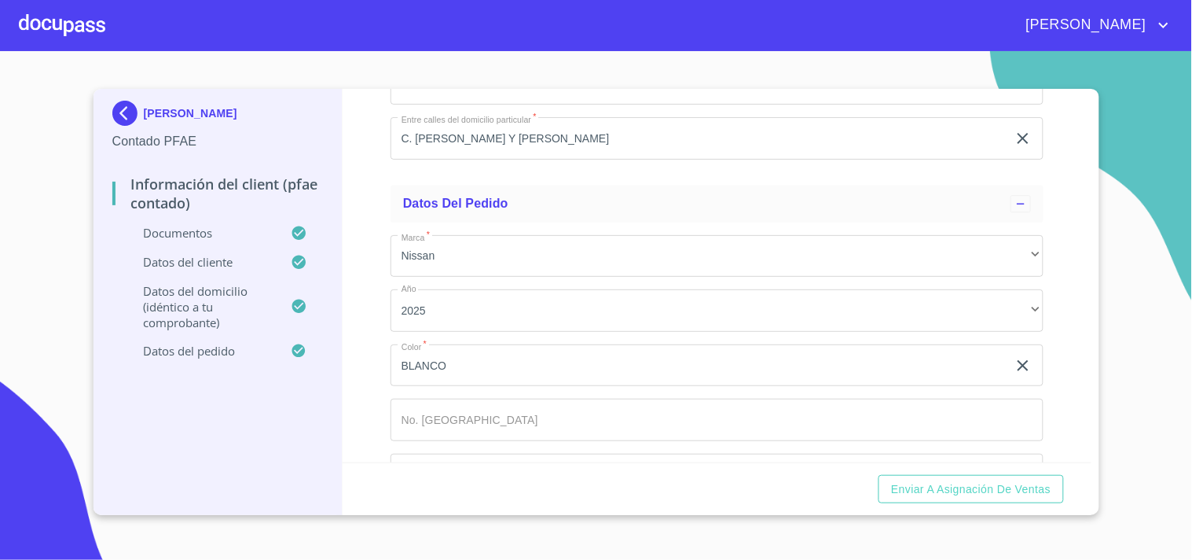
scroll to position [4189, 0]
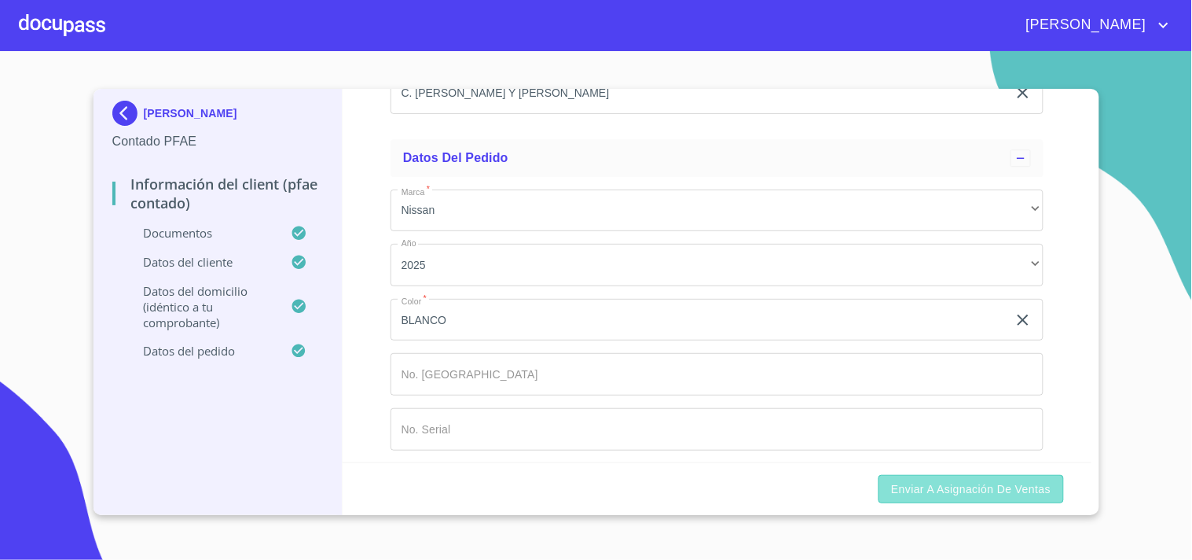
click at [963, 485] on span "Enviar a Asignación de Ventas" at bounding box center [971, 489] width 160 height 20
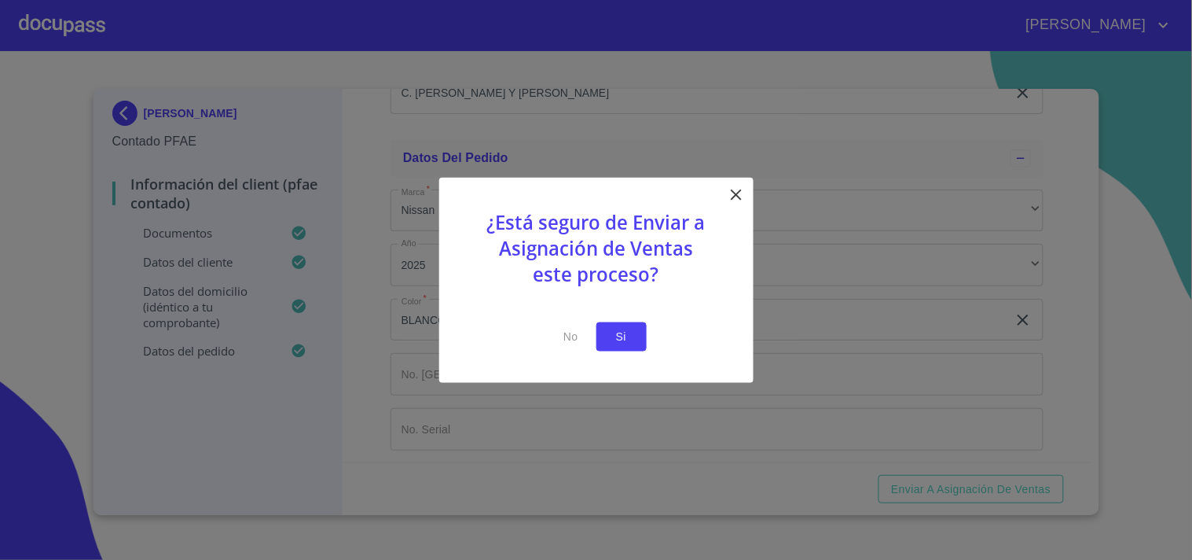
click at [606, 331] on button "Si" at bounding box center [621, 336] width 50 height 29
